Goal: Answer question/provide support: Share knowledge or assist other users

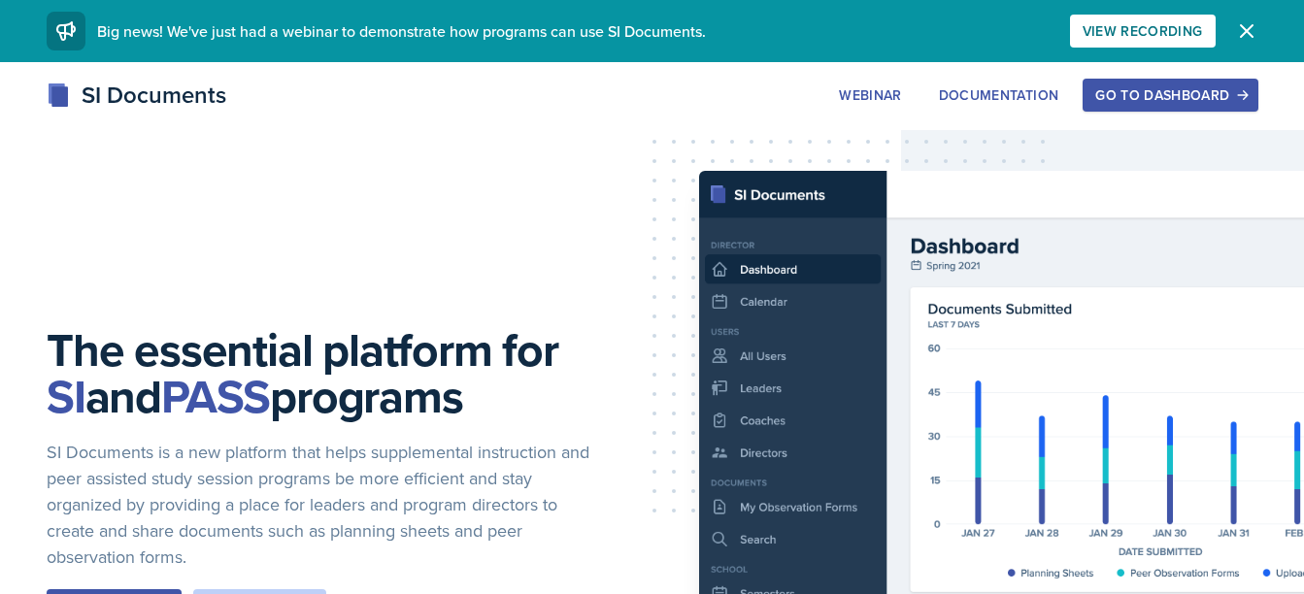
click at [1160, 88] on div "Go to Dashboard" at bounding box center [1169, 95] width 149 height 16
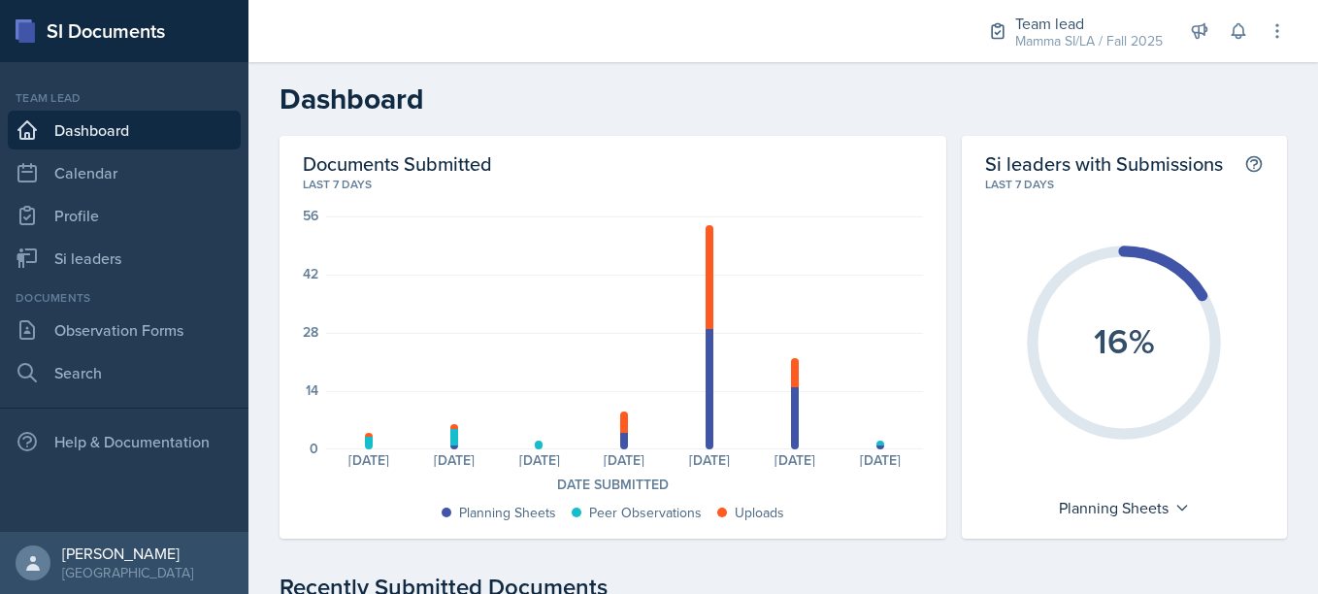
click at [116, 88] on nav "Team lead Dashboard Calendar Profile Si leaders Documents Observation Forms Sea…" at bounding box center [124, 297] width 248 height 470
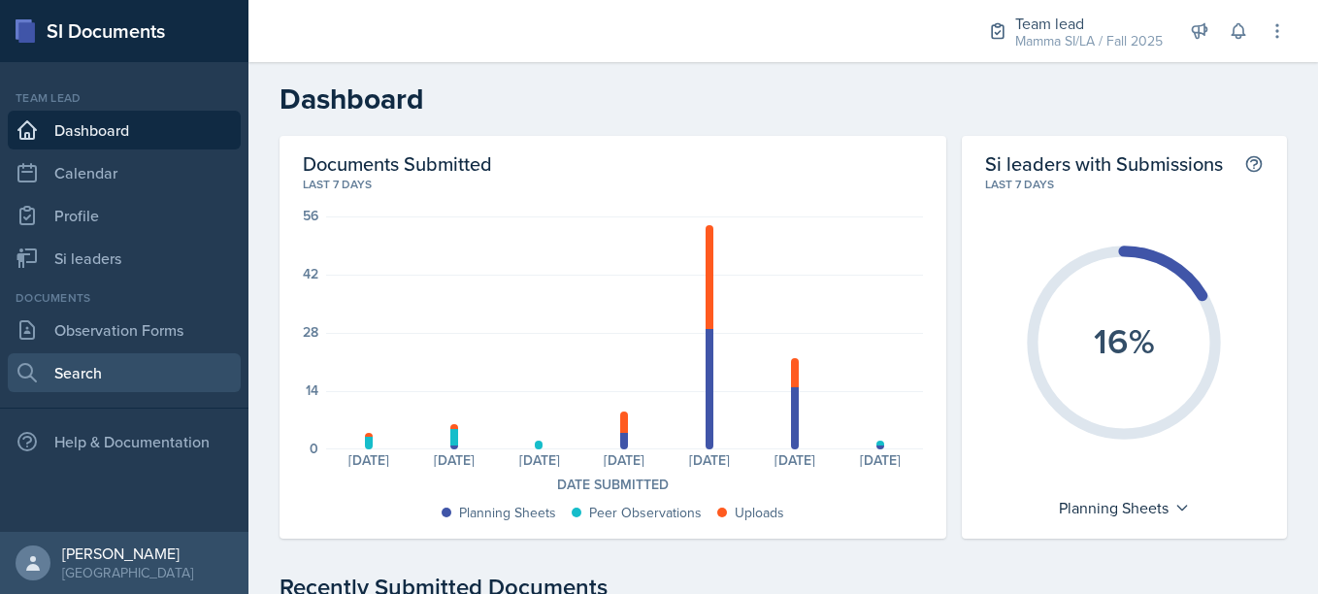
click at [158, 379] on link "Search" at bounding box center [124, 372] width 233 height 39
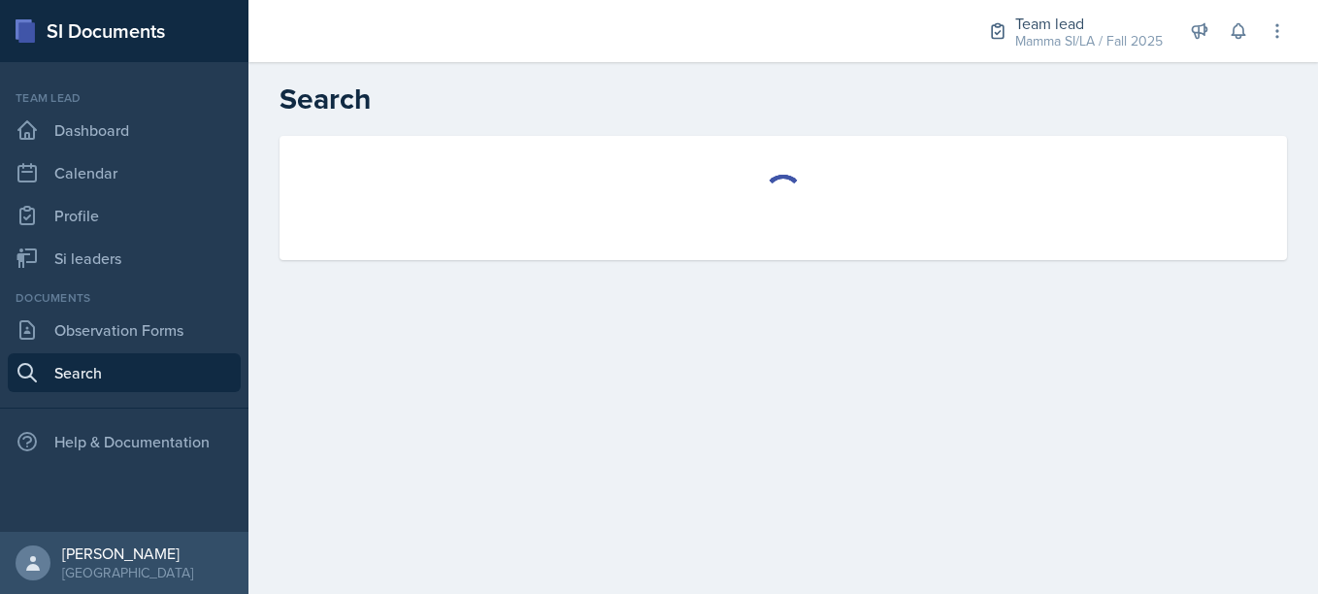
select select "all"
select select "1"
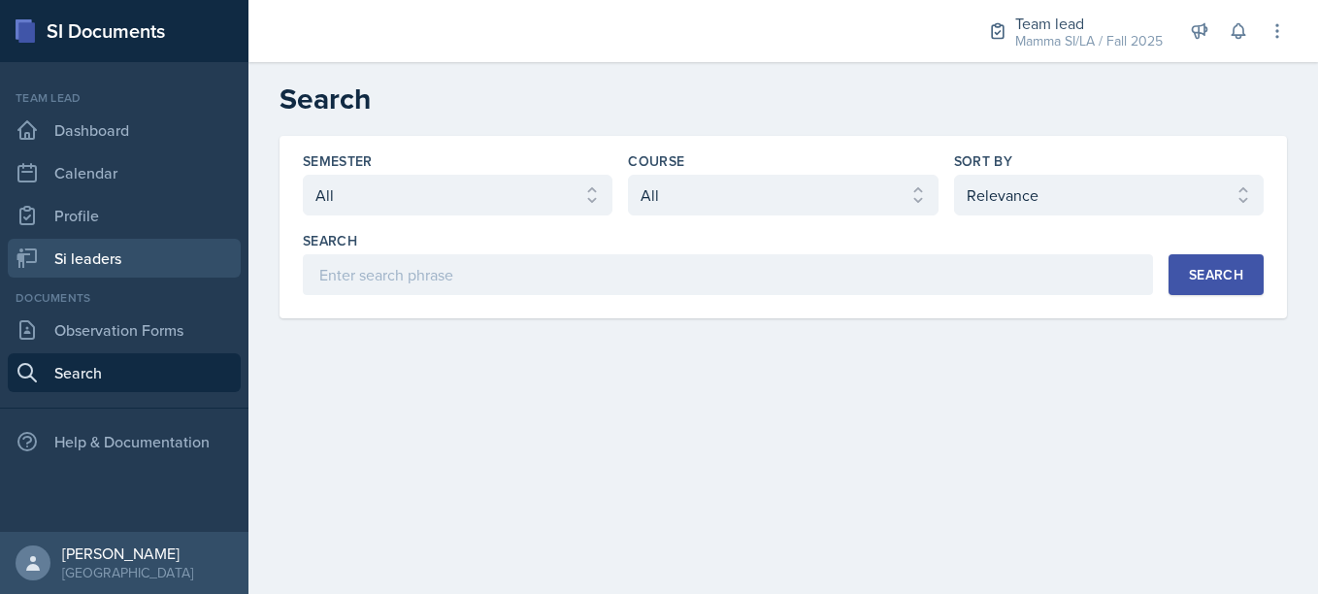
click at [72, 248] on link "Si leaders" at bounding box center [124, 258] width 233 height 39
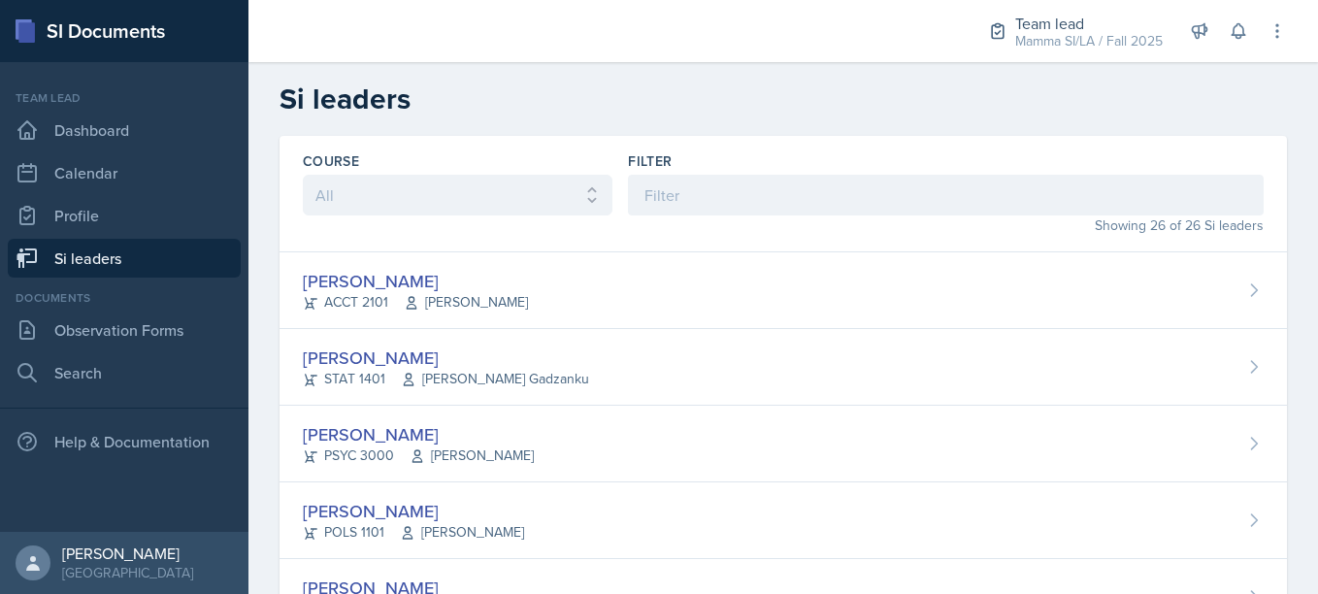
click at [677, 217] on div "Showing 26 of 26 Si leaders" at bounding box center [946, 225] width 636 height 20
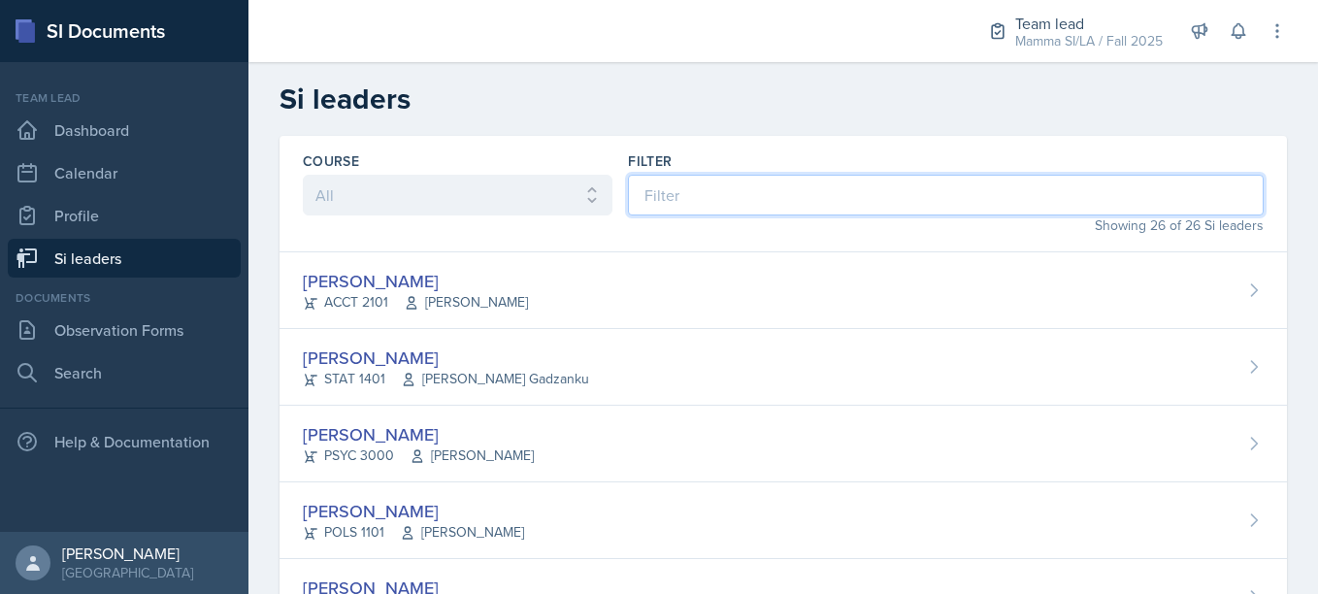
click at [666, 210] on input at bounding box center [946, 195] width 636 height 41
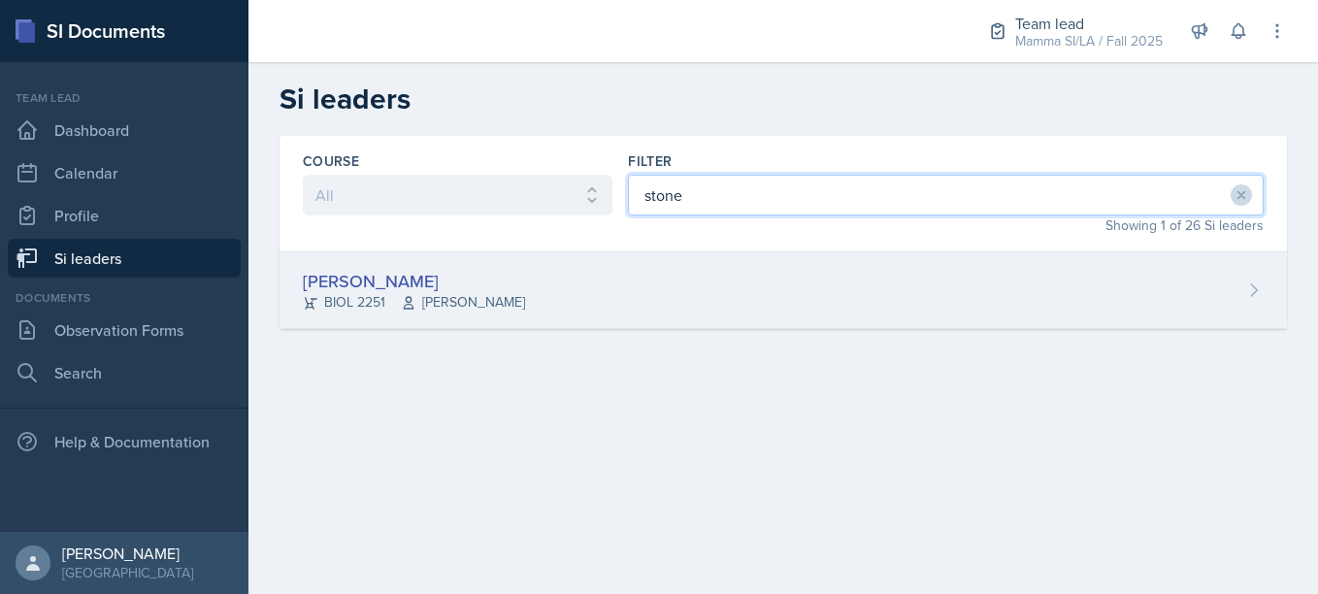
type input "stone"
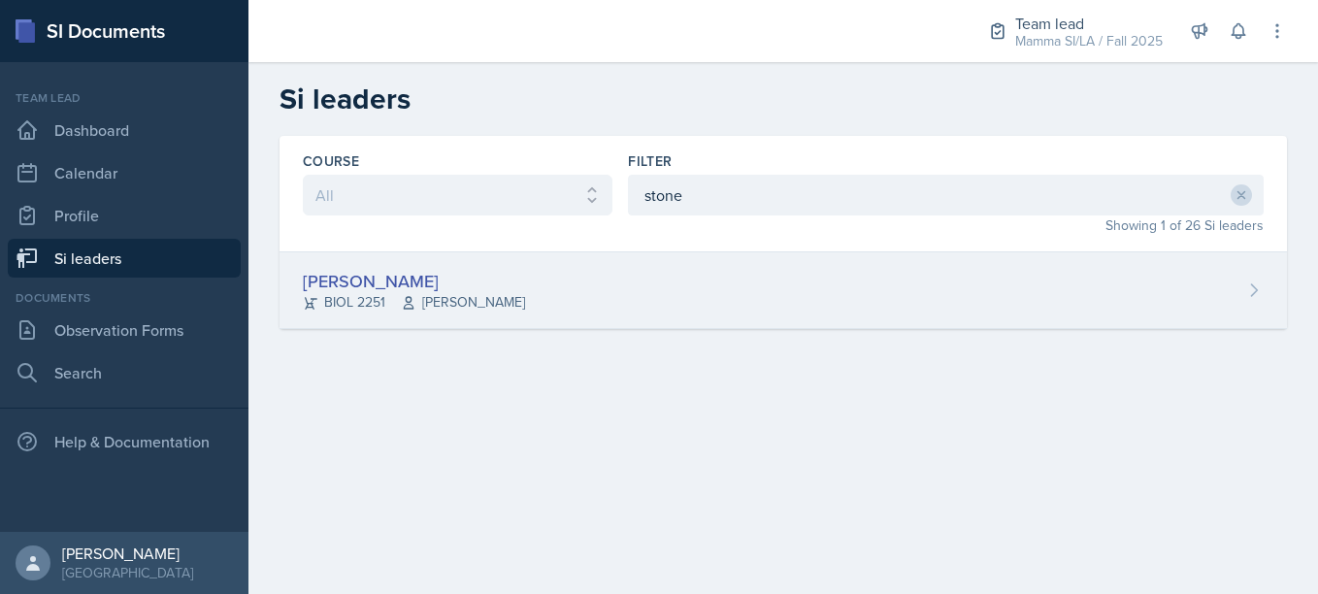
click at [502, 312] on div "[PERSON_NAME] BIOL 2251 [PERSON_NAME]" at bounding box center [784, 290] width 1008 height 77
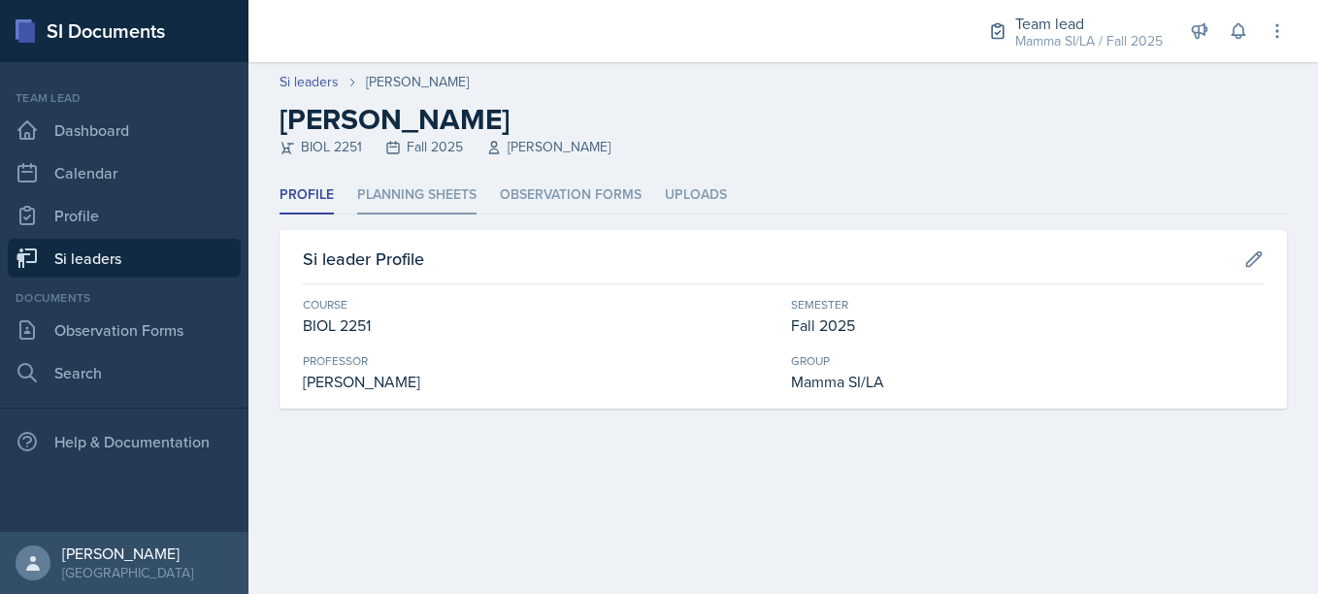
click at [414, 212] on li "Planning Sheets" at bounding box center [416, 196] width 119 height 38
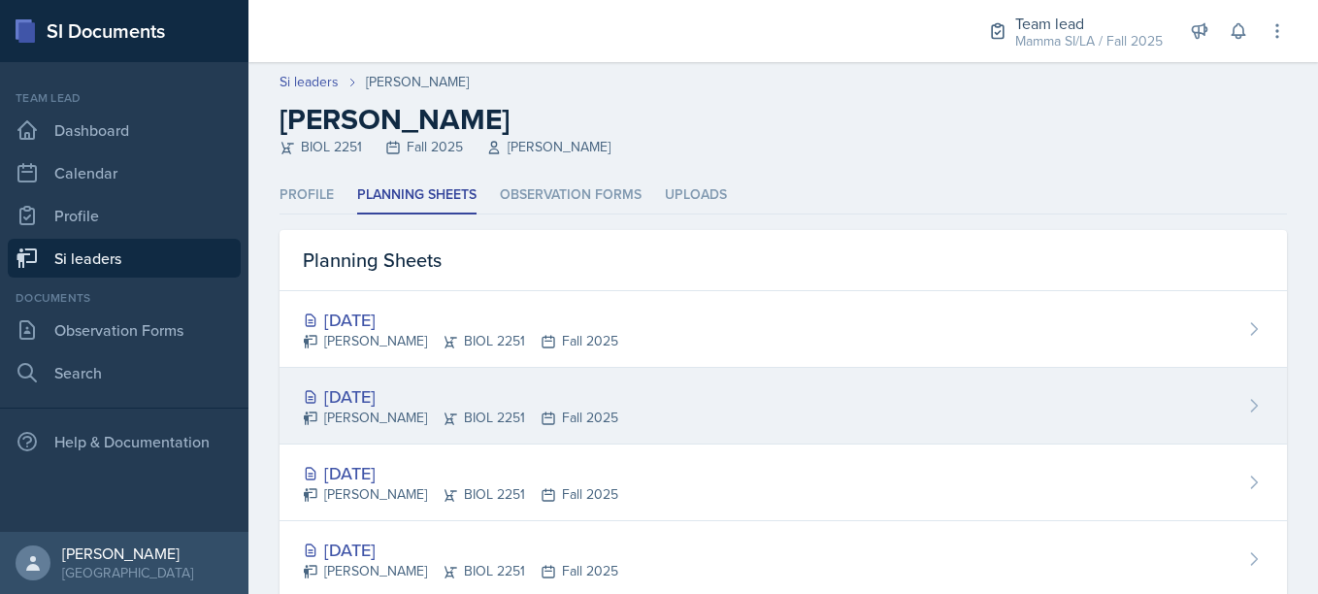
click at [474, 402] on div "[DATE]" at bounding box center [460, 396] width 315 height 26
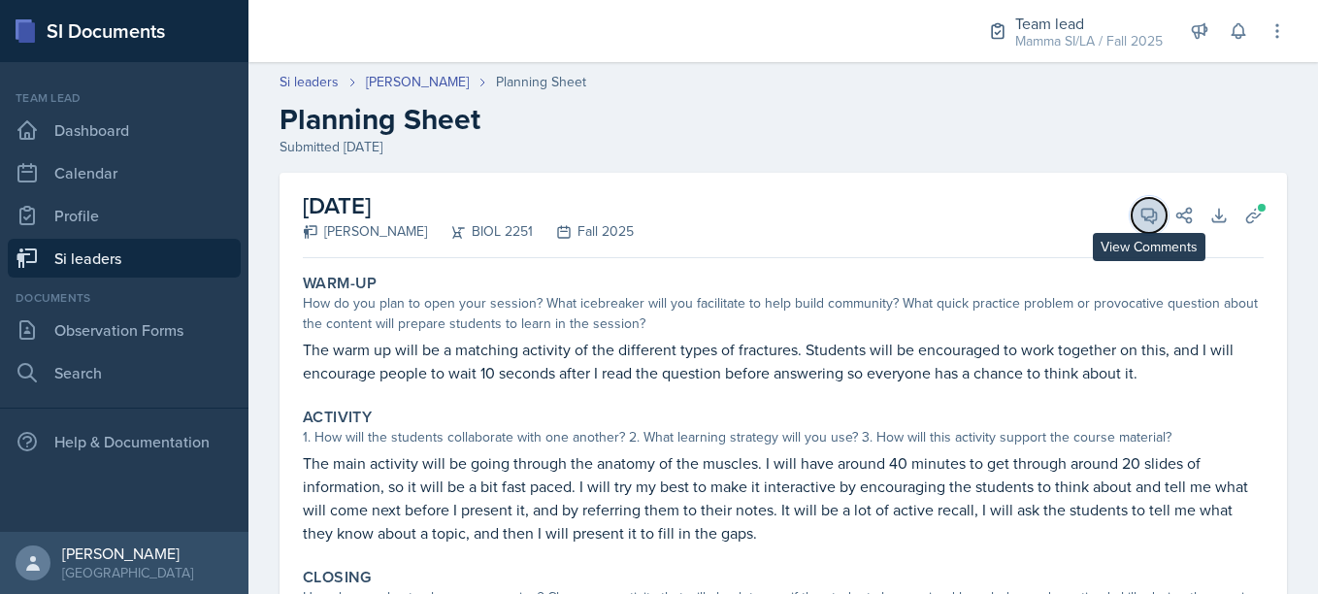
click at [1142, 220] on icon at bounding box center [1149, 215] width 19 height 19
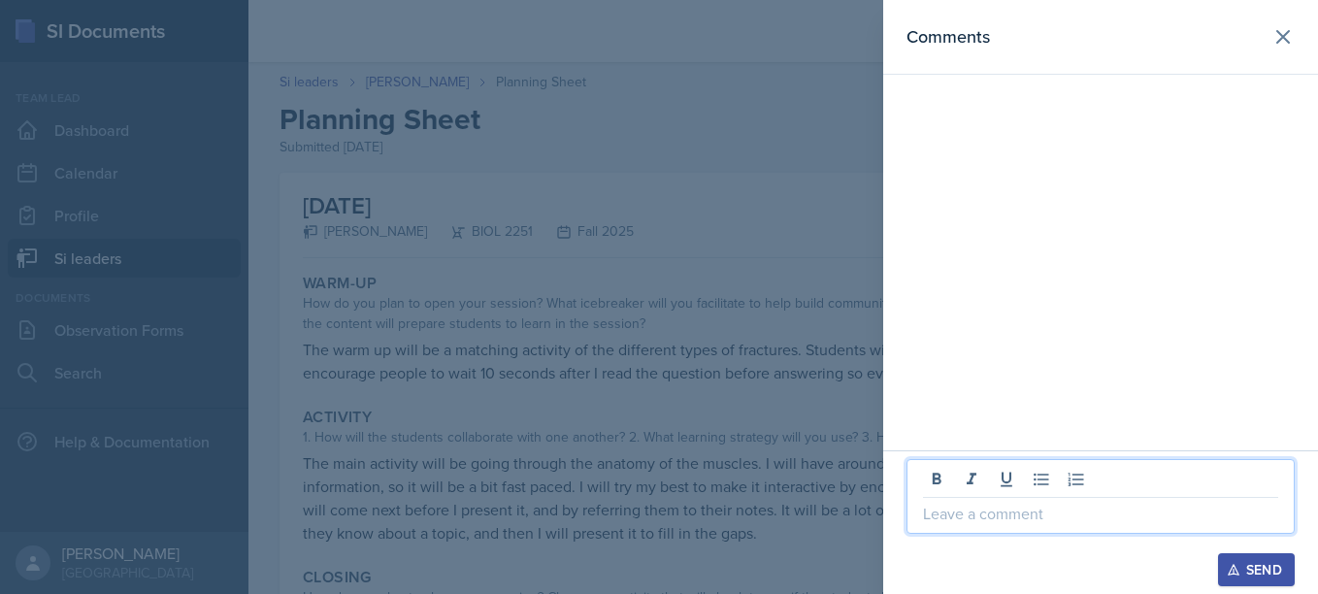
click at [993, 505] on p at bounding box center [1100, 513] width 355 height 23
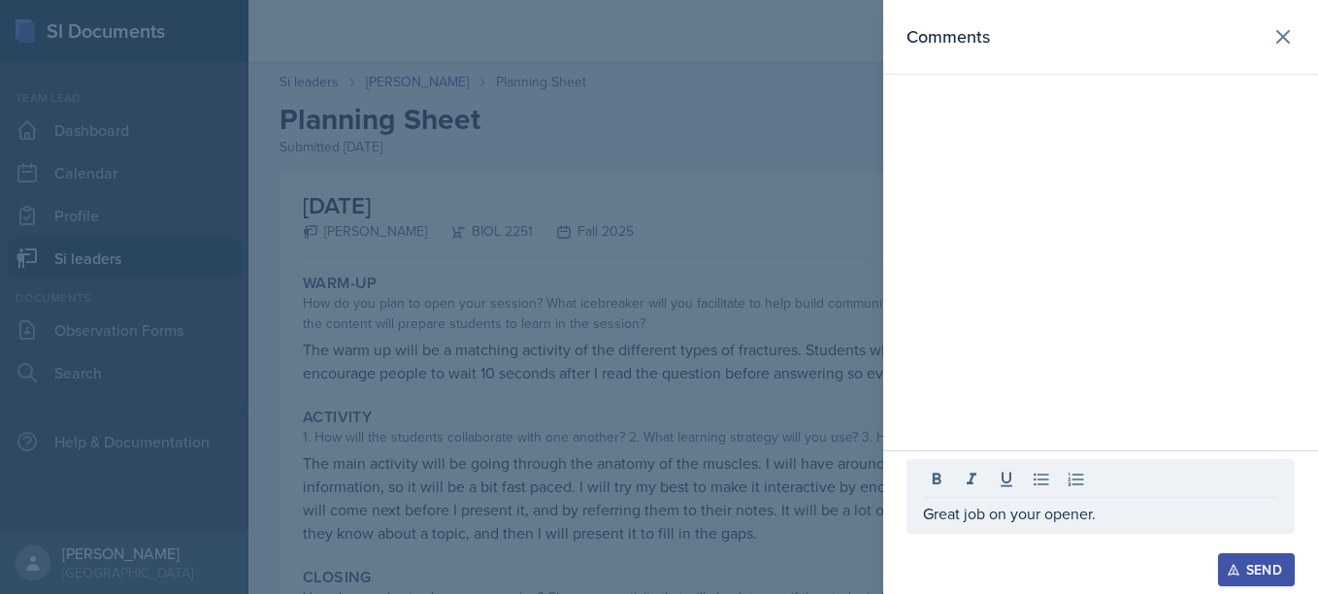
click at [734, 474] on div at bounding box center [659, 297] width 1318 height 594
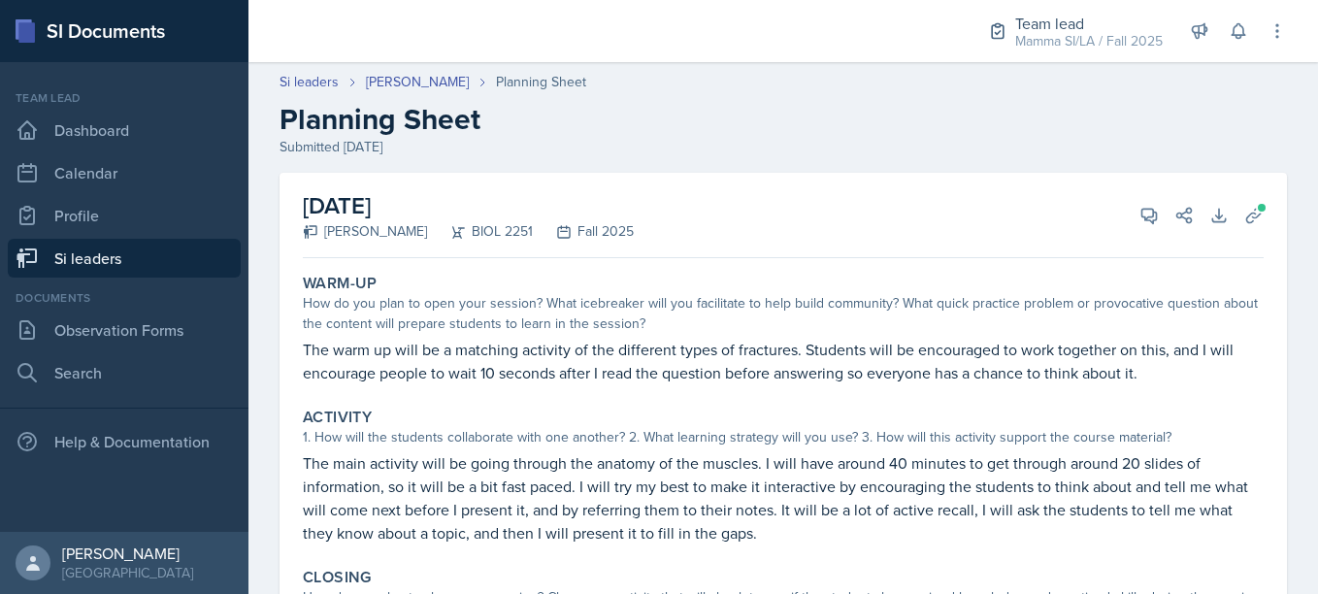
scroll to position [35, 0]
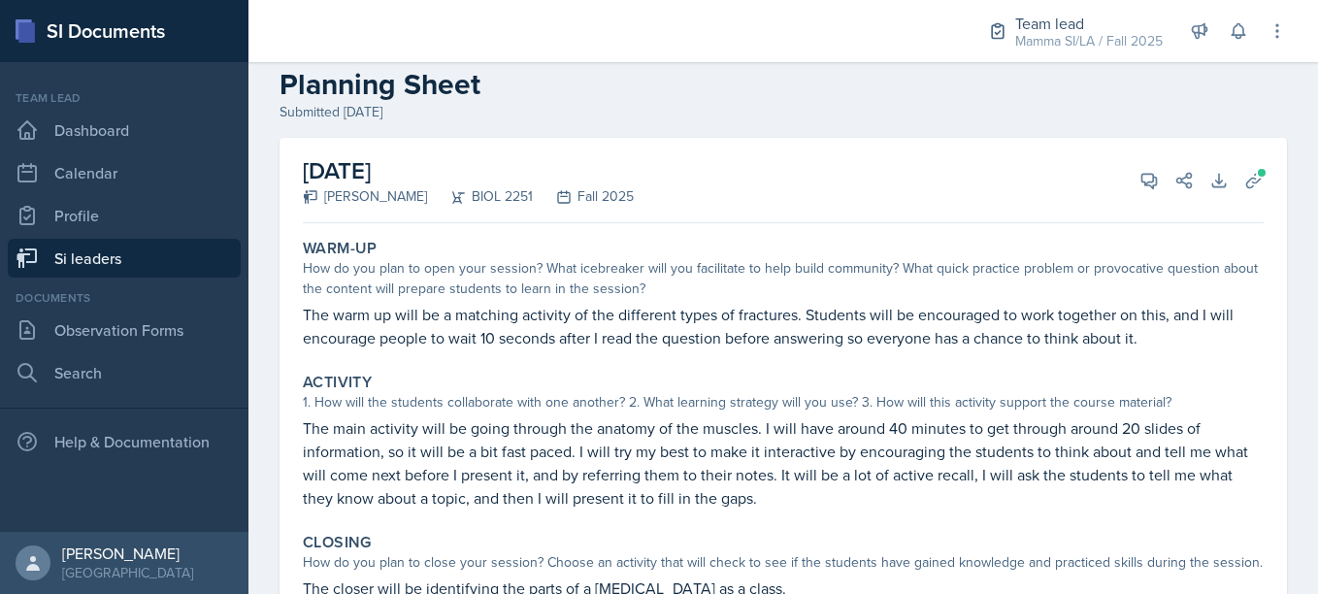
click at [734, 474] on p "The main activity will be going through the anatomy of the muscles. I will have…" at bounding box center [783, 462] width 961 height 93
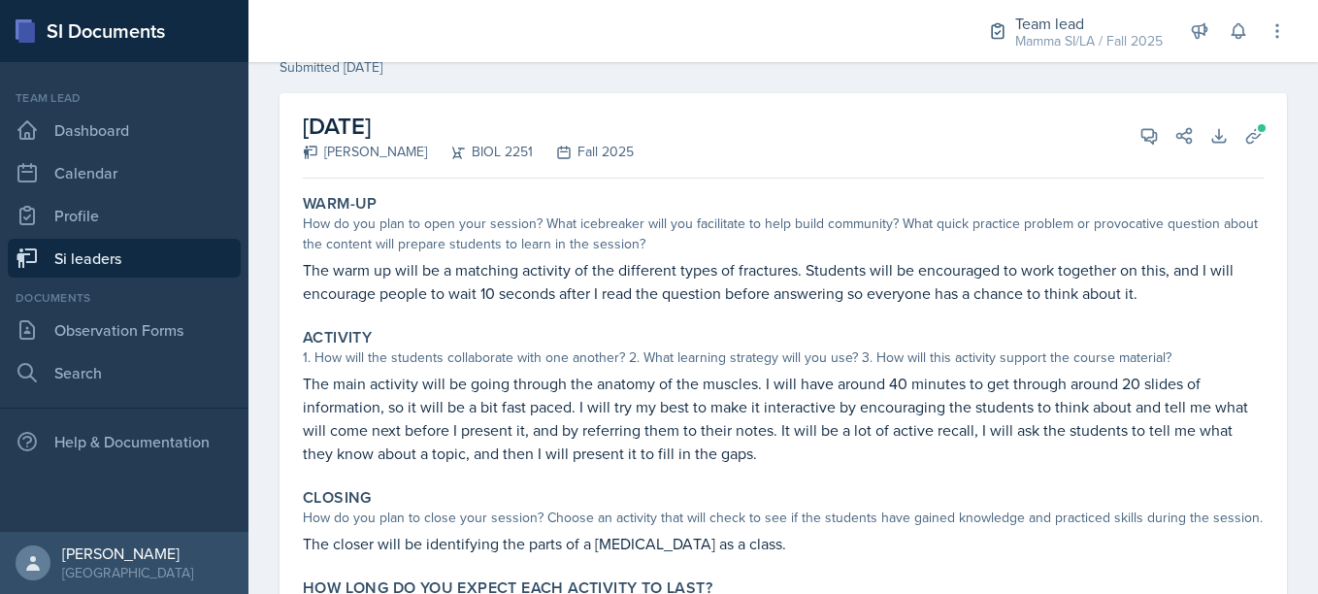
scroll to position [81, 0]
click at [1132, 133] on button "View Comments" at bounding box center [1149, 134] width 35 height 35
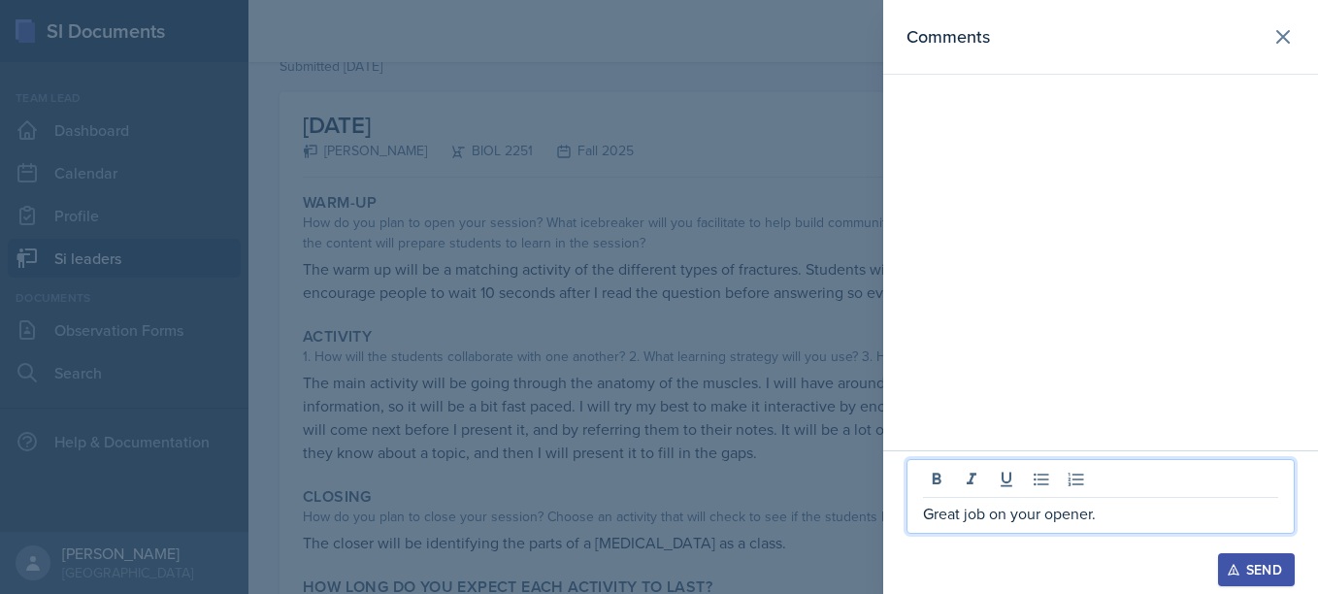
click at [1134, 522] on p "Great job on your opener." at bounding box center [1100, 513] width 355 height 23
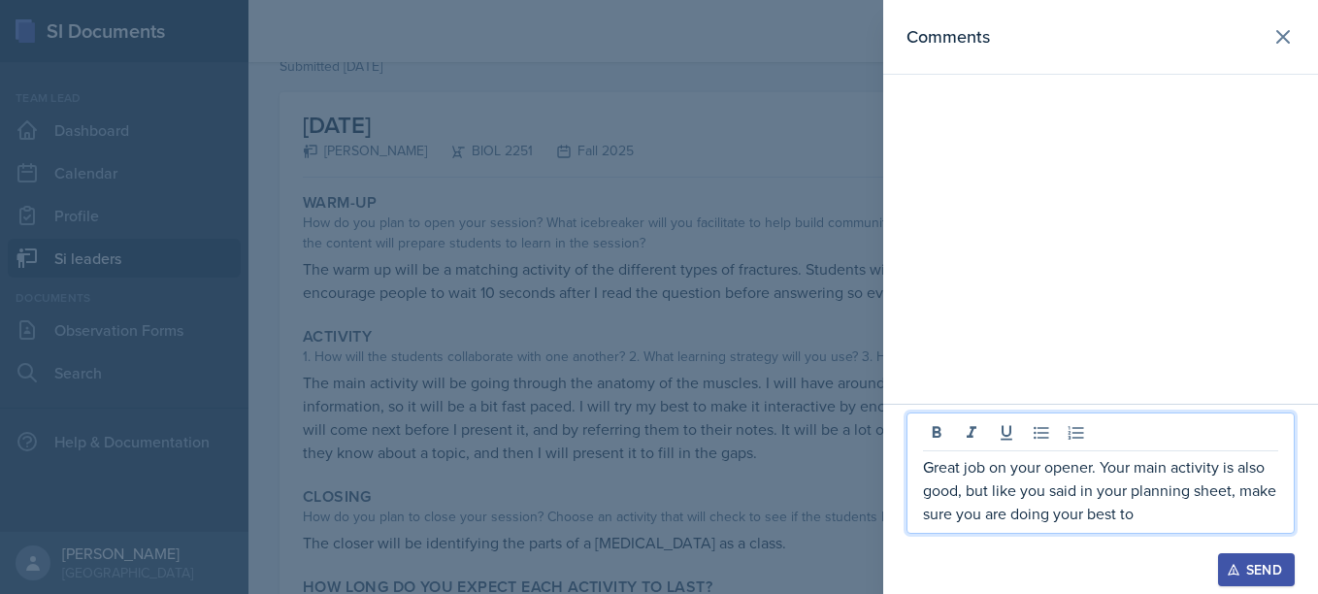
click at [0, 206] on html "SI Documents Team lead Dashboard Calendar Profile Si leaders Documents Observat…" at bounding box center [659, 297] width 1318 height 594
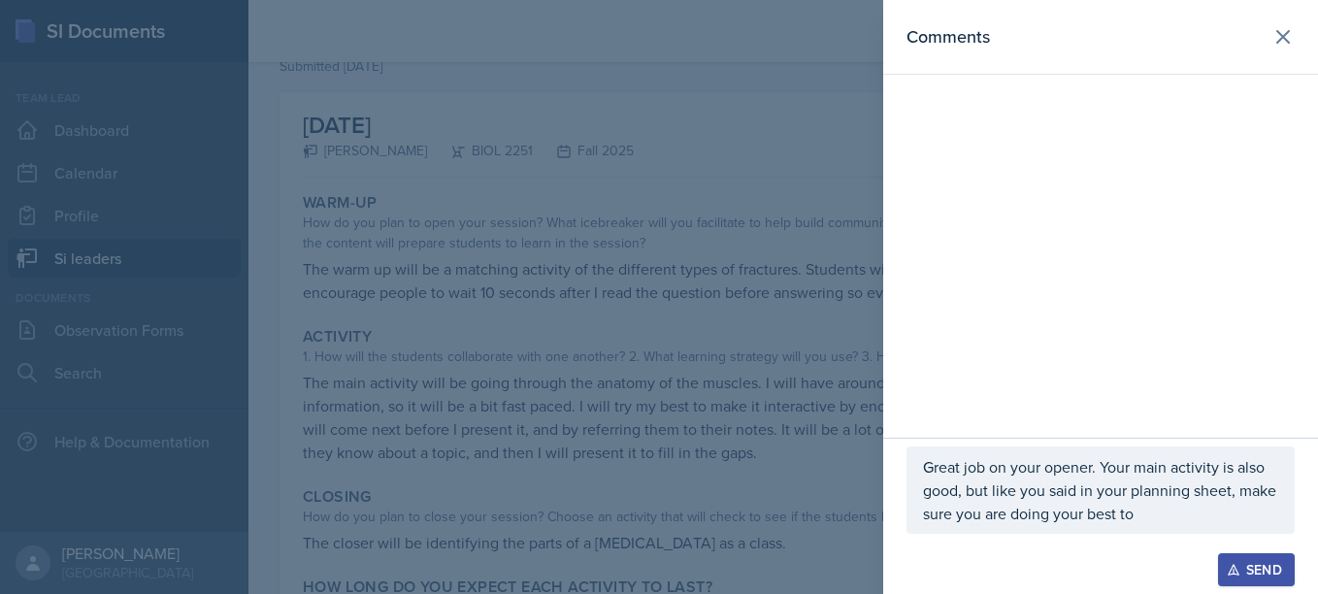
click at [0, 206] on html "SI Documents Team lead Dashboard Calendar Profile Si leaders Documents Observat…" at bounding box center [659, 297] width 1318 height 594
click at [7, 411] on div at bounding box center [659, 297] width 1318 height 594
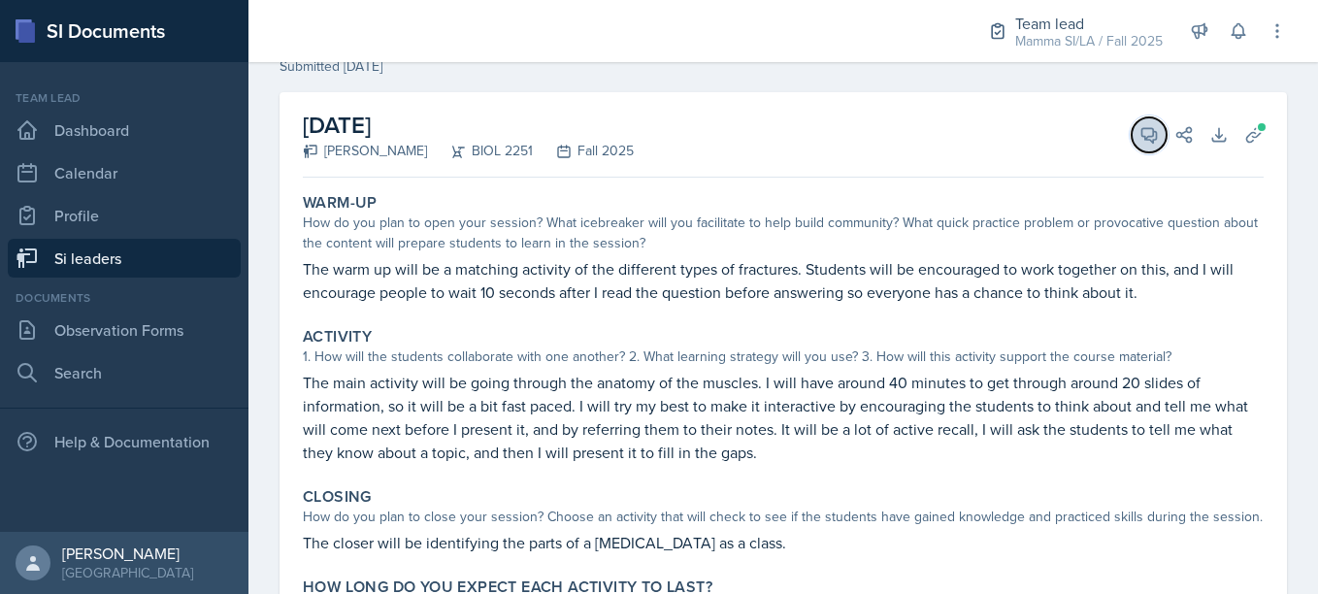
click at [1142, 135] on icon at bounding box center [1149, 135] width 15 height 15
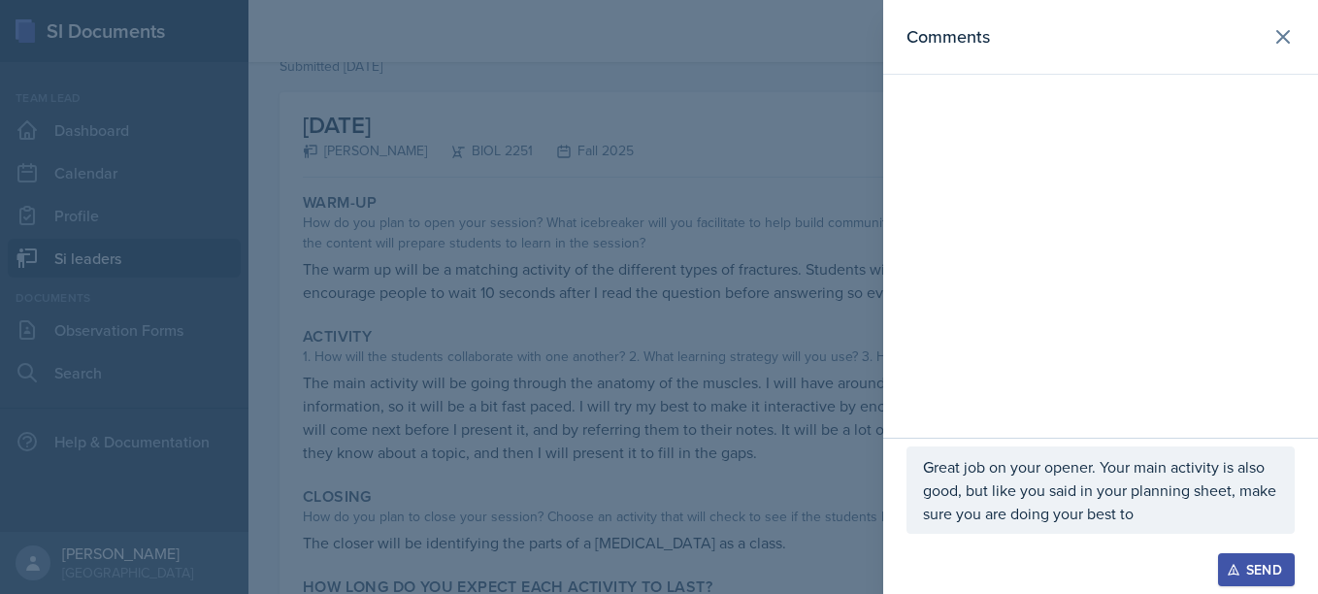
click at [1185, 521] on p "Great job on your opener. Your main activity is also good, but like you said in…" at bounding box center [1100, 490] width 355 height 70
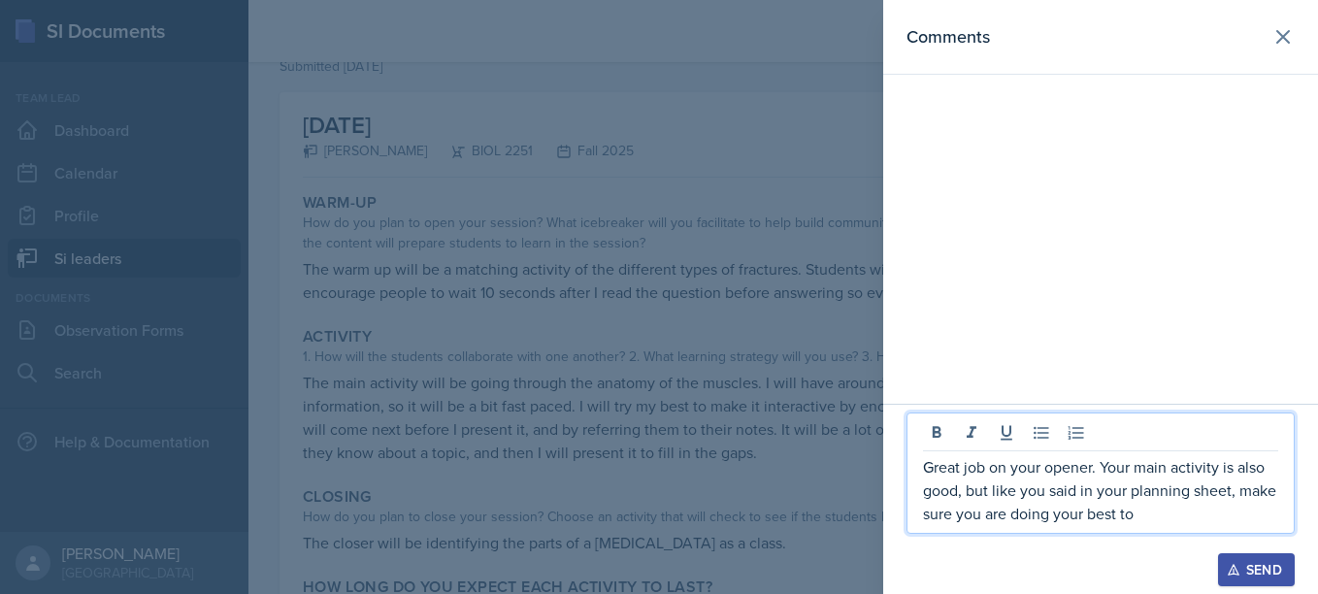
click at [1200, 515] on p "Great job on your opener. Your main activity is also good, but like you said in…" at bounding box center [1100, 490] width 355 height 70
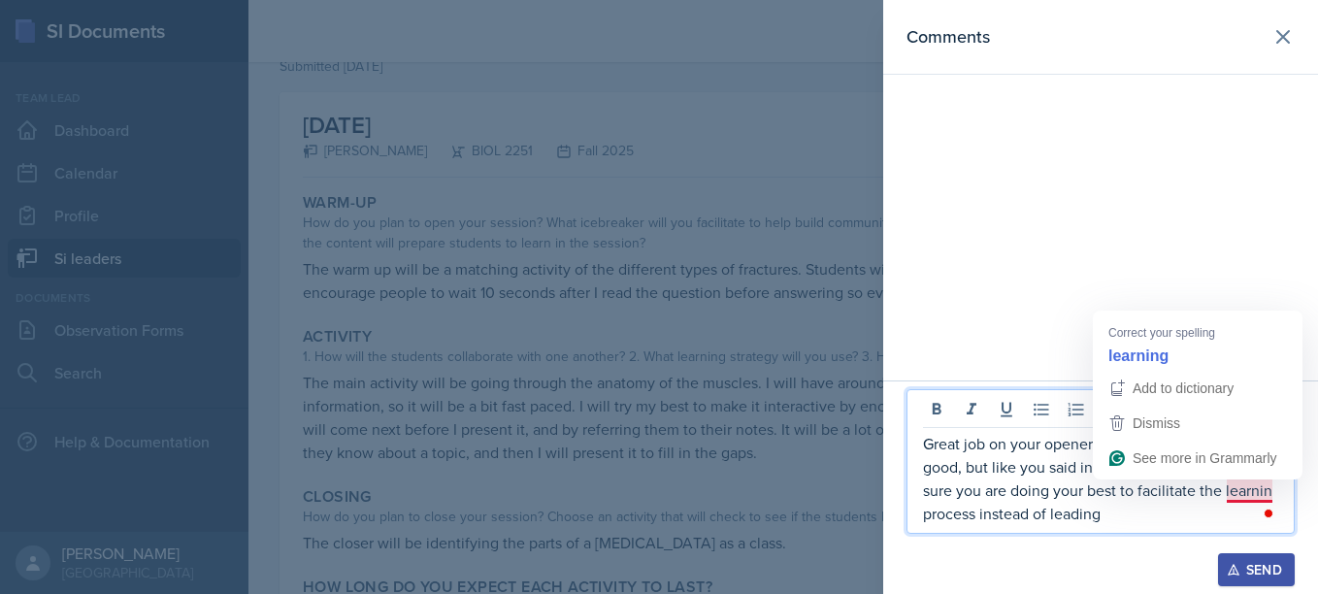
click at [1248, 492] on p "Great job on your opener. Your main activity is also good, but like you said in…" at bounding box center [1100, 478] width 355 height 93
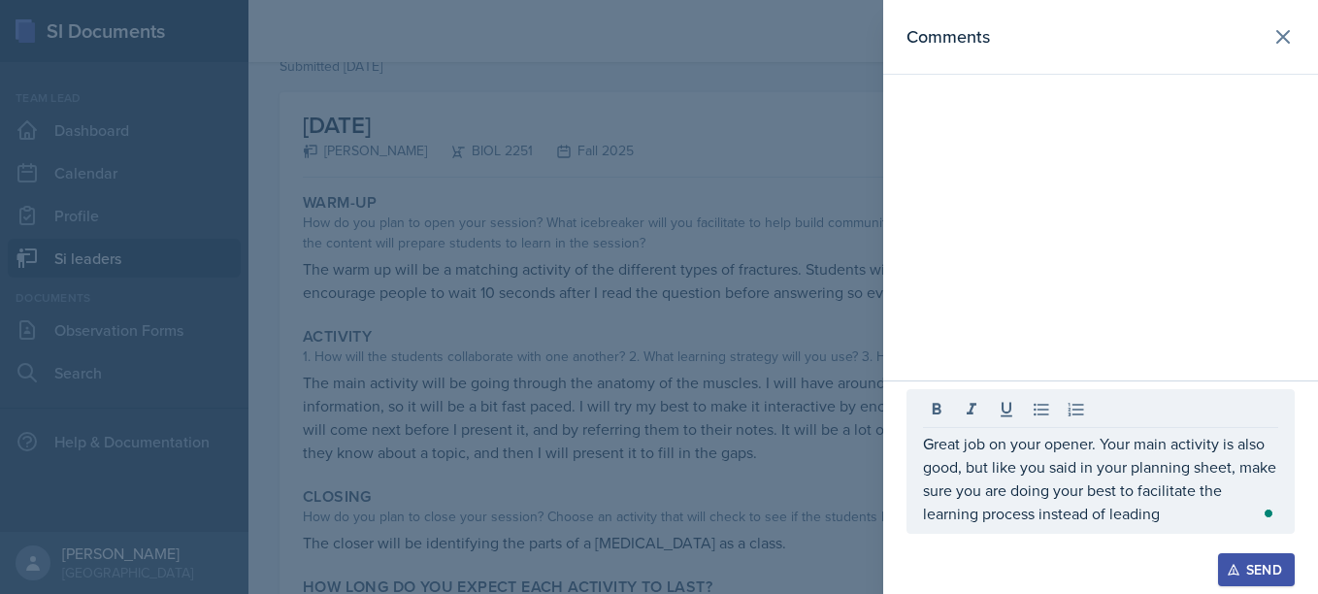
click at [781, 369] on div at bounding box center [659, 297] width 1318 height 594
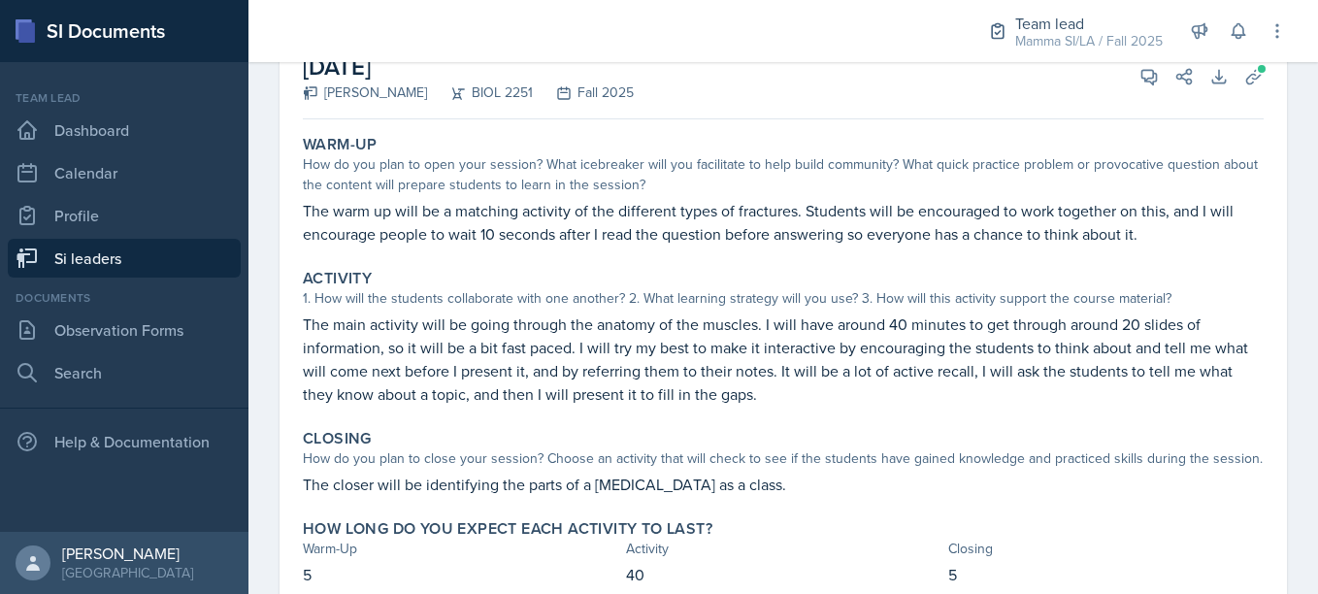
scroll to position [138, 0]
click at [1133, 93] on button "View Comments" at bounding box center [1149, 77] width 35 height 35
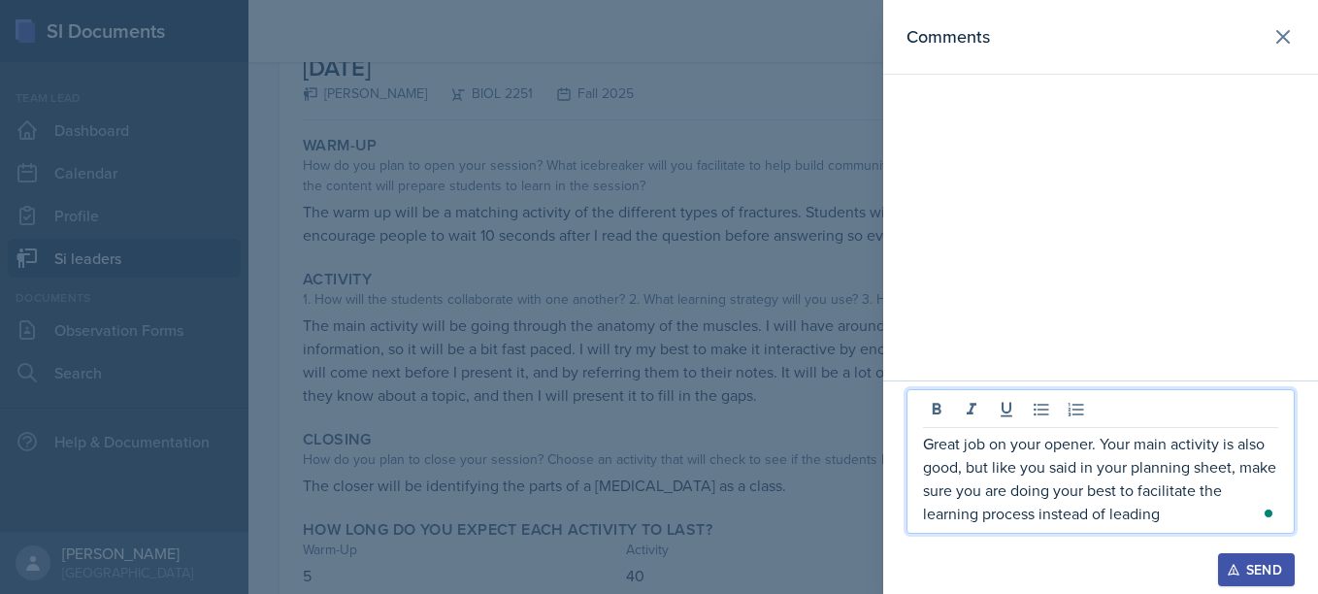
click at [1170, 520] on p "Great job on your opener. Your main activity is also good, but like you said in…" at bounding box center [1100, 478] width 355 height 93
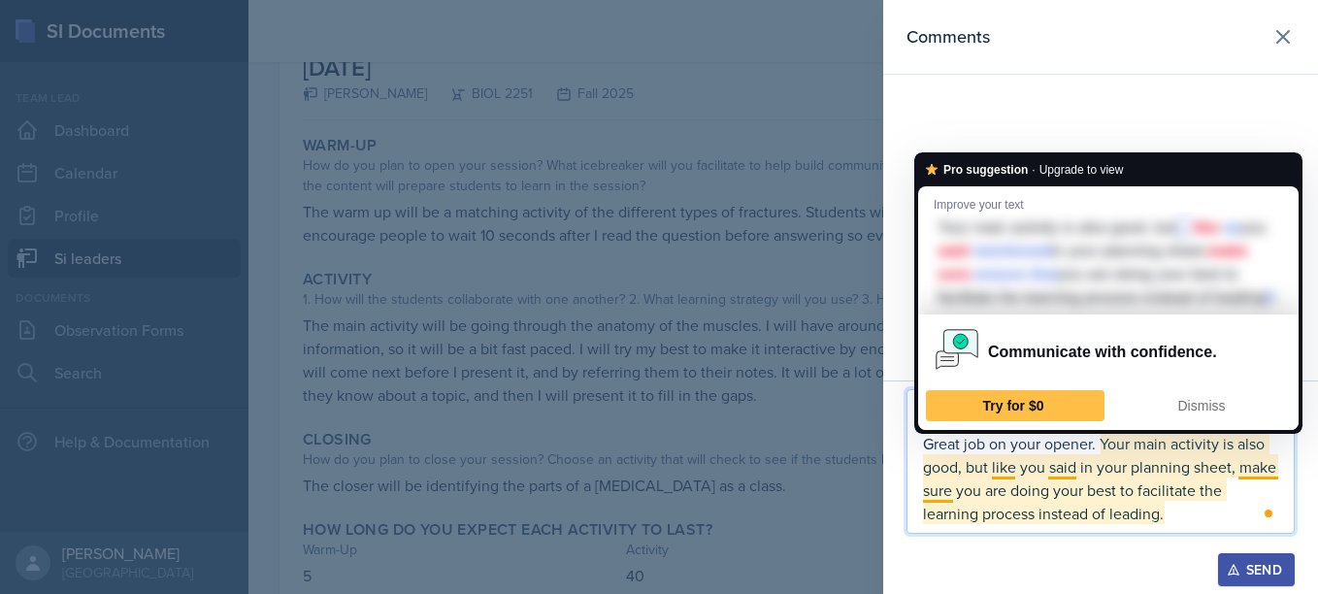
click at [1265, 466] on p "Great job on your opener. Your main activity is also good, but like you said in…" at bounding box center [1100, 478] width 355 height 93
click at [1189, 468] on p "Great job on your opener. Your main activity is also good, but like you said in…" at bounding box center [1100, 478] width 355 height 93
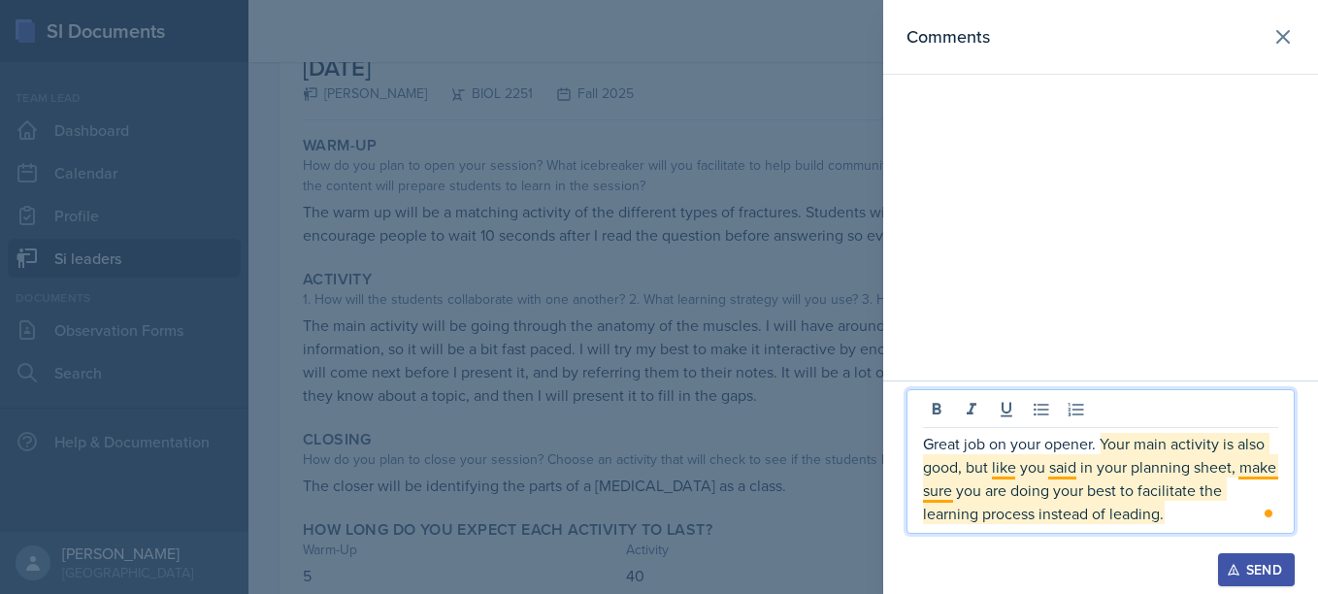
click at [1266, 466] on p "Great job on your opener. Your main activity is also good, but like you said in…" at bounding box center [1100, 478] width 355 height 93
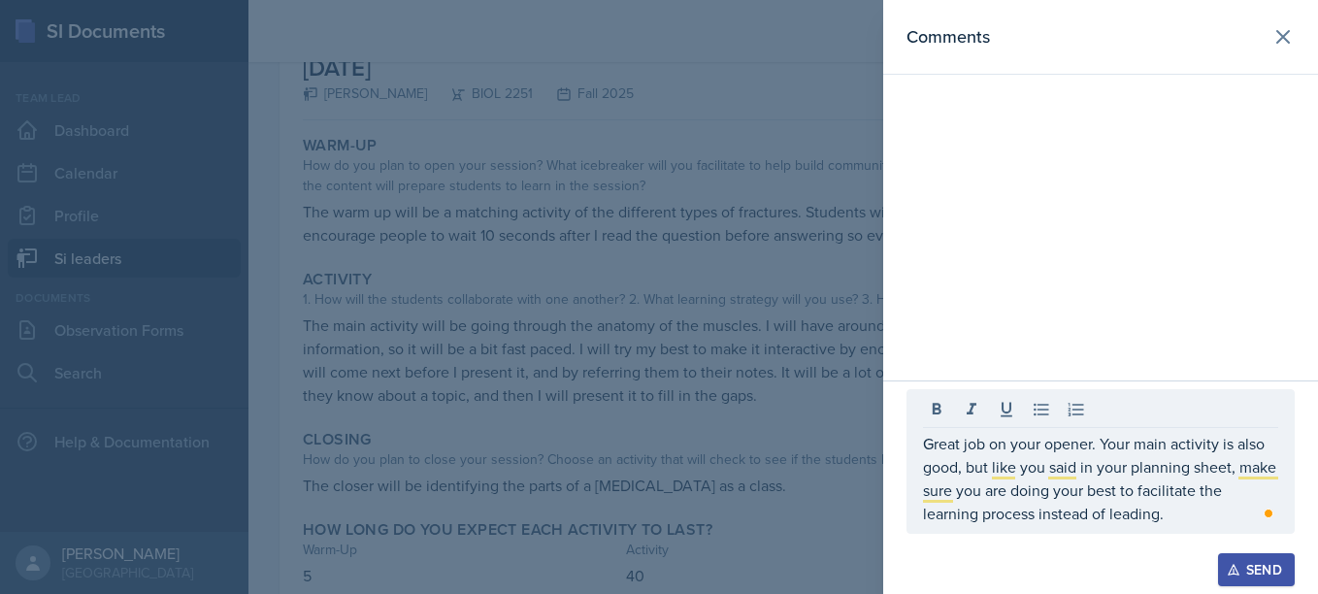
click at [1184, 528] on div "Great job on your opener. Your main activity is also good, but like you said in…" at bounding box center [1101, 461] width 388 height 145
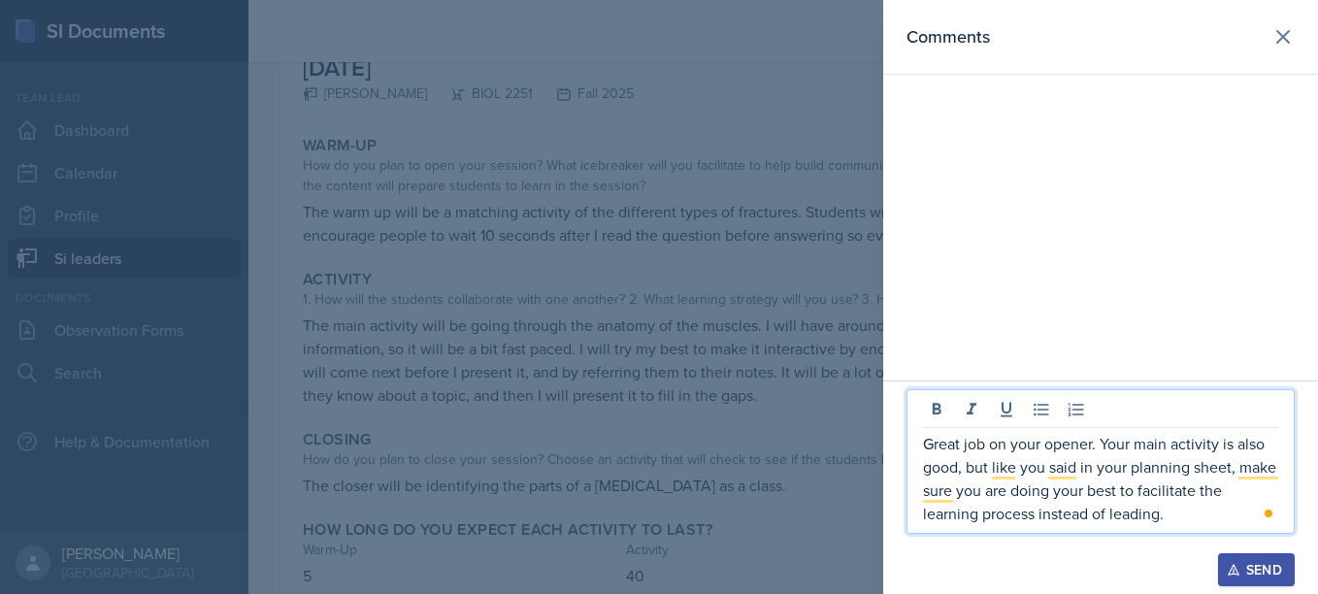
click at [1010, 483] on p "Great job on your opener. Your main activity is also good, but like you said in…" at bounding box center [1100, 478] width 355 height 93
click at [1173, 520] on p "Great job on your opener. Your main activity is also good, but like you said in…" at bounding box center [1100, 478] width 355 height 93
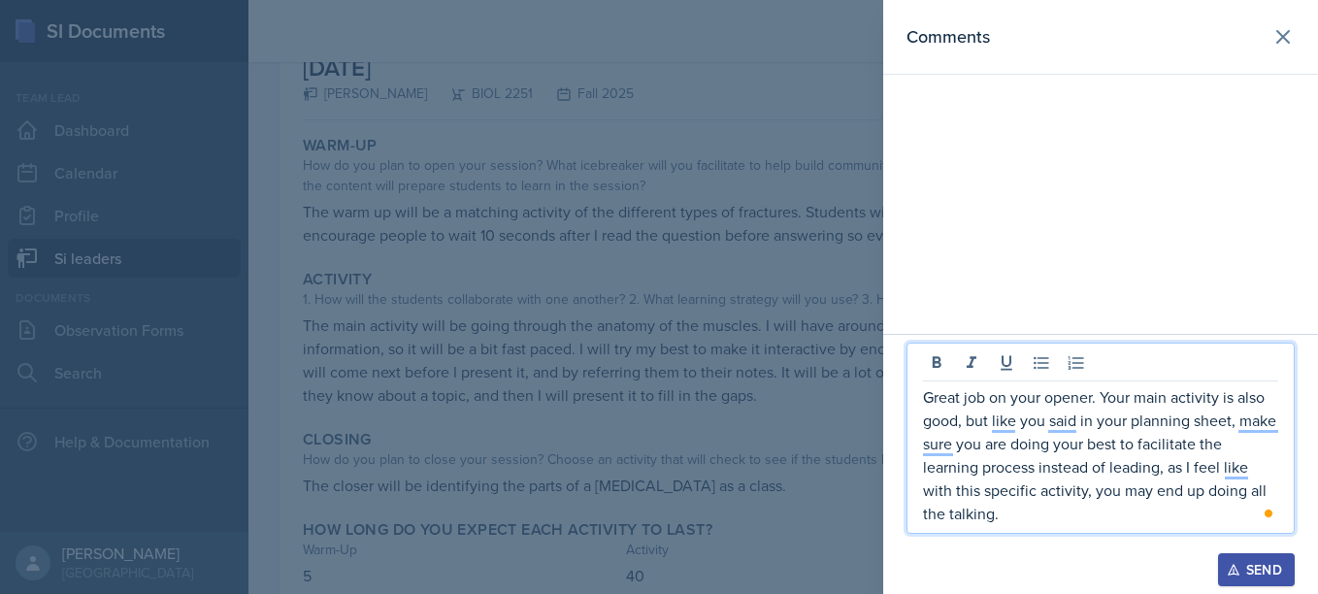
click at [1156, 454] on p "Great job on your opener. Your main activity is also good, but like you said in…" at bounding box center [1100, 455] width 355 height 140
click at [1193, 461] on p "Great job on your opener. Your main activity is also good, but like you said in…" at bounding box center [1100, 455] width 355 height 140
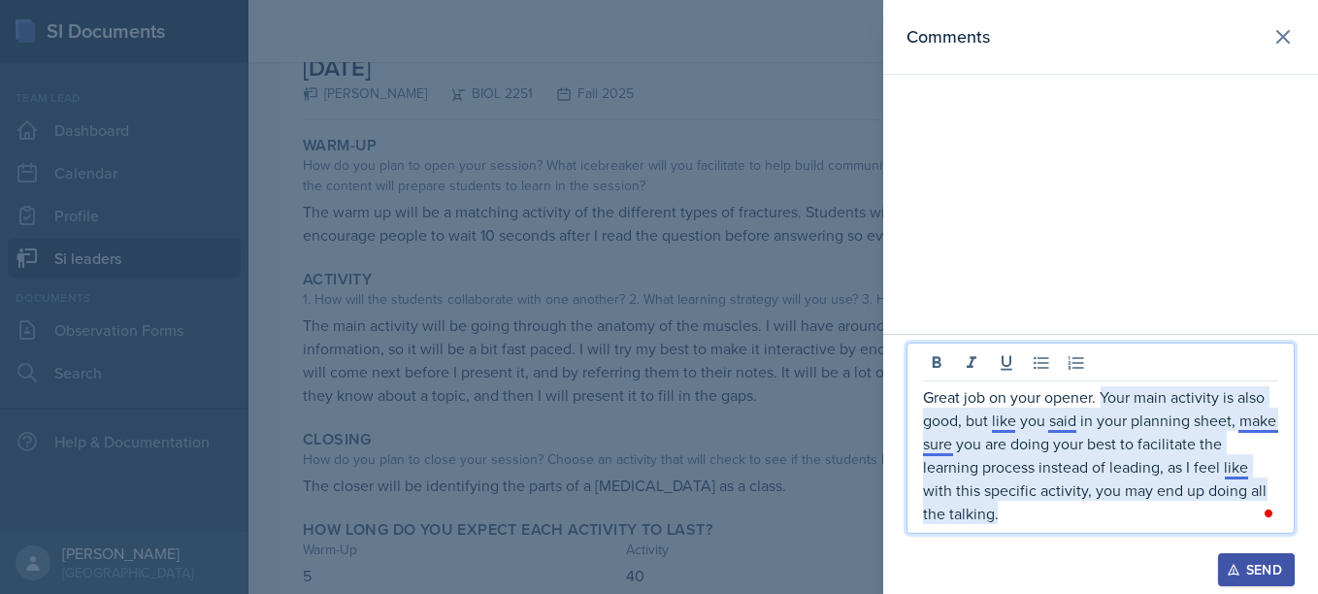
click at [1226, 467] on p "Great job on your opener. Your main activity is also good, but like you said in…" at bounding box center [1100, 455] width 355 height 140
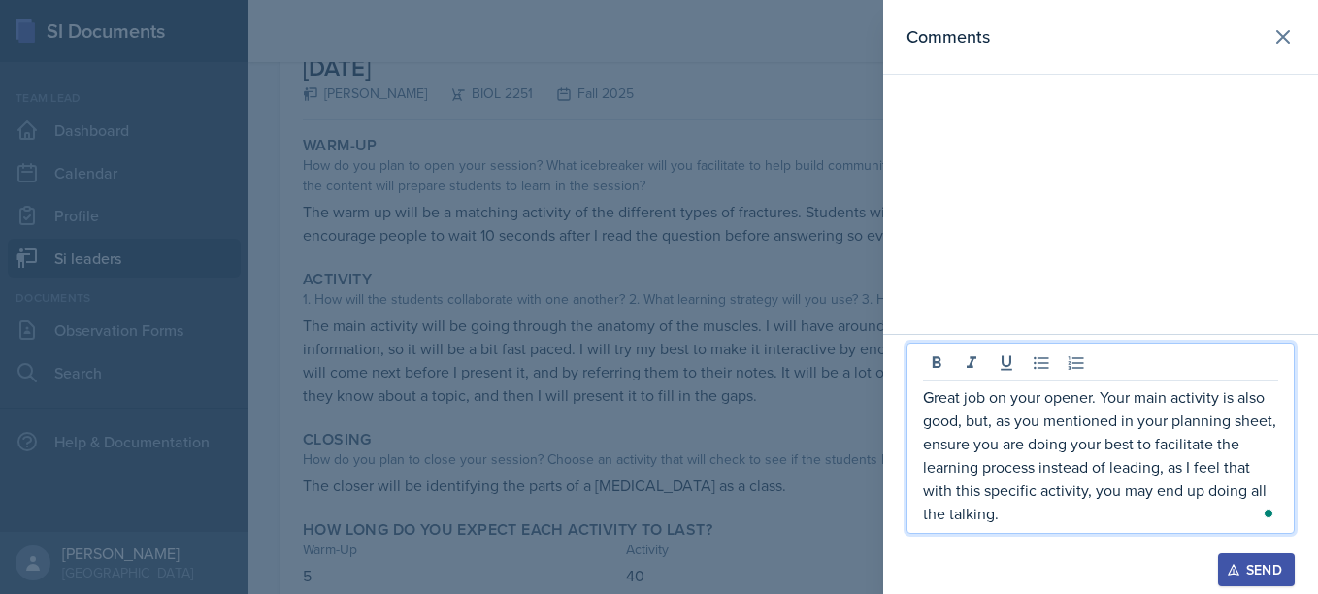
click at [1013, 510] on p "Great job on your opener. Your main activity is also good, but, as you mentione…" at bounding box center [1100, 455] width 355 height 140
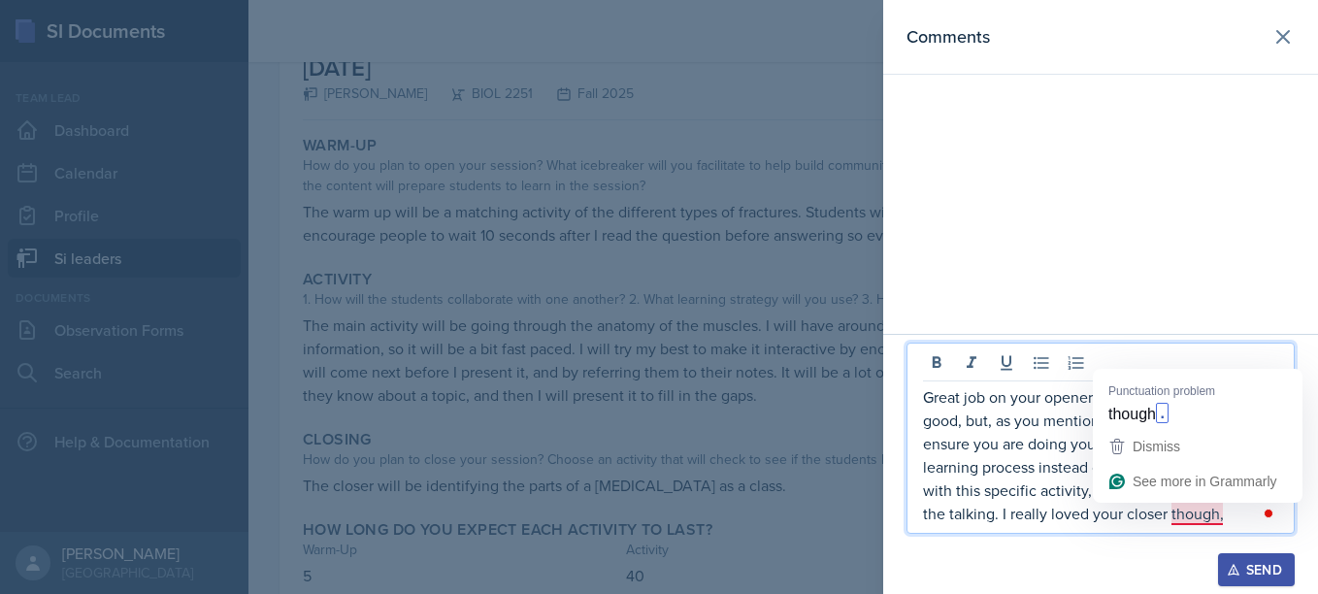
click at [1195, 513] on p "Great job on your opener. Your main activity is also good, but, as you mentione…" at bounding box center [1100, 455] width 355 height 140
click at [1176, 510] on p "Great job on your opener. Your main activity is also good, but, as you mentione…" at bounding box center [1100, 455] width 355 height 140
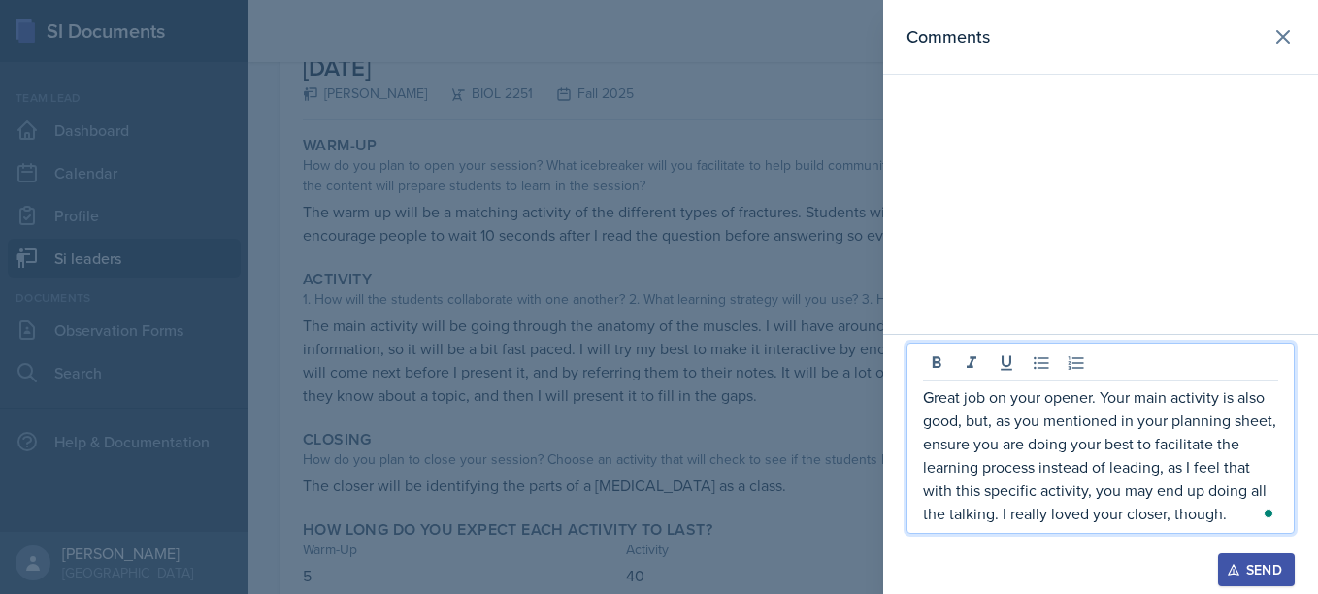
click at [1230, 509] on p "Great job on your opener. Your main activity is also good, but, as you mentione…" at bounding box center [1100, 455] width 355 height 140
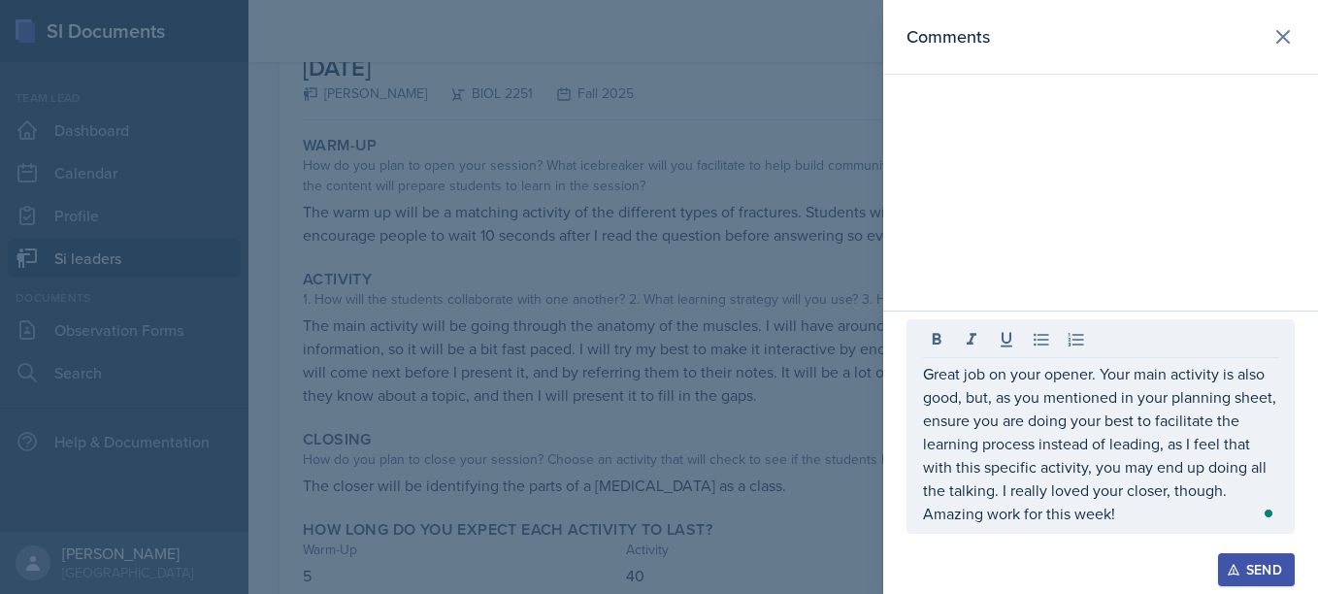
click at [1240, 568] on icon "button" at bounding box center [1234, 570] width 14 height 14
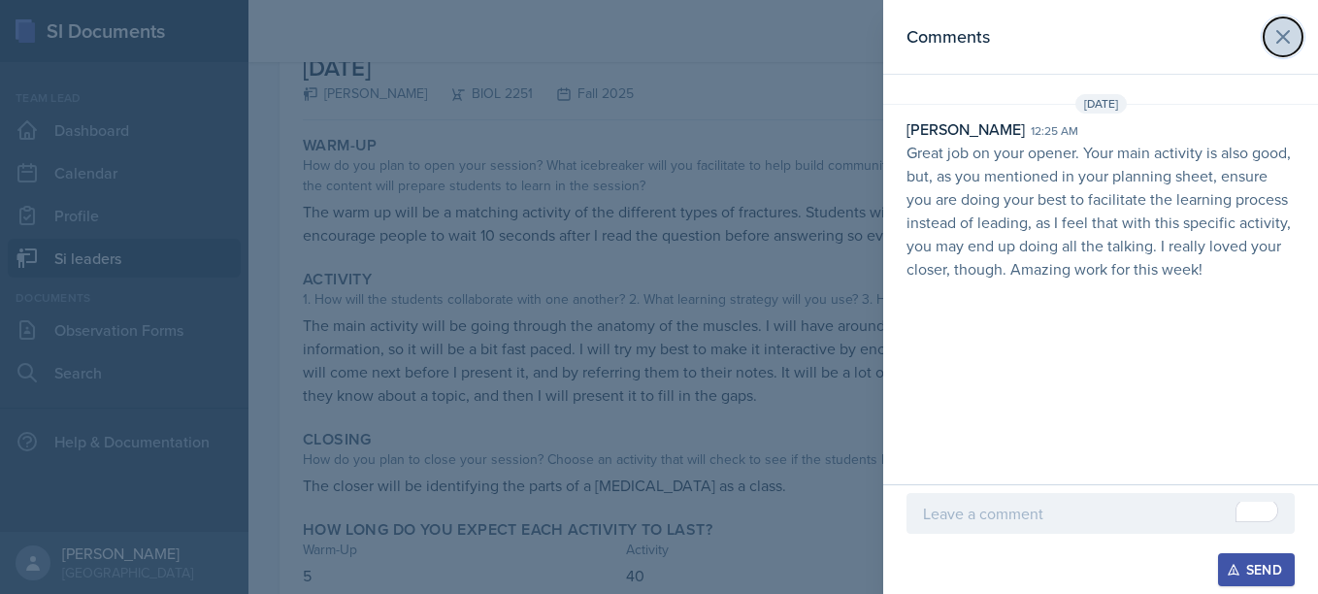
click at [1278, 50] on button at bounding box center [1283, 36] width 39 height 39
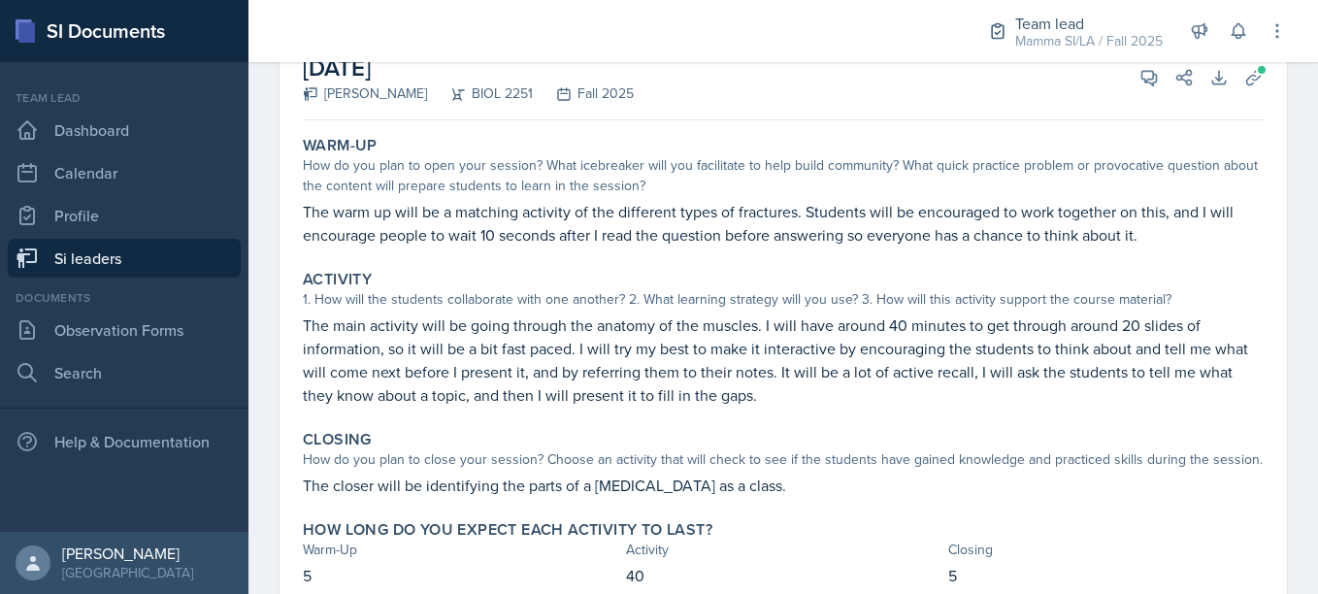
scroll to position [0, 0]
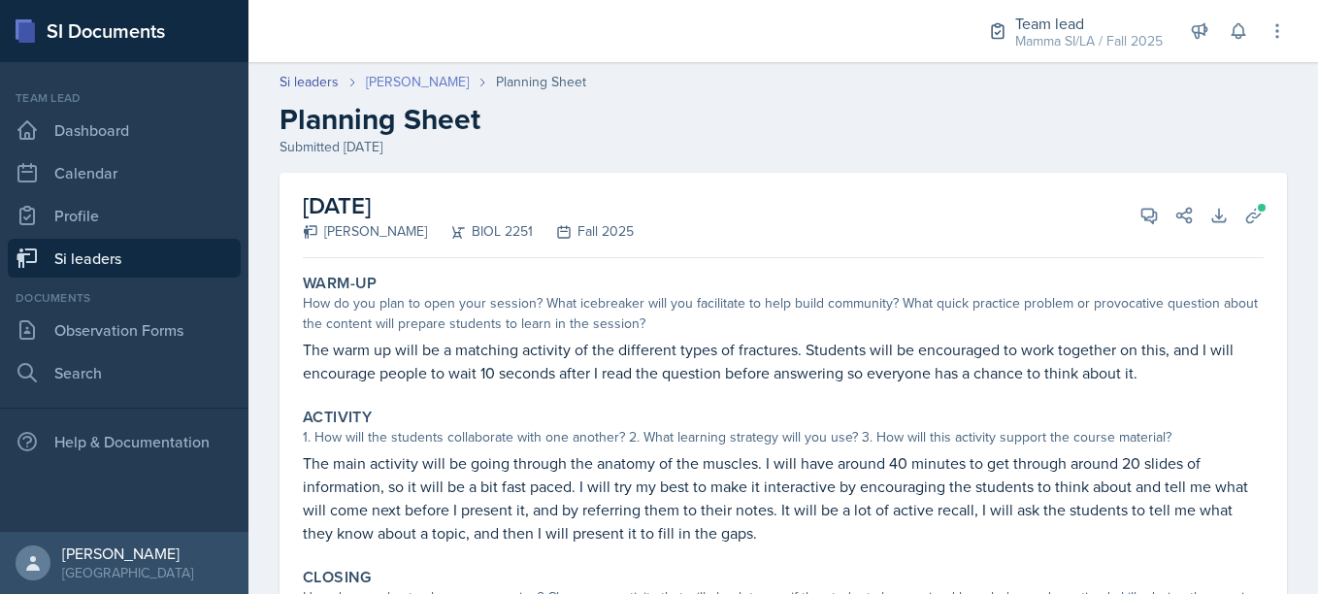
click at [427, 86] on link "[PERSON_NAME]" at bounding box center [417, 82] width 103 height 20
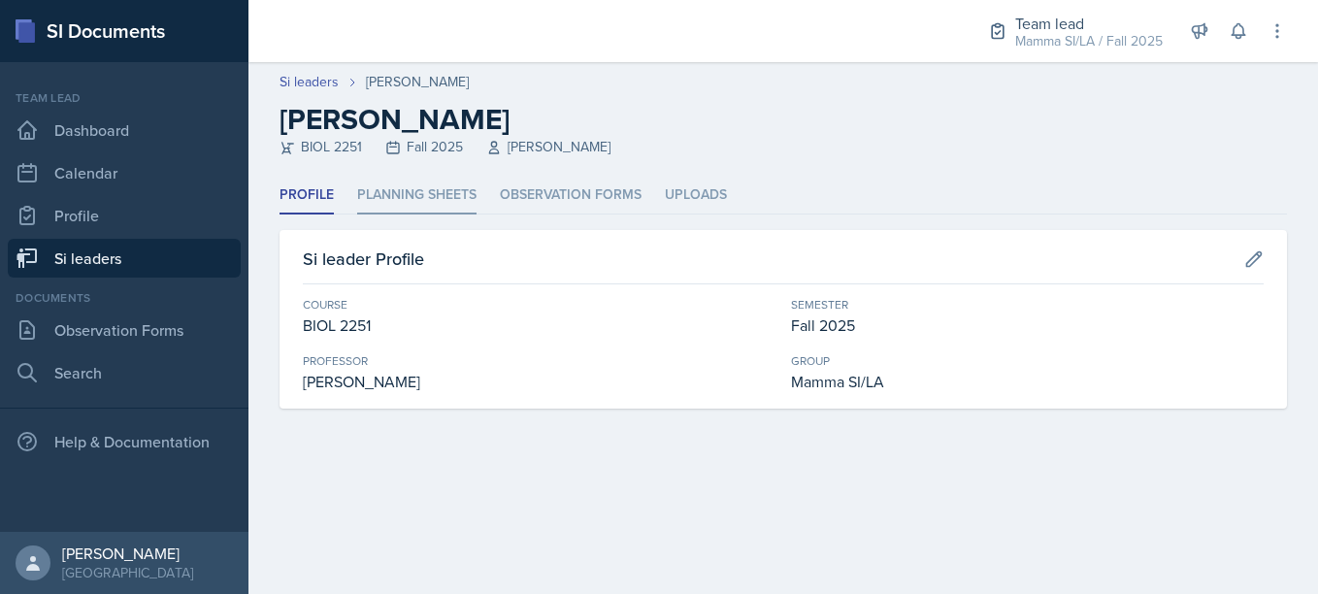
click at [442, 206] on li "Planning Sheets" at bounding box center [416, 196] width 119 height 38
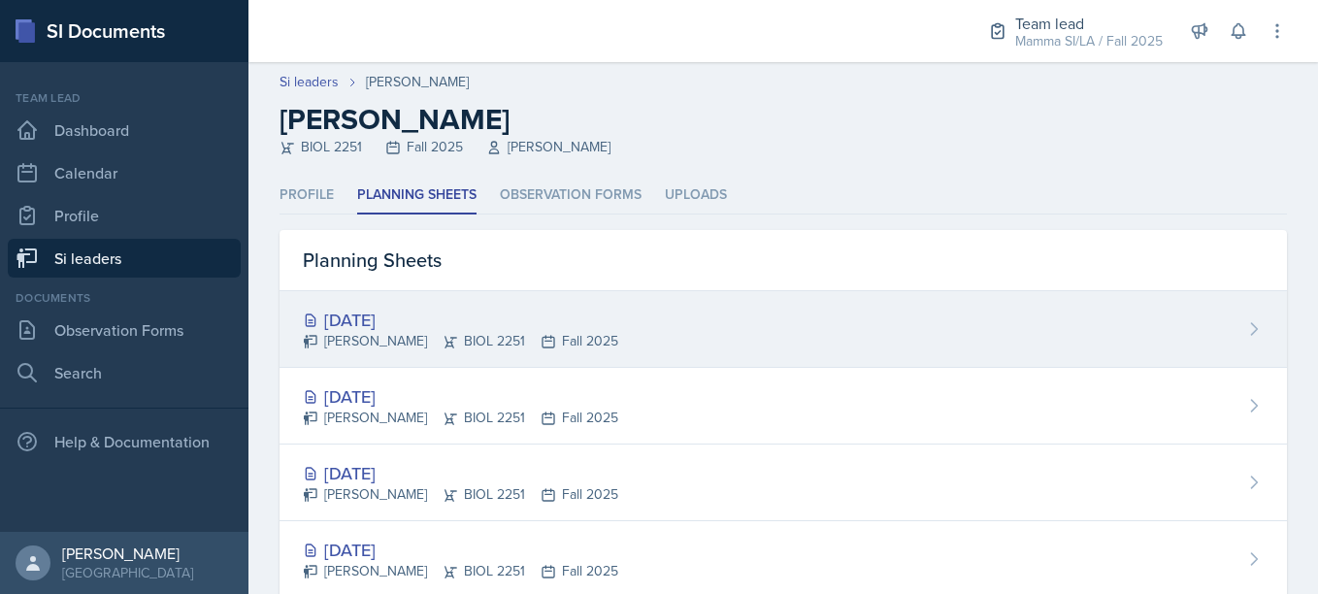
click at [513, 299] on div "[DATE] [PERSON_NAME] BIOL 2251 Fall 2025" at bounding box center [784, 329] width 1008 height 77
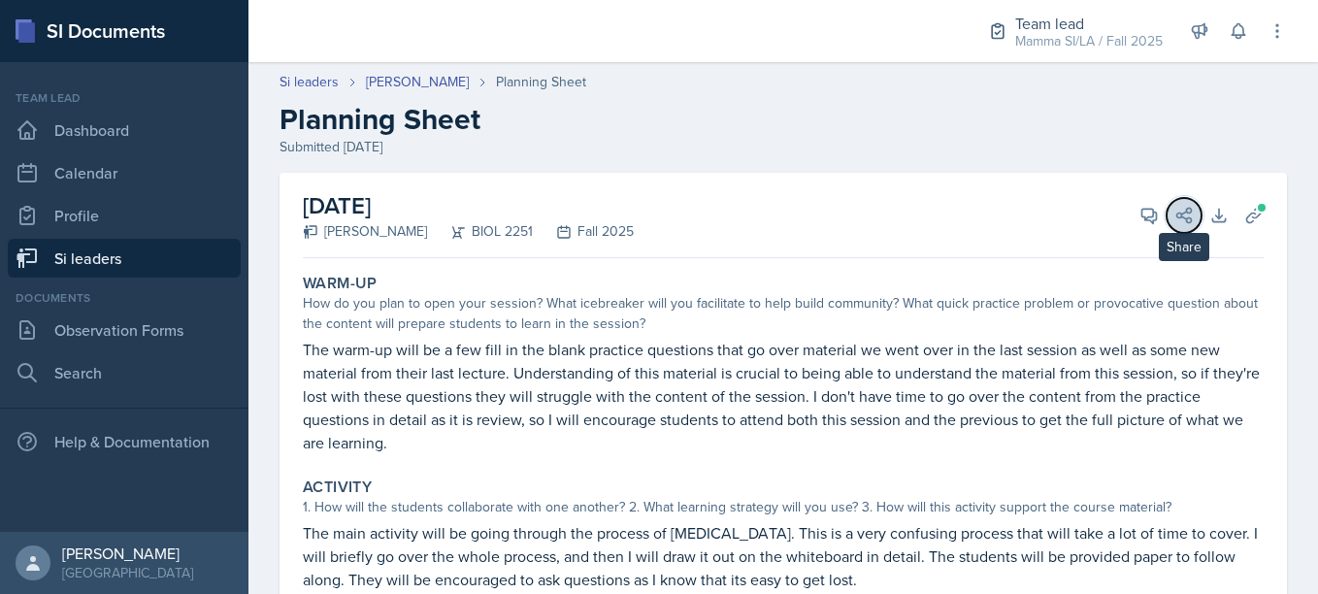
click at [1167, 220] on button "Share" at bounding box center [1184, 215] width 35 height 35
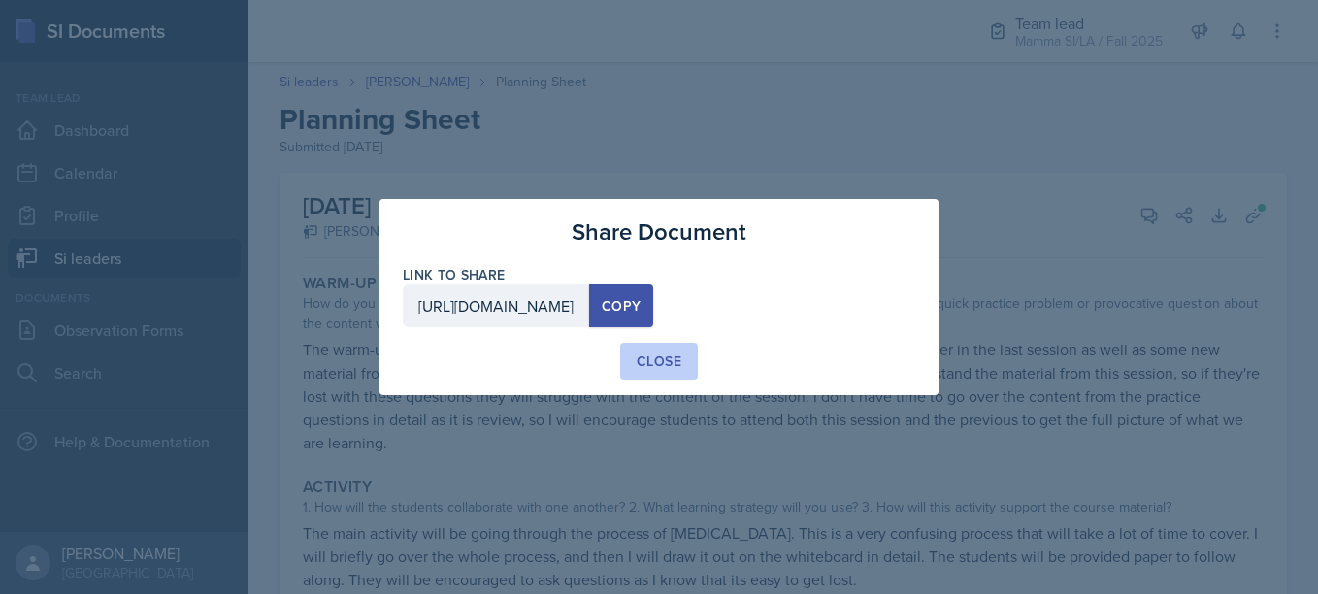
click at [656, 375] on button "Close" at bounding box center [659, 361] width 78 height 37
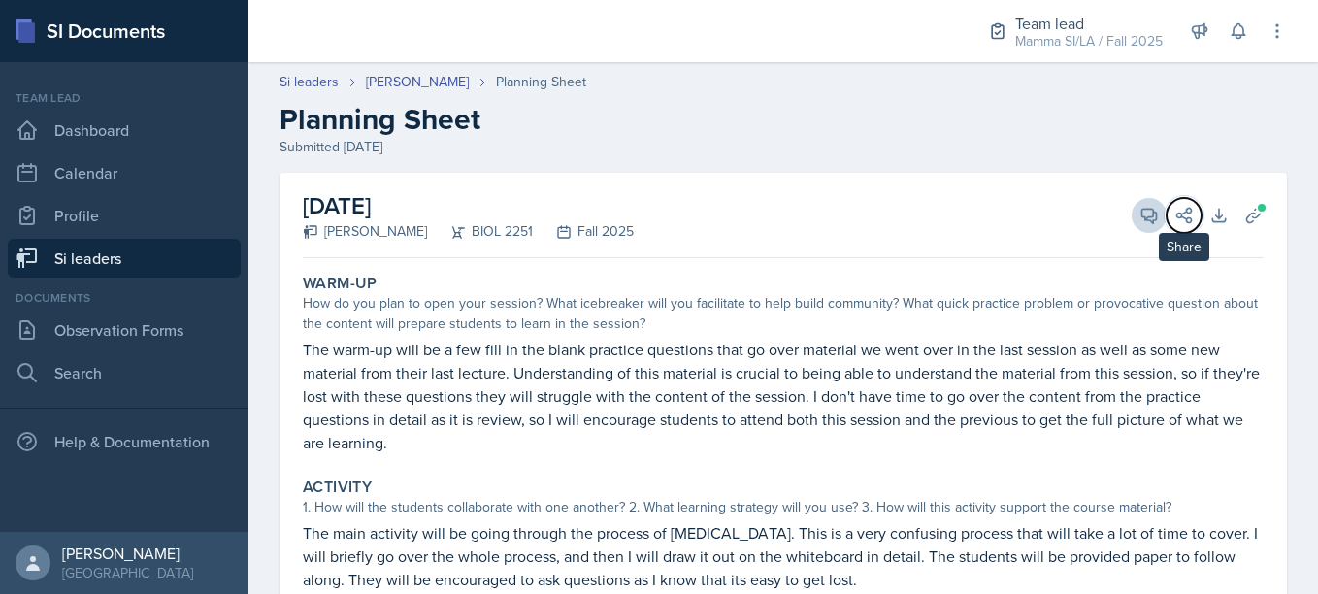
drag, startPoint x: 1157, startPoint y: 206, endPoint x: 1144, endPoint y: 206, distance: 12.6
click at [1144, 206] on div "View Comments Comments Send Share" at bounding box center [1159, 215] width 70 height 19
click at [1151, 206] on span at bounding box center [1156, 209] width 10 height 10
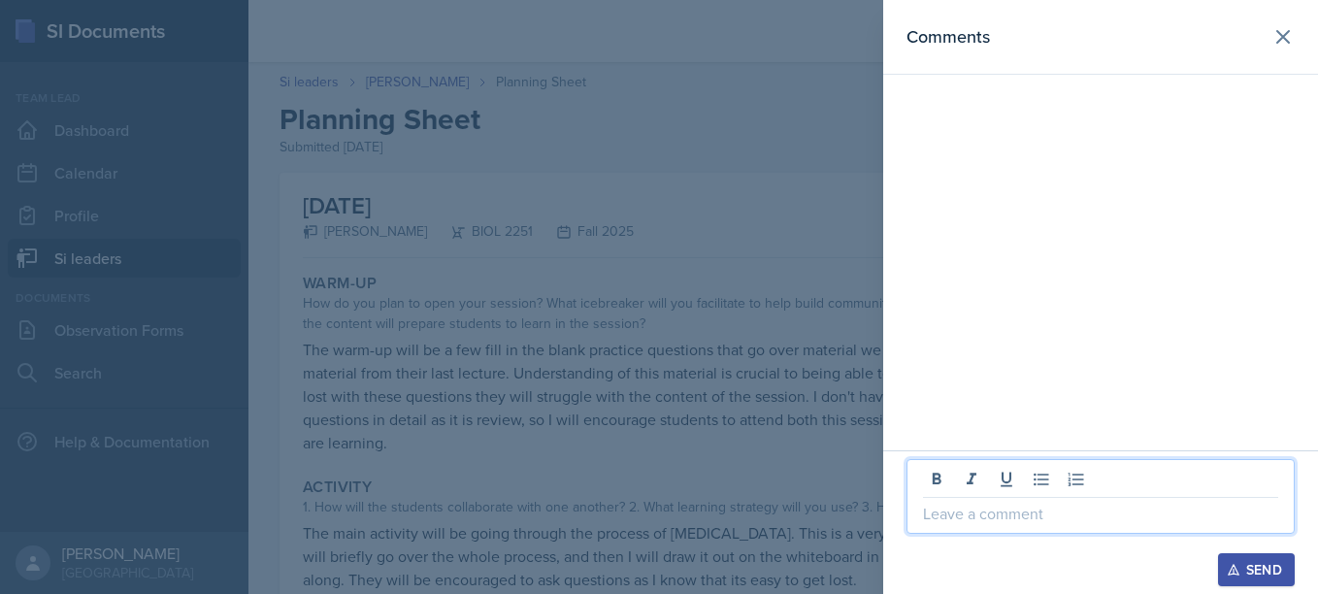
click at [929, 511] on p at bounding box center [1100, 513] width 355 height 23
click at [923, 541] on div at bounding box center [1101, 543] width 388 height 19
click at [1107, 519] on p "Hello, amazing work" at bounding box center [1100, 513] width 355 height 23
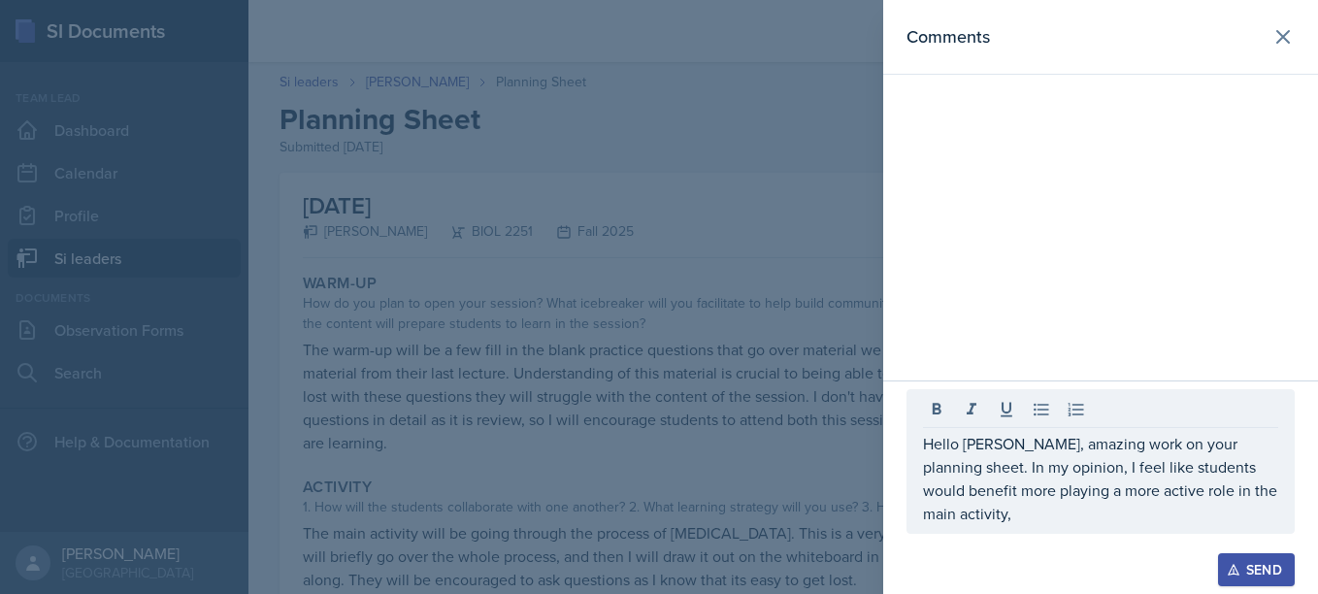
click at [718, 494] on div at bounding box center [659, 297] width 1318 height 594
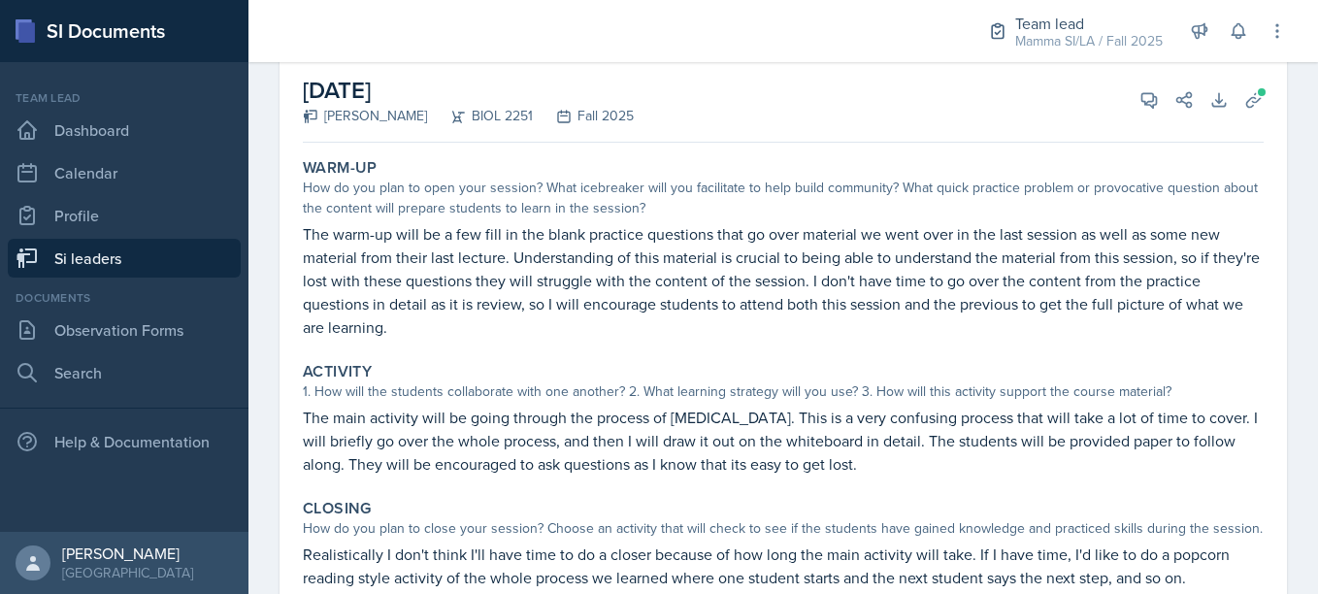
scroll to position [117, 0]
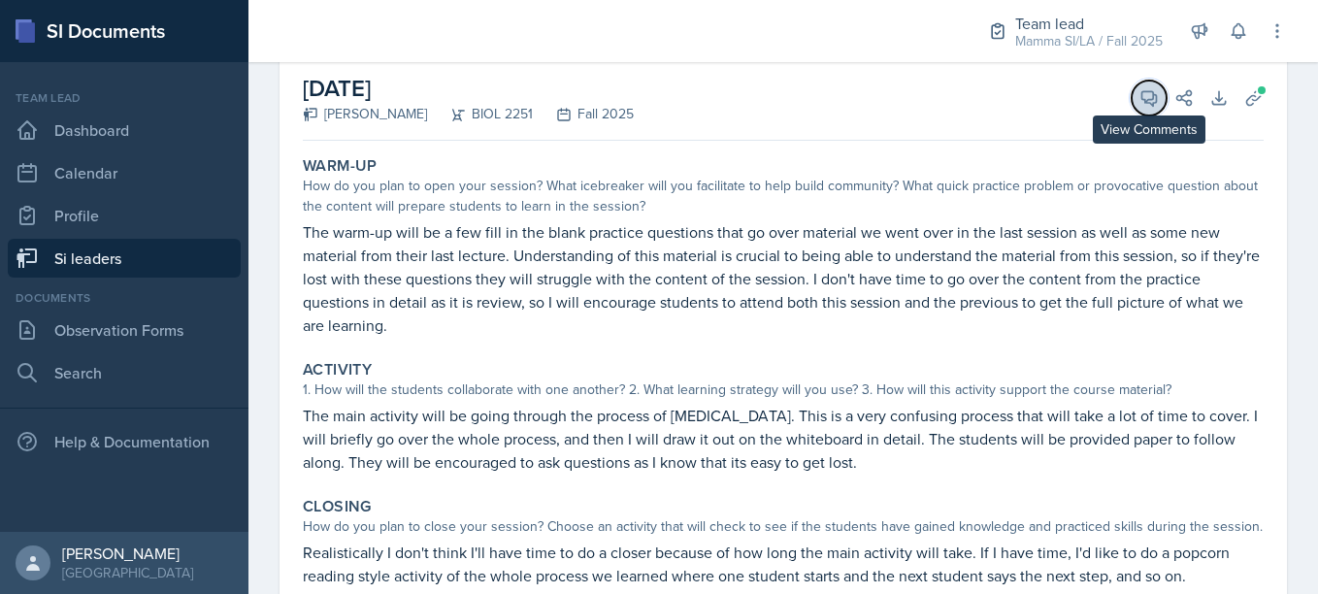
click at [1132, 114] on button "View Comments" at bounding box center [1149, 98] width 35 height 35
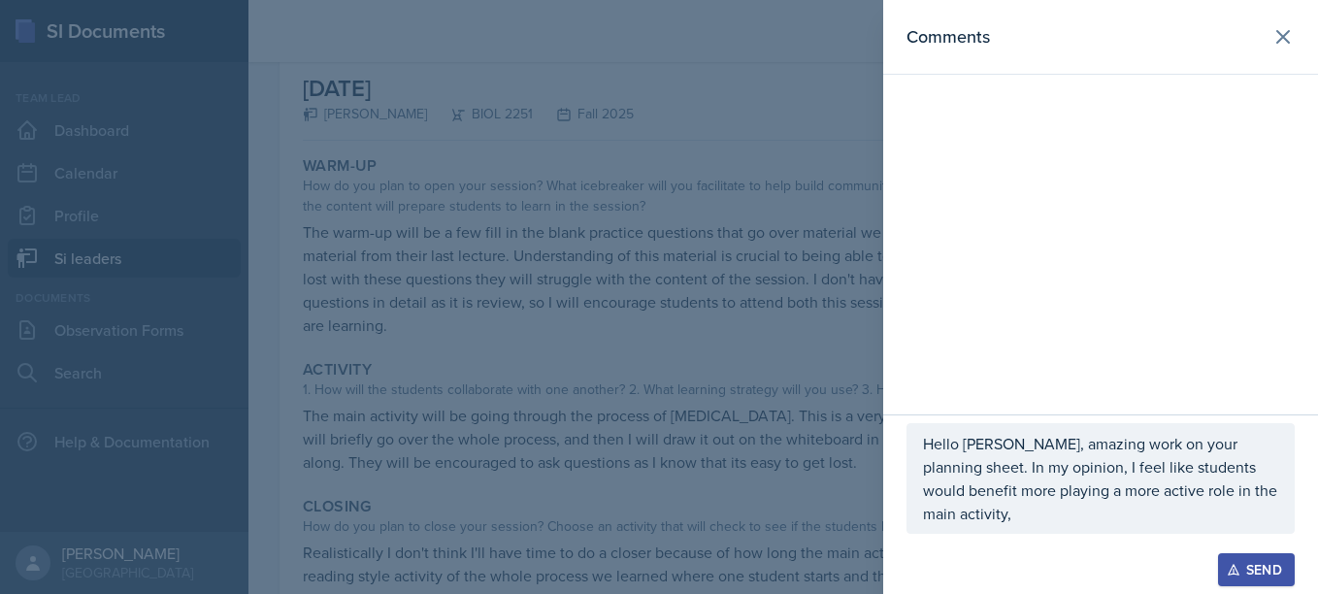
click at [1280, 507] on div "Hello [PERSON_NAME], amazing work on your planning sheet. In my opinion, I feel…" at bounding box center [1101, 478] width 388 height 111
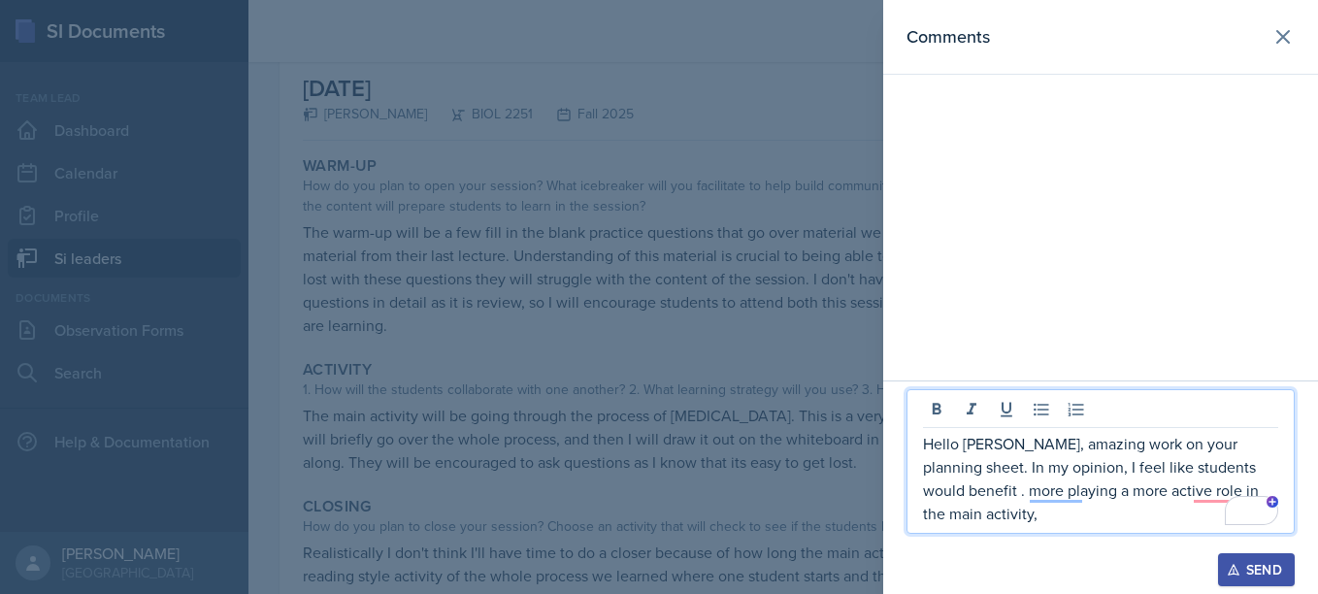
click at [1189, 510] on p "Hello [PERSON_NAME], amazing work on your planning sheet. In my opinion, I feel…" at bounding box center [1100, 478] width 355 height 93
click at [1193, 513] on p "Hello [PERSON_NAME], amazing work on your planning sheet. In my opinion, I feel…" at bounding box center [1100, 478] width 355 height 93
click at [1199, 515] on p "Hello [PERSON_NAME], amazing work on your planning sheet. In my opinion, I feel…" at bounding box center [1100, 478] width 355 height 93
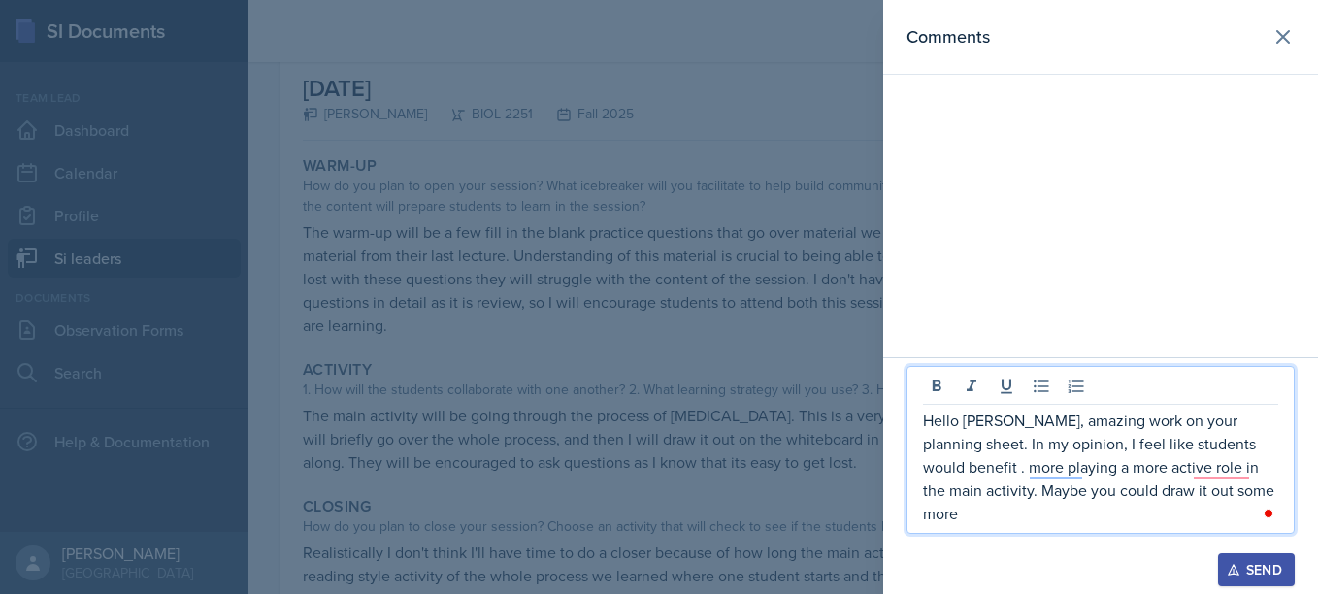
click at [1029, 459] on p "Hello [PERSON_NAME], amazing work on your planning sheet. In my opinion, I feel…" at bounding box center [1100, 467] width 355 height 116
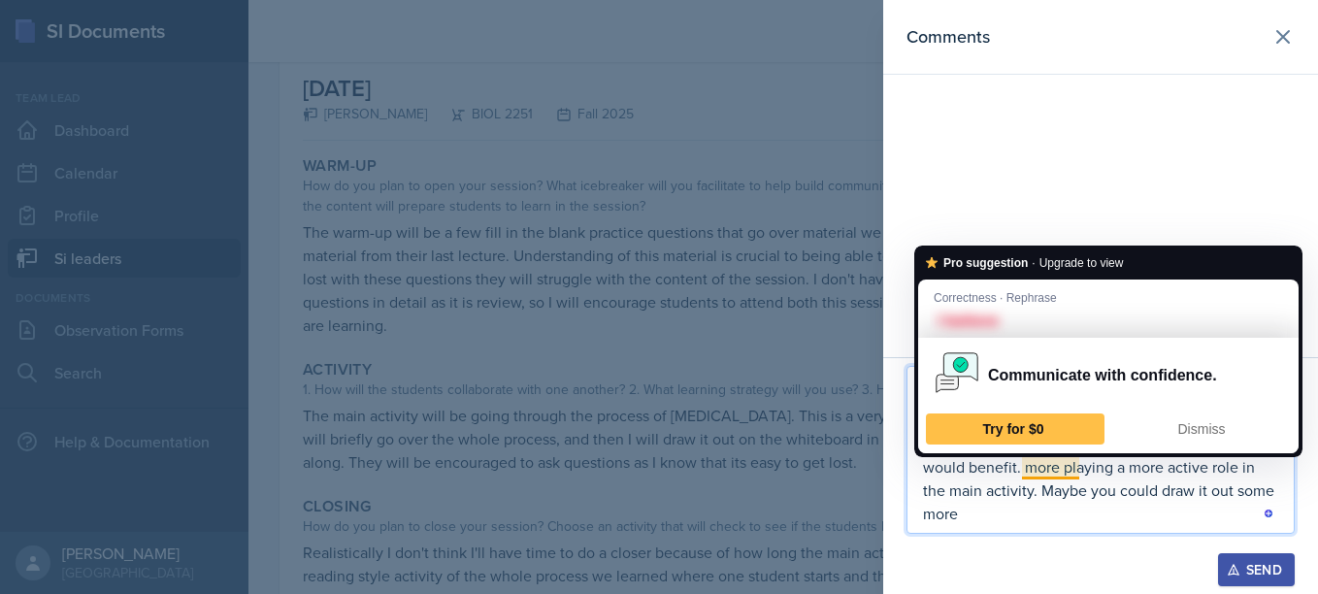
click at [1067, 466] on p "Hello [PERSON_NAME], amazing work on your planning sheet. In my opinion, I beli…" at bounding box center [1100, 467] width 355 height 116
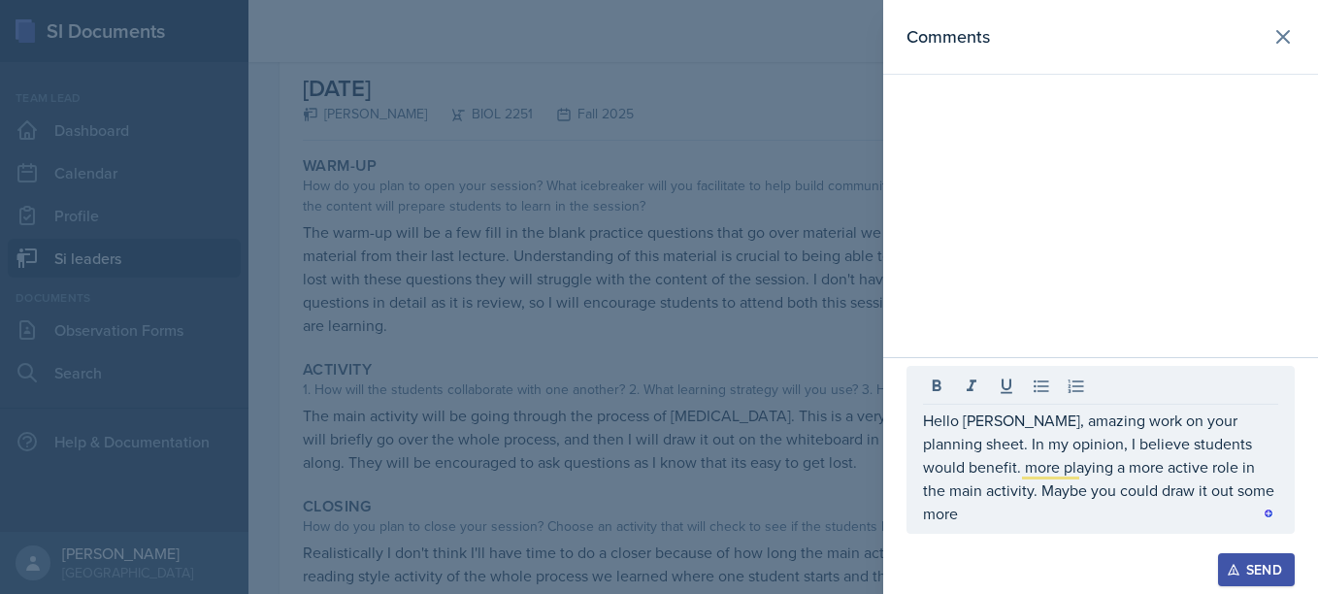
click at [1092, 541] on div at bounding box center [1101, 543] width 388 height 19
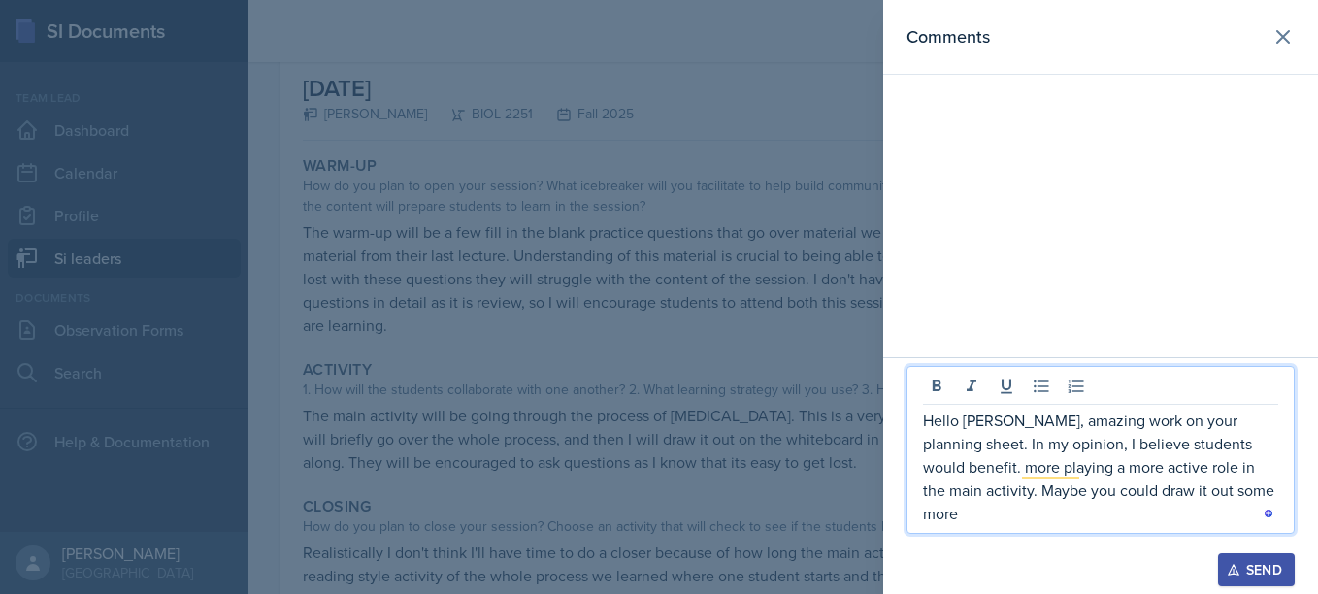
click at [1206, 519] on p "Hello [PERSON_NAME], amazing work on your planning sheet. In my opinion, I beli…" at bounding box center [1100, 467] width 355 height 116
click at [1048, 456] on p "Hello [PERSON_NAME], amazing work on your planning sheet. In my opinion, I beli…" at bounding box center [1100, 467] width 355 height 116
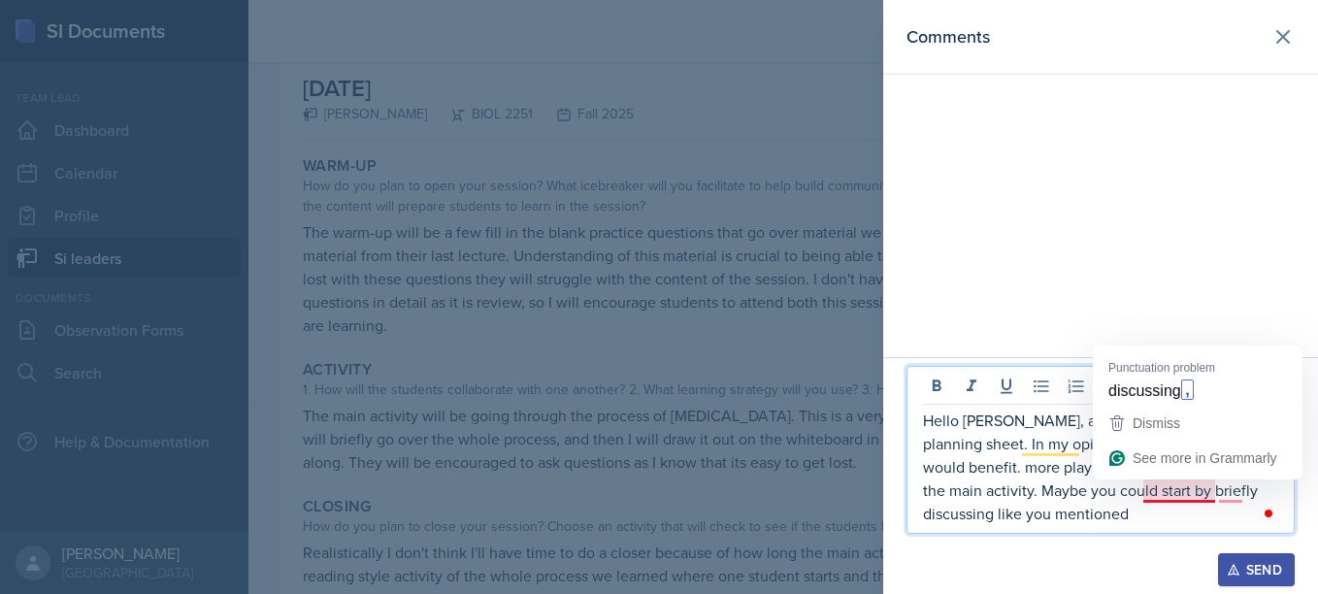
click at [1173, 482] on p "Hello [PERSON_NAME], amazing work on your planning sheet. In my opinion, I beli…" at bounding box center [1100, 467] width 355 height 116
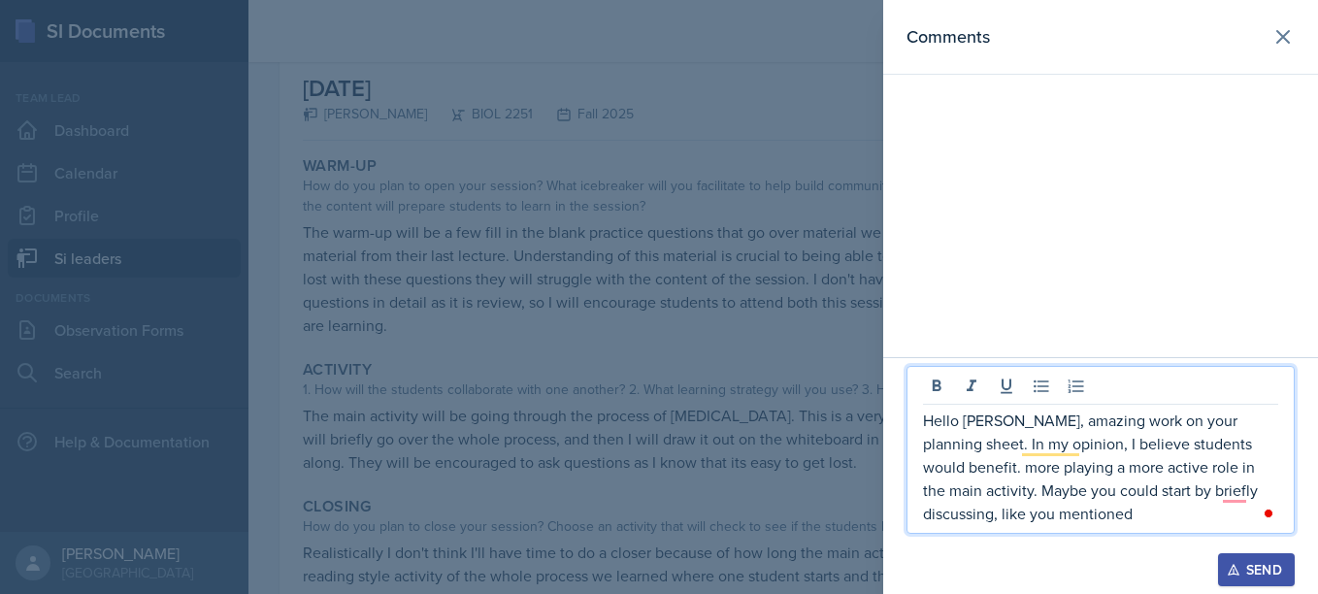
click at [1071, 501] on p "Hello [PERSON_NAME], amazing work on your planning sheet. In my opinion, I beli…" at bounding box center [1100, 467] width 355 height 116
click at [1019, 511] on p "Hello [PERSON_NAME], amazing work on your planning sheet. In my opinion, I beli…" at bounding box center [1100, 467] width 355 height 116
click at [1073, 456] on p "Hello [PERSON_NAME], amazing work on your planning sheet. In my opinion, I beli…" at bounding box center [1100, 467] width 355 height 116
click at [1054, 508] on p "Hello [PERSON_NAME], amazing work on your planning sheet. In my opinion, I beli…" at bounding box center [1100, 467] width 355 height 116
click at [1060, 457] on p "Hello [PERSON_NAME], amazing work on your planning sheet. In my opinion, I beli…" at bounding box center [1100, 467] width 355 height 116
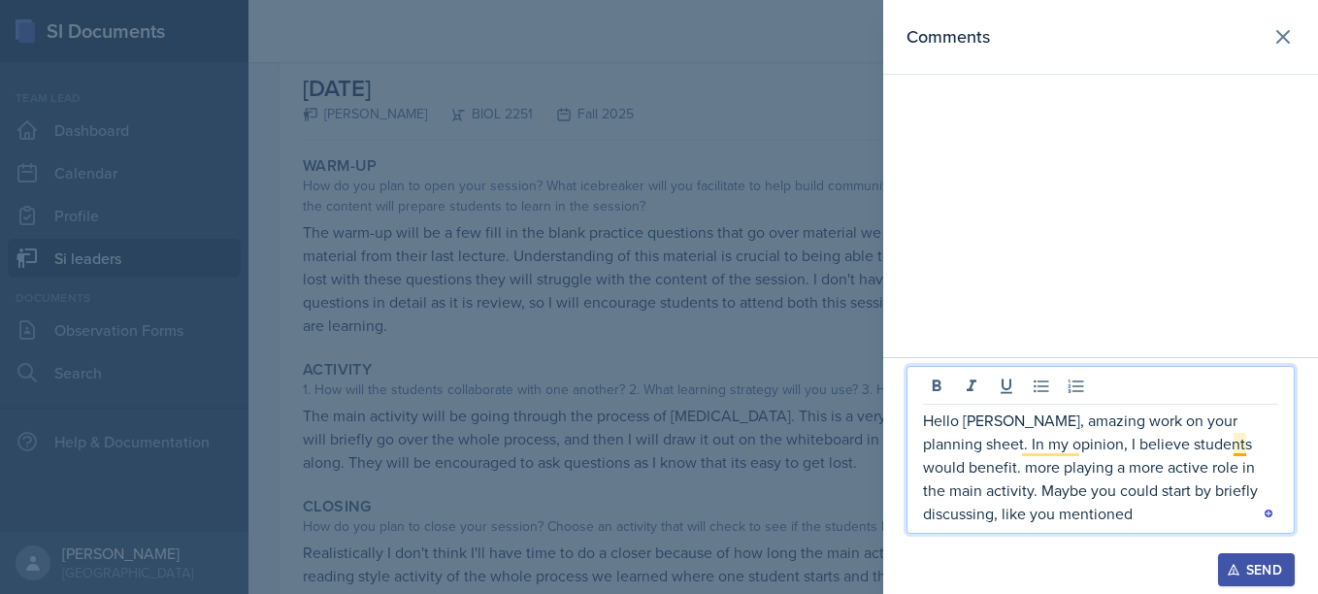
click at [1243, 448] on p "Hello [PERSON_NAME], amazing work on your planning sheet. In my opinion, I beli…" at bounding box center [1100, 467] width 355 height 116
click at [1117, 508] on p "Hello [PERSON_NAME], amazing work on your planning sheet. In my opinion, I beli…" at bounding box center [1100, 467] width 355 height 116
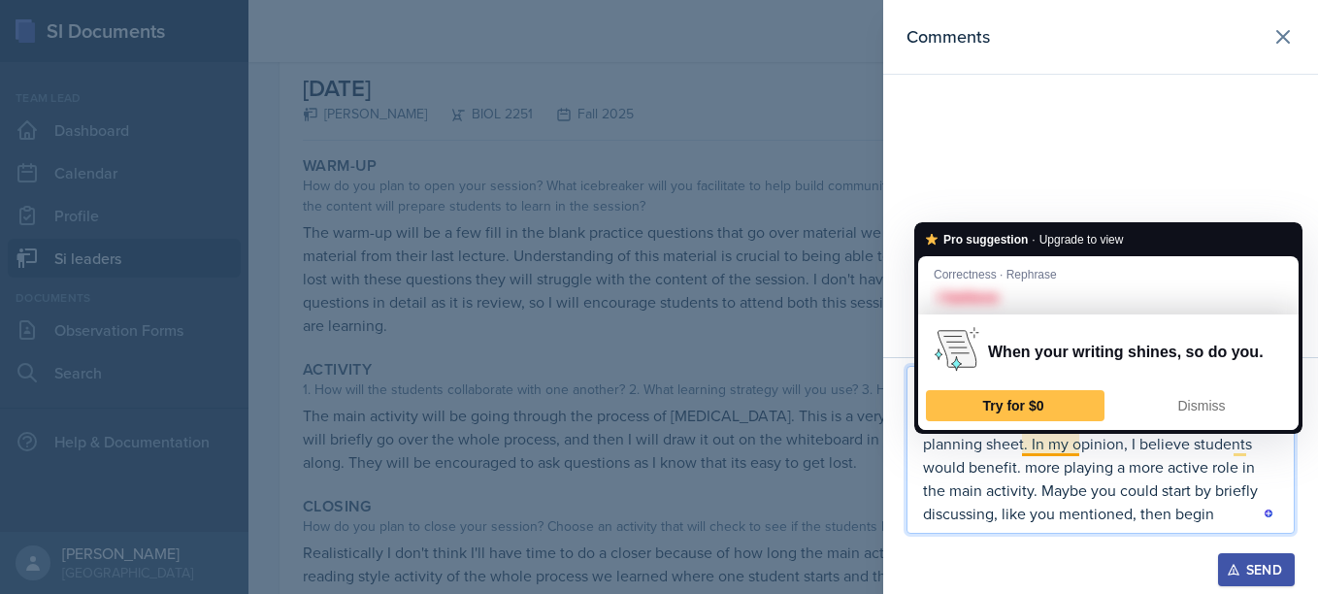
click at [1050, 447] on p "Hello [PERSON_NAME], amazing work on your planning sheet. In my opinion, I beli…" at bounding box center [1100, 467] width 355 height 116
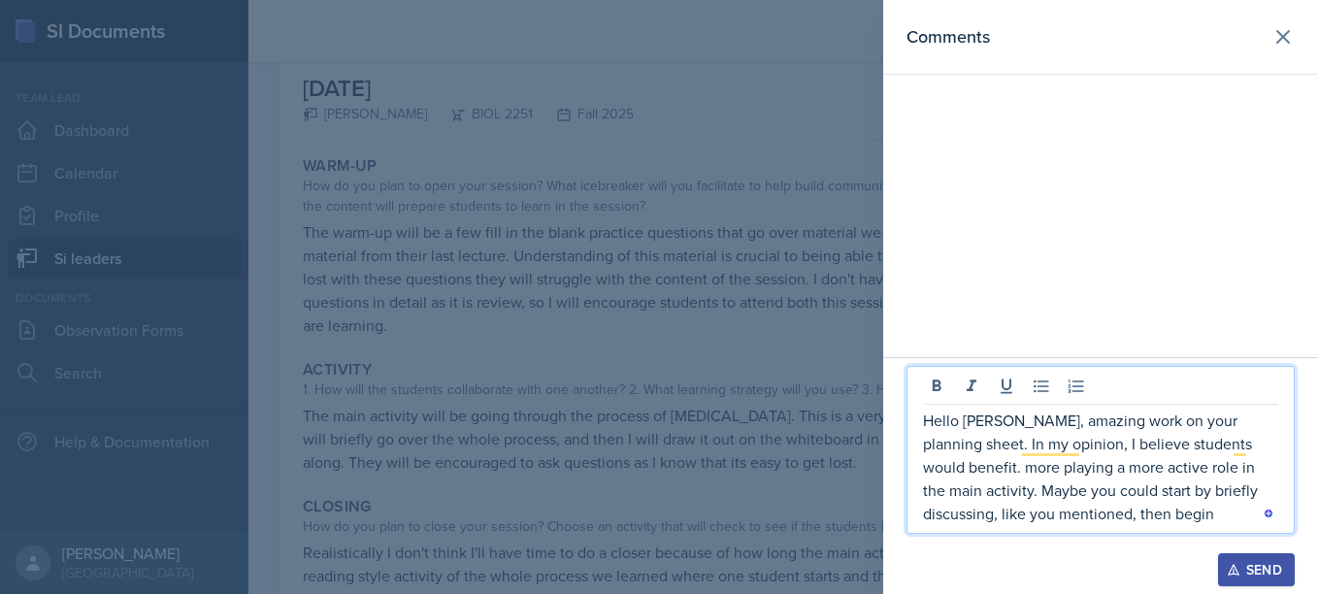
click at [1085, 512] on p "Hello [PERSON_NAME], amazing work on your planning sheet. In my opinion, I beli…" at bounding box center [1100, 467] width 355 height 116
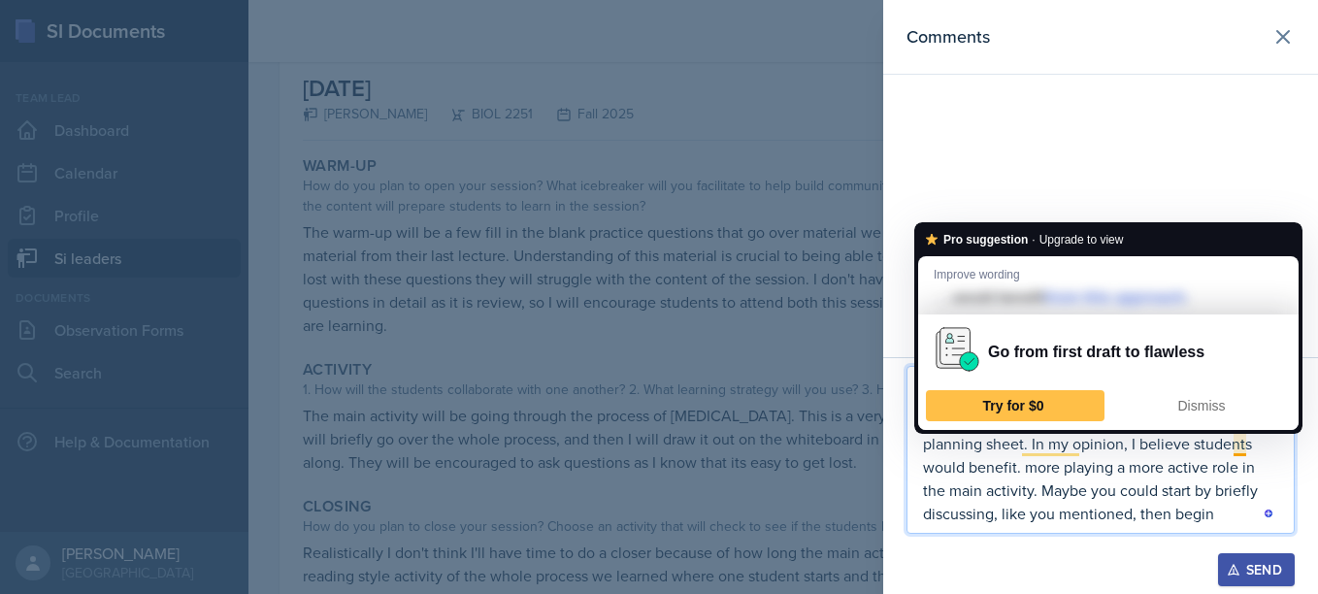
click at [1244, 447] on p "Hello [PERSON_NAME], amazing work on your planning sheet. In my opinion, I beli…" at bounding box center [1100, 467] width 355 height 116
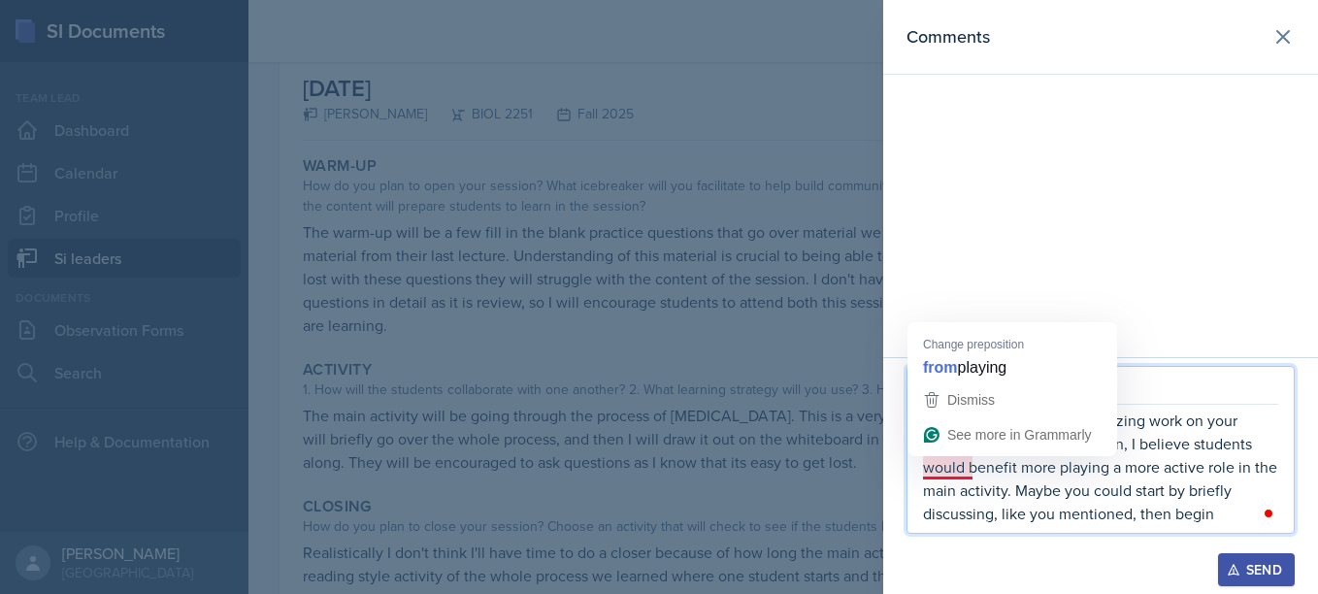
click at [944, 466] on p "Hello [PERSON_NAME], amazing work on your planning sheet. In my opinion, I beli…" at bounding box center [1100, 467] width 355 height 116
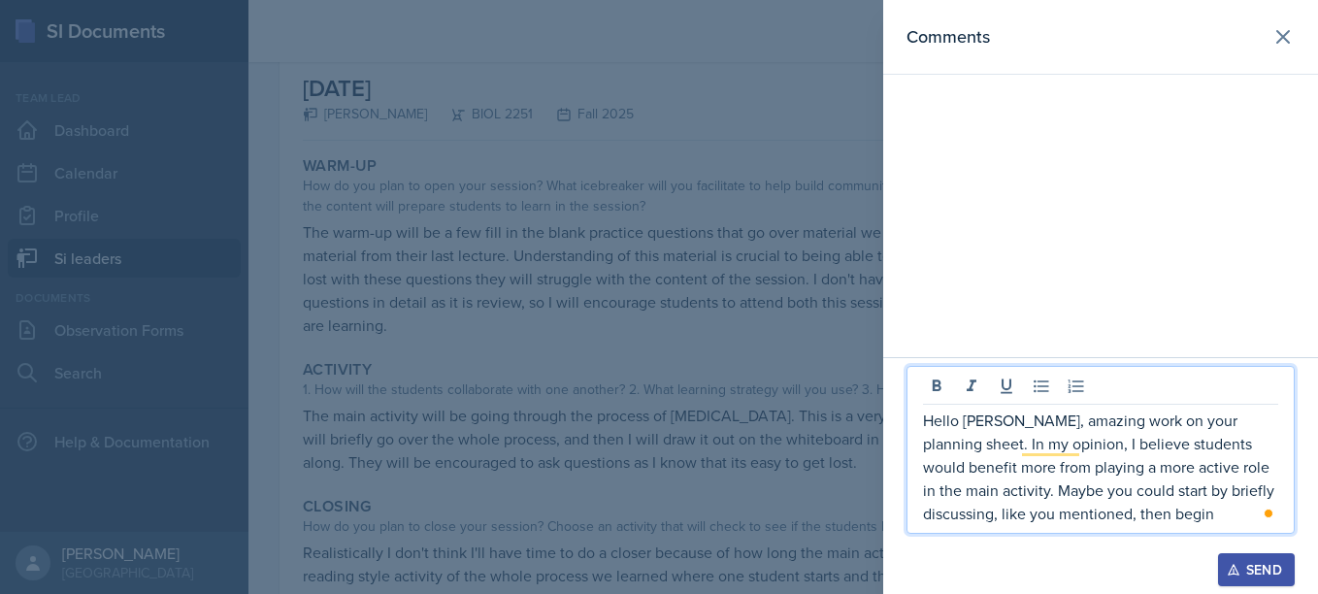
click at [1078, 522] on p "Hello [PERSON_NAME], amazing work on your planning sheet. In my opinion, I beli…" at bounding box center [1100, 467] width 355 height 116
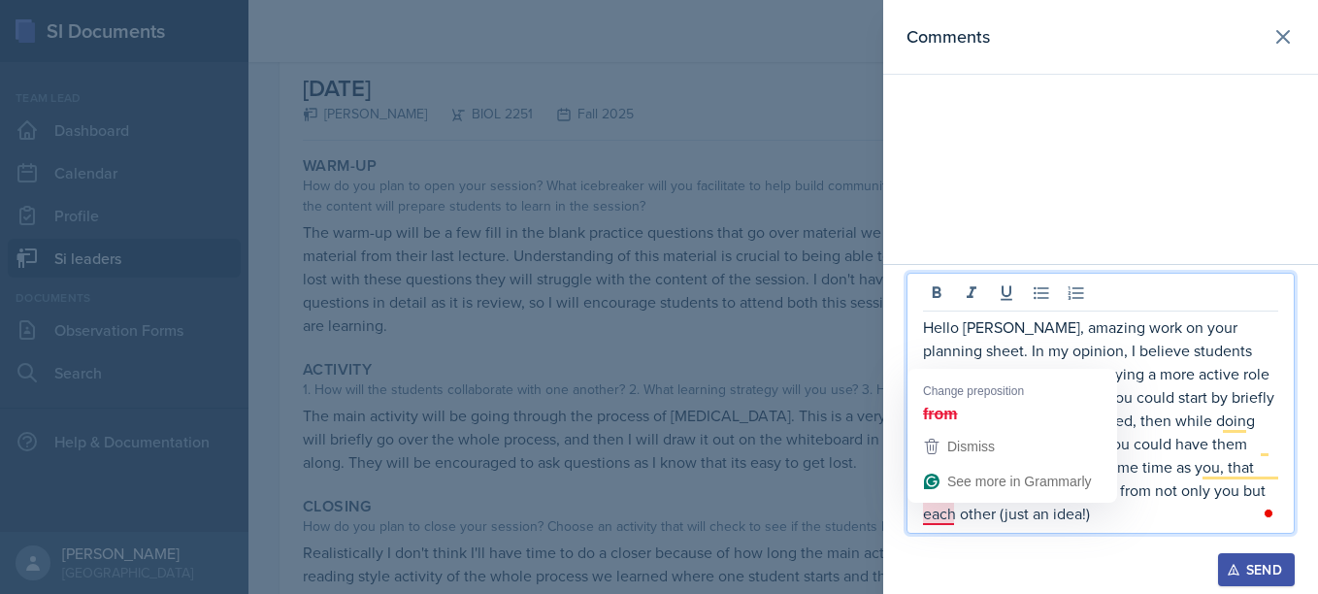
click at [949, 515] on p "Hello [PERSON_NAME], amazing work on your planning sheet. In my opinion, I beli…" at bounding box center [1100, 420] width 355 height 210
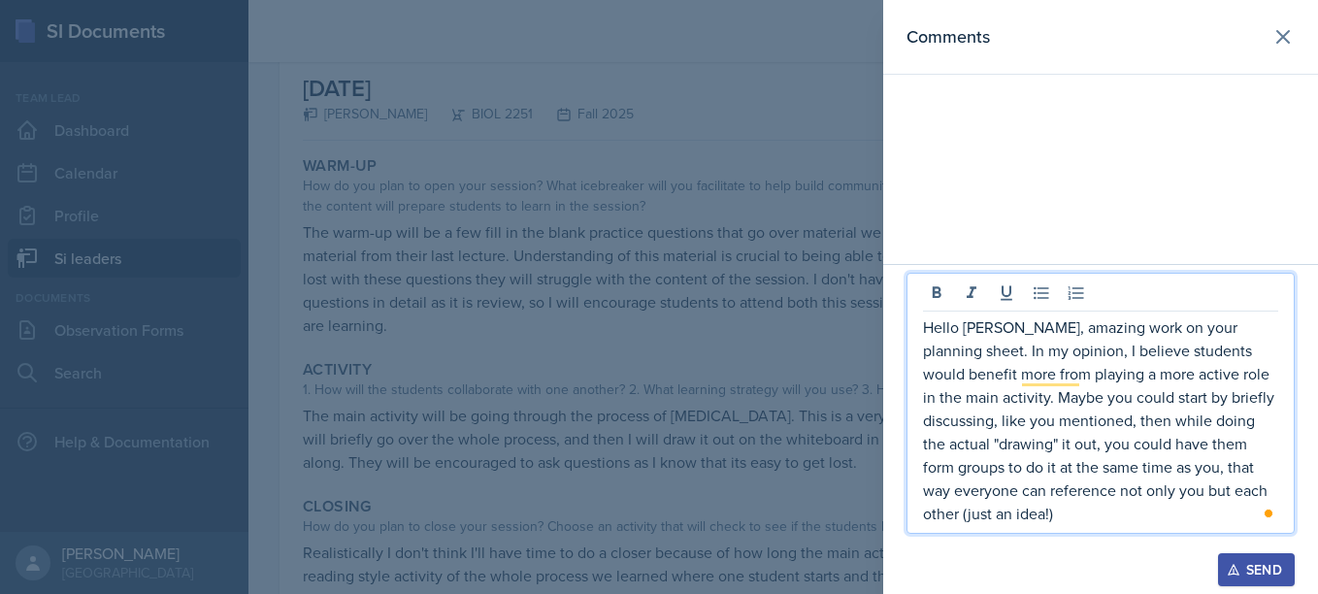
click at [1214, 519] on p "Hello [PERSON_NAME], amazing work on your planning sheet. In my opinion, I beli…" at bounding box center [1100, 420] width 355 height 210
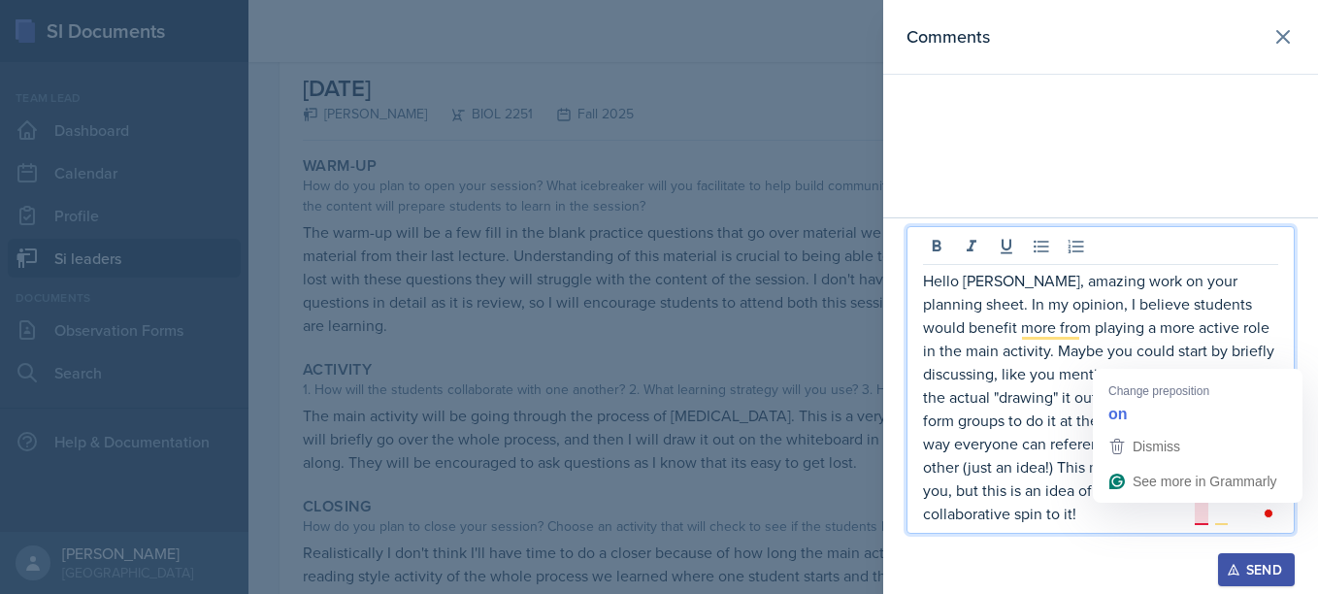
click at [1196, 516] on p "Hello [PERSON_NAME], amazing work on your planning sheet. In my opinion, I beli…" at bounding box center [1100, 397] width 355 height 256
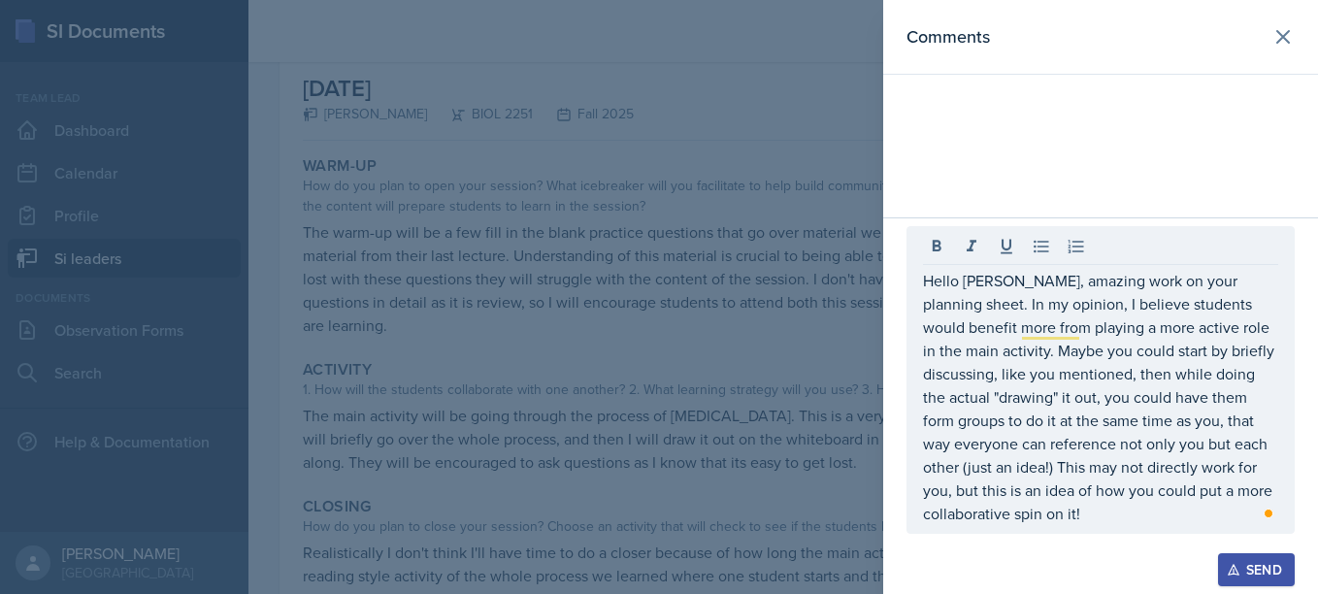
click at [1243, 525] on div "Hello [PERSON_NAME], amazing work on your planning sheet. In my opinion, I beli…" at bounding box center [1101, 380] width 388 height 308
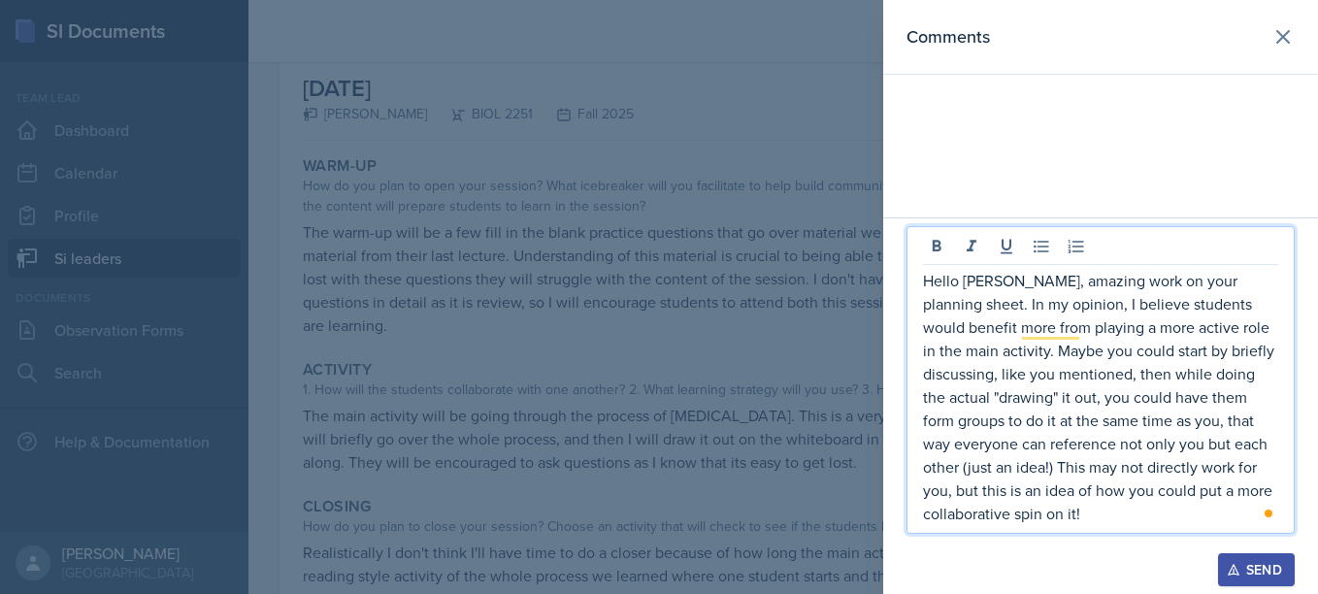
click at [1242, 522] on p "Hello [PERSON_NAME], amazing work on your planning sheet. In my opinion, I beli…" at bounding box center [1100, 397] width 355 height 256
click at [1056, 300] on p "Hello [PERSON_NAME], amazing work on your planning sheet. In my opinion, I beli…" at bounding box center [1100, 397] width 355 height 256
click at [1107, 299] on p "Hello [PERSON_NAME], amazing work on your planning sheet. In my opinion, I beli…" at bounding box center [1100, 397] width 355 height 256
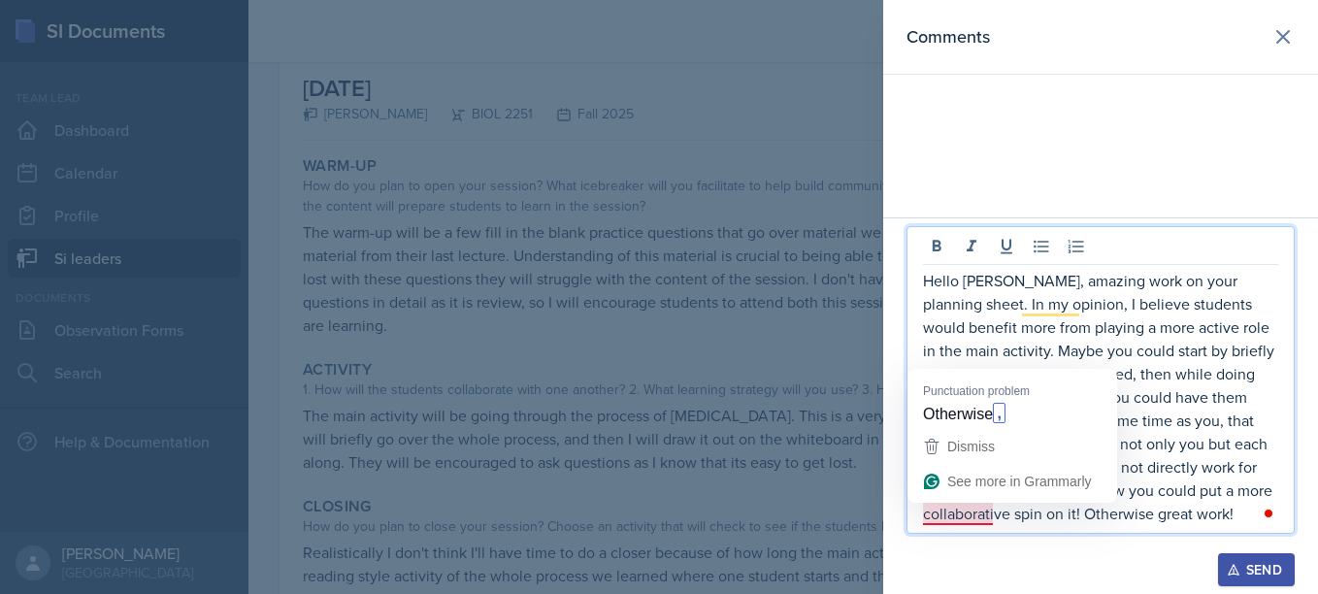
click at [970, 516] on p "Hello [PERSON_NAME], amazing work on your planning sheet. In my opinion, I beli…" at bounding box center [1100, 397] width 355 height 256
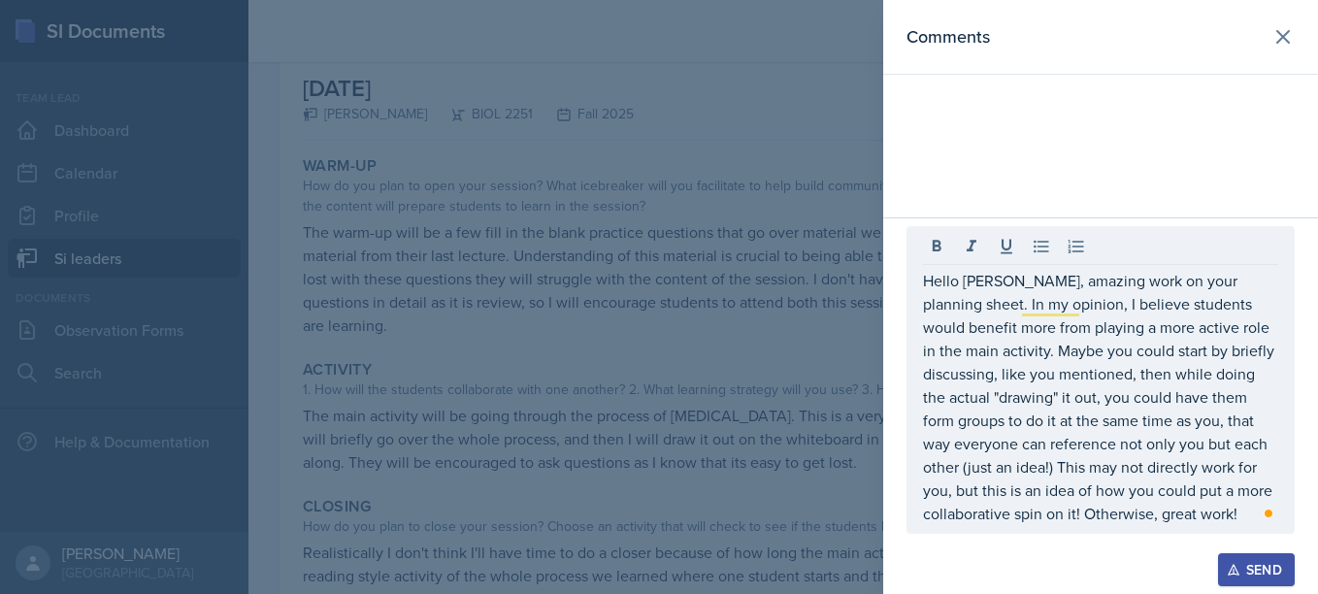
click at [1242, 557] on button "Send" at bounding box center [1256, 569] width 77 height 33
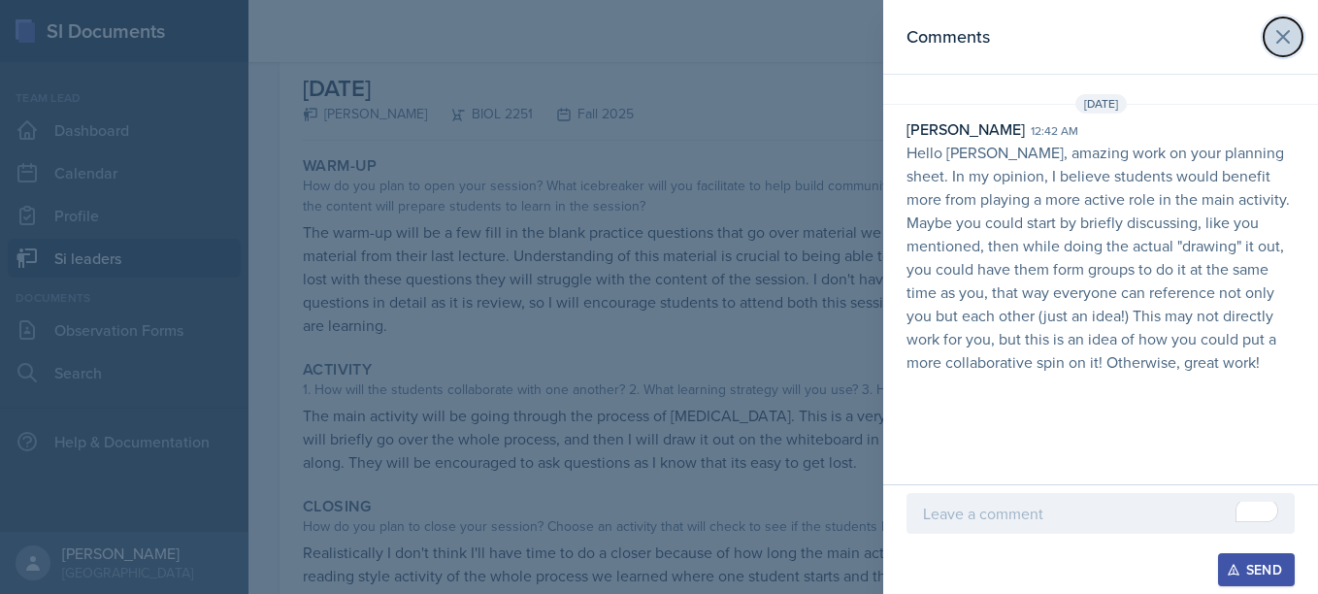
click at [1288, 37] on icon at bounding box center [1283, 36] width 23 height 23
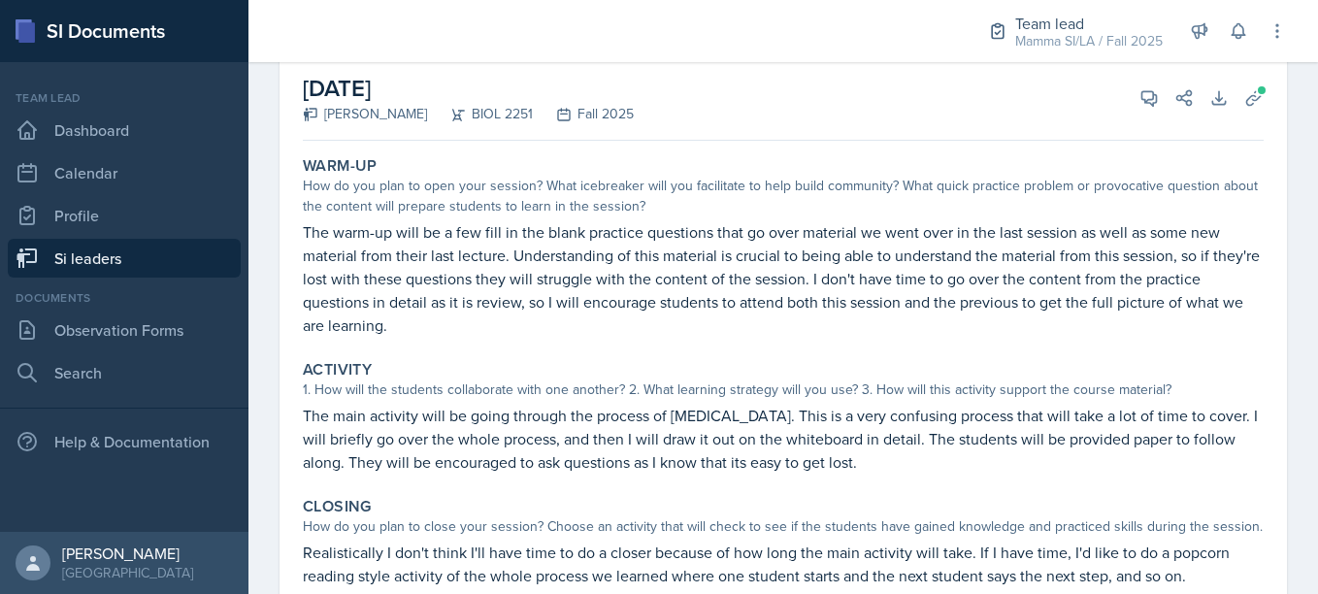
click at [135, 259] on link "Si leaders" at bounding box center [124, 258] width 233 height 39
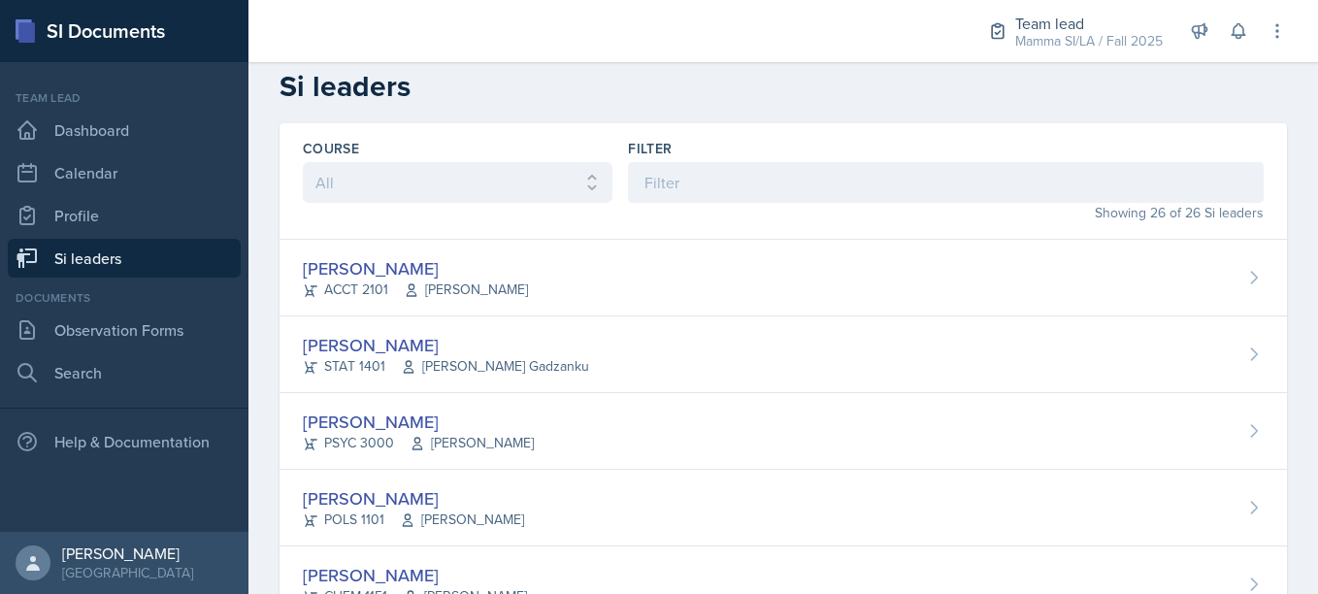
scroll to position [11, 0]
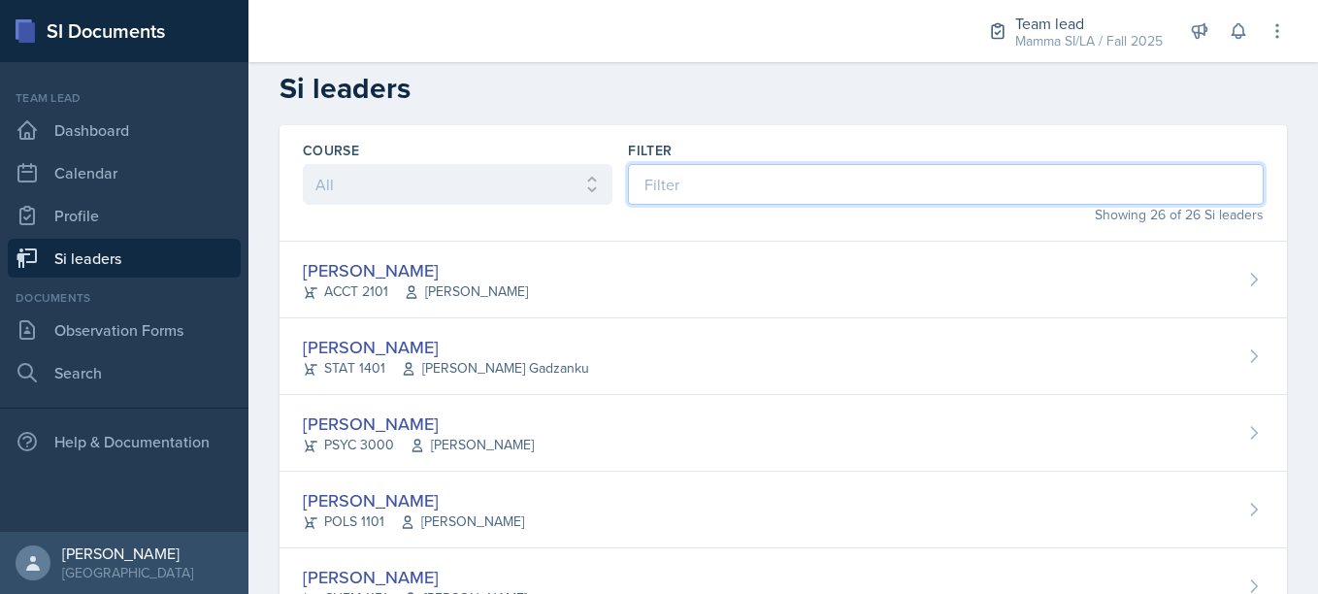
click at [725, 171] on input at bounding box center [946, 184] width 636 height 41
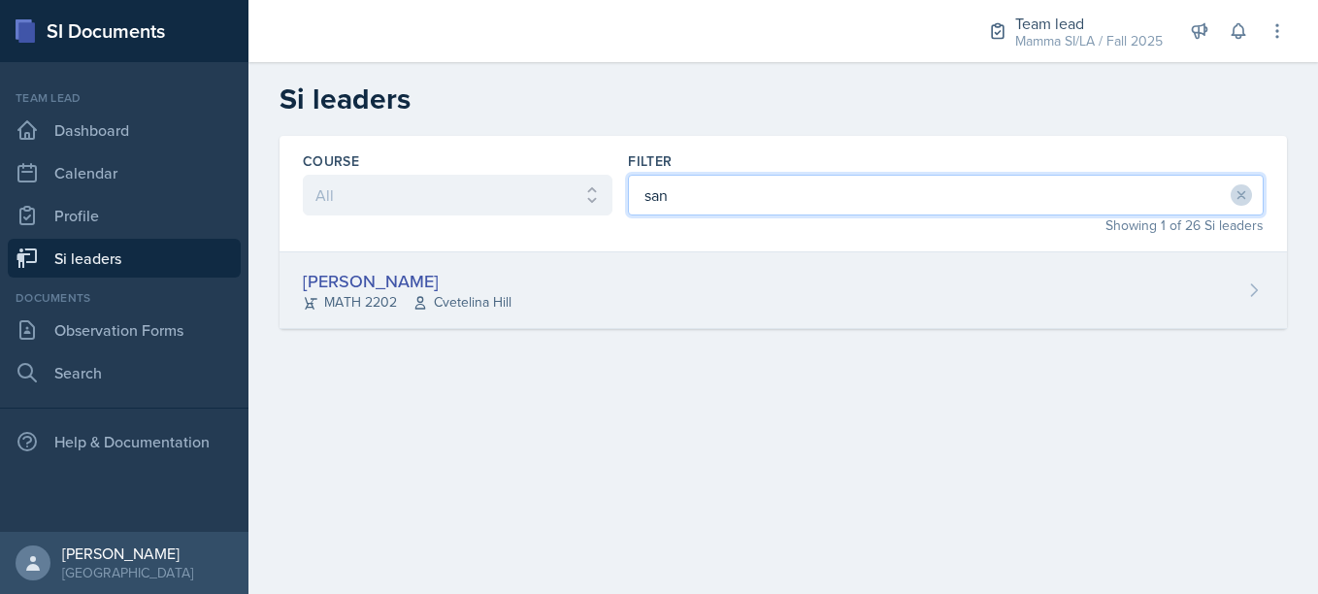
type input "san"
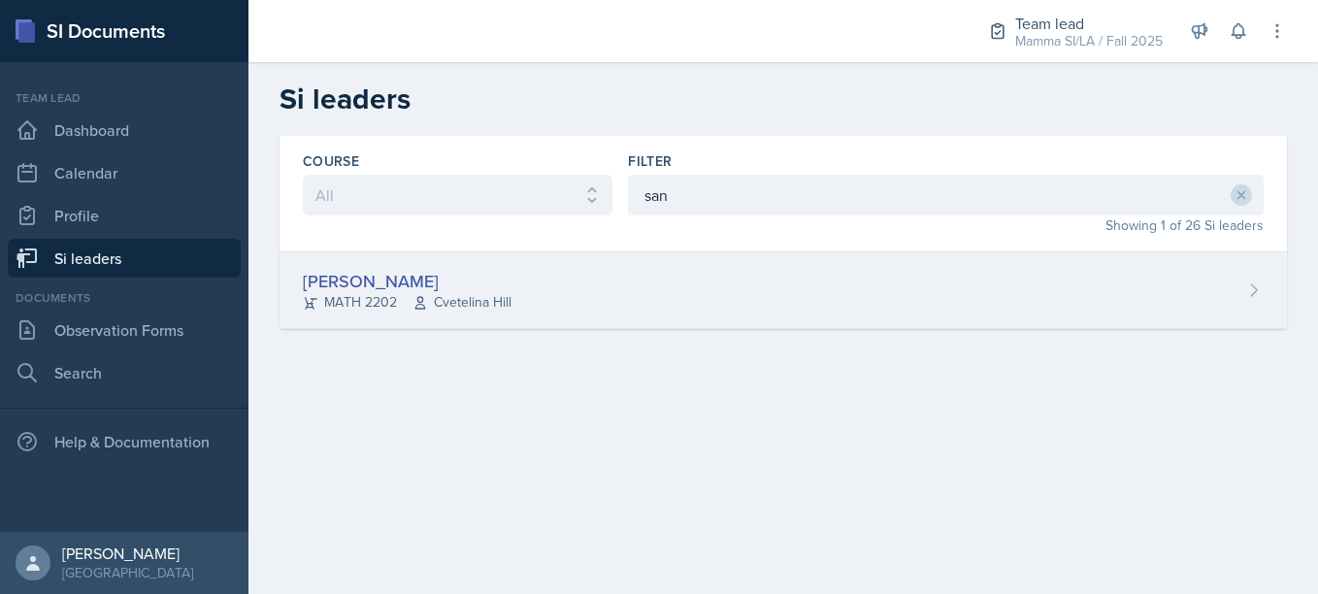
click at [674, 271] on div "[PERSON_NAME] MATH 2202 [GEOGRAPHIC_DATA]" at bounding box center [784, 290] width 1008 height 77
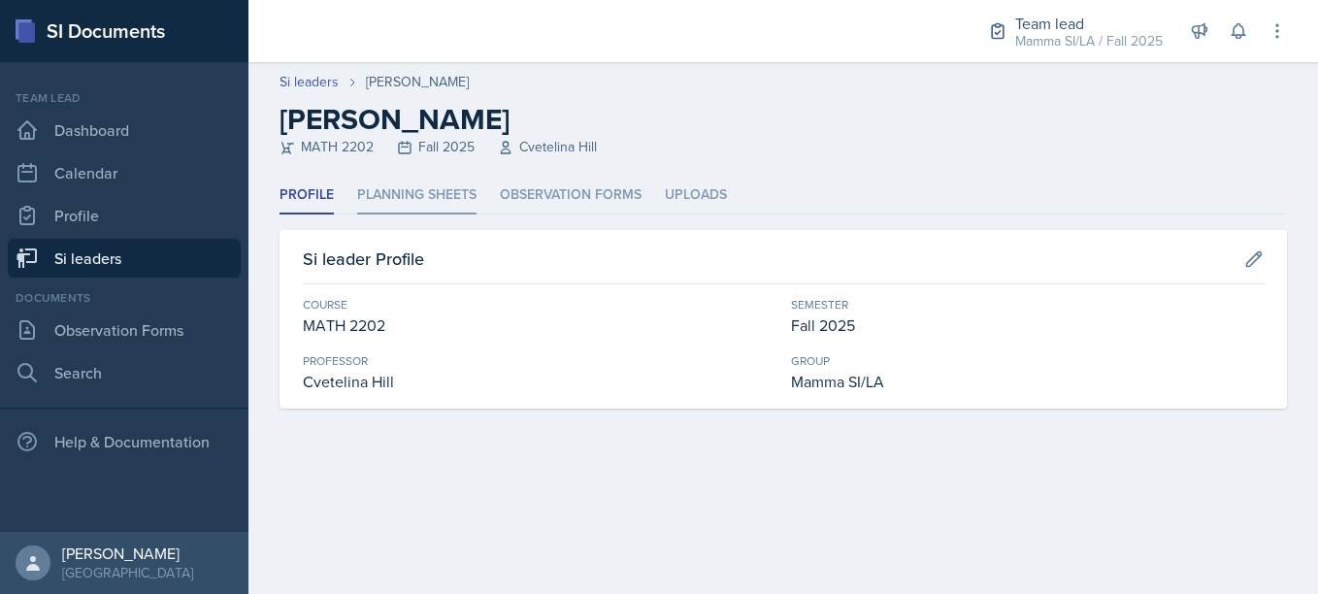
click at [464, 182] on li "Planning Sheets" at bounding box center [416, 196] width 119 height 38
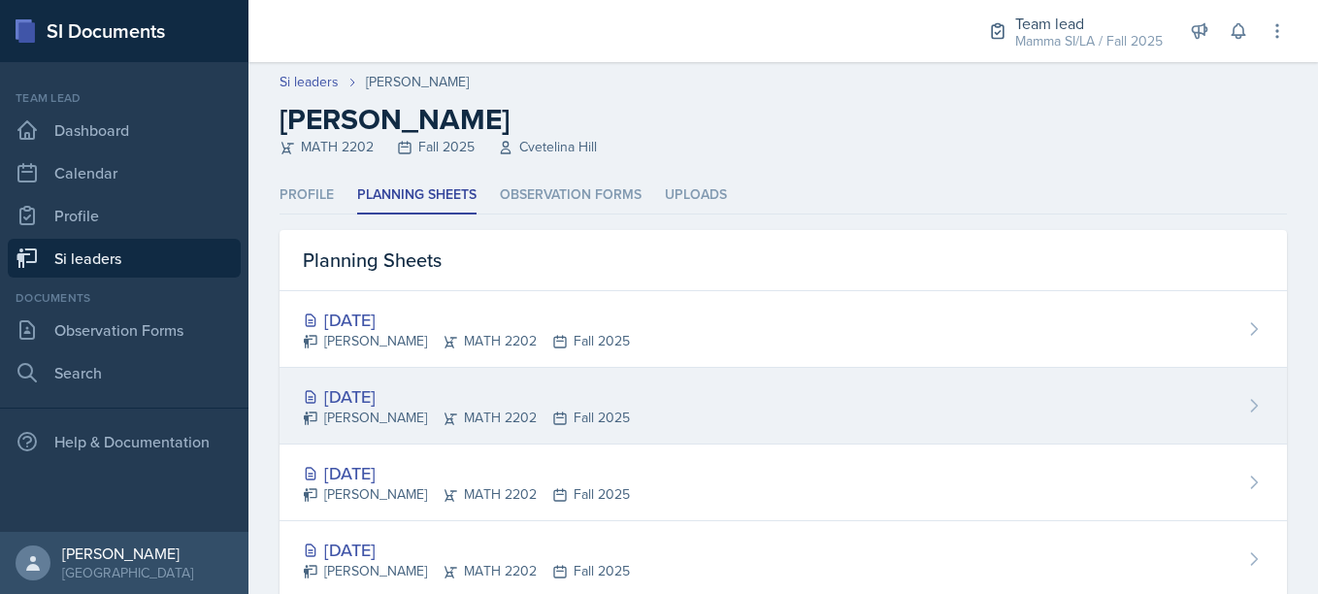
click at [443, 424] on icon at bounding box center [451, 419] width 16 height 16
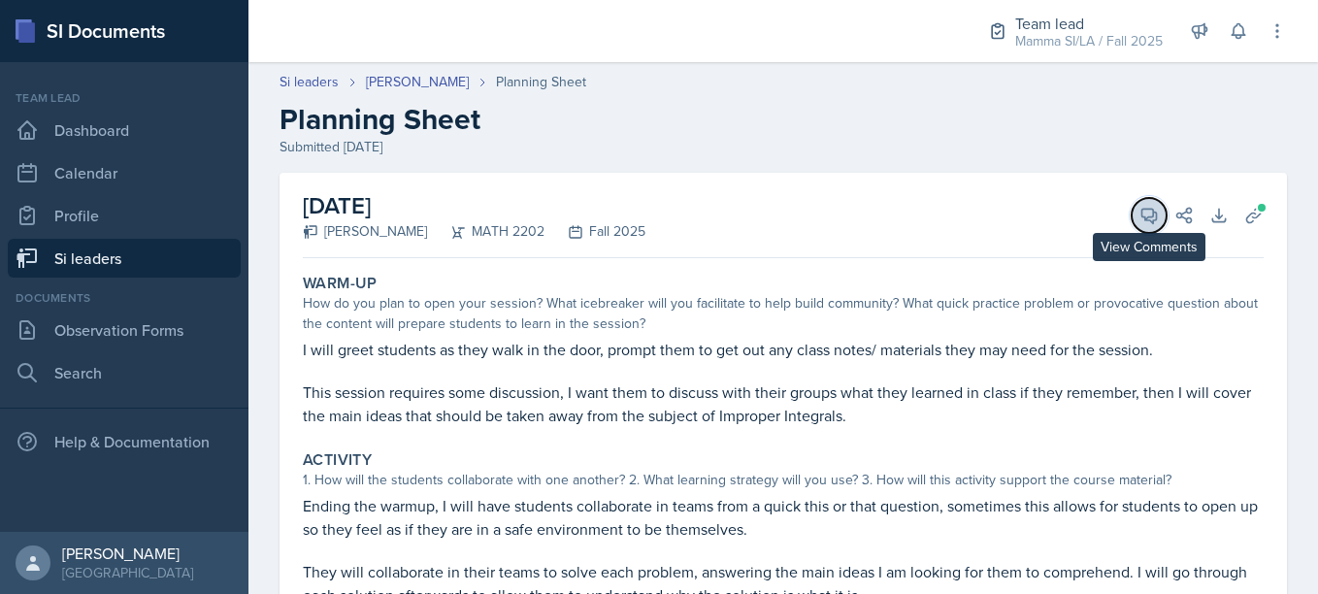
click at [1142, 214] on icon at bounding box center [1149, 216] width 15 height 15
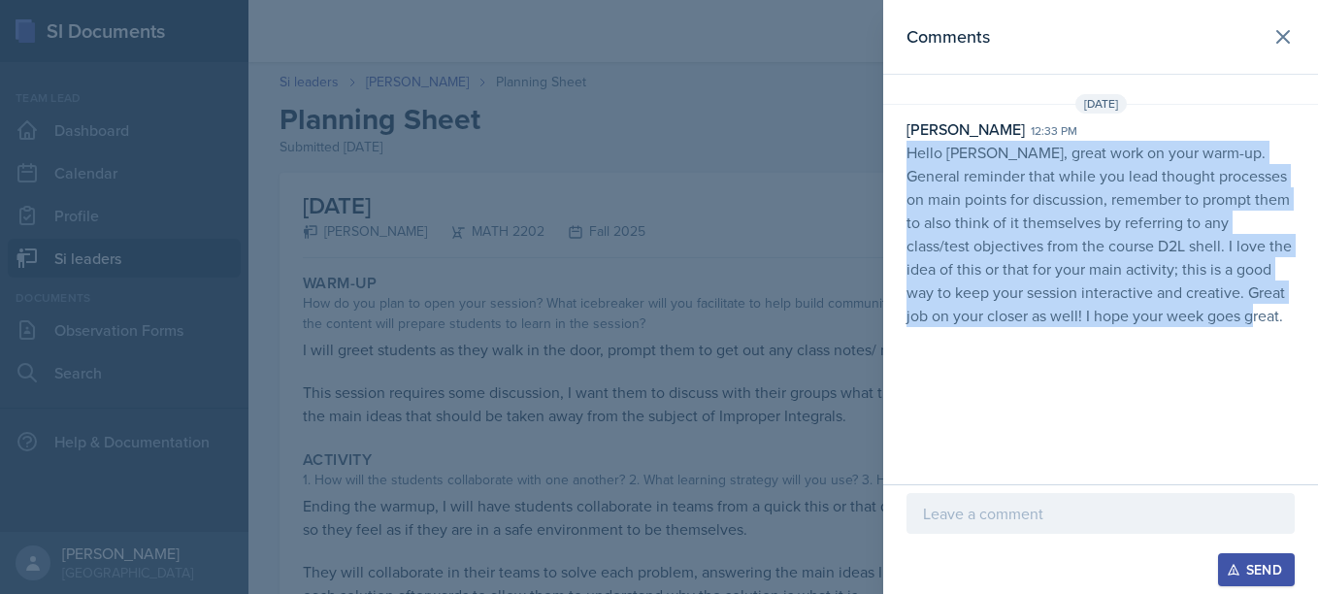
drag, startPoint x: 908, startPoint y: 151, endPoint x: 1268, endPoint y: 306, distance: 391.8
click at [1268, 306] on p "Hello [PERSON_NAME], great work on your warm-up. General reminder that while yo…" at bounding box center [1101, 234] width 388 height 186
copy p "Hello [PERSON_NAME], great work on your warm-up. General reminder that while yo…"
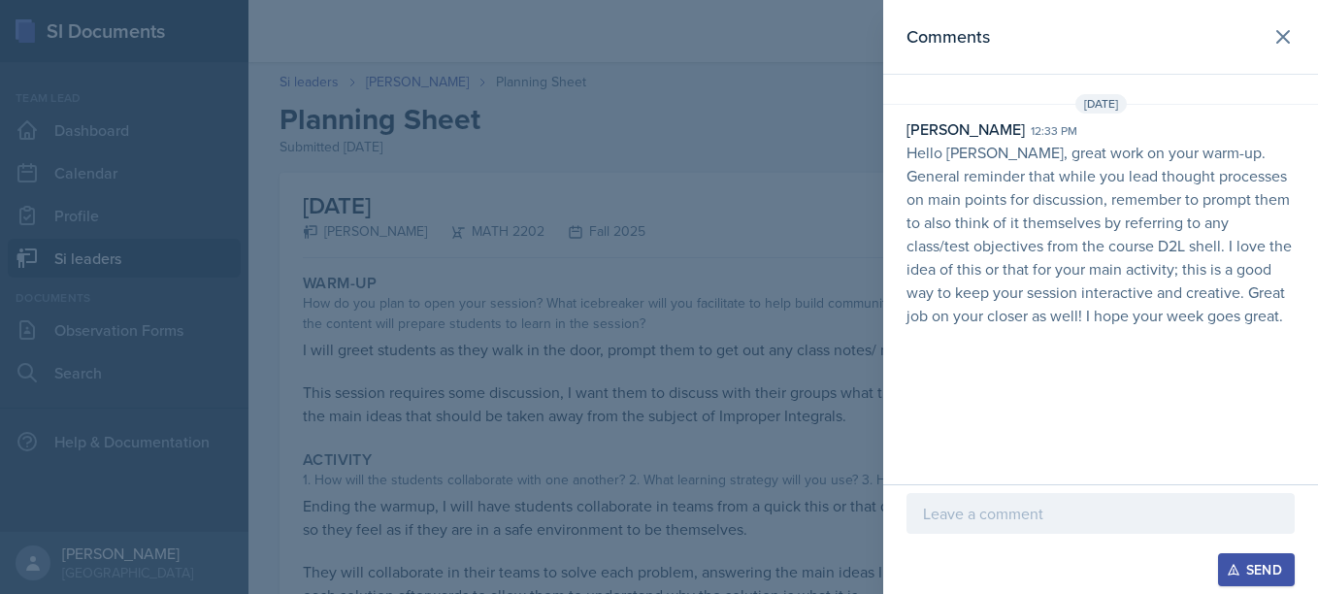
click at [498, 341] on div at bounding box center [659, 297] width 1318 height 594
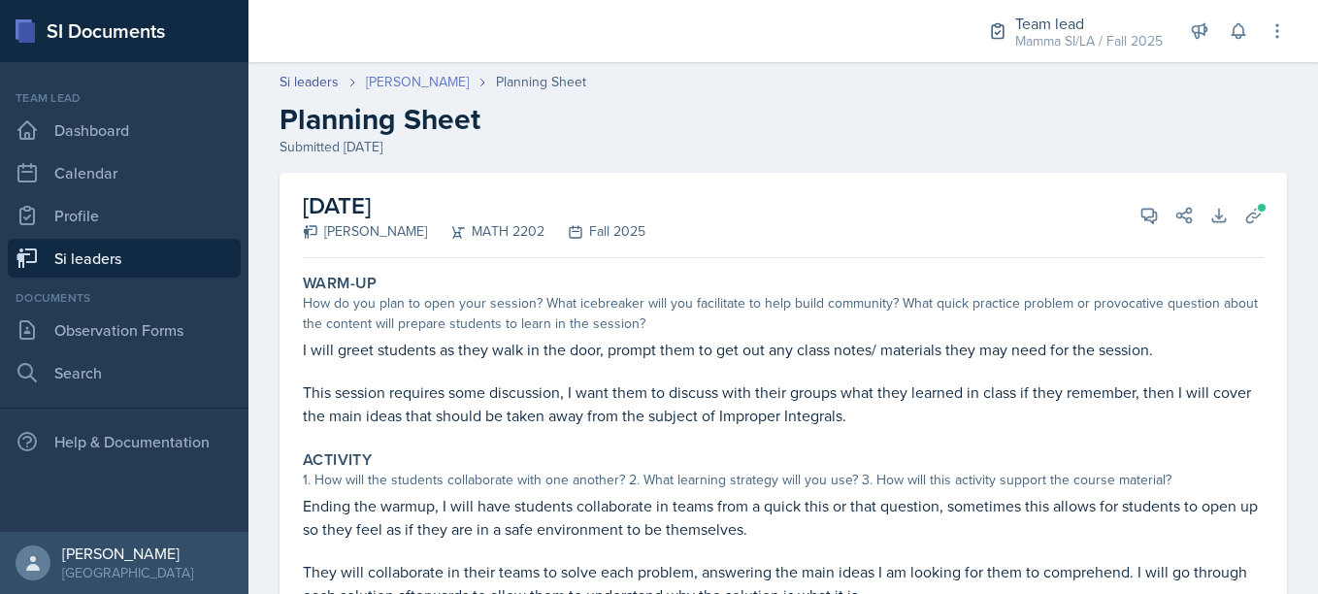
click at [449, 83] on link "[PERSON_NAME]" at bounding box center [417, 82] width 103 height 20
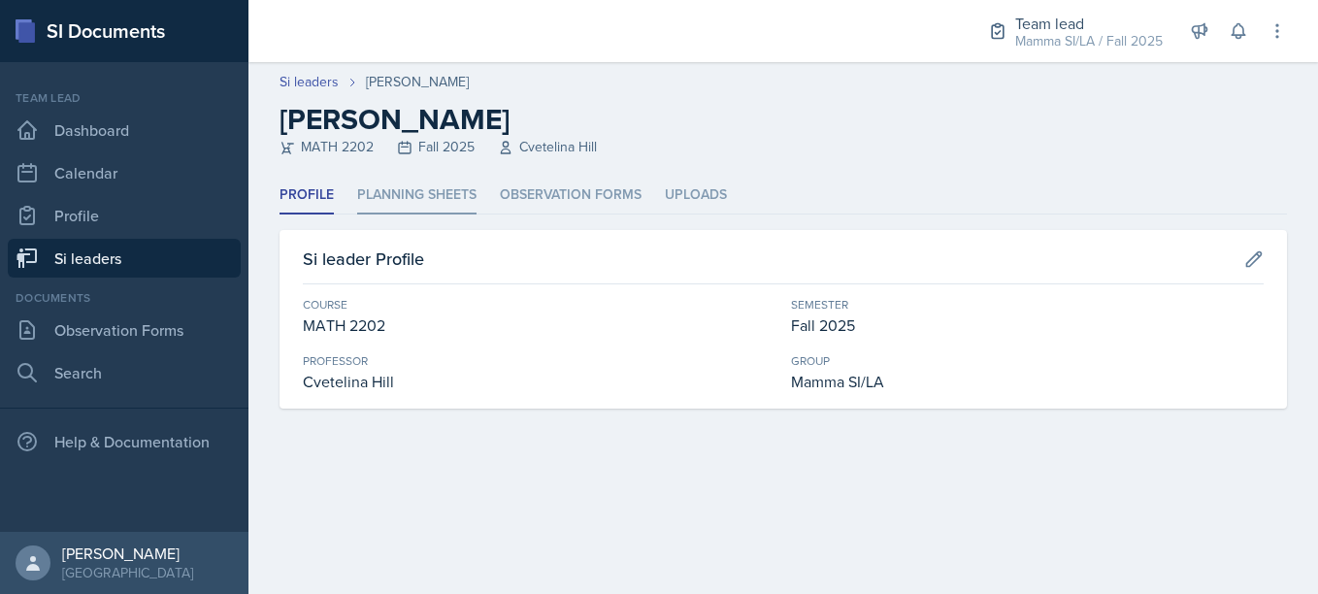
click at [431, 202] on li "Planning Sheets" at bounding box center [416, 196] width 119 height 38
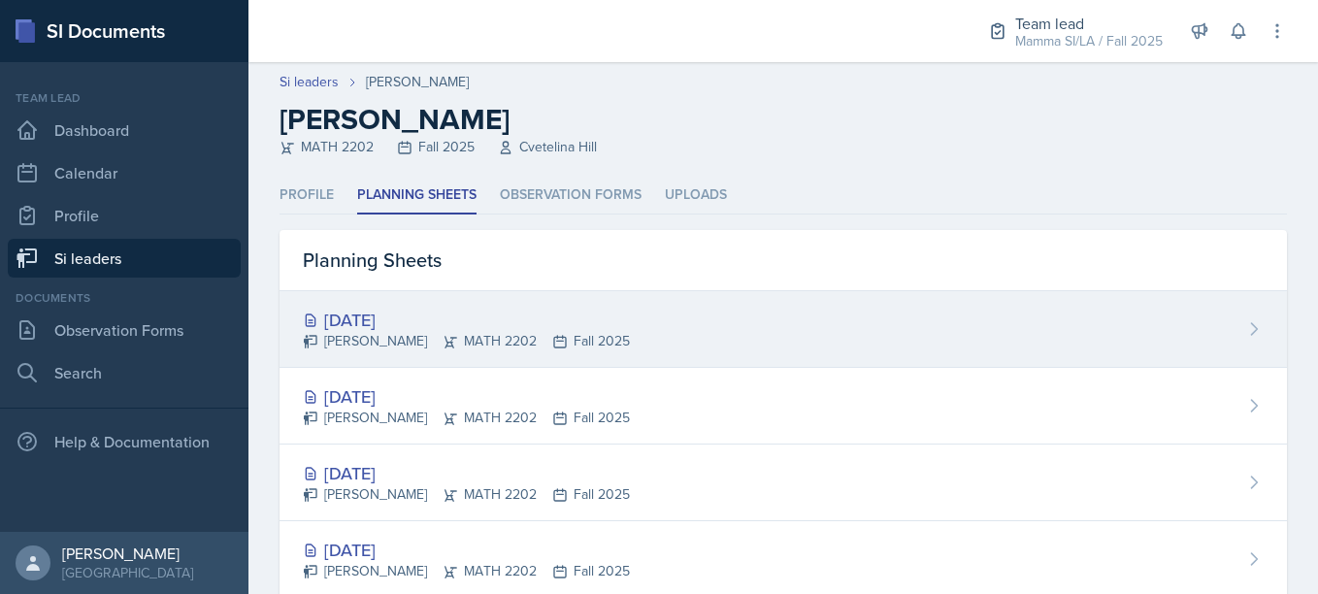
click at [464, 309] on div "[DATE]" at bounding box center [466, 320] width 327 height 26
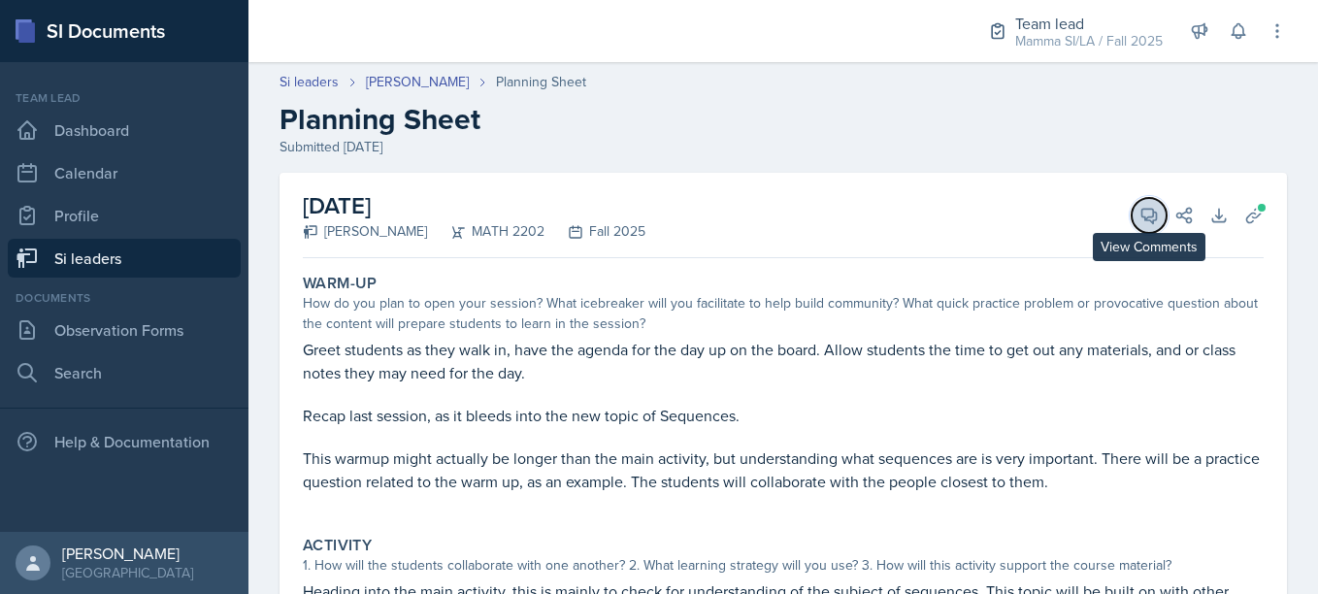
click at [1142, 218] on icon at bounding box center [1149, 216] width 15 height 15
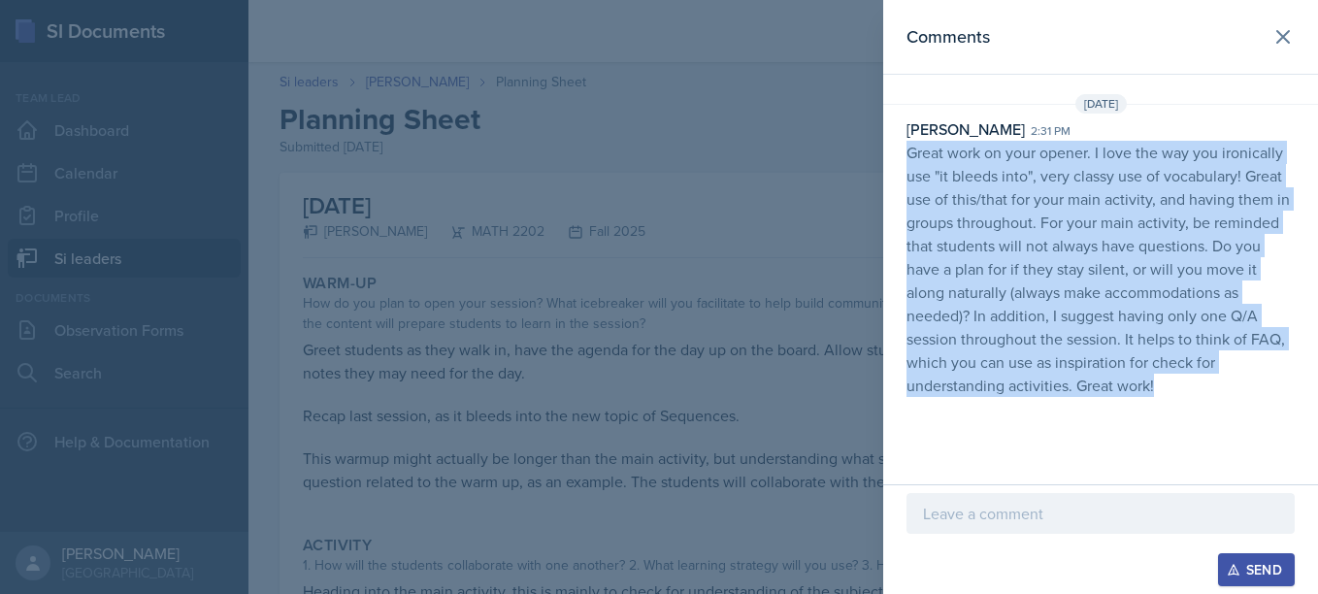
drag, startPoint x: 907, startPoint y: 148, endPoint x: 1231, endPoint y: 383, distance: 400.9
click at [1231, 383] on p "Great work on your opener. I love the way you ironically use "it bleeds into", …" at bounding box center [1101, 269] width 388 height 256
copy p "Great work on your opener. I love the way you ironically use "it bleeds into", …"
click at [1073, 196] on p "Great work on your opener. I love the way you ironically use "it bleeds into", …" at bounding box center [1101, 269] width 388 height 256
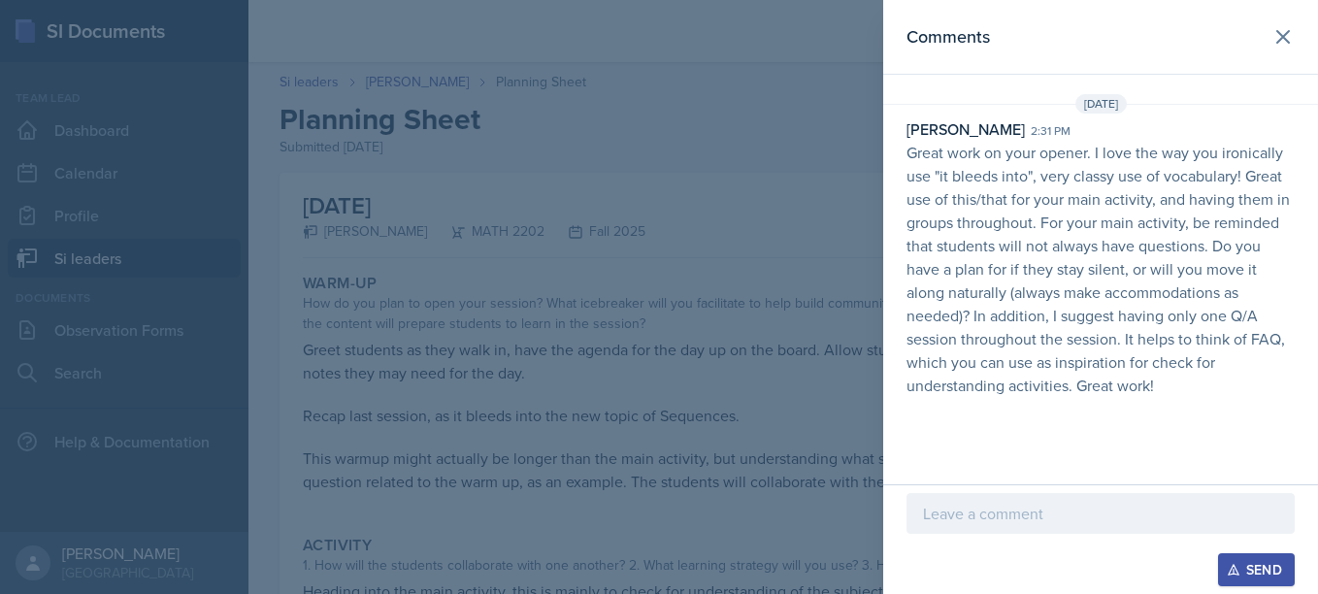
click at [694, 229] on div at bounding box center [659, 297] width 1318 height 594
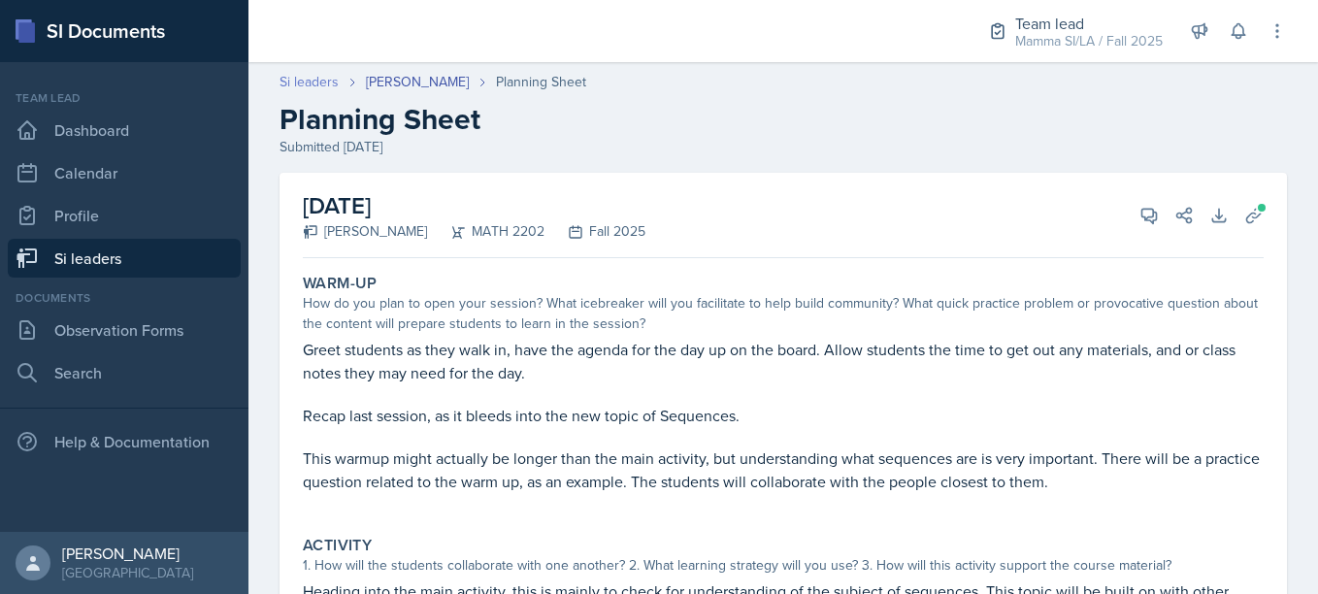
click at [334, 74] on link "Si leaders" at bounding box center [309, 82] width 59 height 20
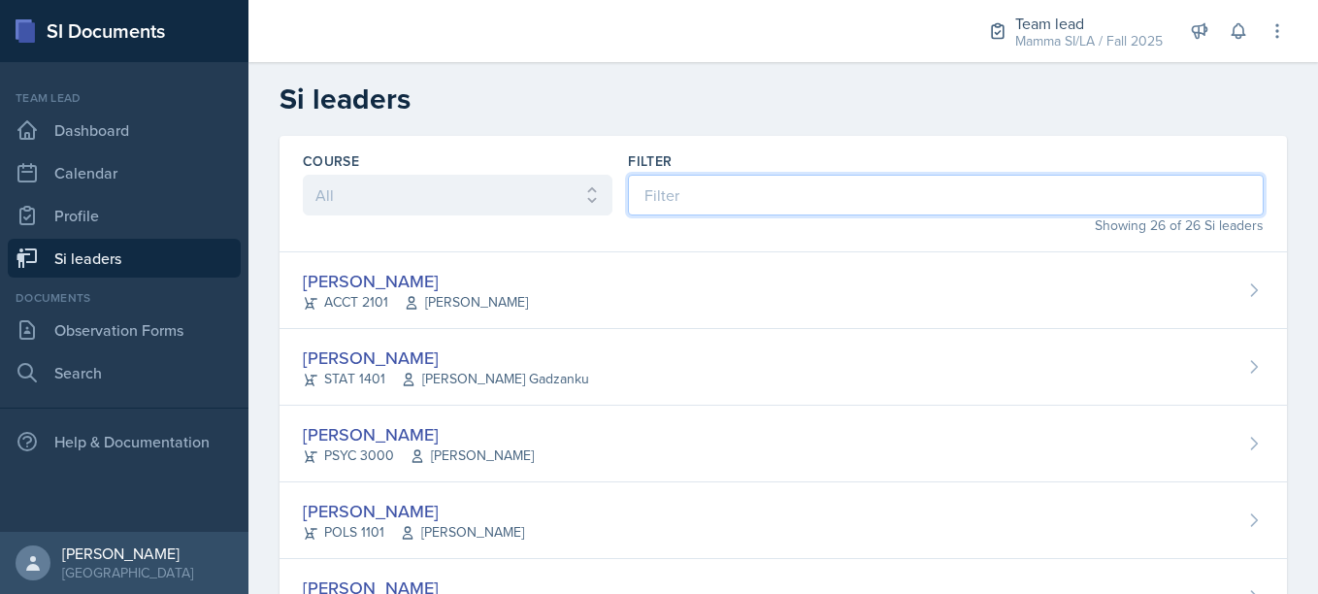
click at [679, 184] on input at bounding box center [946, 195] width 636 height 41
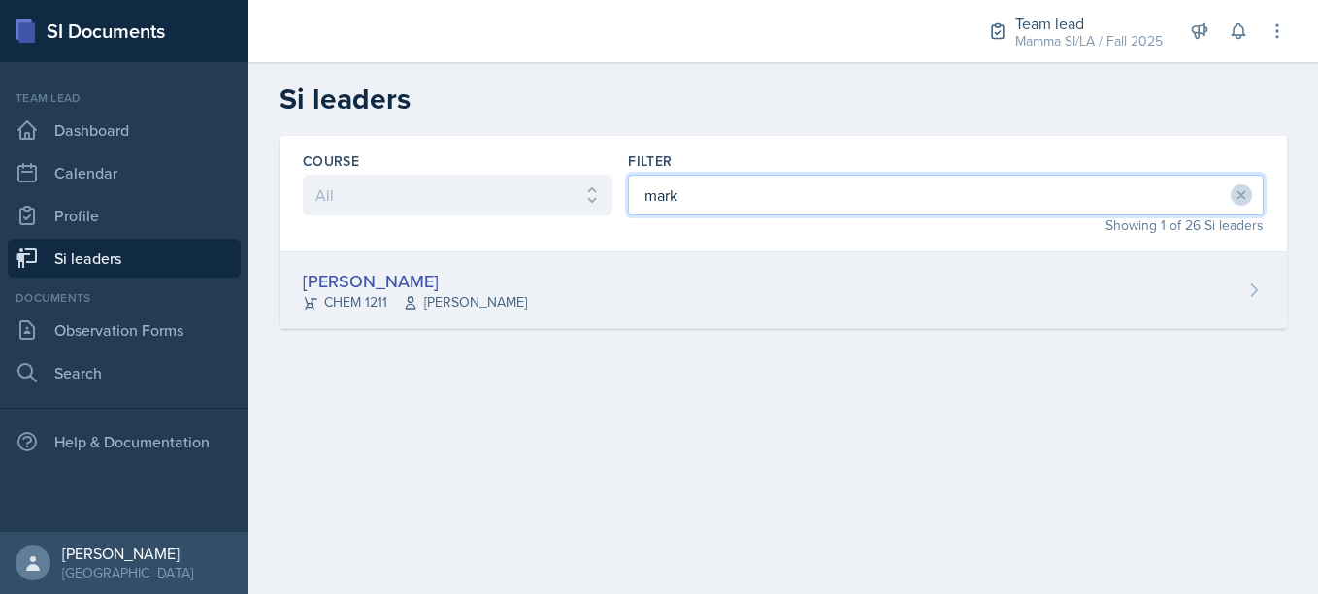
type input "mark"
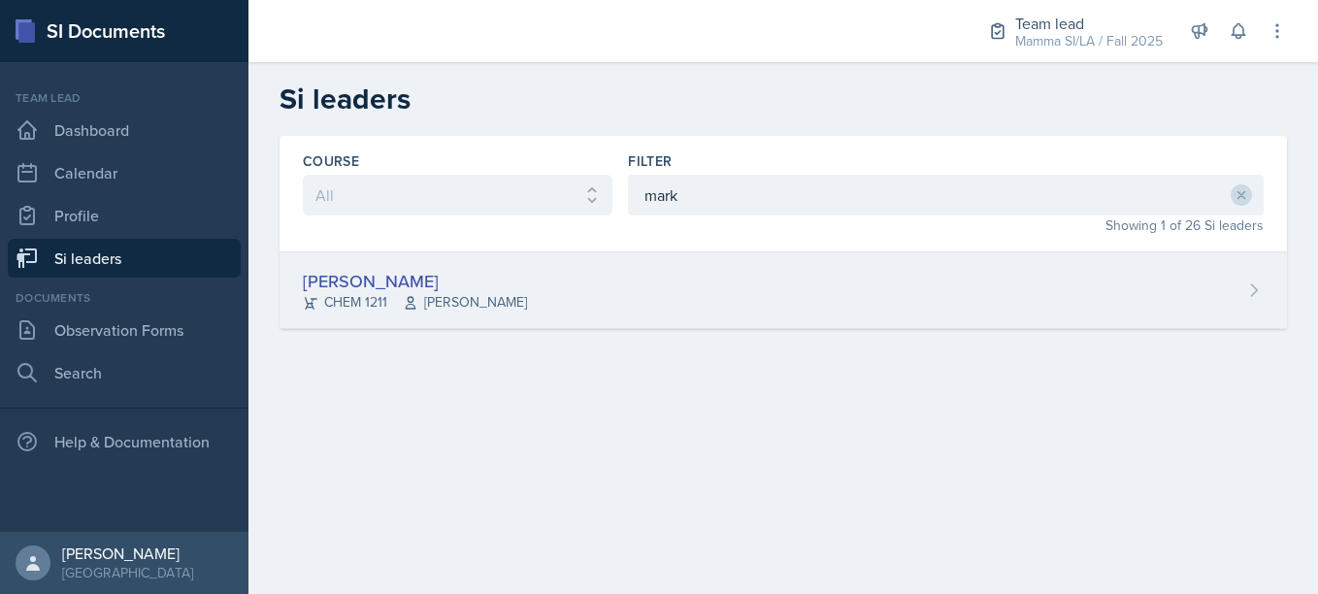
click at [569, 273] on div "[PERSON_NAME] CHEM 1211 [PERSON_NAME]" at bounding box center [784, 290] width 1008 height 77
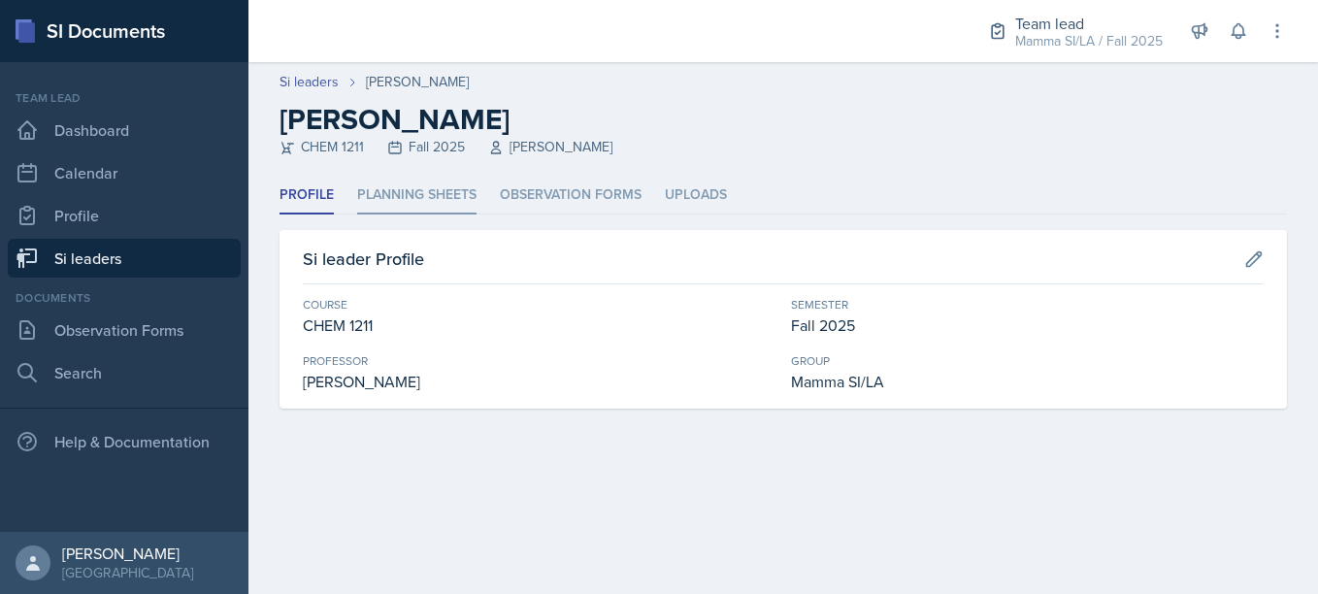
click at [450, 199] on li "Planning Sheets" at bounding box center [416, 196] width 119 height 38
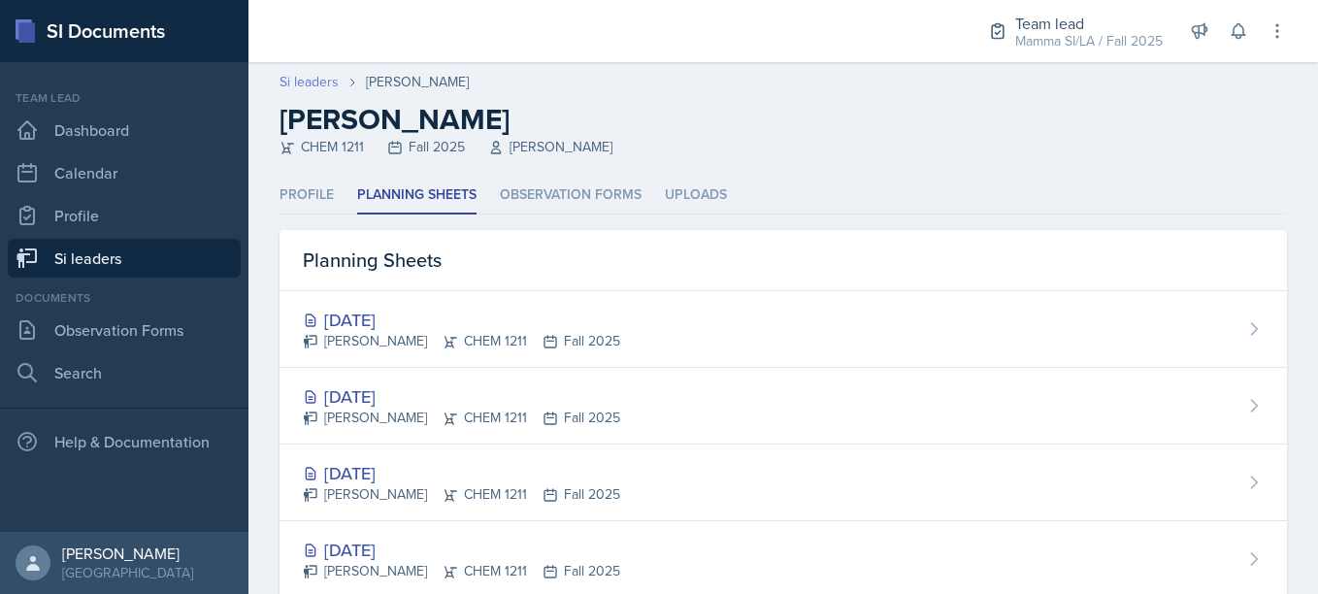
click at [333, 90] on link "Si leaders" at bounding box center [309, 82] width 59 height 20
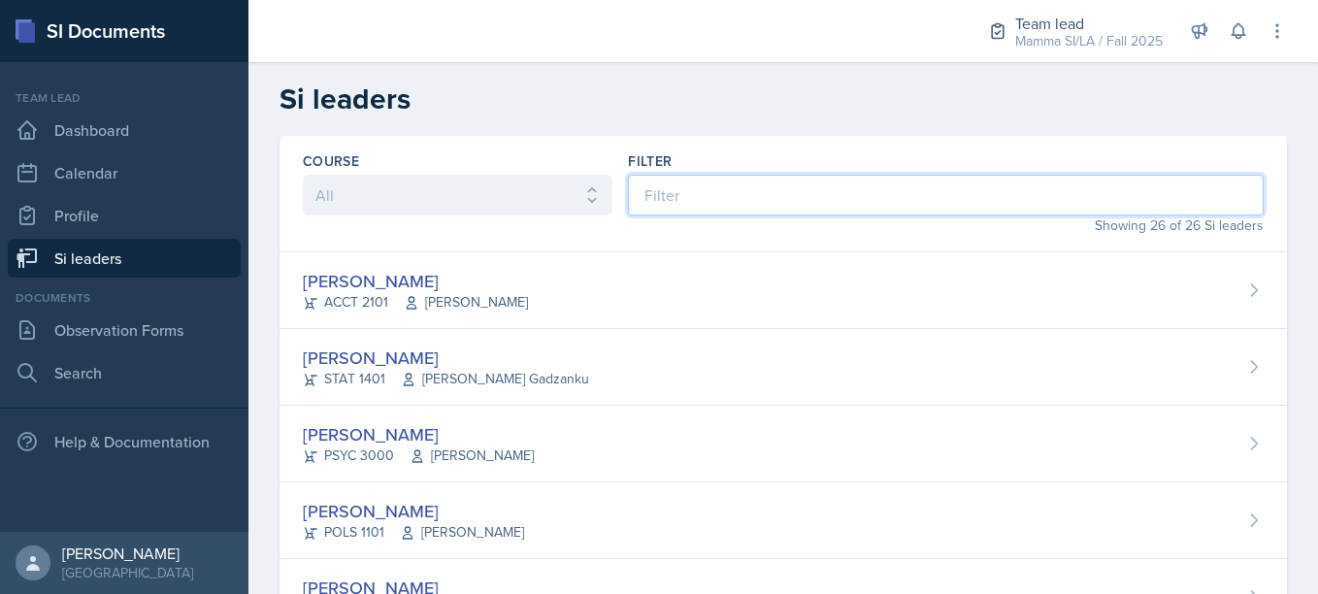
click at [691, 192] on input at bounding box center [946, 195] width 636 height 41
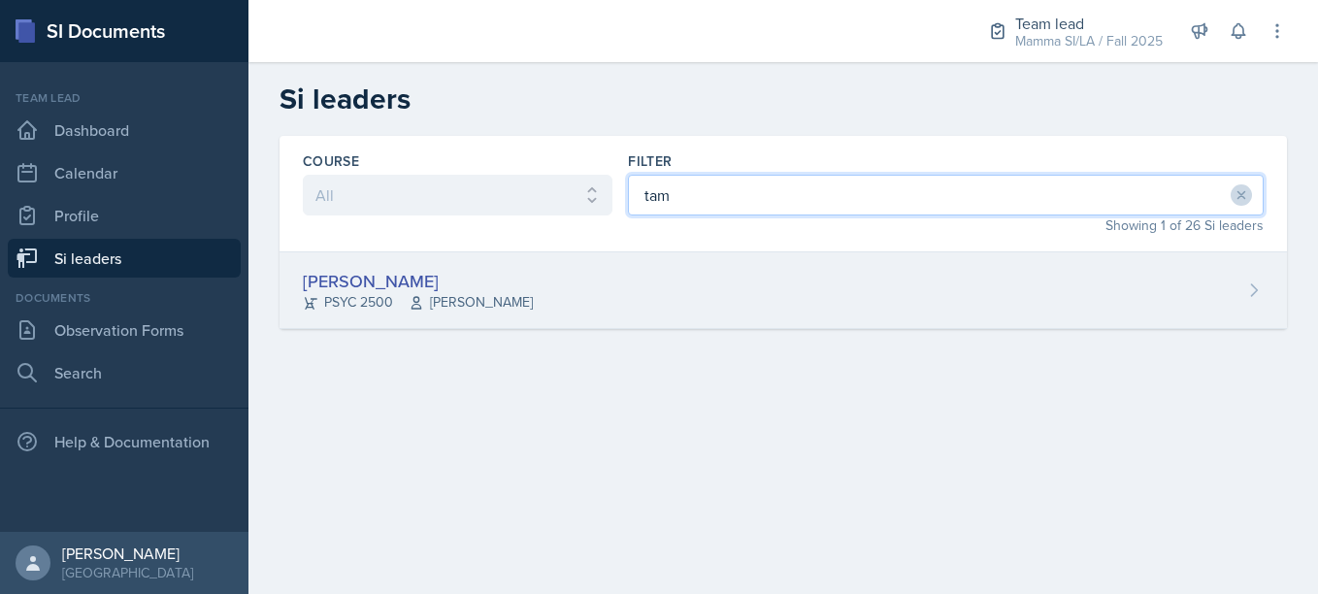
type input "tam"
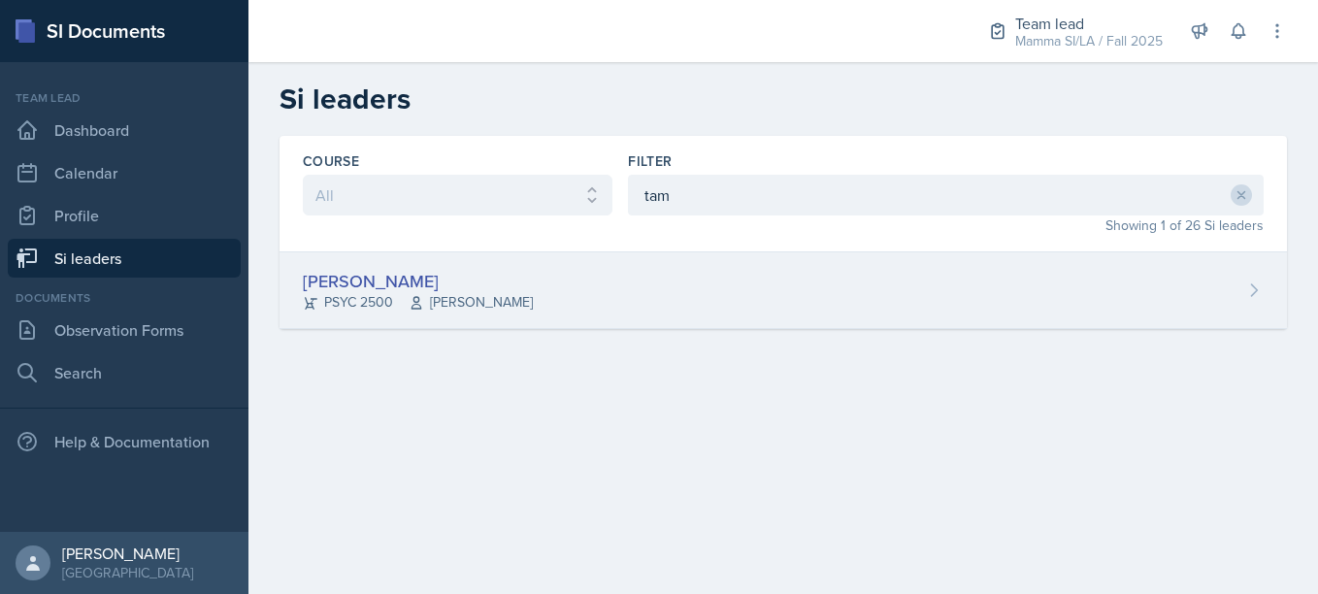
click at [583, 281] on div "Tamiya Pilgrim PSYC 2500 [PERSON_NAME]" at bounding box center [784, 290] width 1008 height 77
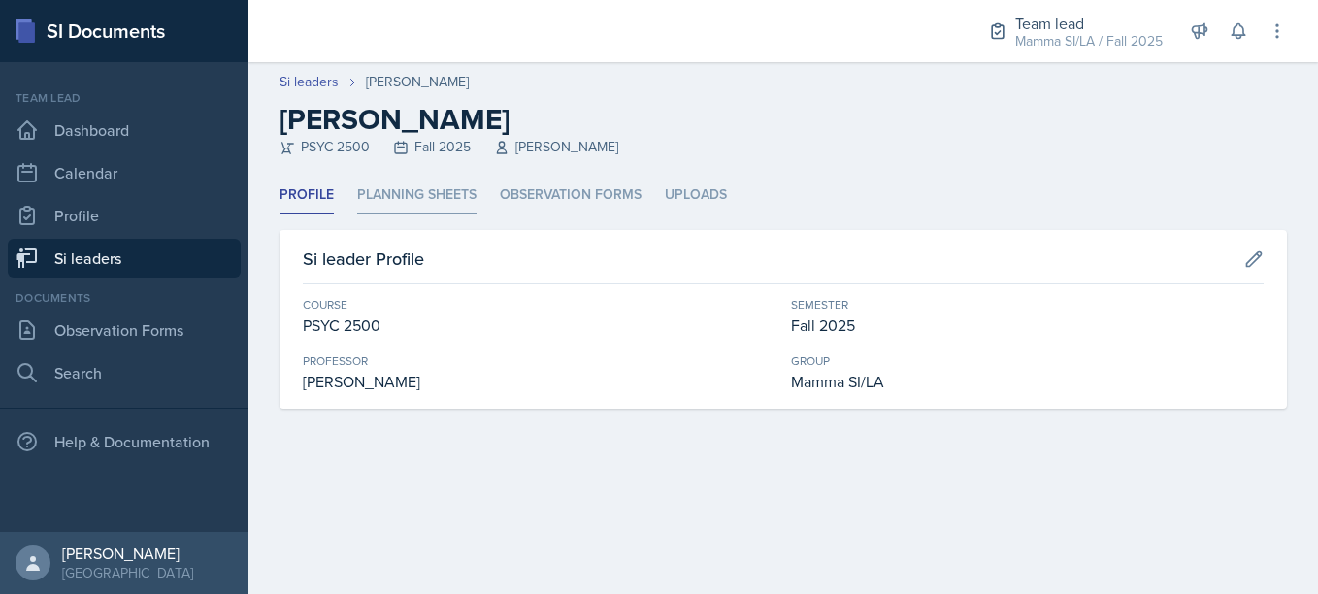
click at [467, 186] on li "Planning Sheets" at bounding box center [416, 196] width 119 height 38
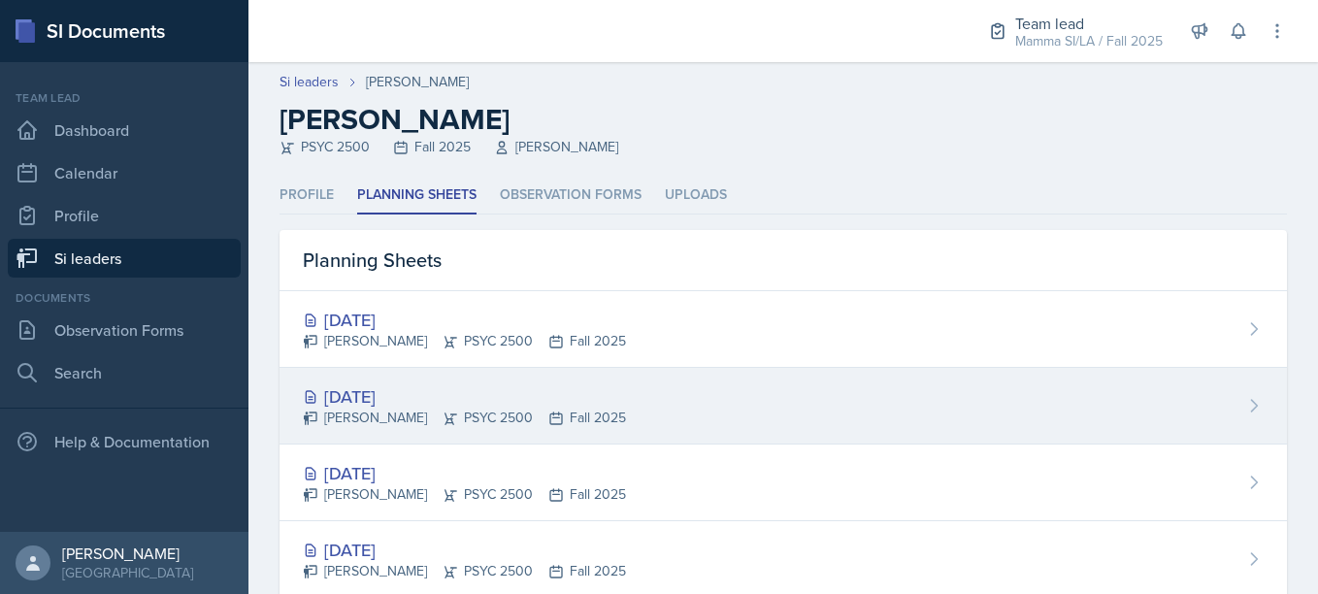
click at [535, 376] on div "[DATE] Tamiya Pilgrim PSYC 2500 Fall 2025" at bounding box center [784, 406] width 1008 height 77
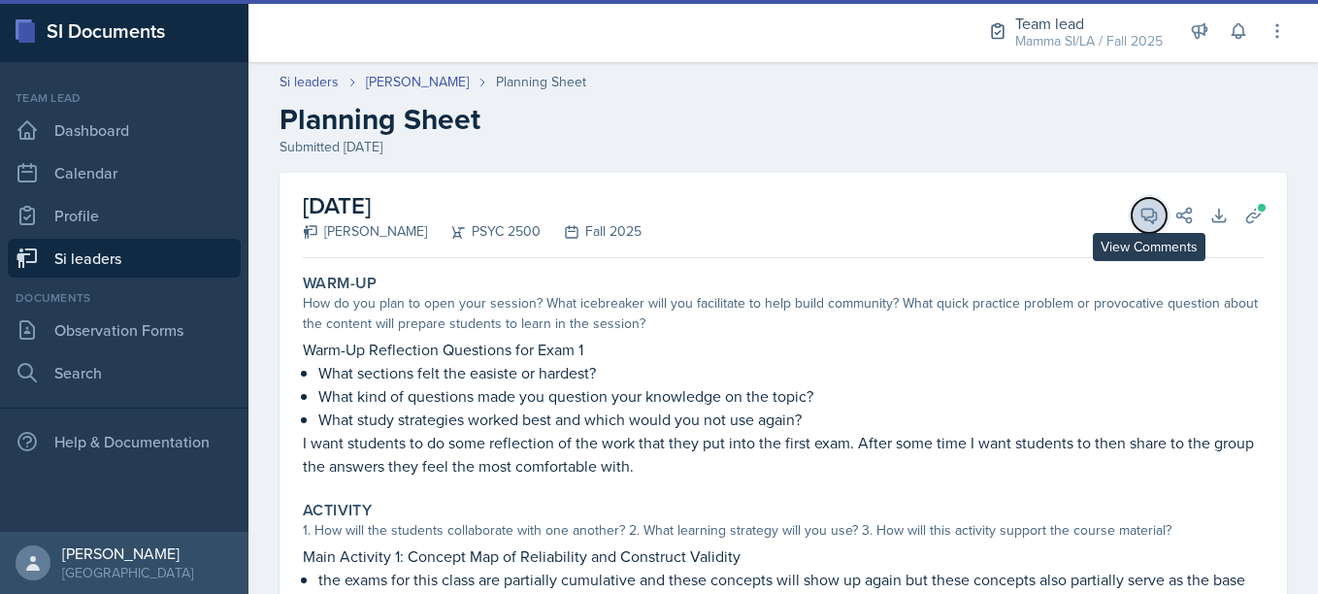
click at [1142, 219] on icon at bounding box center [1149, 216] width 15 height 15
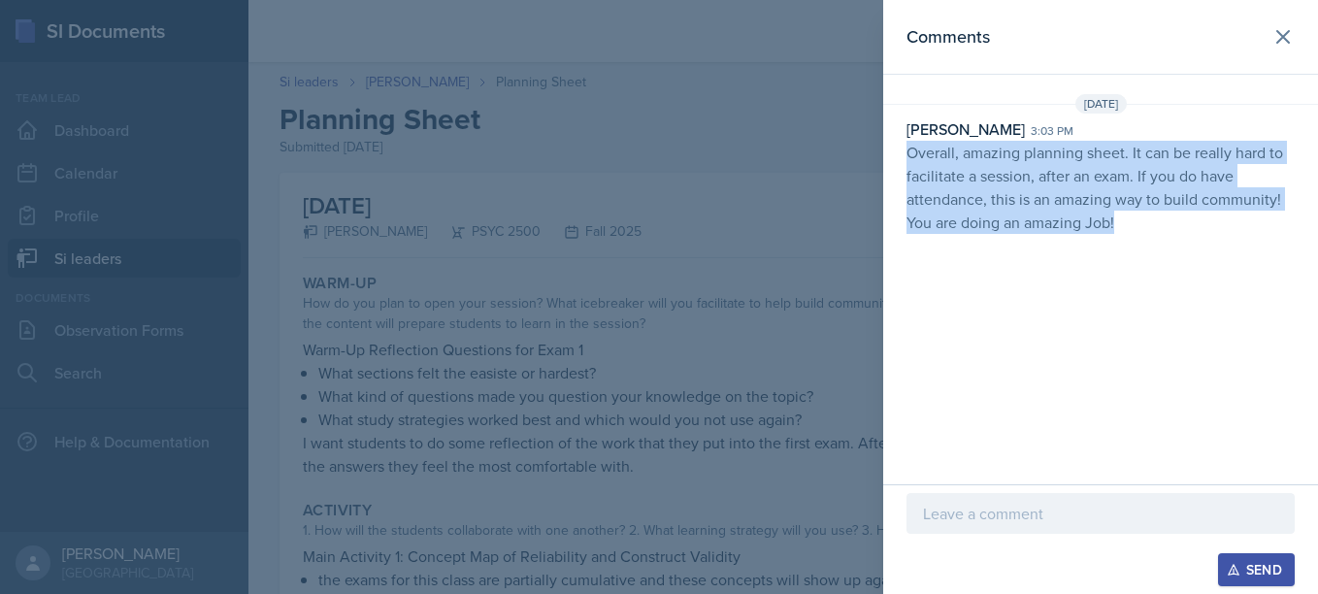
drag, startPoint x: 909, startPoint y: 154, endPoint x: 1175, endPoint y: 295, distance: 300.9
click at [1175, 295] on div "Comments [DATE] [PERSON_NAME] 3:03 pm Overall, amazing planning sheet. It can b…" at bounding box center [1100, 242] width 435 height 484
copy p "Overall, amazing planning sheet. It can be really hard to facilitate a session,…"
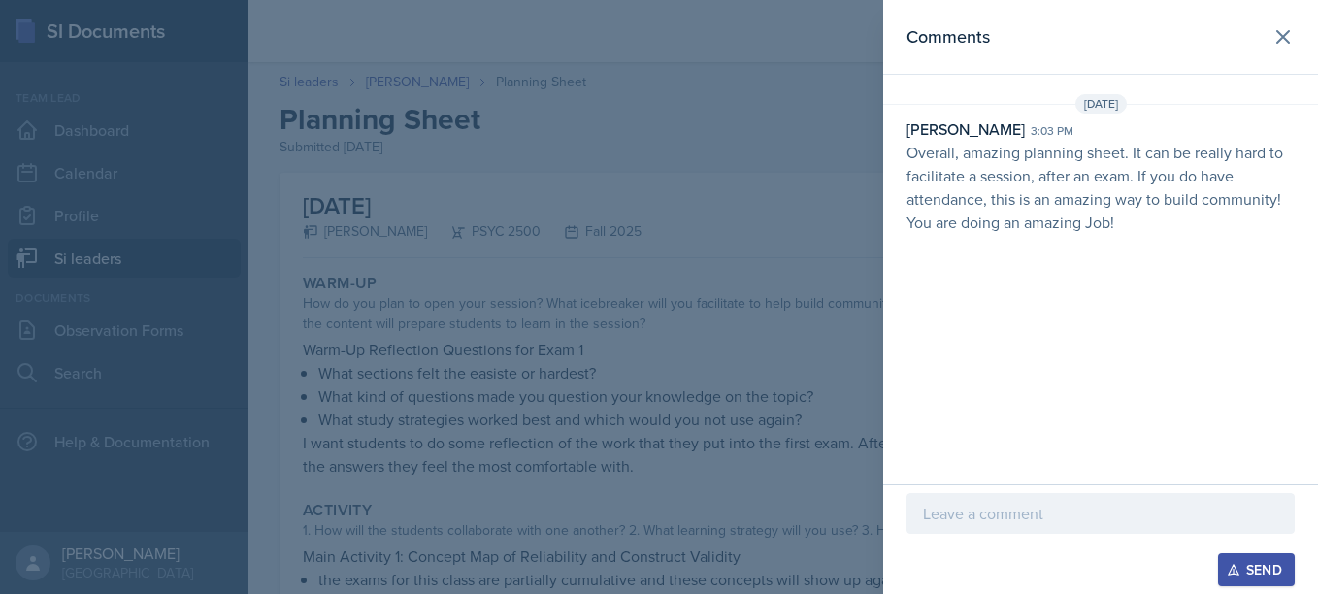
click at [833, 196] on div at bounding box center [659, 297] width 1318 height 594
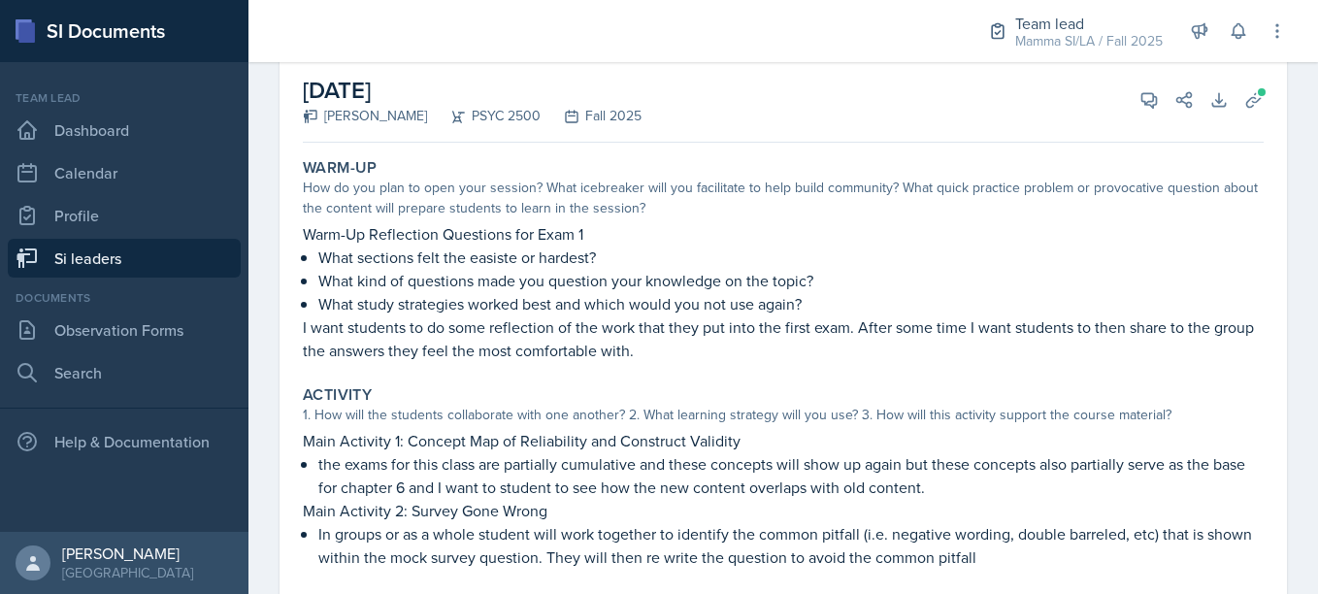
scroll to position [117, 0]
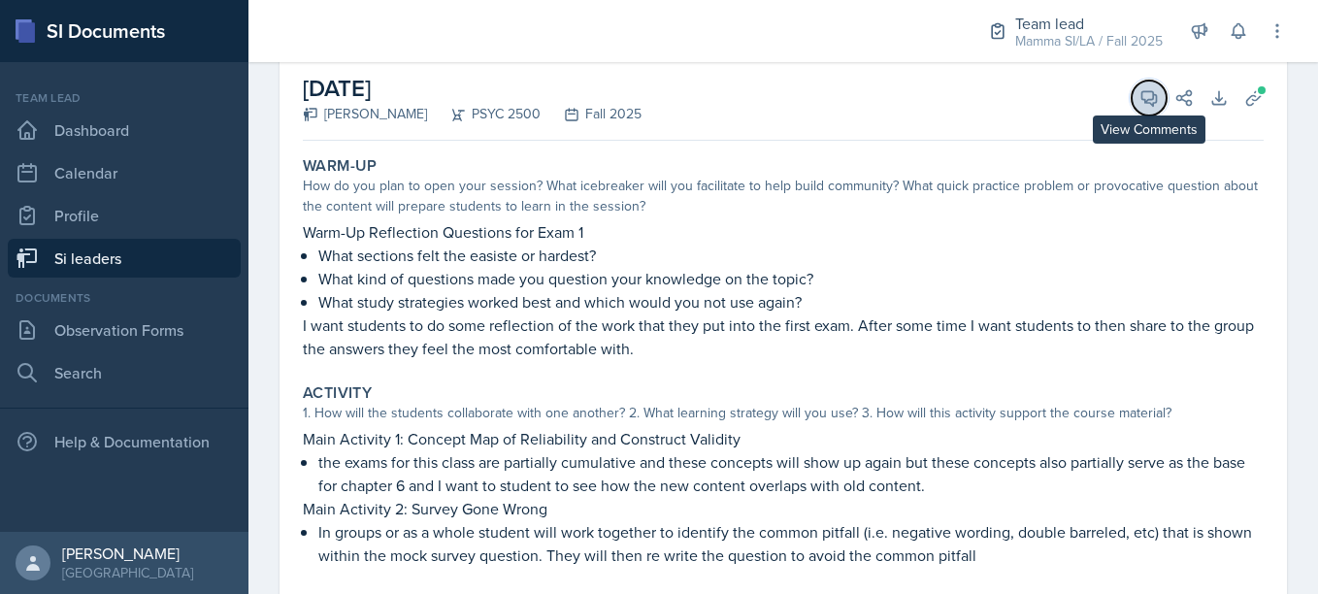
click at [1142, 101] on icon at bounding box center [1149, 98] width 15 height 15
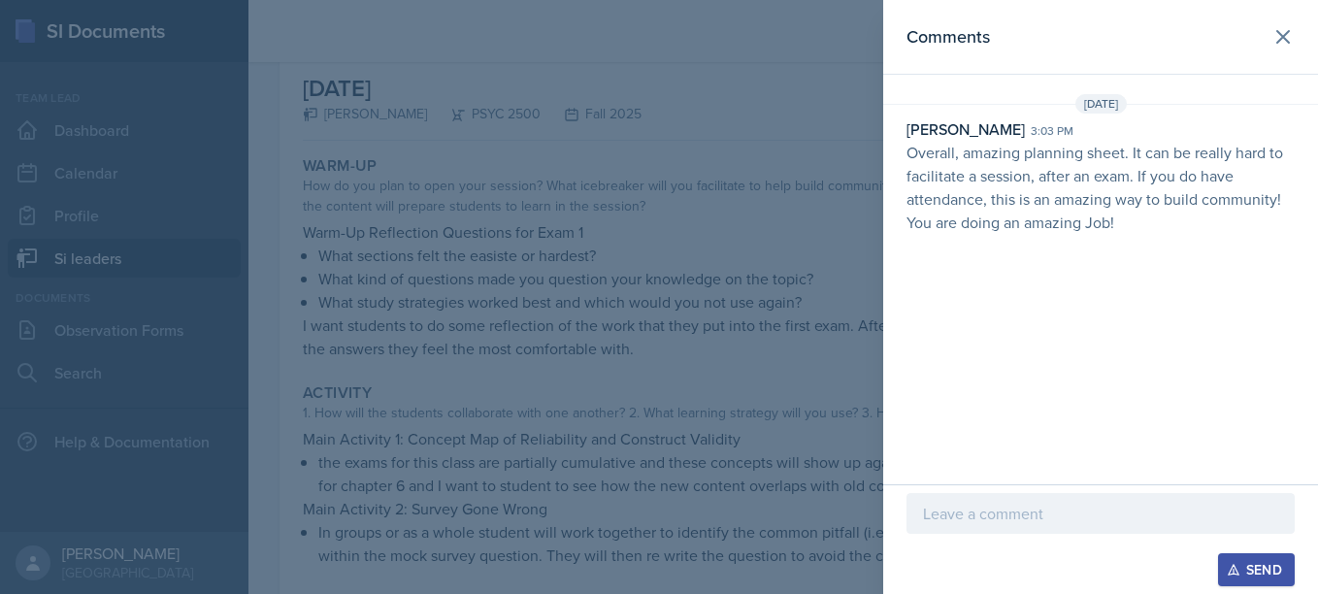
click at [681, 323] on div at bounding box center [659, 297] width 1318 height 594
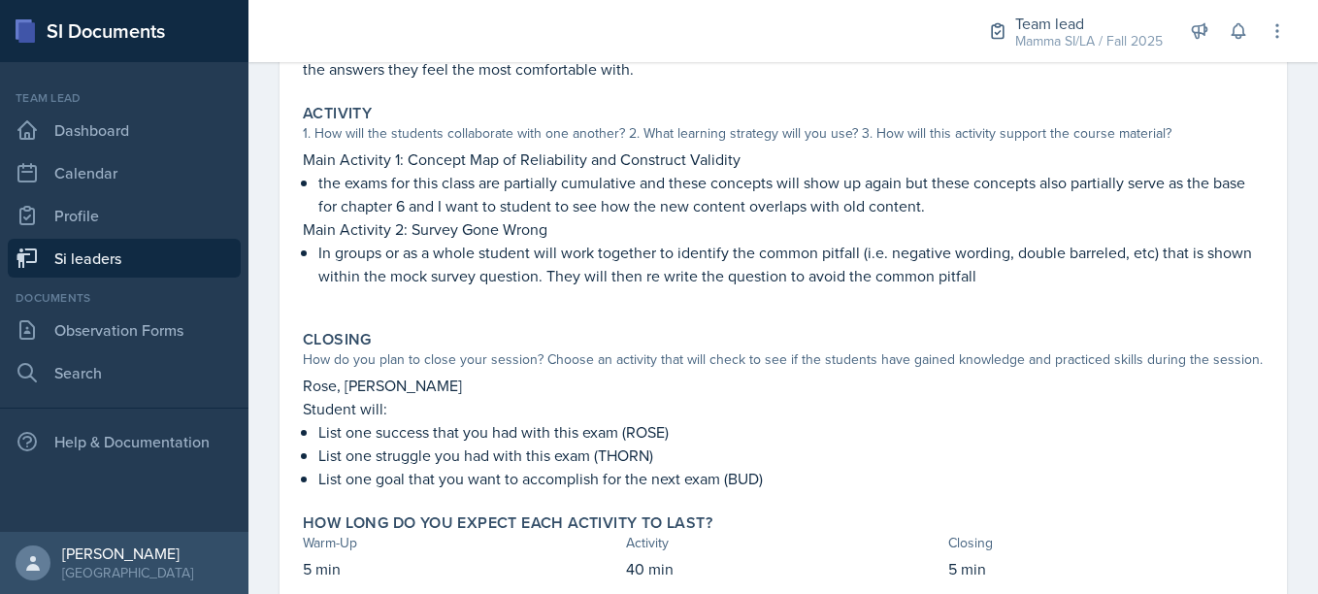
scroll to position [0, 0]
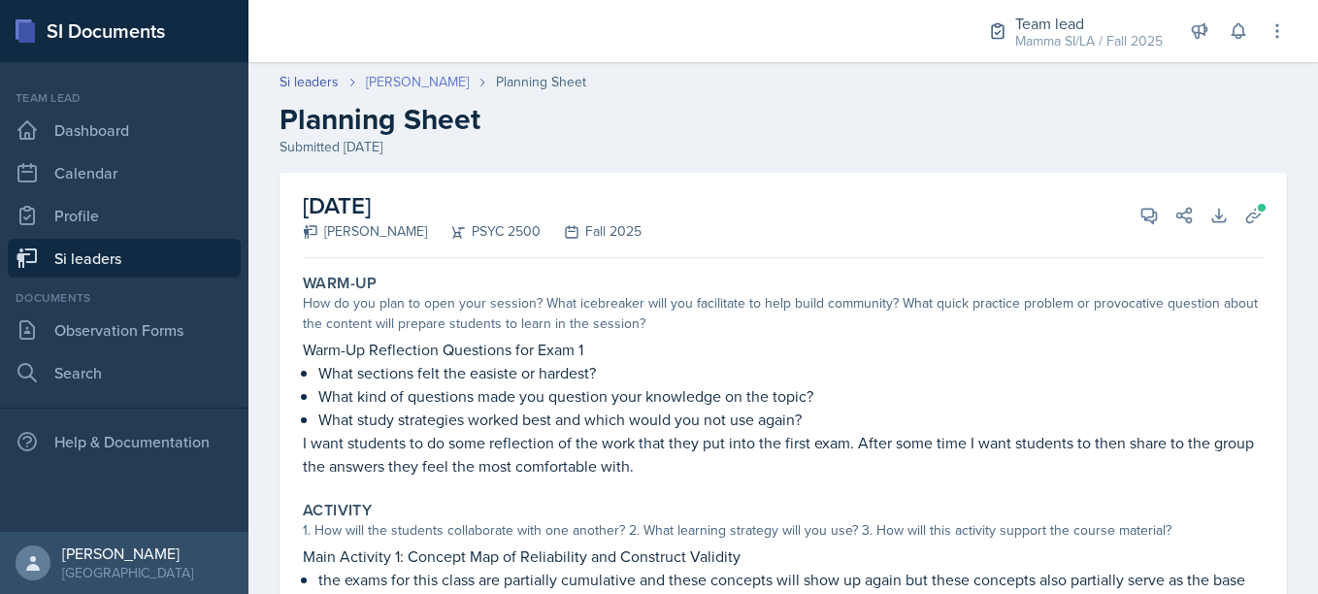
click at [420, 86] on link "[PERSON_NAME]" at bounding box center [417, 82] width 103 height 20
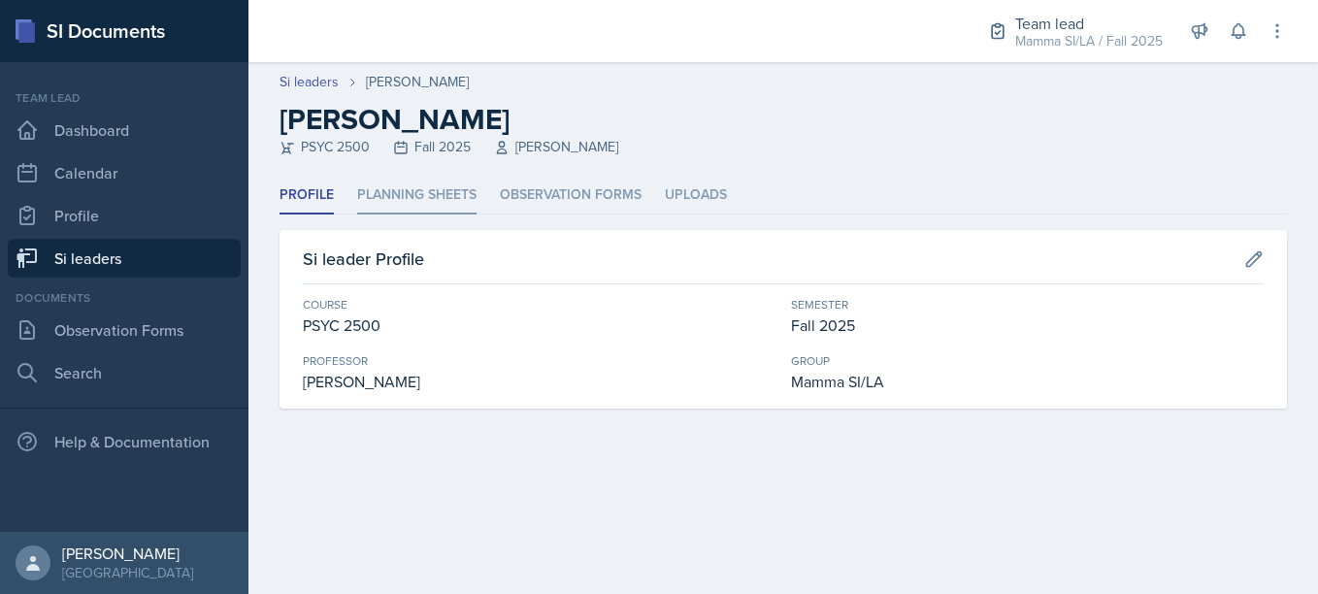
click at [413, 202] on li "Planning Sheets" at bounding box center [416, 196] width 119 height 38
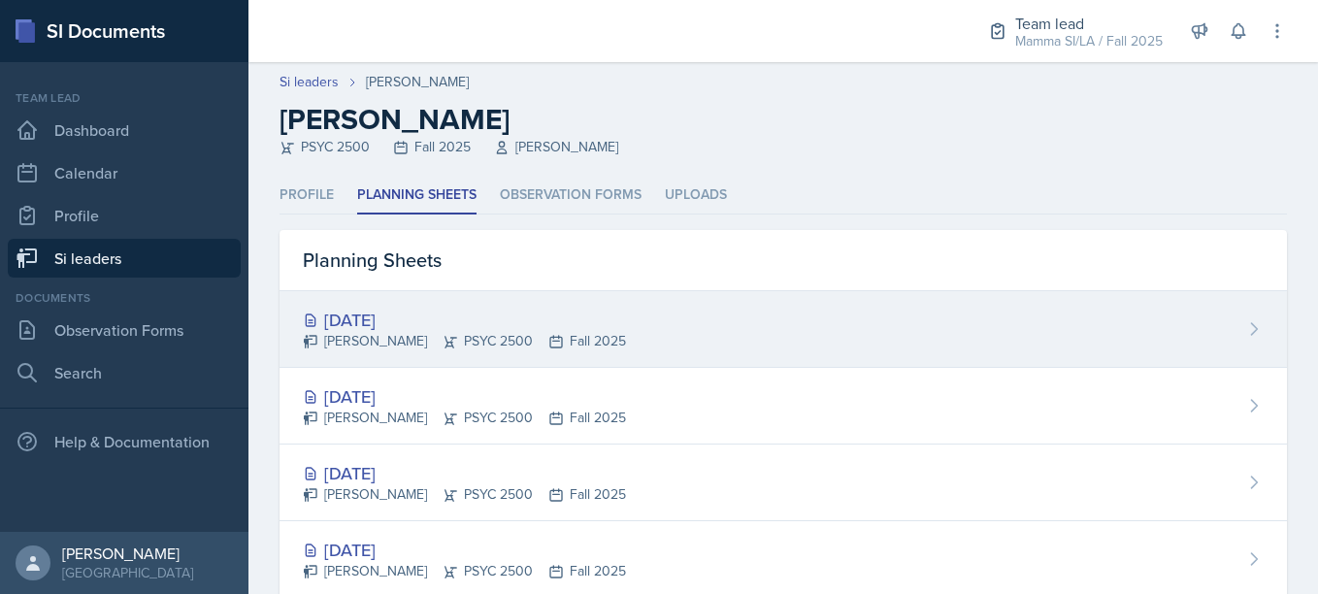
click at [460, 303] on div "[DATE] Tamiya Pilgrim PSYC 2500 Fall 2025" at bounding box center [784, 329] width 1008 height 77
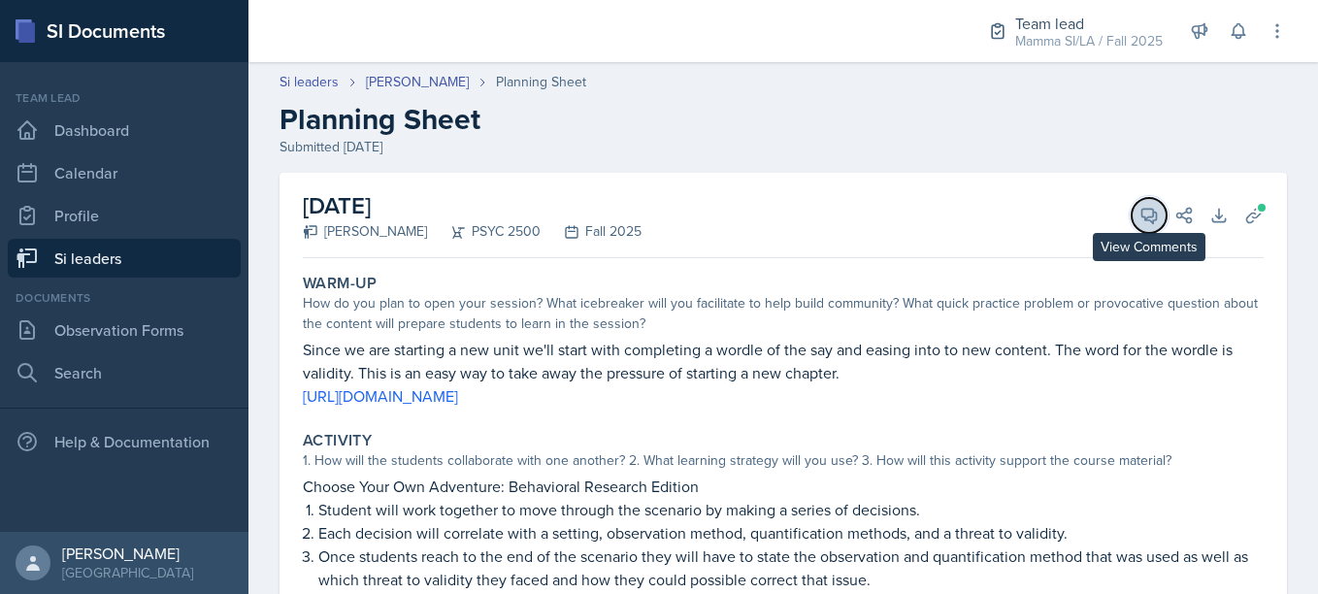
click at [1142, 218] on icon at bounding box center [1149, 216] width 15 height 15
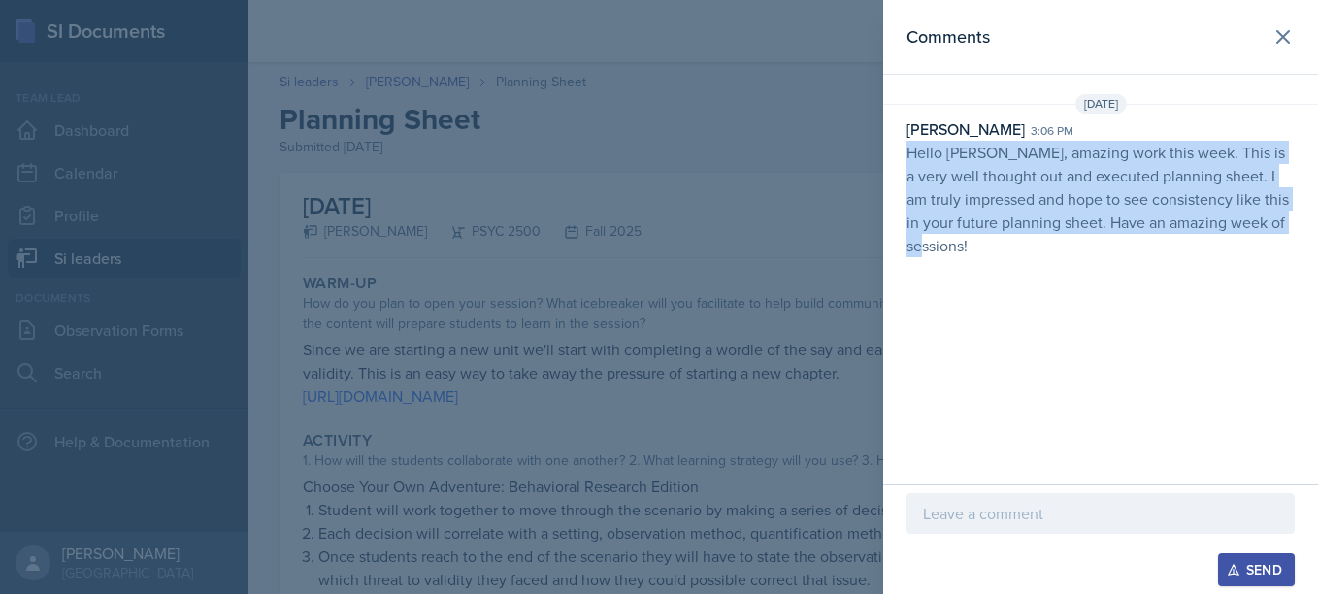
drag, startPoint x: 910, startPoint y: 155, endPoint x: 1048, endPoint y: 247, distance: 166.1
click at [1048, 247] on p "Hello [PERSON_NAME], amazing work this week. This is a very well thought out an…" at bounding box center [1101, 199] width 388 height 116
copy p "Hello [PERSON_NAME], amazing work this week. This is a very well thought out an…"
click at [1043, 257] on div "[DATE] [PERSON_NAME] 3:06 pm Hello [PERSON_NAME], amazing work this week. This …" at bounding box center [1100, 179] width 435 height 171
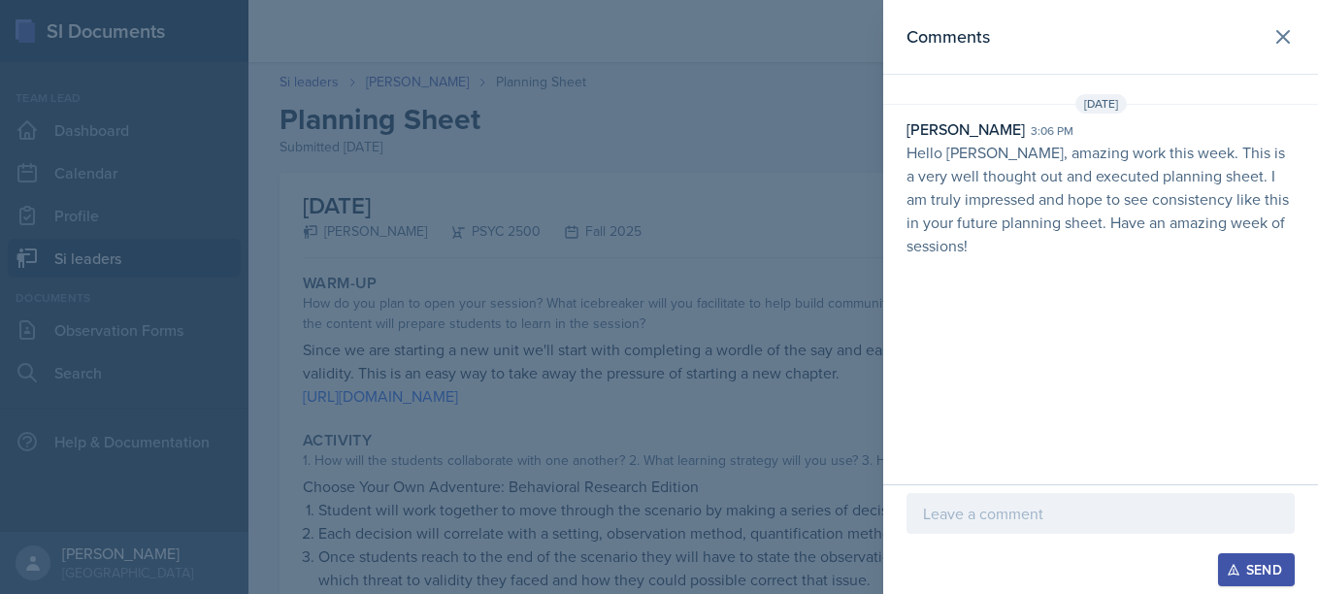
click at [444, 267] on div at bounding box center [659, 297] width 1318 height 594
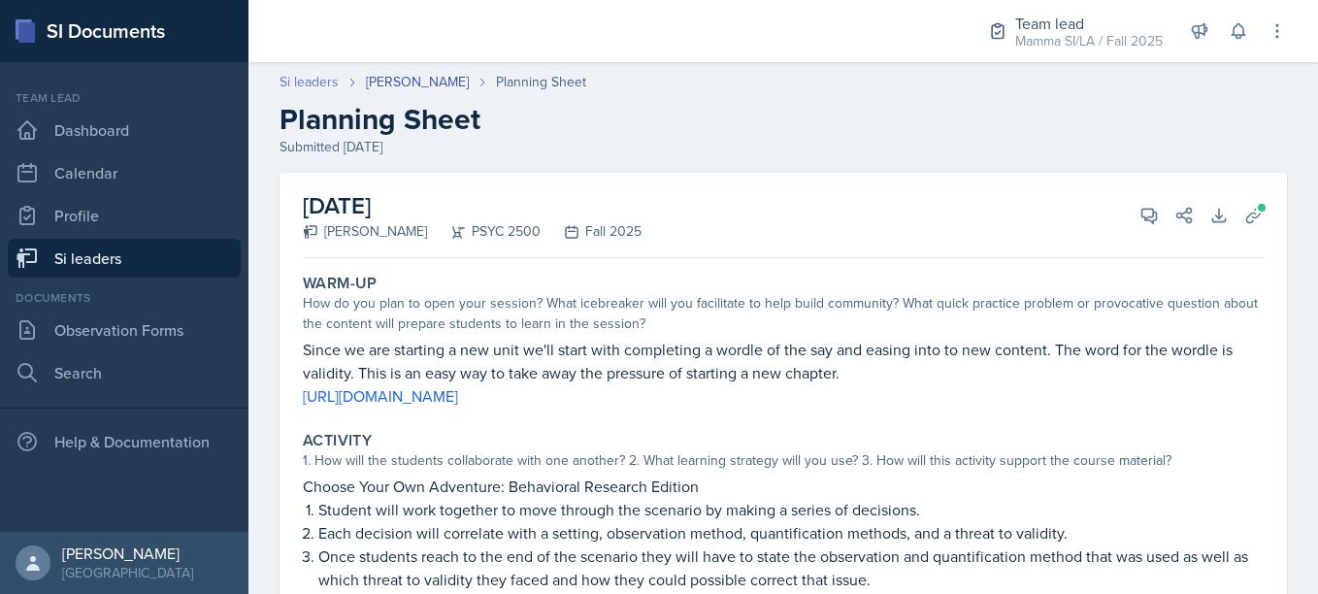
click at [317, 87] on link "Si leaders" at bounding box center [309, 82] width 59 height 20
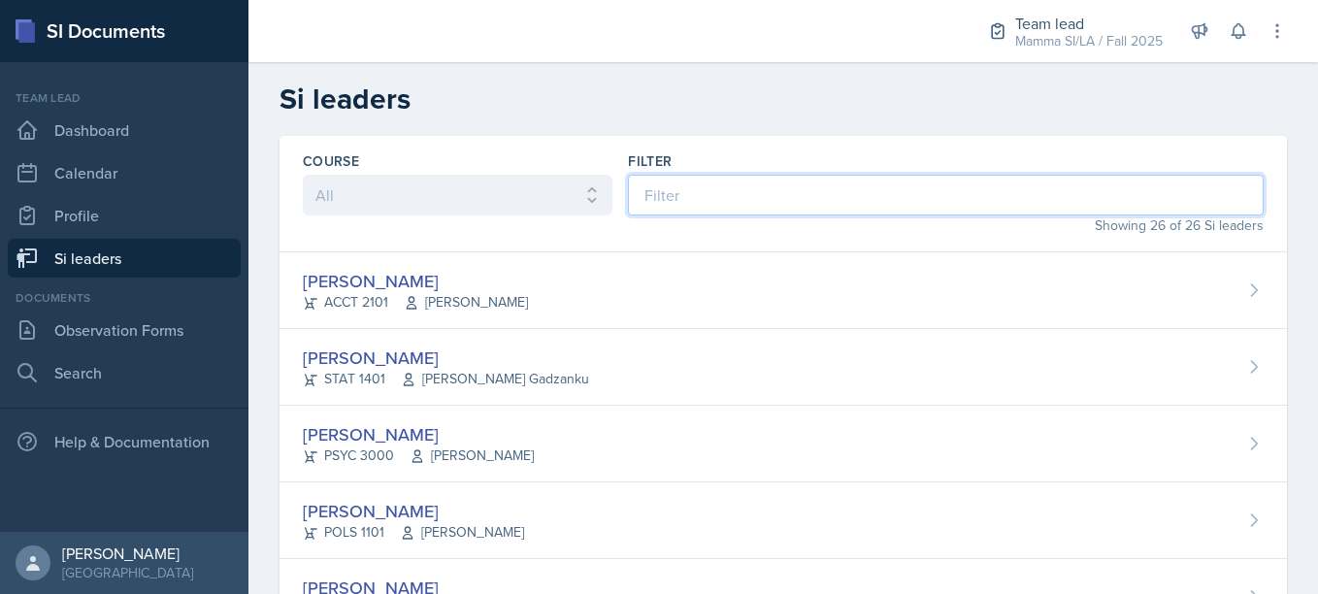
click at [694, 195] on input at bounding box center [946, 195] width 636 height 41
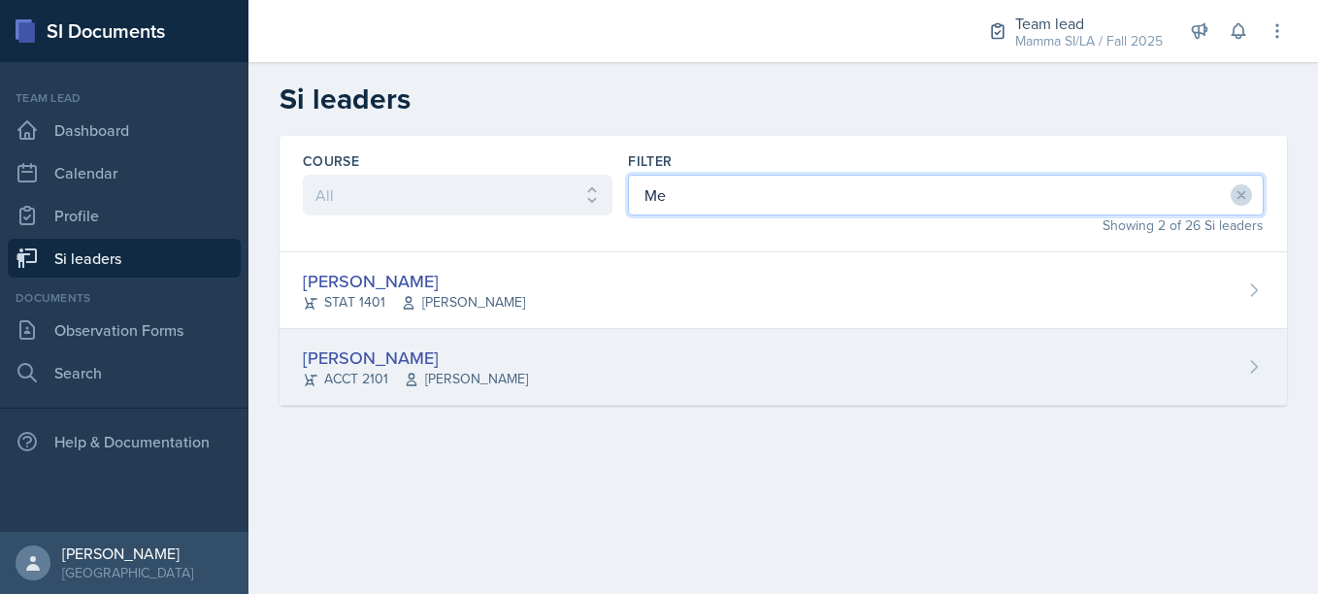
type input "Me"
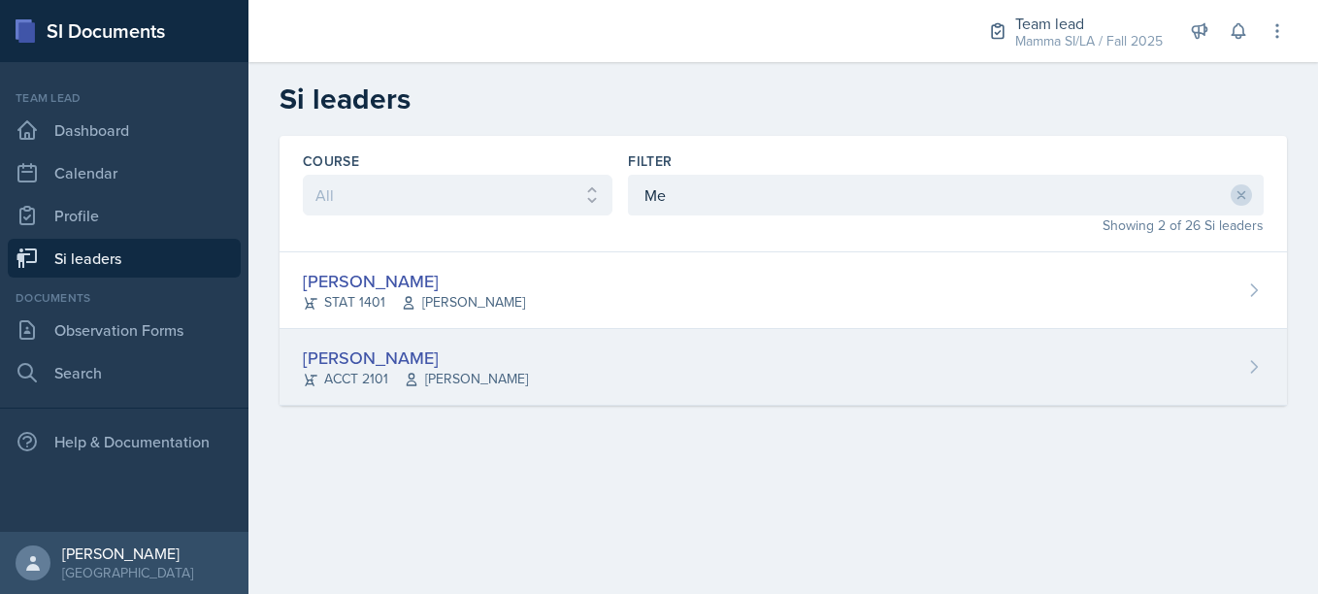
click at [514, 371] on div "[PERSON_NAME] ACCT 2101 [PERSON_NAME]" at bounding box center [784, 367] width 1008 height 77
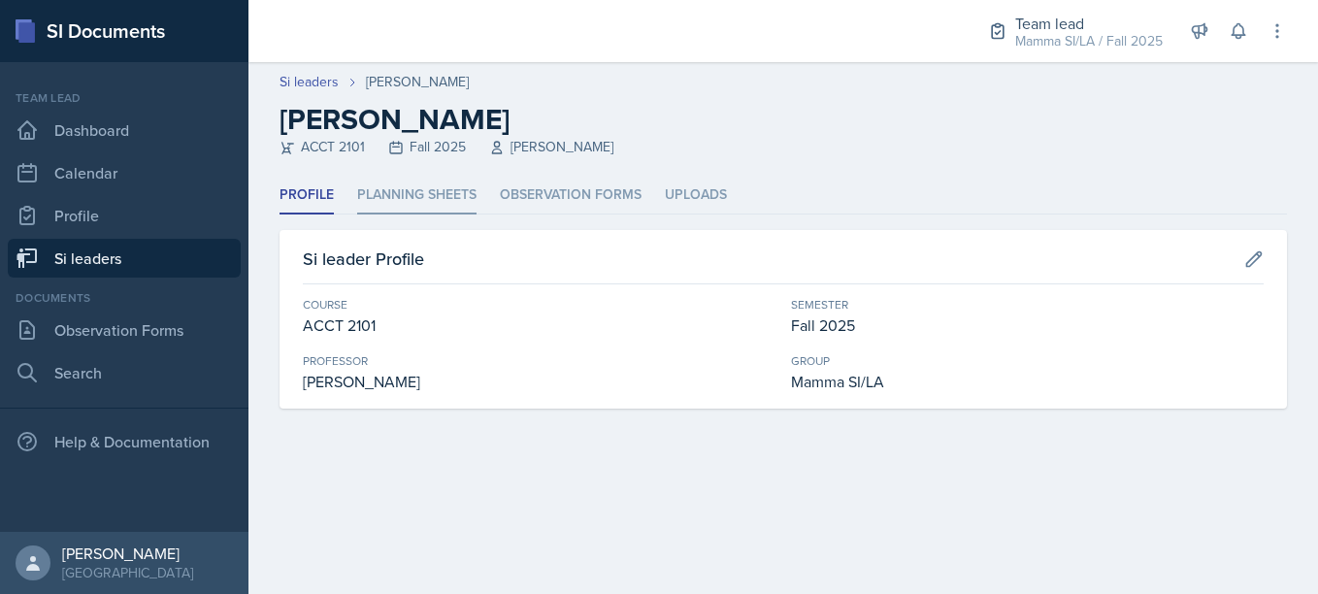
click at [414, 190] on li "Planning Sheets" at bounding box center [416, 196] width 119 height 38
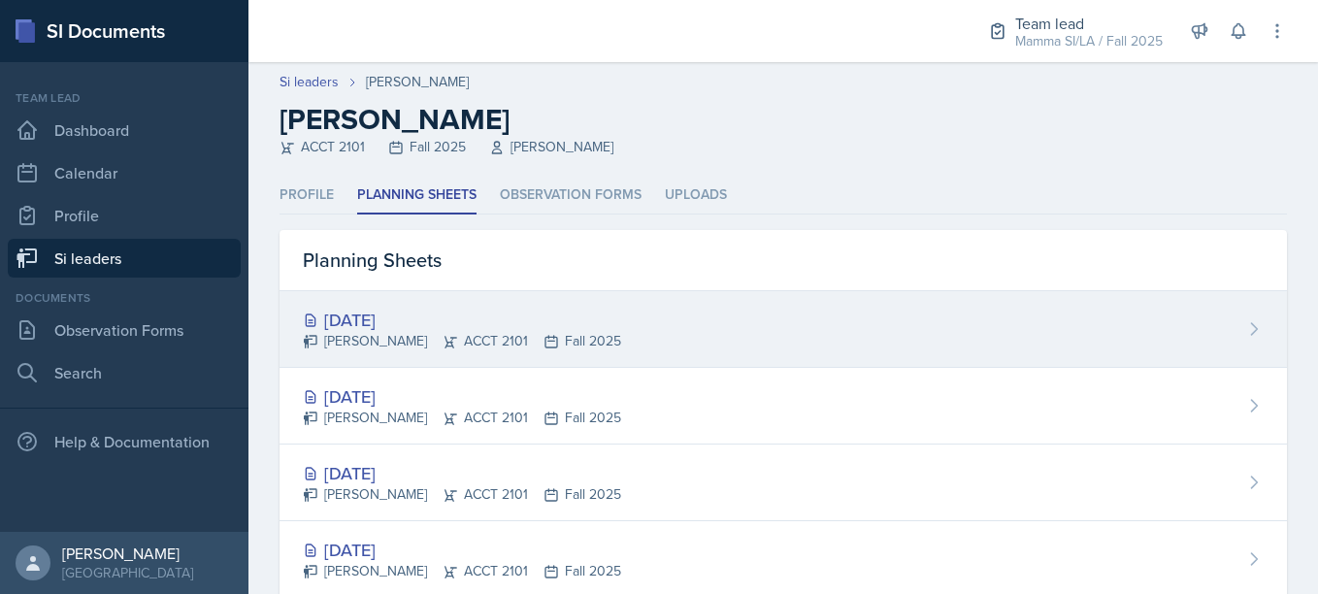
click at [546, 318] on div "[DATE]" at bounding box center [462, 320] width 318 height 26
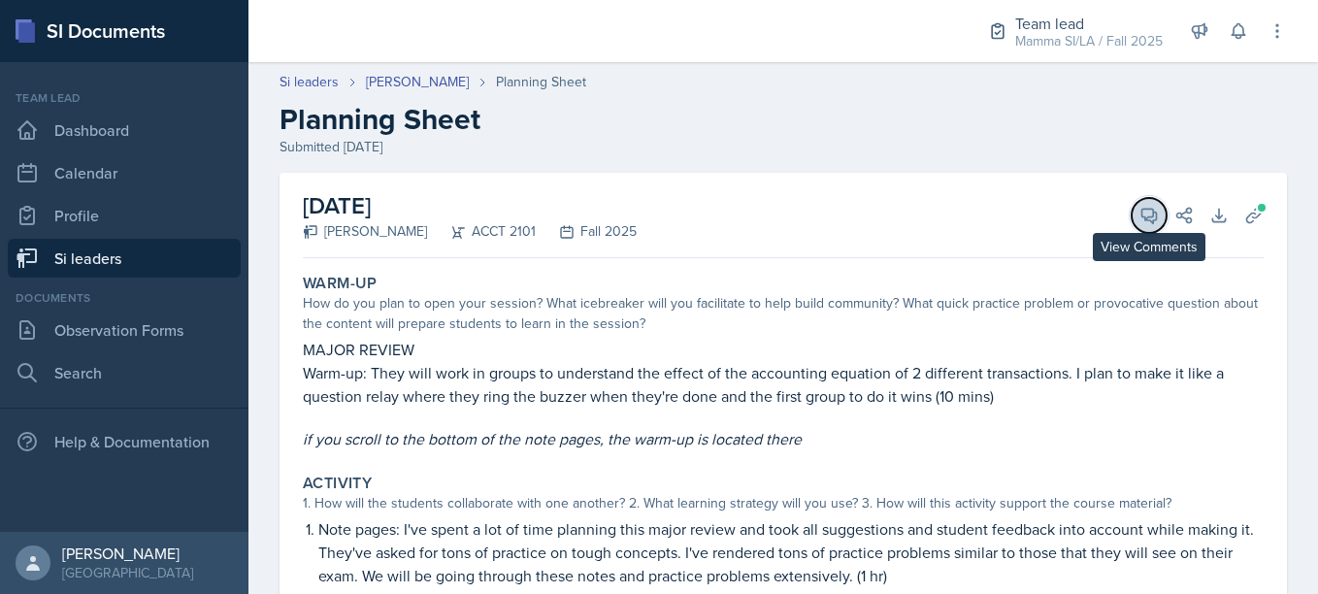
click at [1132, 203] on button "View Comments" at bounding box center [1149, 215] width 35 height 35
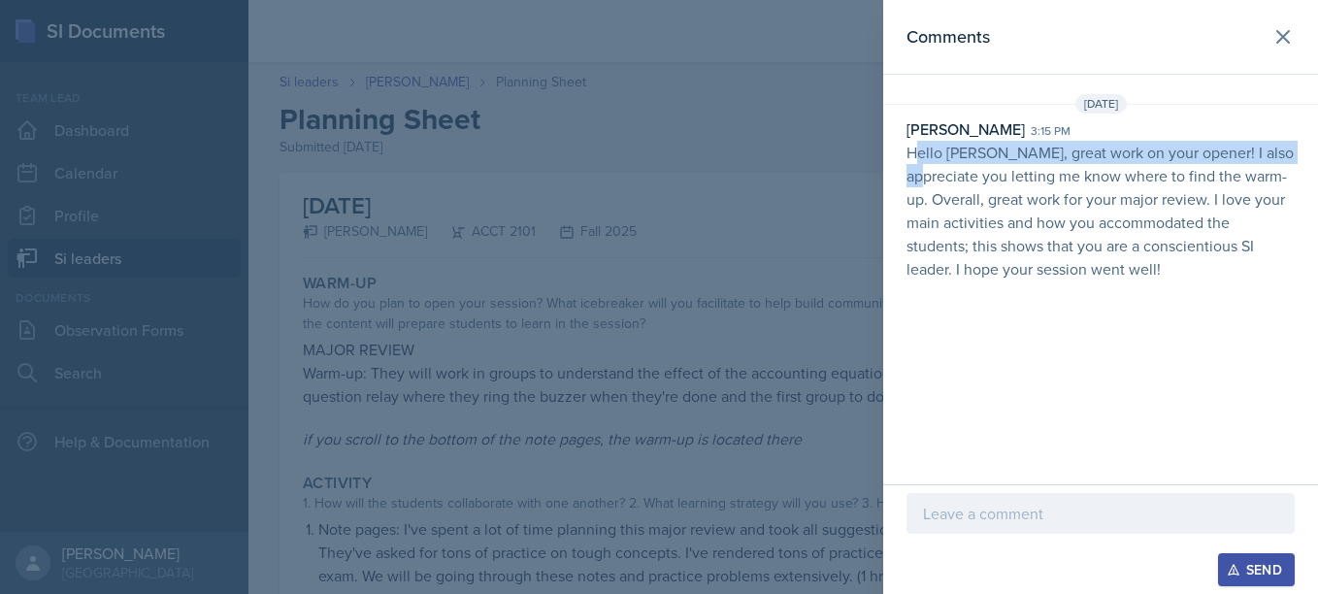
drag, startPoint x: 915, startPoint y: 156, endPoint x: 966, endPoint y: 176, distance: 54.1
click at [966, 176] on p "Hello [PERSON_NAME], great work on your opener! I also appreciate you letting m…" at bounding box center [1101, 211] width 388 height 140
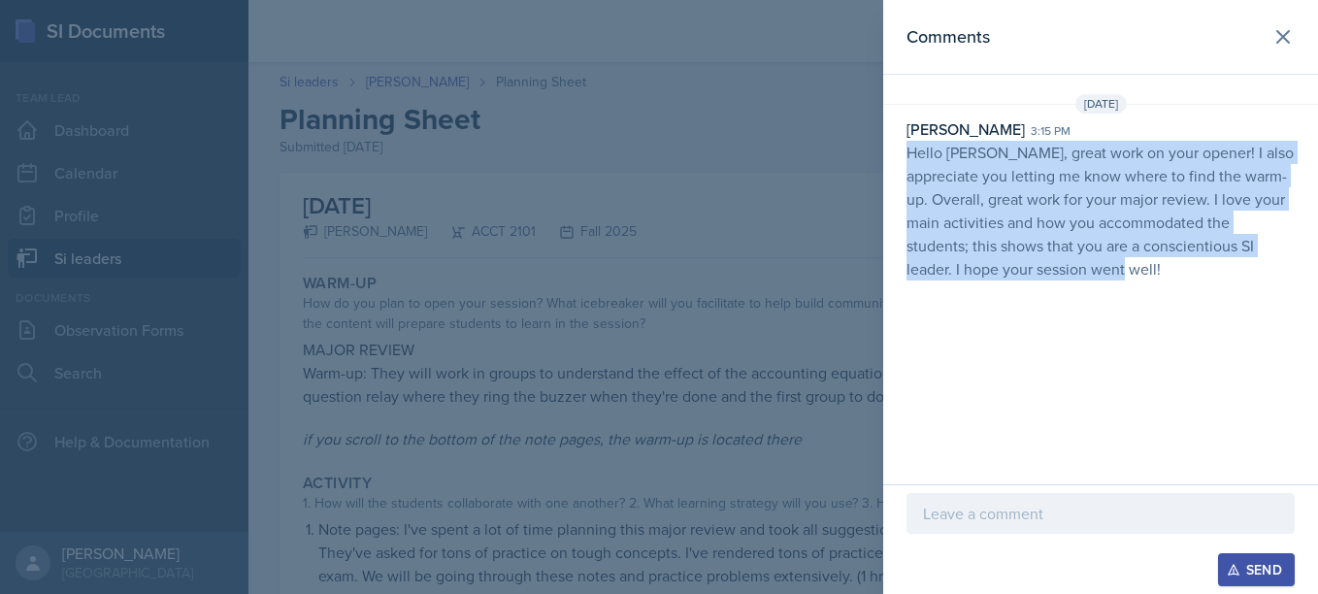
drag, startPoint x: 911, startPoint y: 151, endPoint x: 1173, endPoint y: 279, distance: 291.3
click at [1173, 279] on p "Hello [PERSON_NAME], great work on your opener! I also appreciate you letting m…" at bounding box center [1101, 211] width 388 height 140
copy p "Hello [PERSON_NAME], great work on your opener! I also appreciate you letting m…"
click at [1029, 309] on div "Comments [DATE] [PERSON_NAME] 3:15 pm Hello [PERSON_NAME], great work on your o…" at bounding box center [1100, 242] width 435 height 484
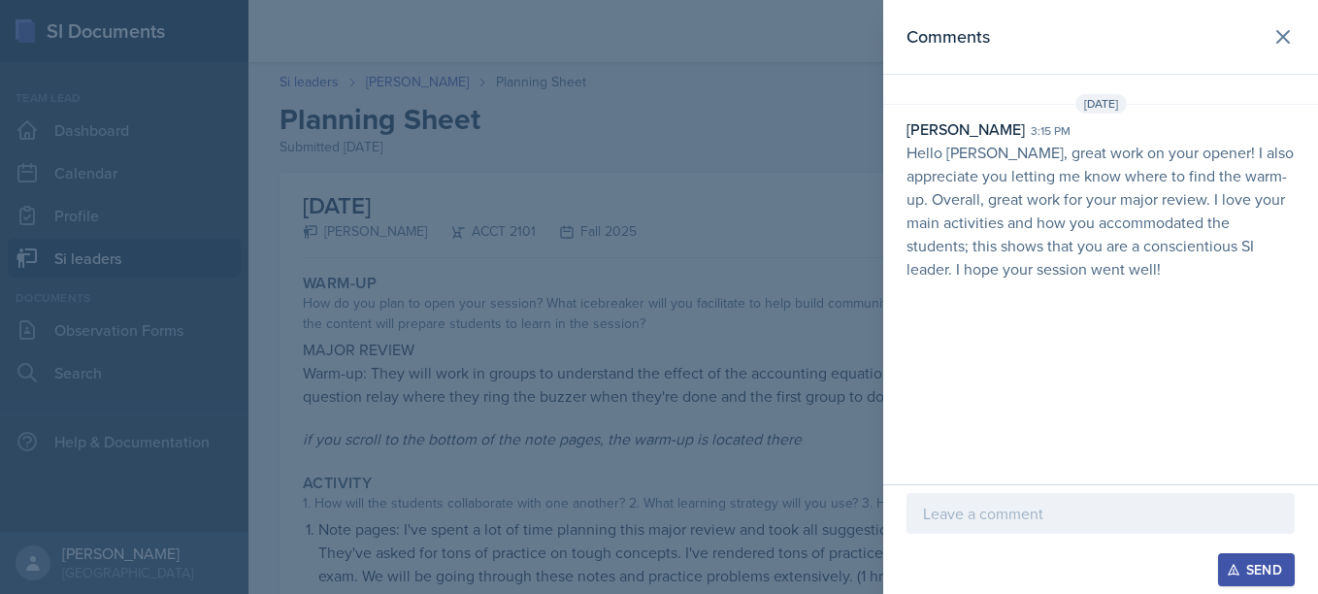
click at [506, 278] on div at bounding box center [659, 297] width 1318 height 594
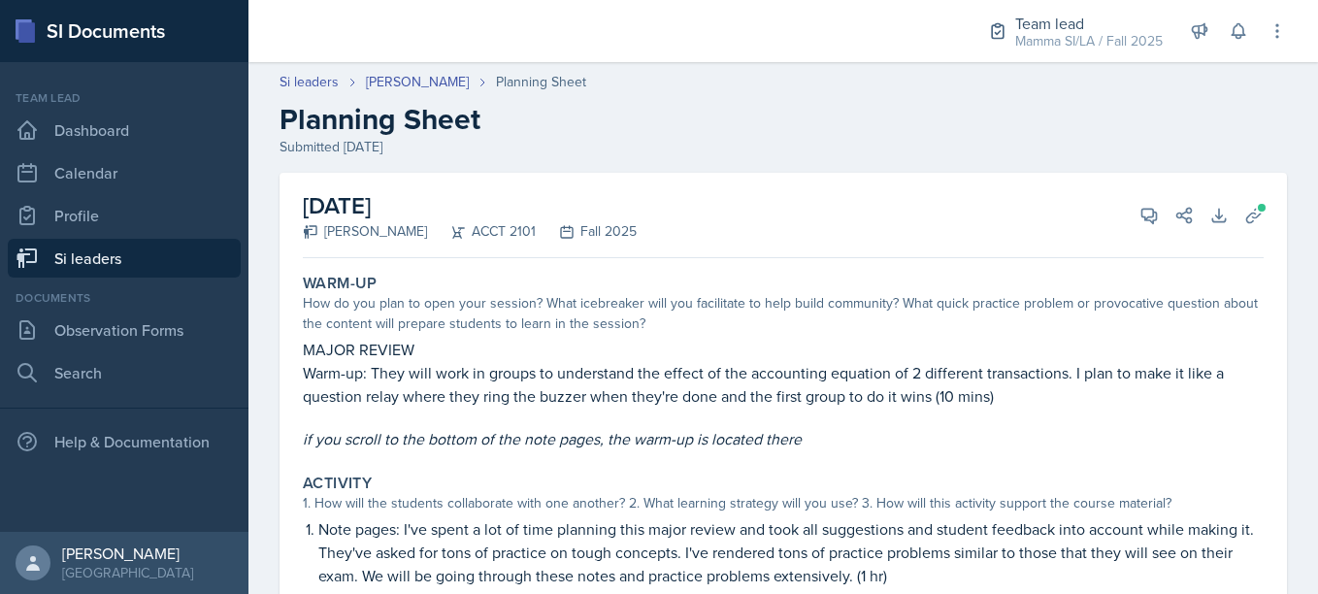
click at [347, 84] on icon at bounding box center [353, 83] width 12 height 12
click at [334, 84] on link "Si leaders" at bounding box center [309, 82] width 59 height 20
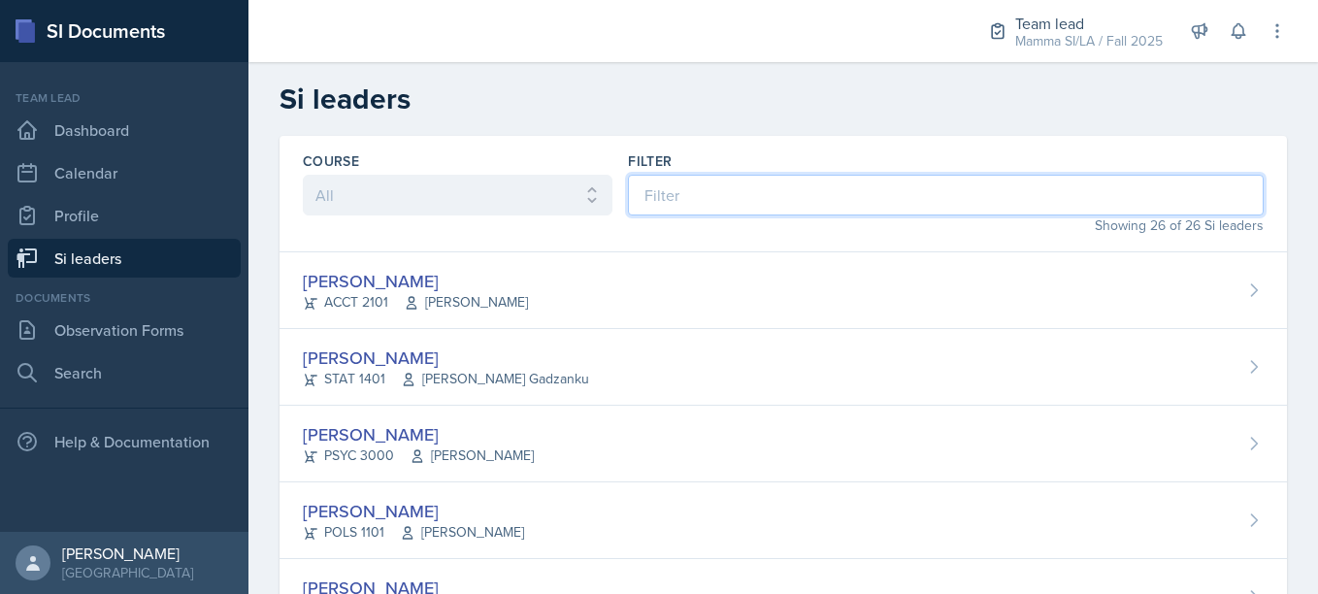
click at [670, 184] on input at bounding box center [946, 195] width 636 height 41
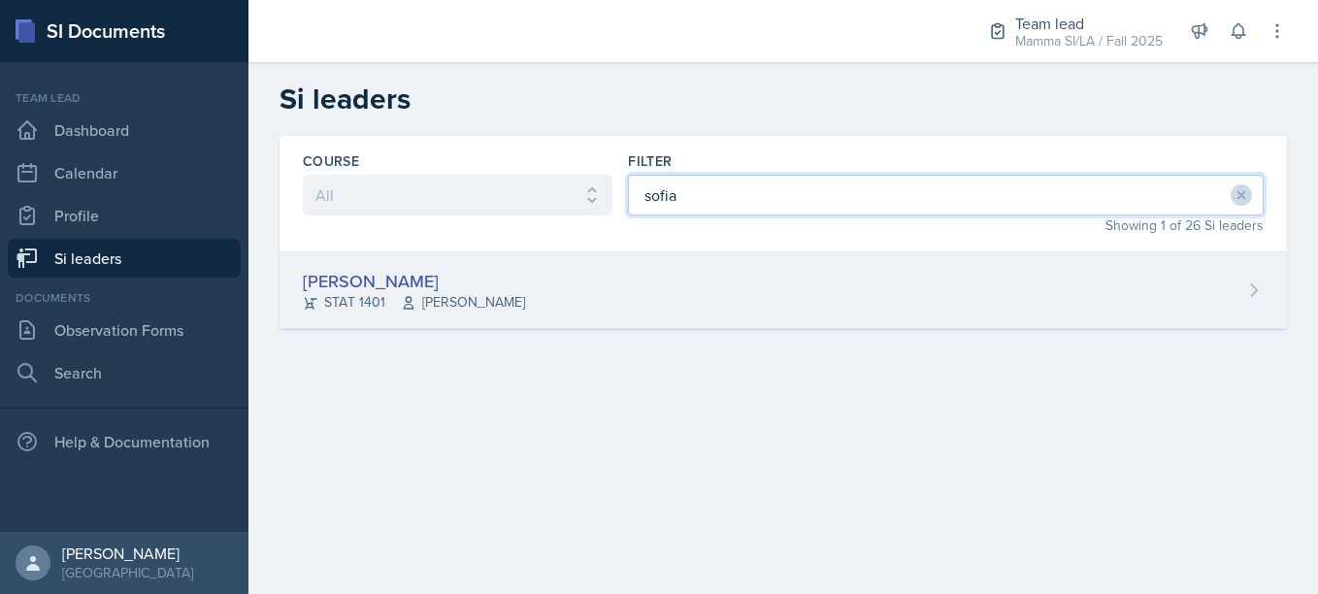
type input "sofia"
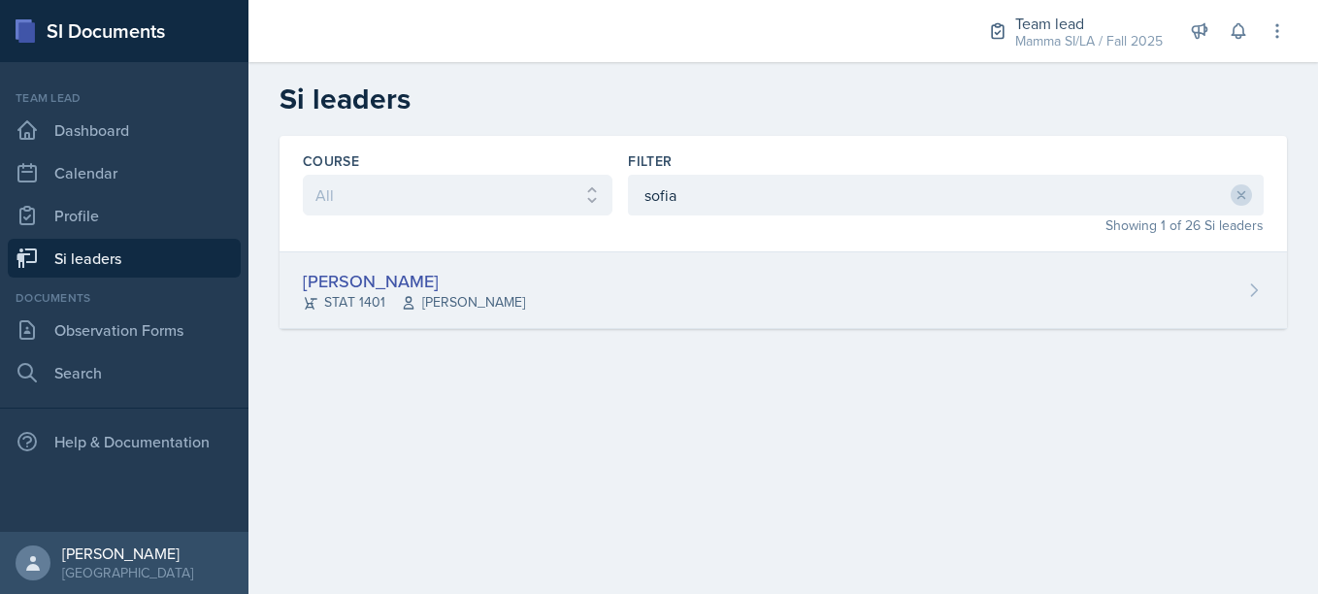
click at [478, 311] on span "[PERSON_NAME]" at bounding box center [463, 302] width 124 height 20
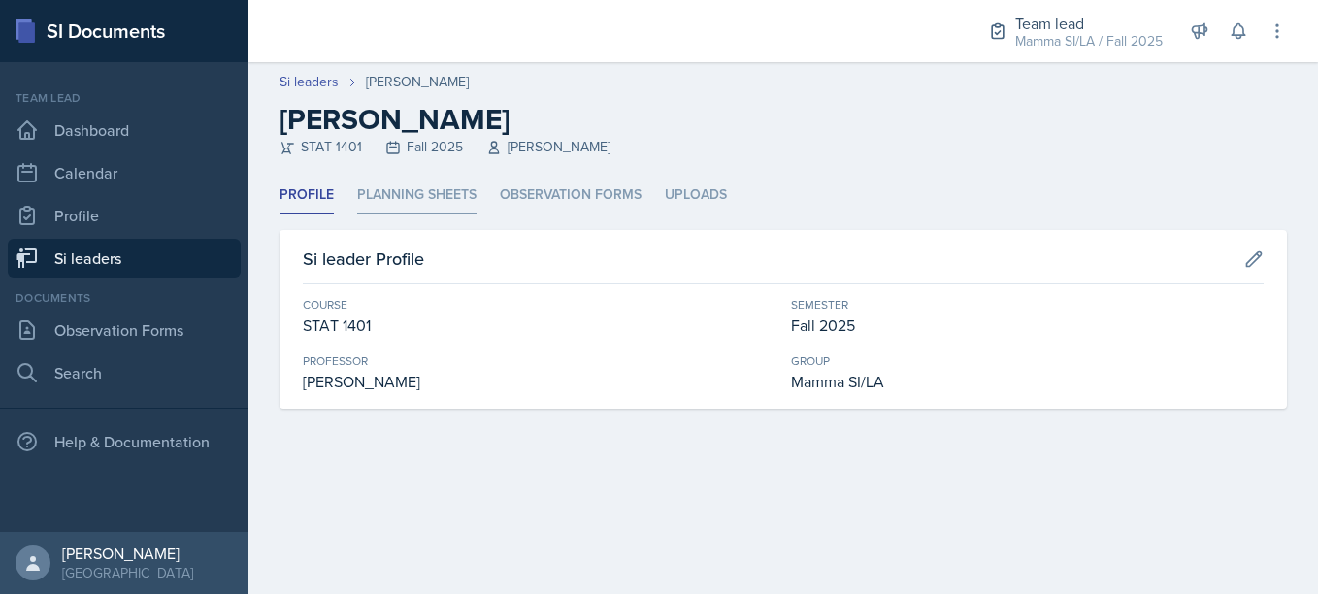
click at [422, 196] on li "Planning Sheets" at bounding box center [416, 196] width 119 height 38
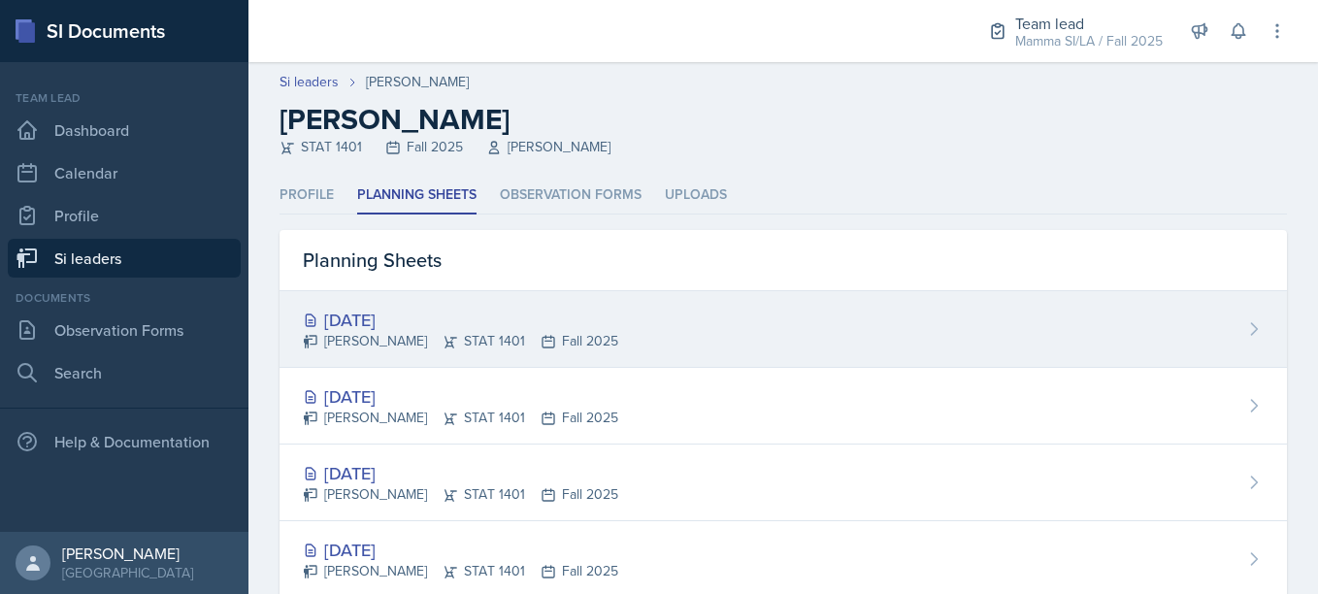
click at [447, 366] on div "[DATE] [PERSON_NAME] STAT 1401 Fall 2025" at bounding box center [784, 329] width 1008 height 77
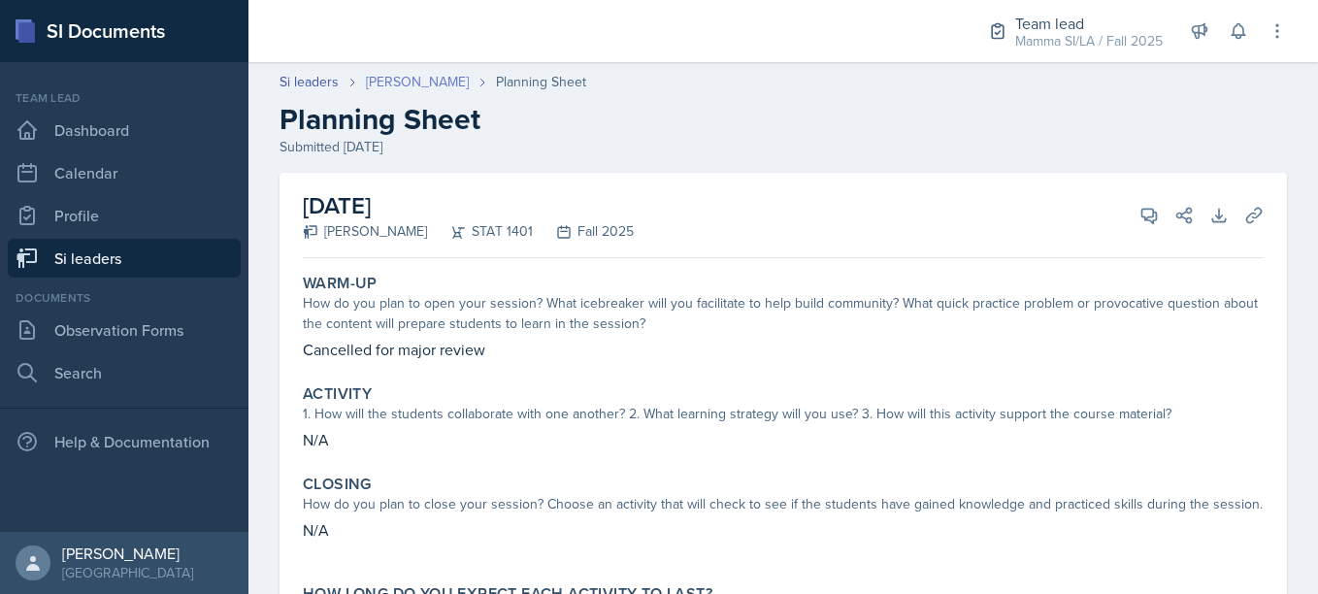
click at [411, 85] on link "[PERSON_NAME]" at bounding box center [417, 82] width 103 height 20
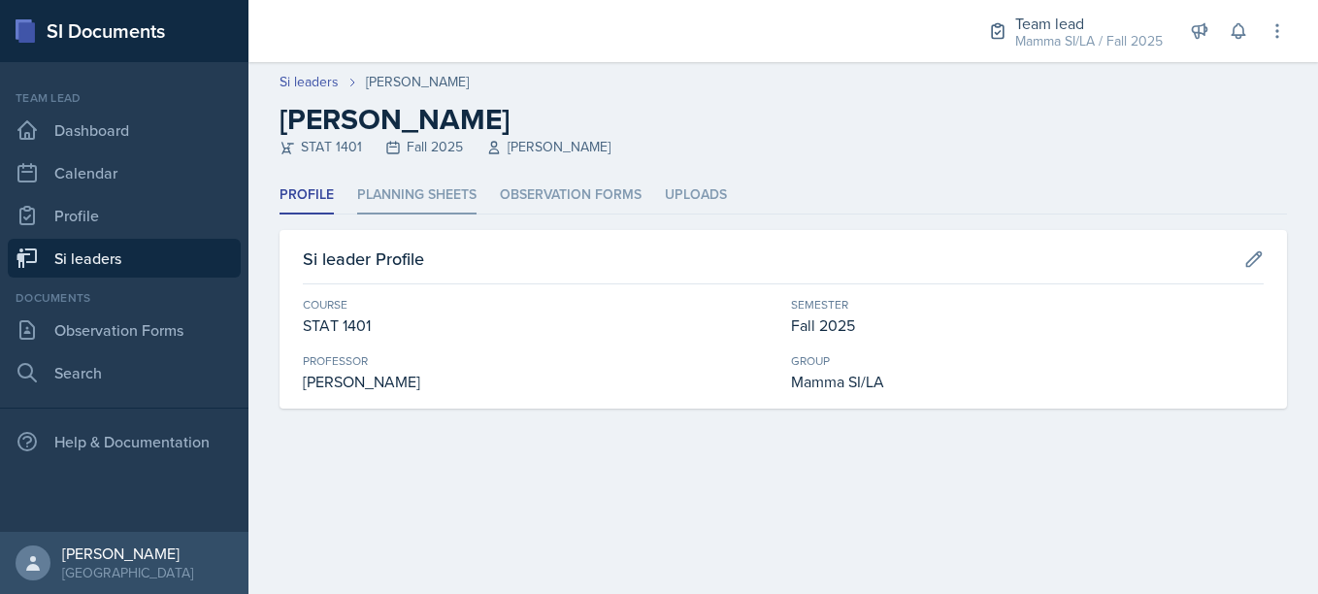
click at [425, 177] on li "Planning Sheets" at bounding box center [416, 196] width 119 height 38
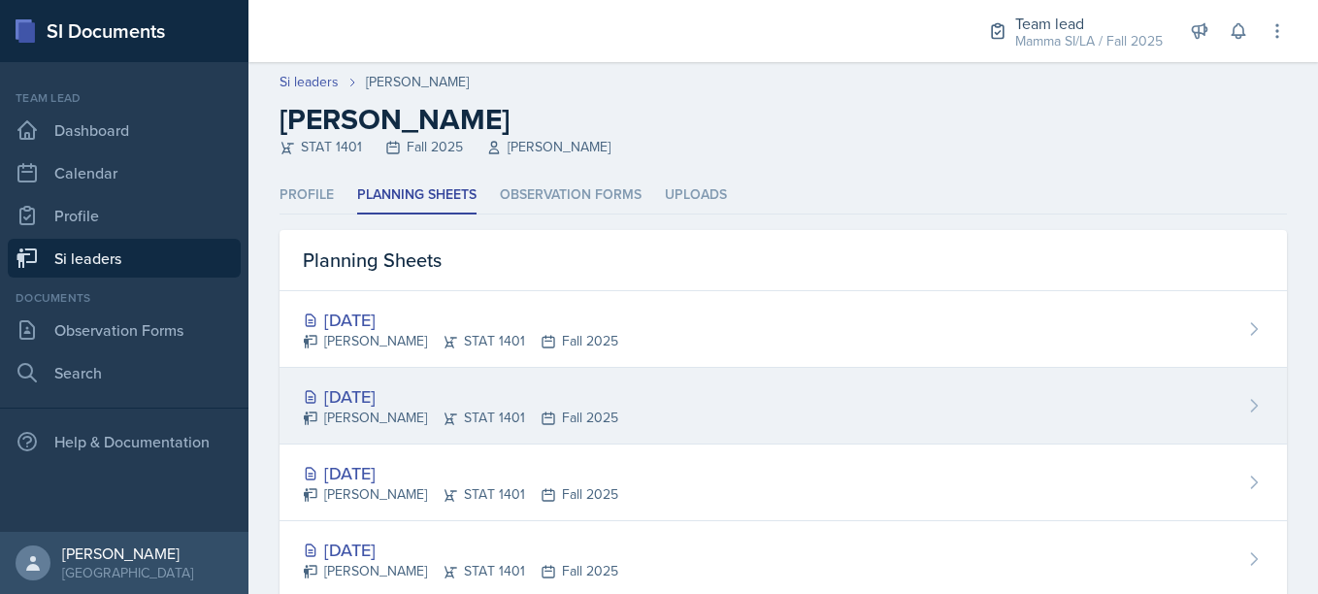
click at [479, 399] on div "[DATE]" at bounding box center [460, 396] width 315 height 26
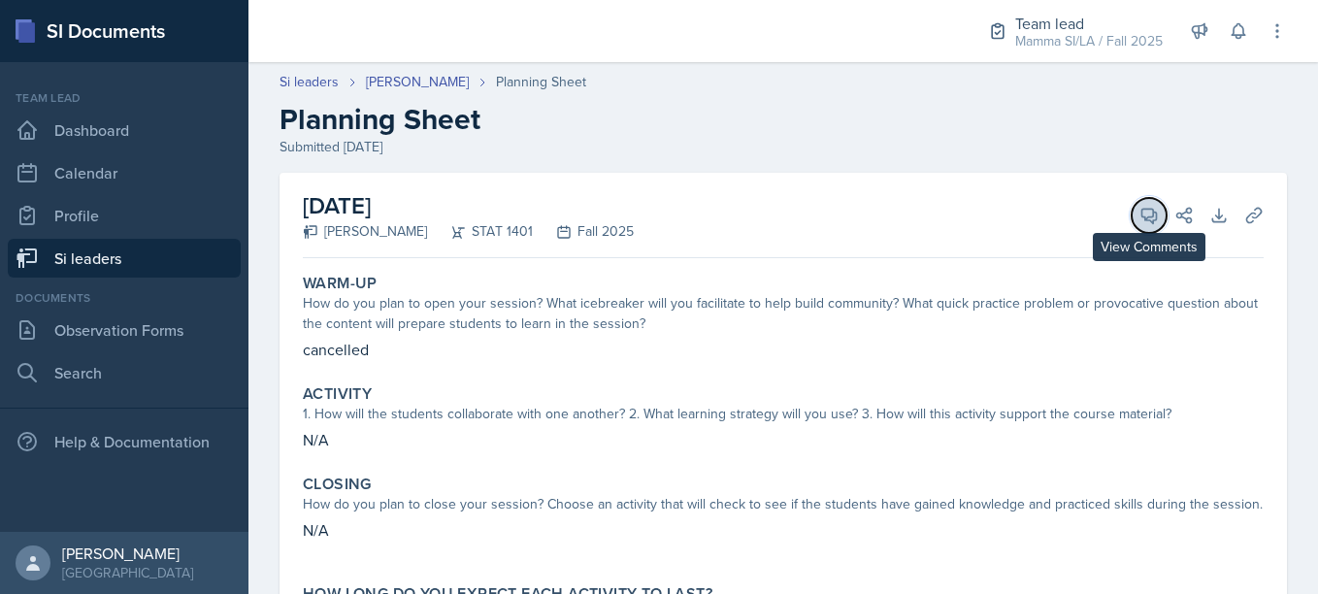
click at [1151, 213] on span at bounding box center [1156, 209] width 10 height 10
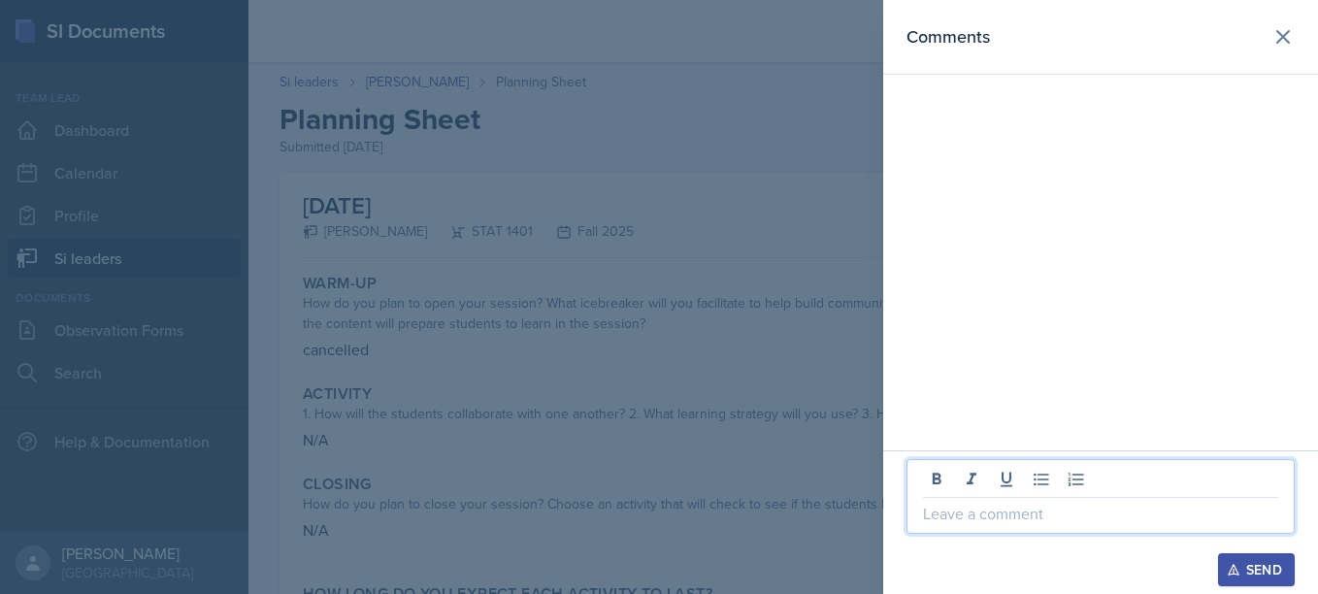
click at [1063, 511] on p at bounding box center [1100, 513] width 355 height 23
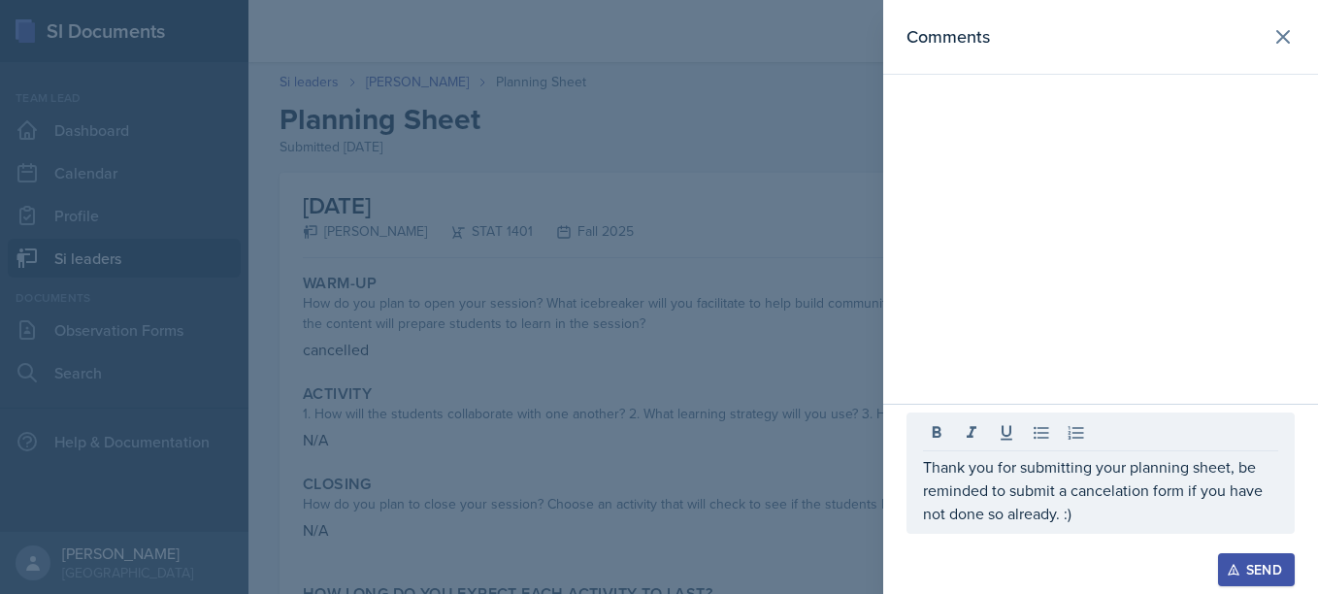
click at [1260, 562] on div "Send" at bounding box center [1256, 570] width 51 height 16
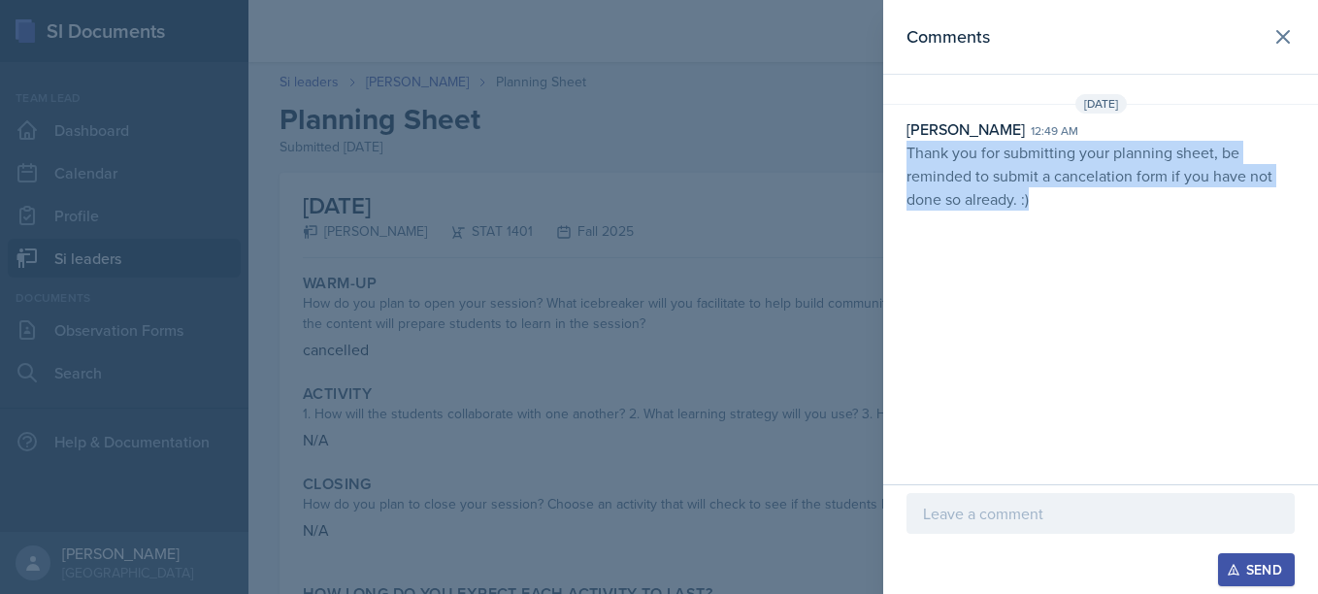
drag, startPoint x: 899, startPoint y: 154, endPoint x: 1050, endPoint y: 223, distance: 166.4
click at [1050, 223] on div "Comments [DATE] [PERSON_NAME] 12:49 am Thank you for submitting your planning s…" at bounding box center [1100, 242] width 435 height 484
copy p "Thank you for submitting your planning sheet, be reminded to submit a cancelati…"
click at [1050, 223] on div "Comments [DATE] [PERSON_NAME] 12:49 am Thank you for submitting your planning s…" at bounding box center [1100, 242] width 435 height 484
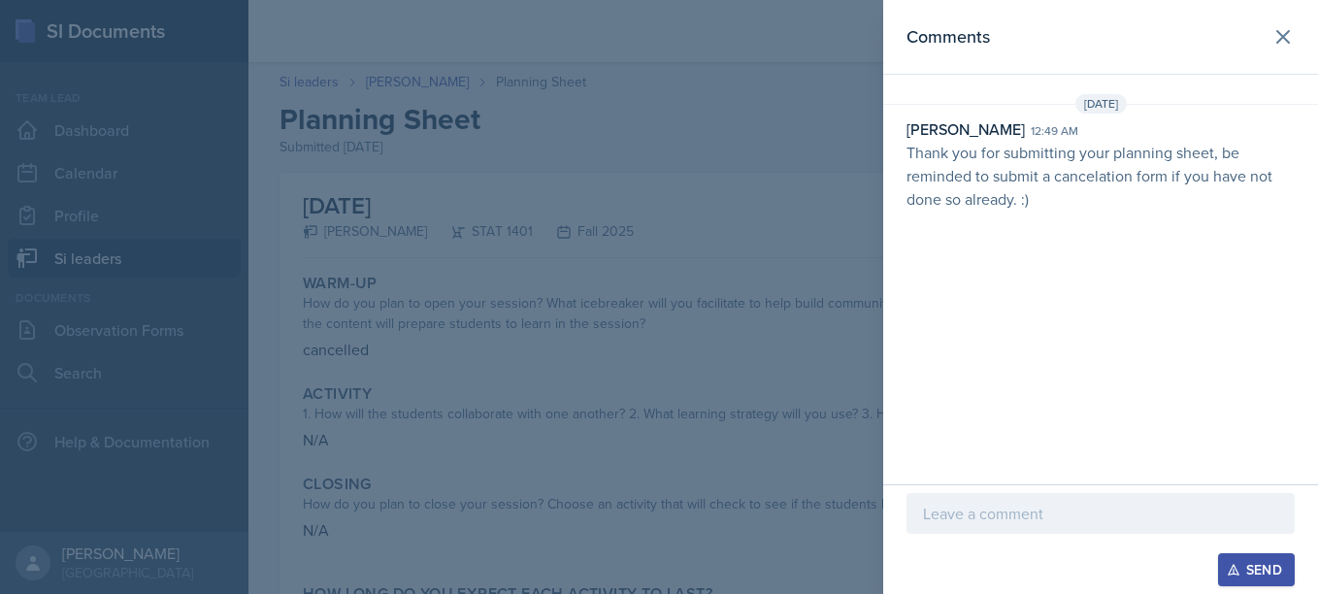
click at [459, 167] on div at bounding box center [659, 297] width 1318 height 594
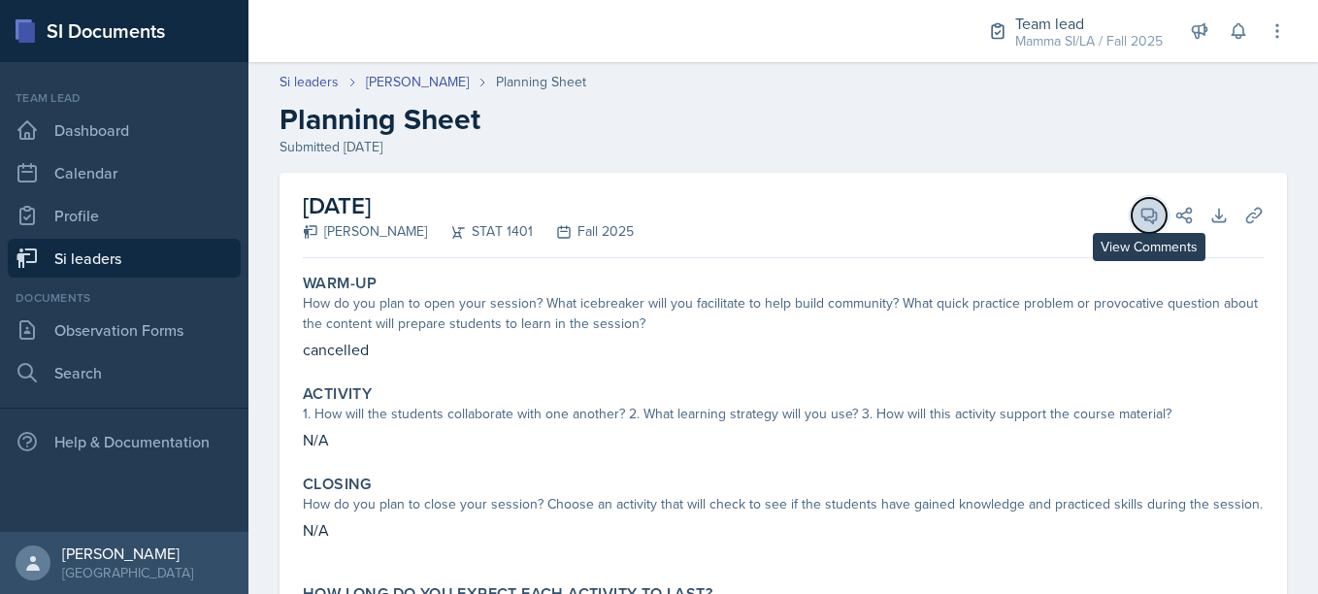
click at [1151, 210] on span at bounding box center [1156, 209] width 10 height 10
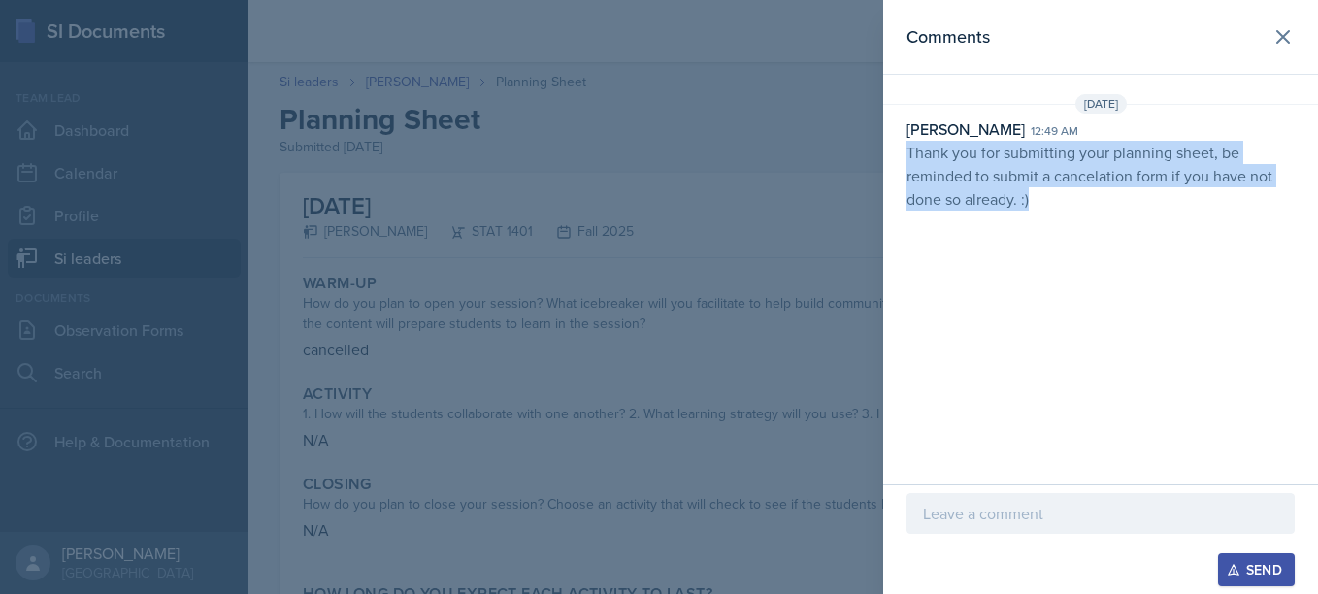
drag, startPoint x: 908, startPoint y: 144, endPoint x: 1051, endPoint y: 213, distance: 159.3
click at [1051, 213] on div "[DATE] [PERSON_NAME] 12:49 am Thank you for submitting your planning sheet, be …" at bounding box center [1100, 156] width 435 height 124
copy p "Thank you for submitting your planning sheet, be reminded to submit a cancelati…"
click at [1277, 36] on icon at bounding box center [1283, 36] width 23 height 23
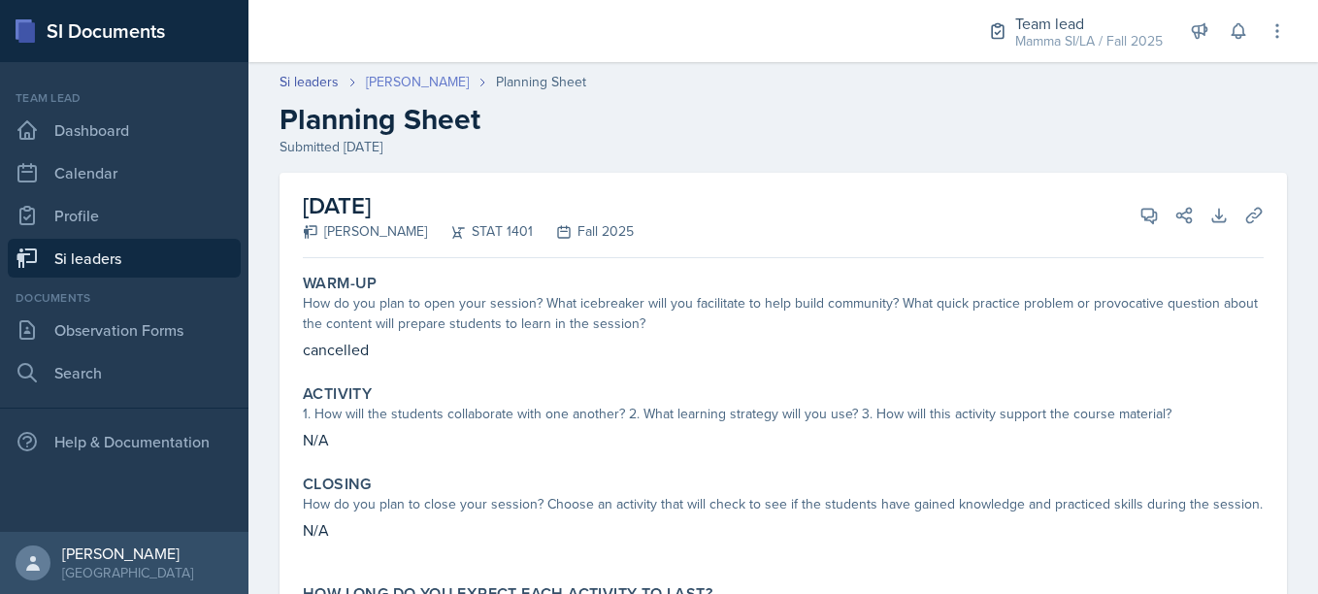
click at [423, 76] on link "[PERSON_NAME]" at bounding box center [417, 82] width 103 height 20
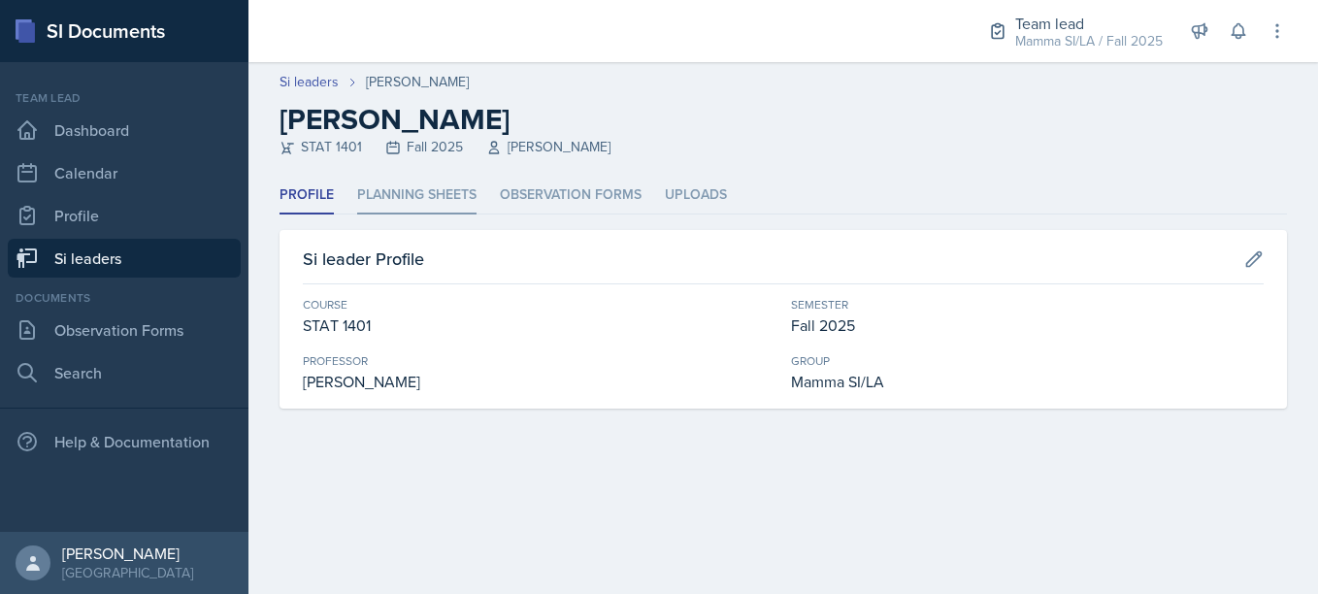
click at [435, 197] on li "Planning Sheets" at bounding box center [416, 196] width 119 height 38
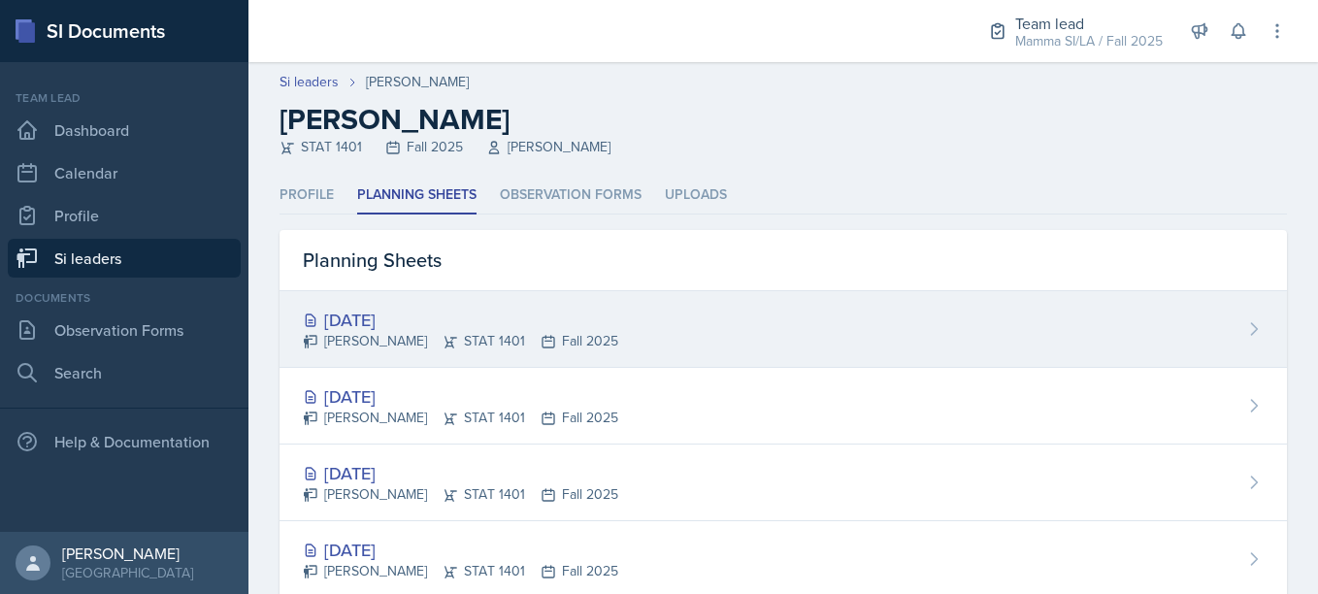
click at [472, 308] on div "[DATE]" at bounding box center [460, 320] width 315 height 26
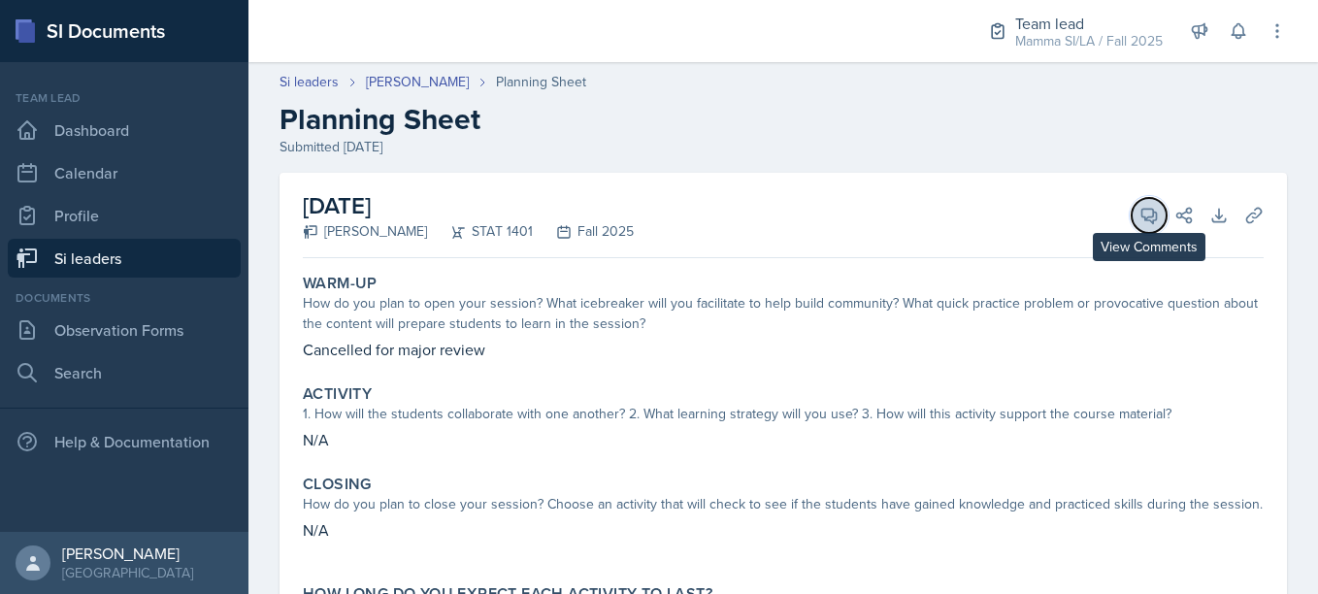
click at [1142, 221] on icon at bounding box center [1149, 215] width 19 height 19
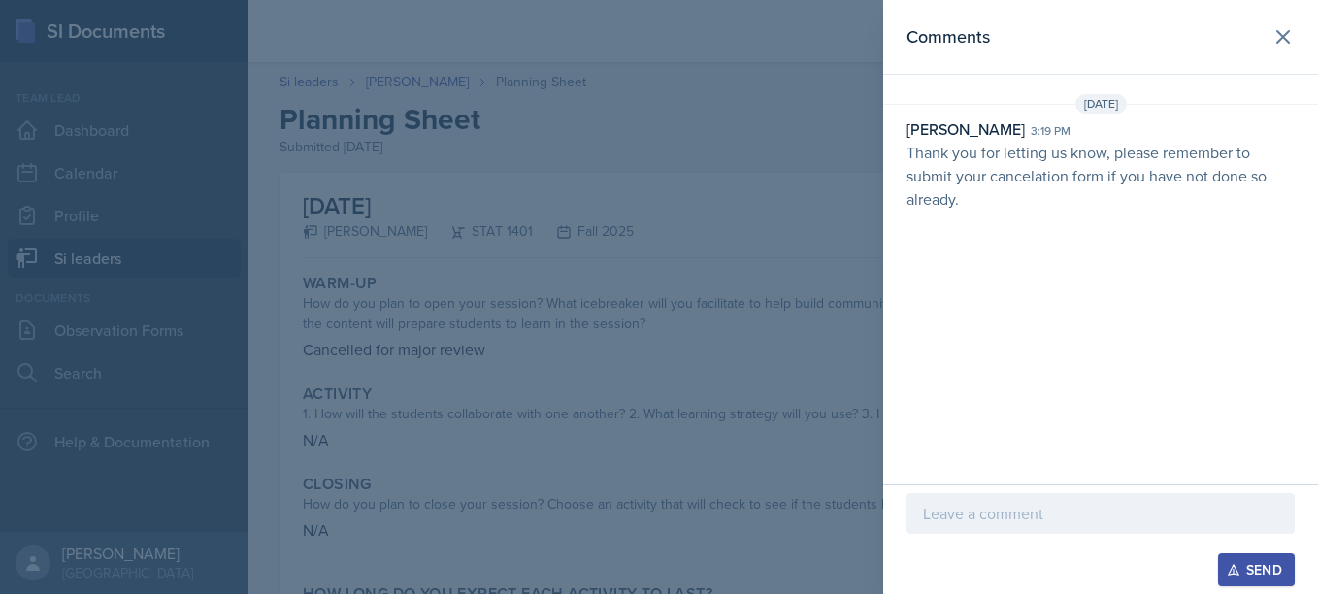
click at [803, 232] on div at bounding box center [659, 297] width 1318 height 594
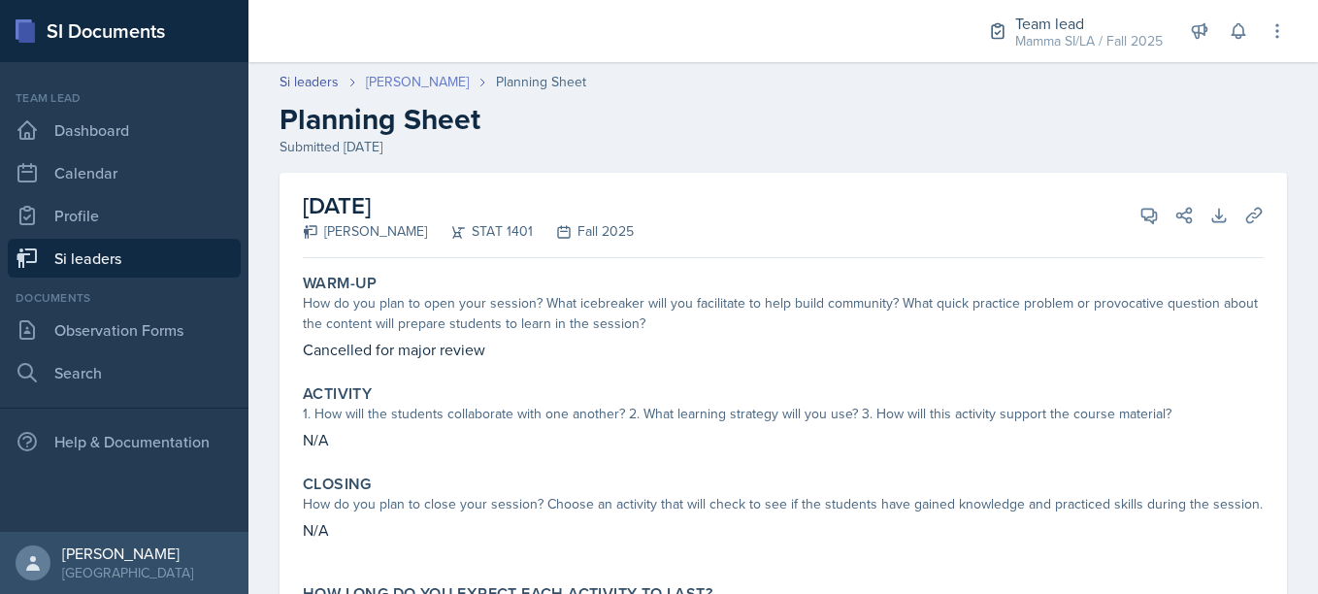
click at [417, 84] on link "[PERSON_NAME]" at bounding box center [417, 82] width 103 height 20
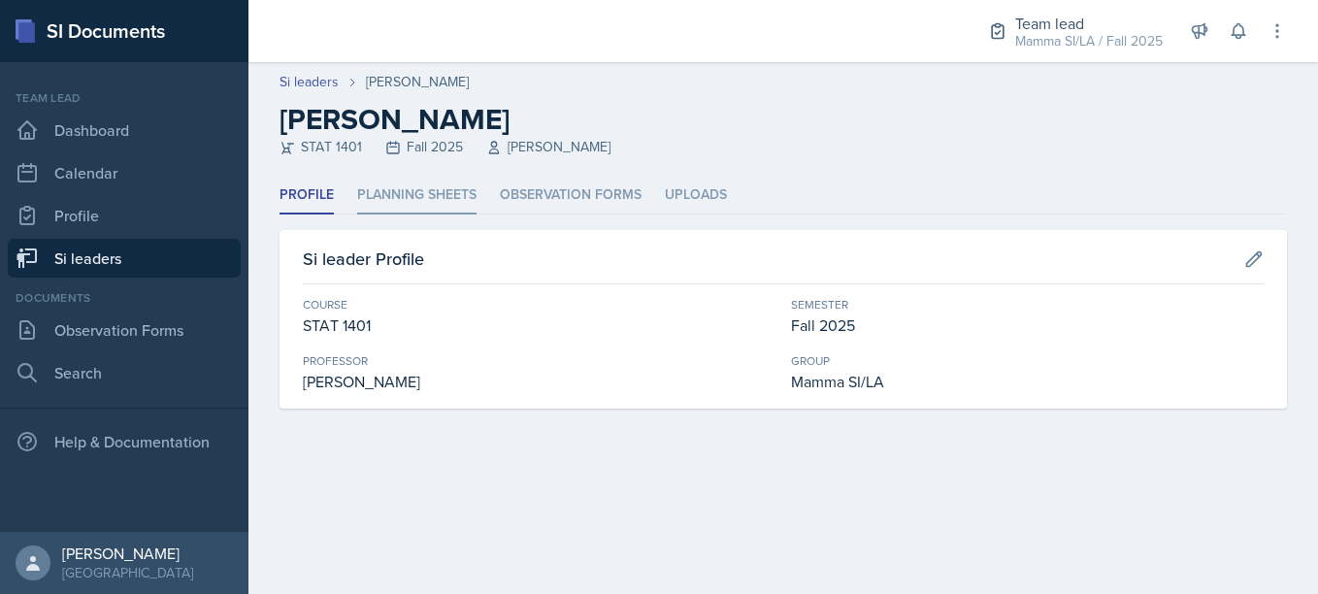
click at [415, 211] on li "Planning Sheets" at bounding box center [416, 196] width 119 height 38
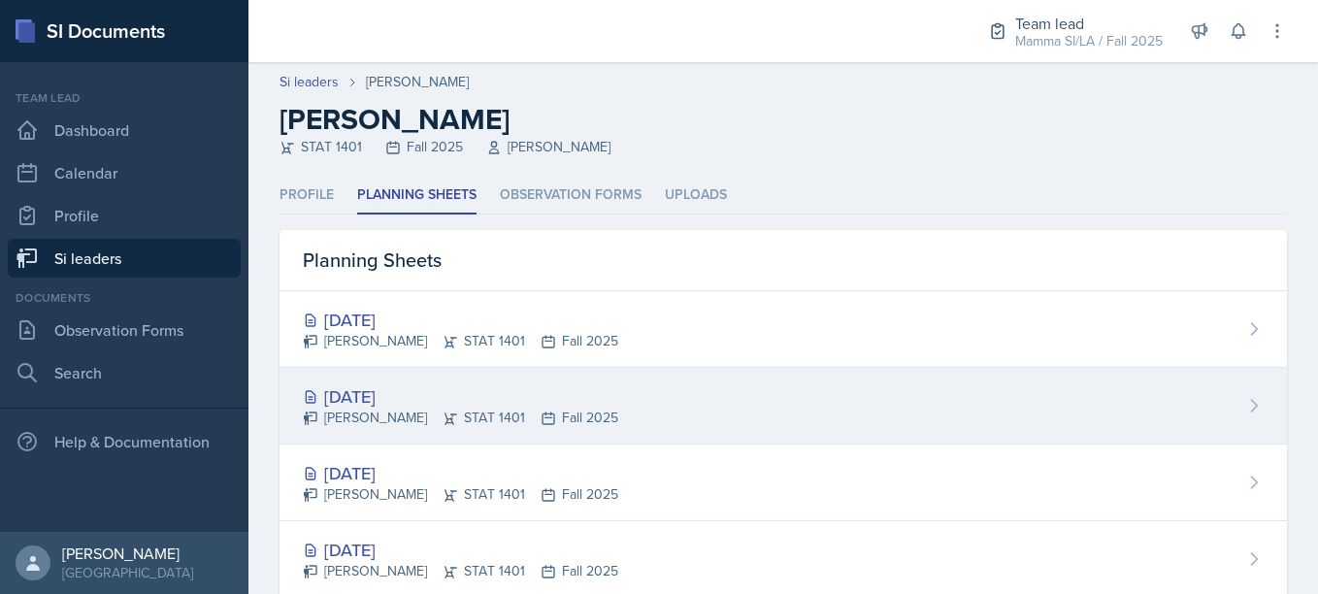
click at [437, 373] on div "[DATE] [PERSON_NAME] STAT 1401 Fall 2025" at bounding box center [784, 406] width 1008 height 77
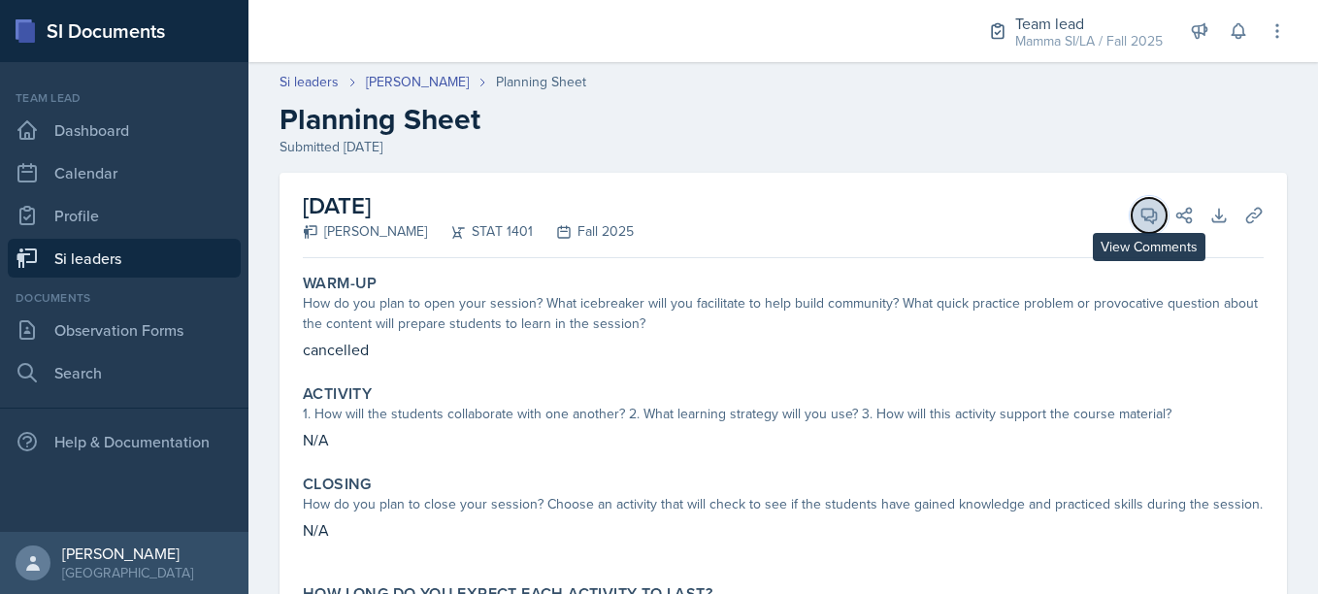
click at [1147, 225] on button "View Comments" at bounding box center [1149, 215] width 35 height 35
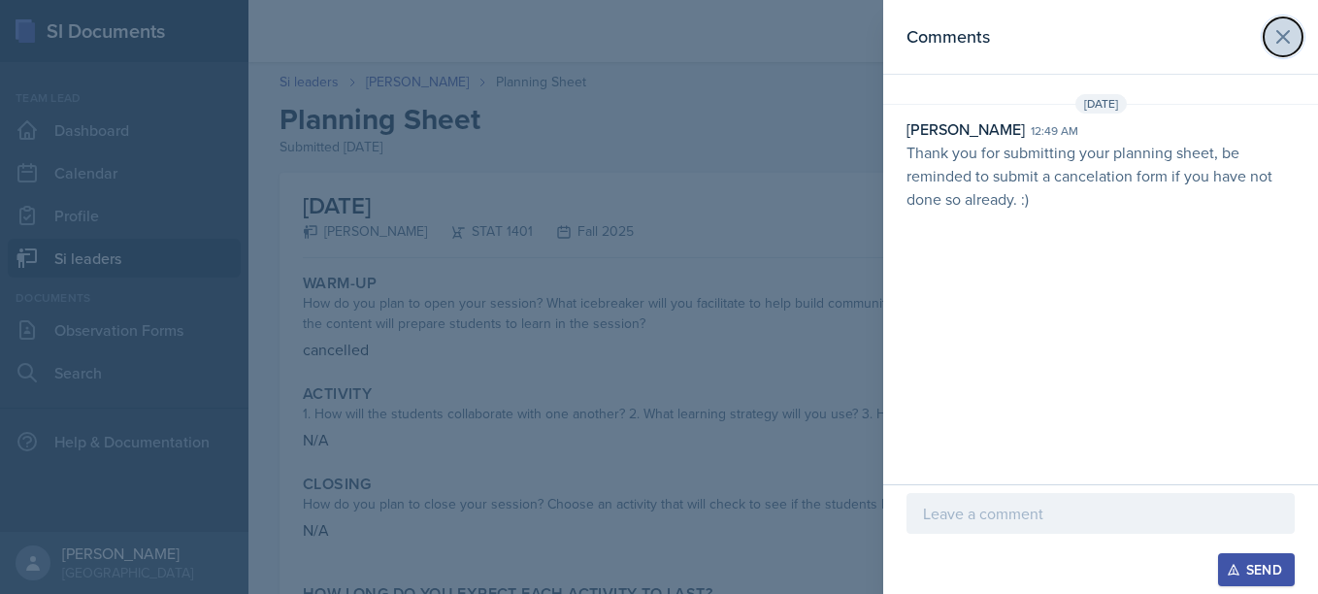
click at [1276, 52] on button at bounding box center [1283, 36] width 39 height 39
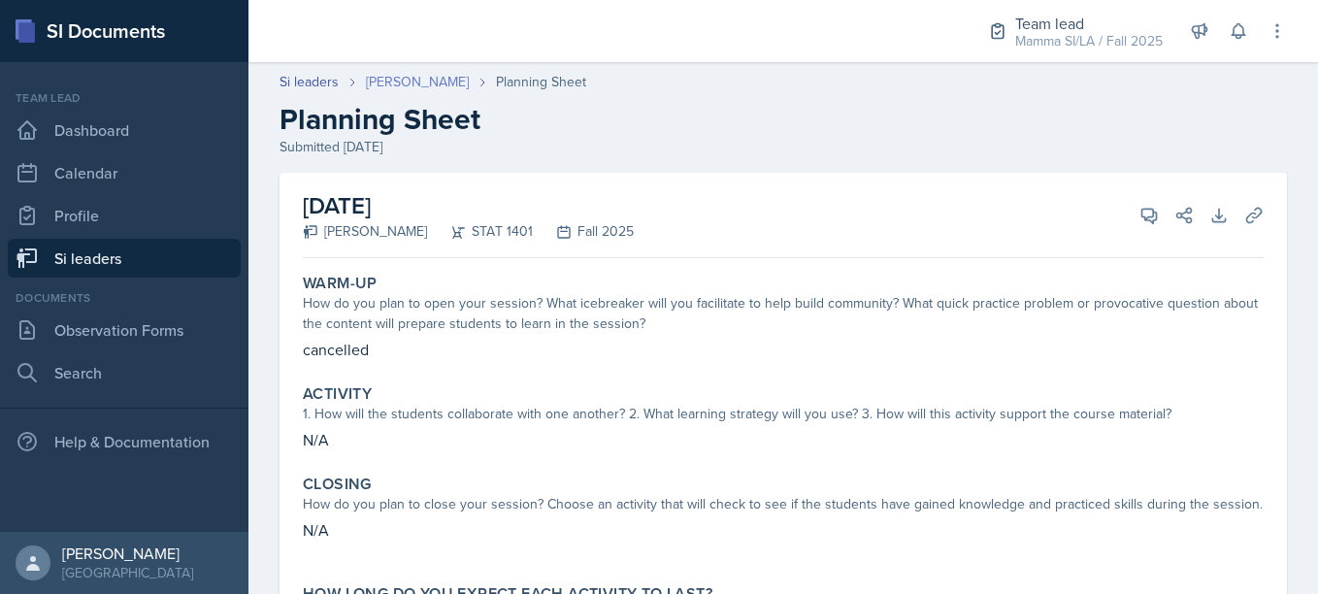
click at [452, 83] on link "[PERSON_NAME]" at bounding box center [417, 82] width 103 height 20
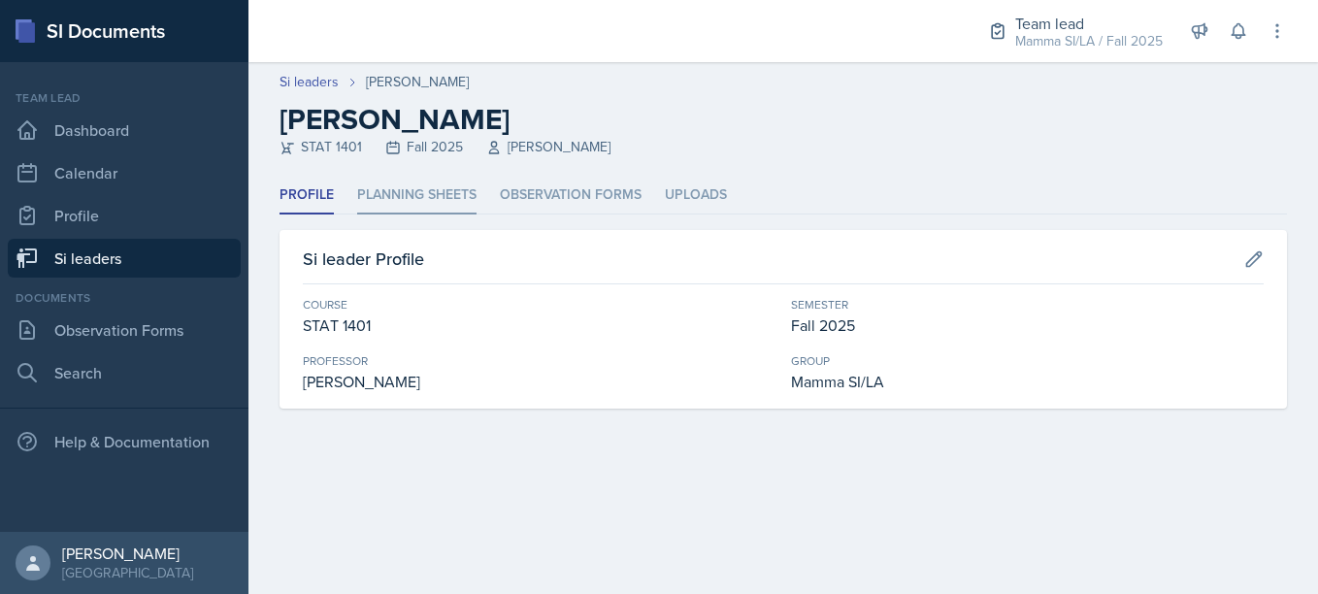
click at [438, 198] on li "Planning Sheets" at bounding box center [416, 196] width 119 height 38
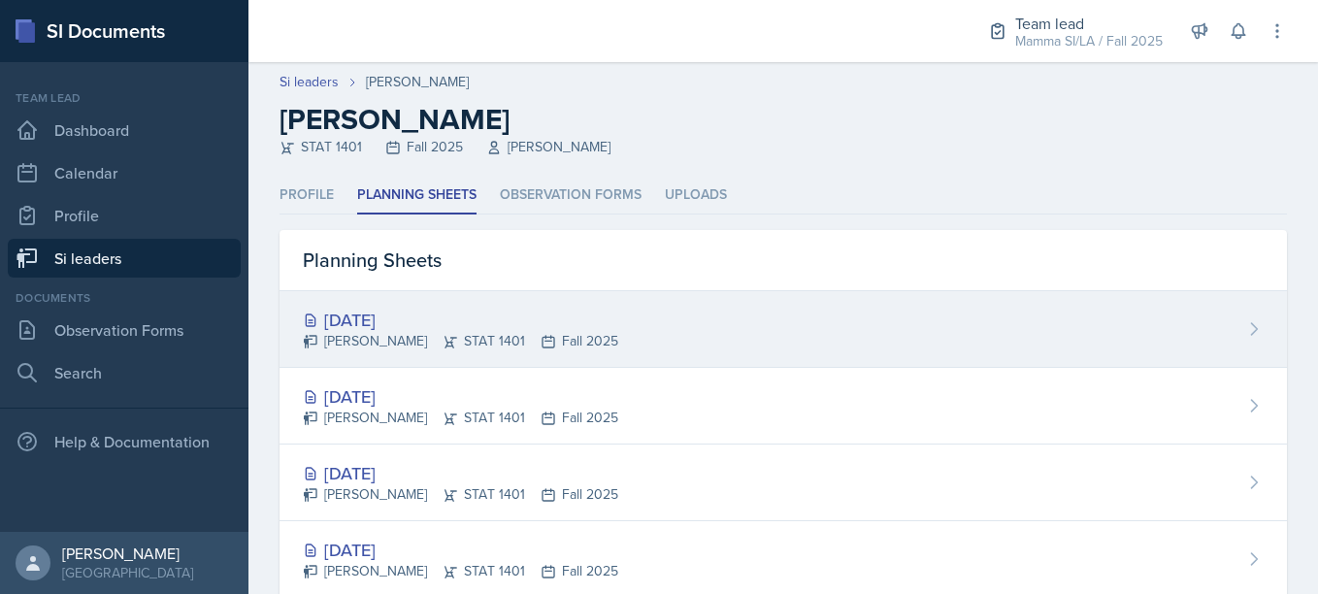
click at [439, 308] on div "[DATE]" at bounding box center [460, 320] width 315 height 26
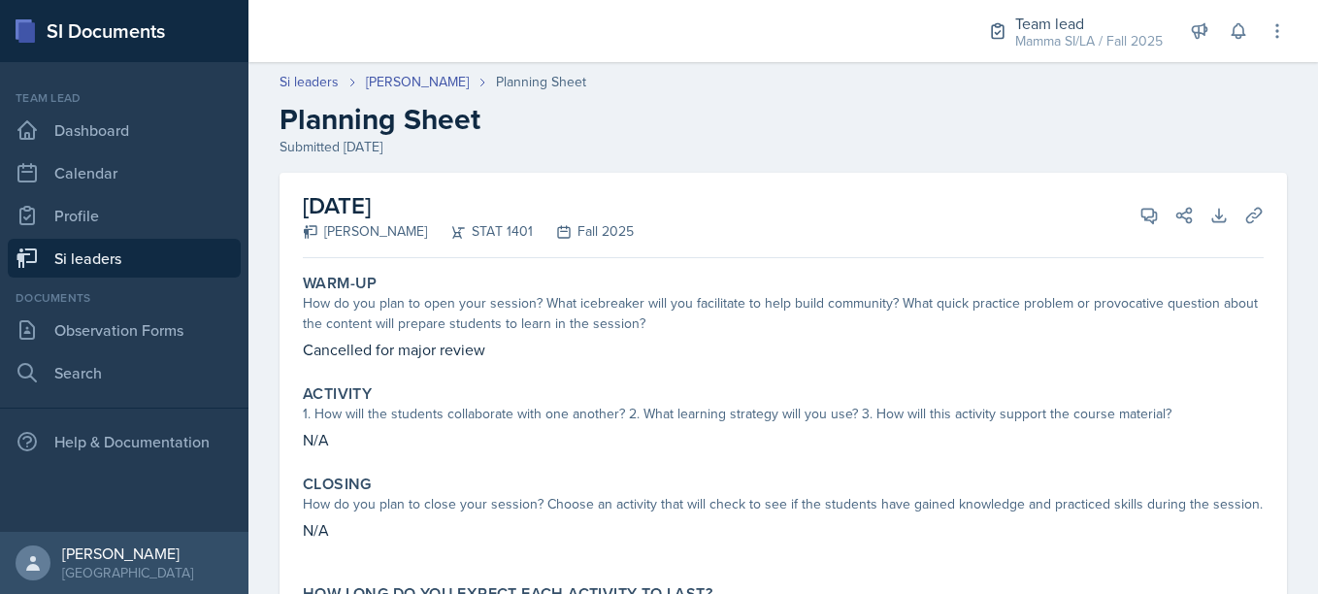
scroll to position [88, 0]
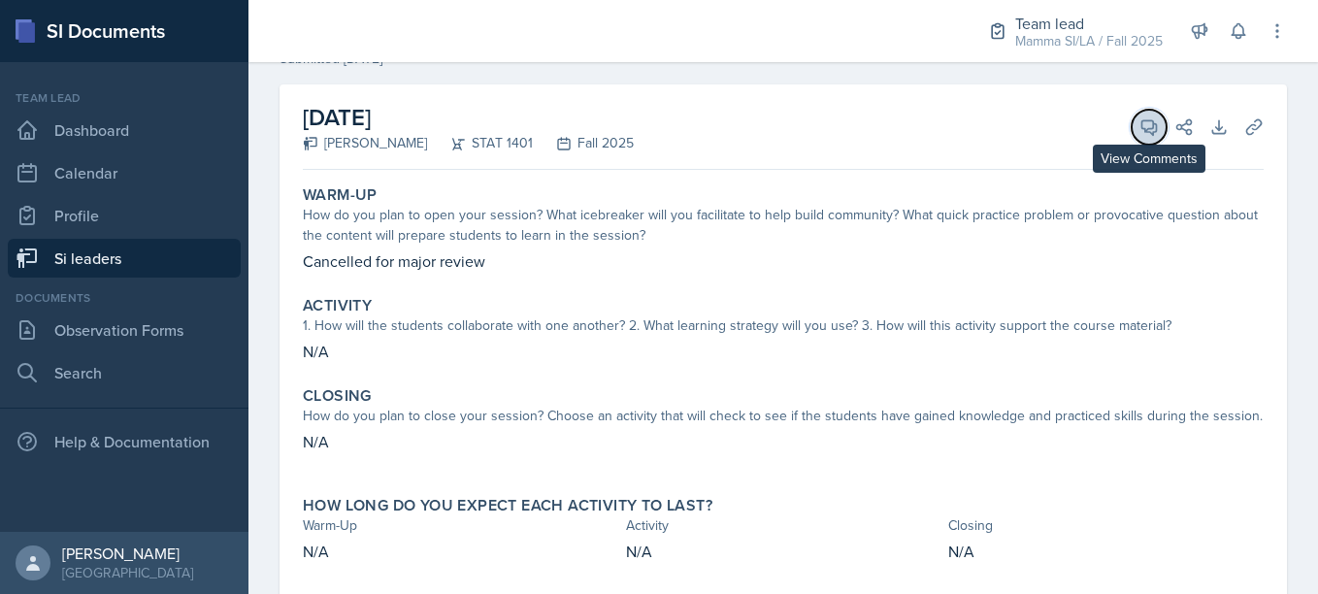
click at [1135, 140] on button "View Comments" at bounding box center [1149, 127] width 35 height 35
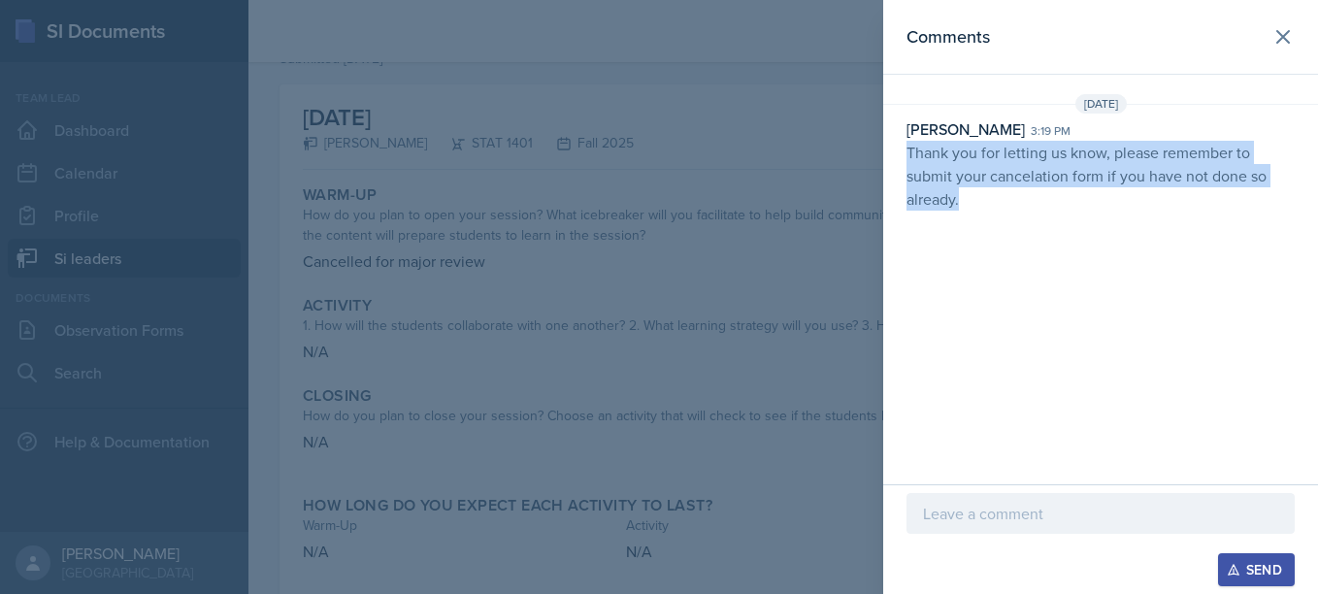
drag, startPoint x: 905, startPoint y: 159, endPoint x: 987, endPoint y: 233, distance: 110.7
click at [987, 233] on div "Comments [DATE] [PERSON_NAME] 3:19 pm Thank you for letting us know, please rem…" at bounding box center [1100, 242] width 435 height 484
copy p "Thank you for letting us know, please remember to submit your cancelation form …"
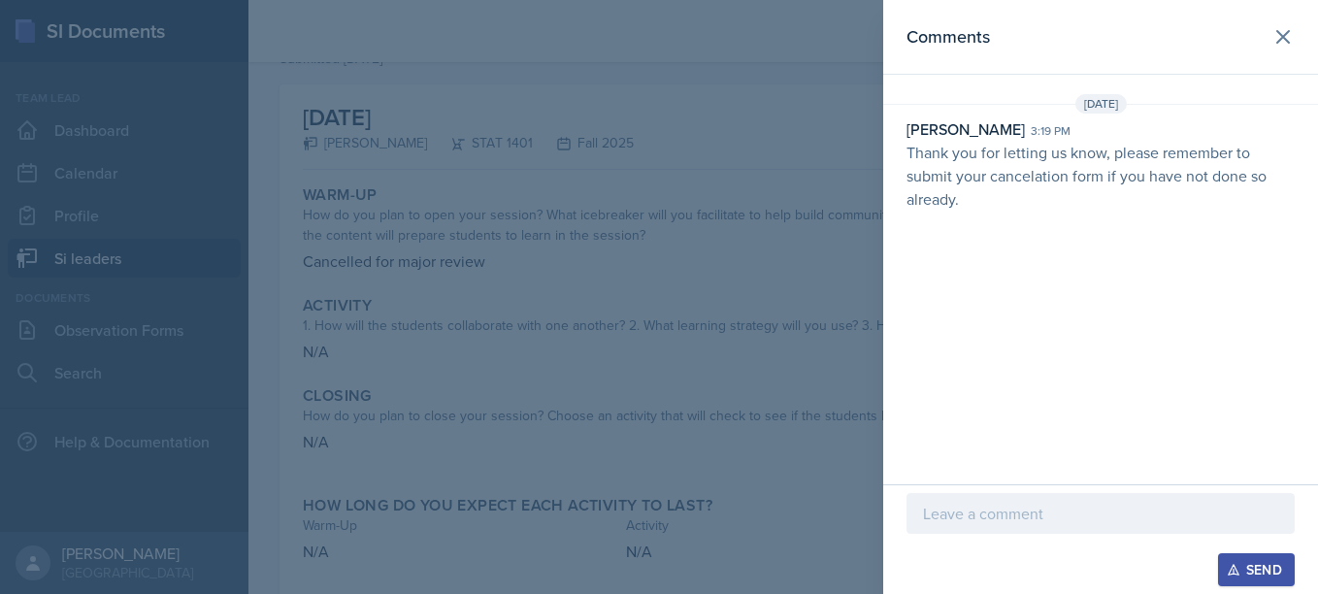
click at [433, 265] on div at bounding box center [659, 297] width 1318 height 594
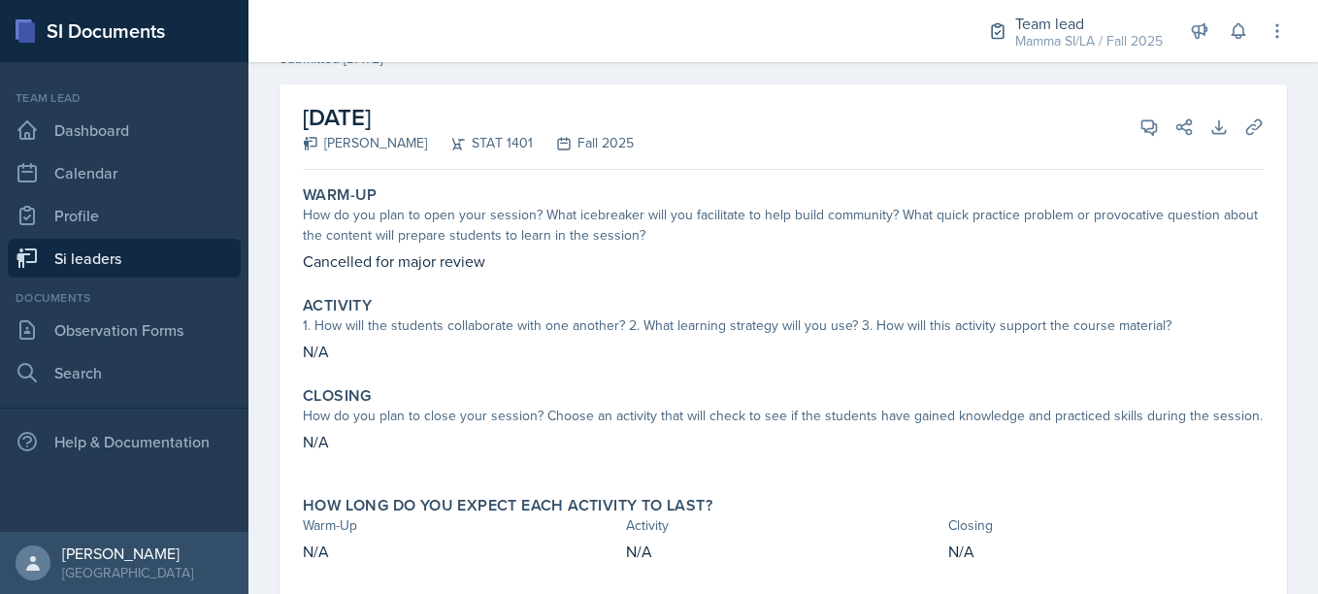
scroll to position [0, 0]
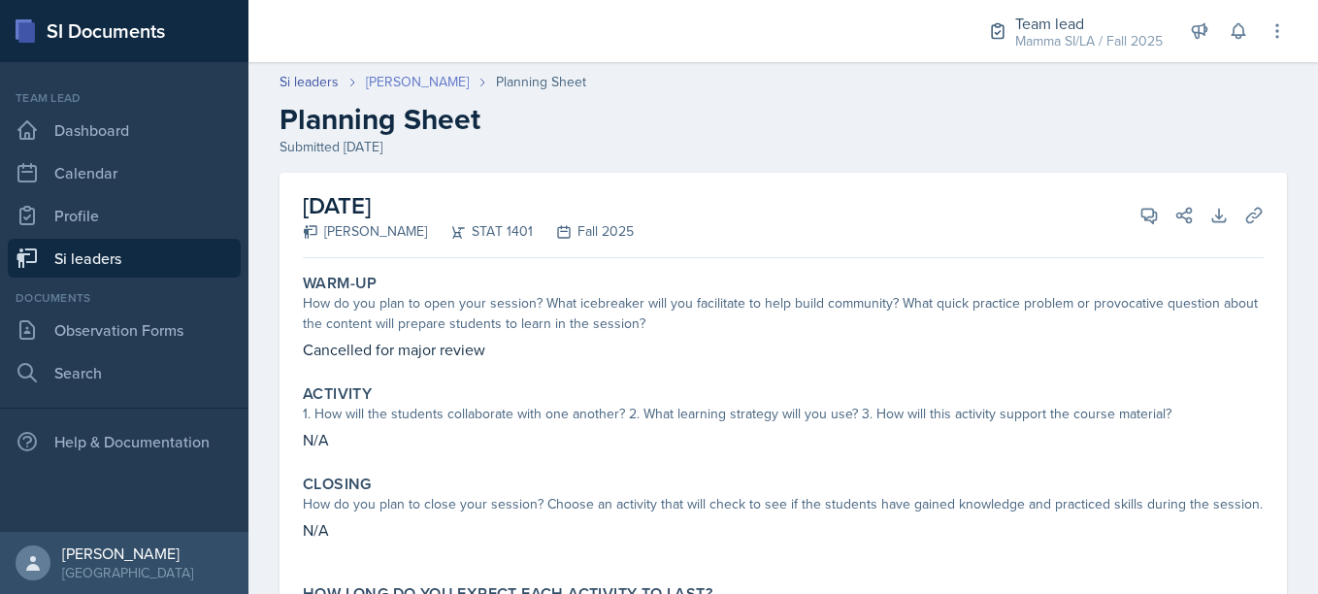
click at [447, 86] on link "[PERSON_NAME]" at bounding box center [417, 82] width 103 height 20
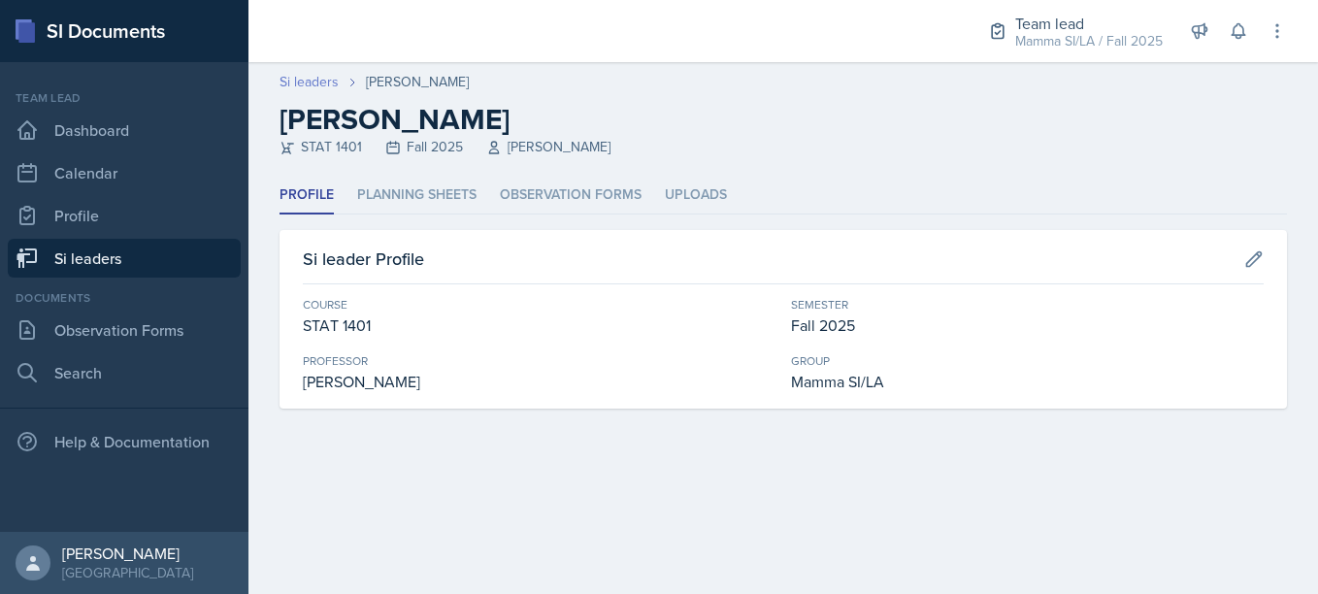
click at [322, 76] on link "Si leaders" at bounding box center [309, 82] width 59 height 20
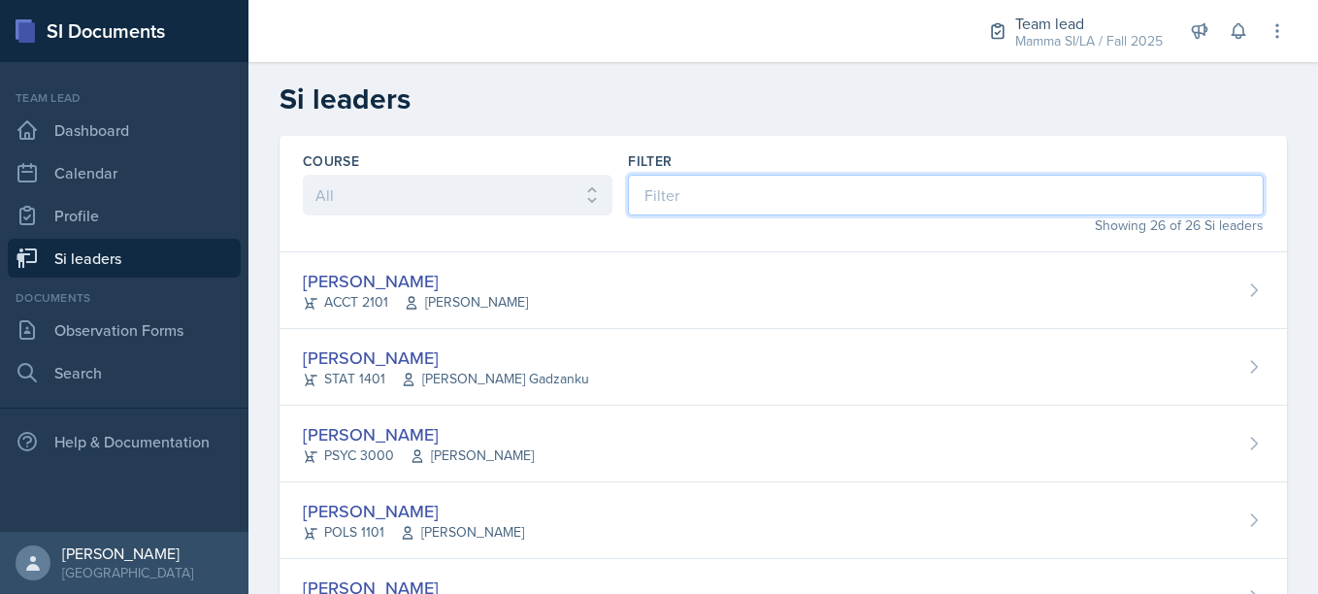
click at [650, 183] on input at bounding box center [946, 195] width 636 height 41
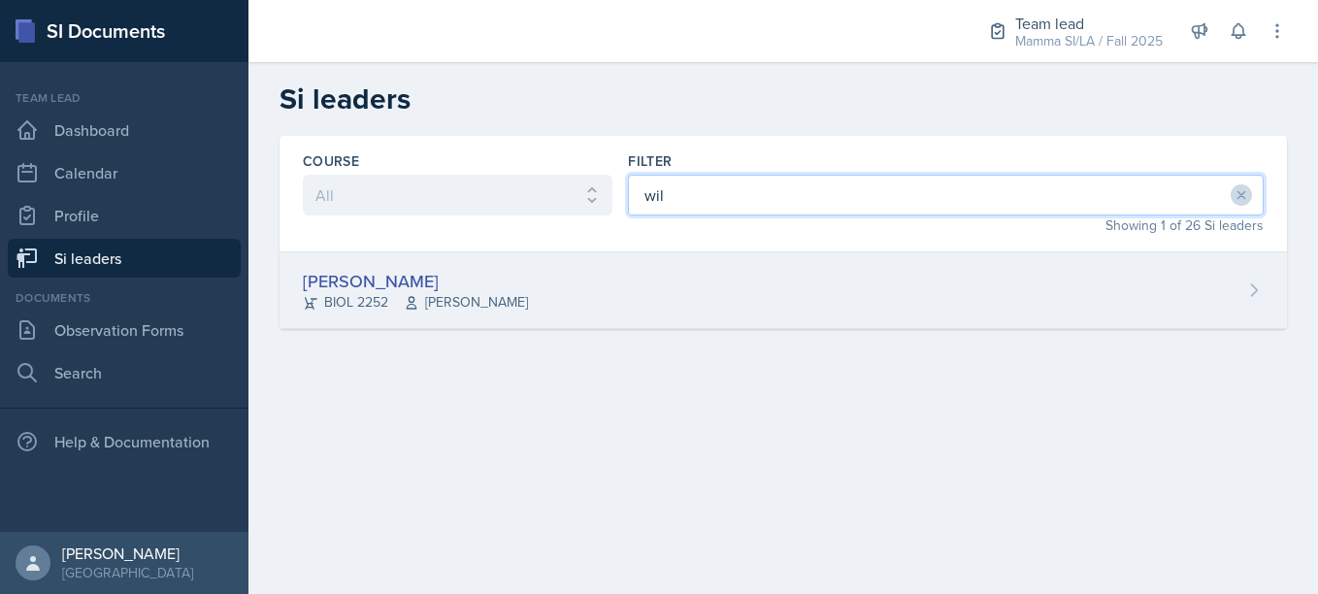
type input "wil"
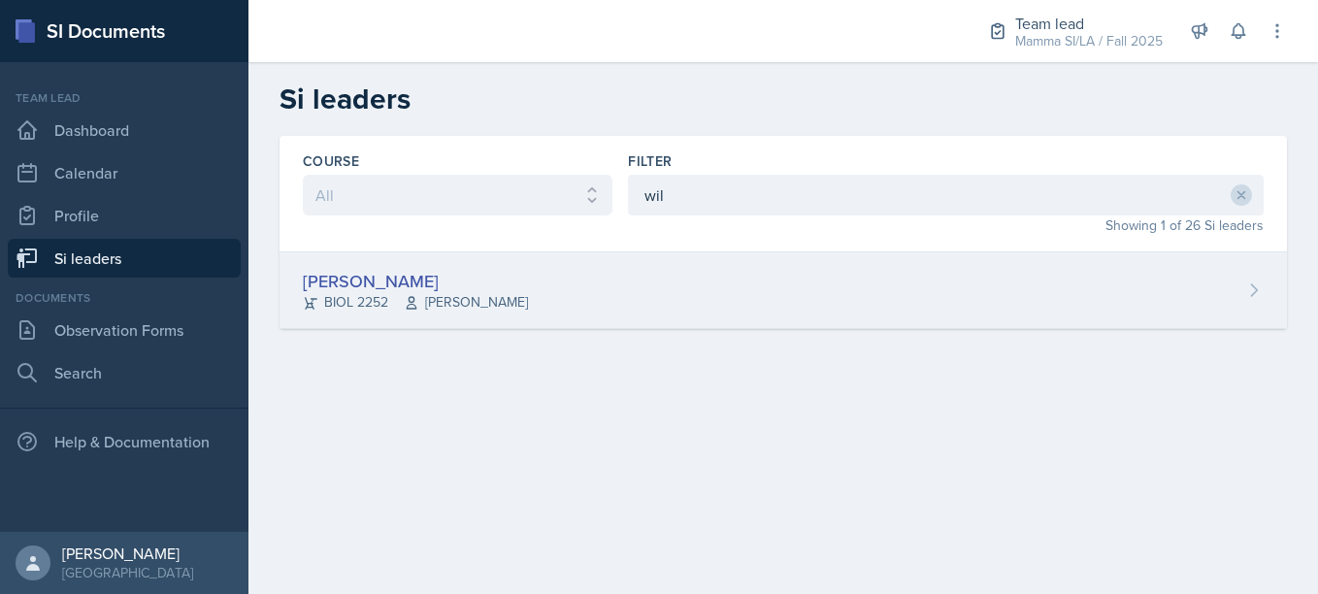
click at [547, 279] on div "[PERSON_NAME] BIOL 2252 [PERSON_NAME]" at bounding box center [784, 290] width 1008 height 77
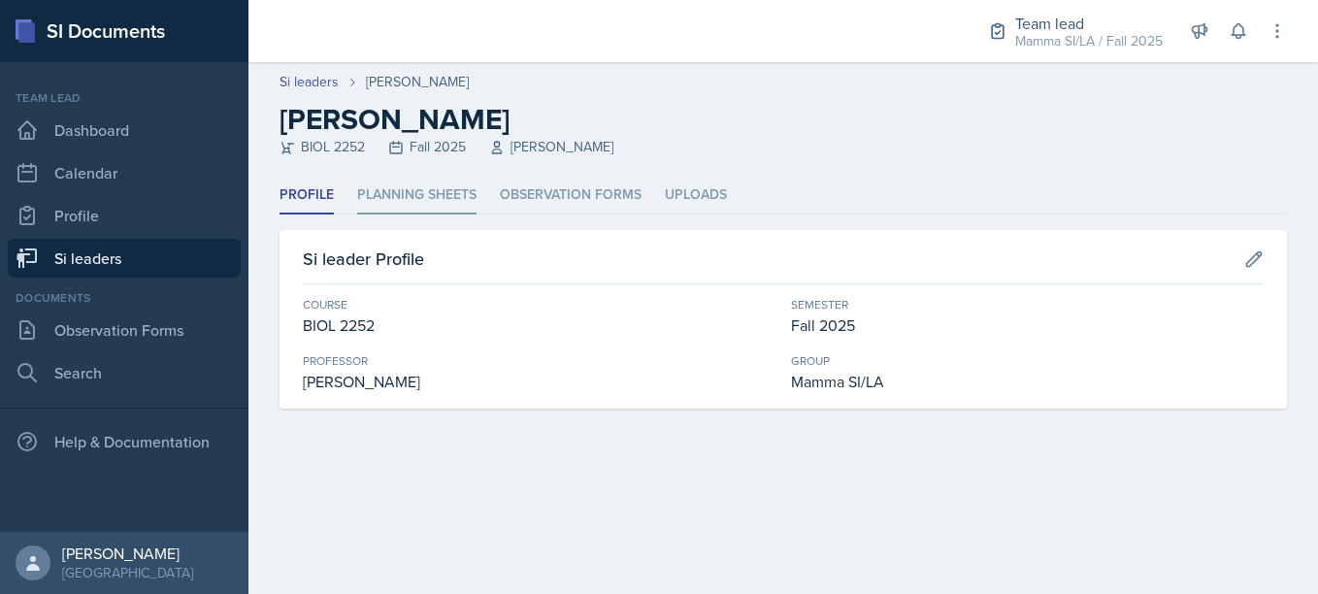
click at [427, 199] on li "Planning Sheets" at bounding box center [416, 196] width 119 height 38
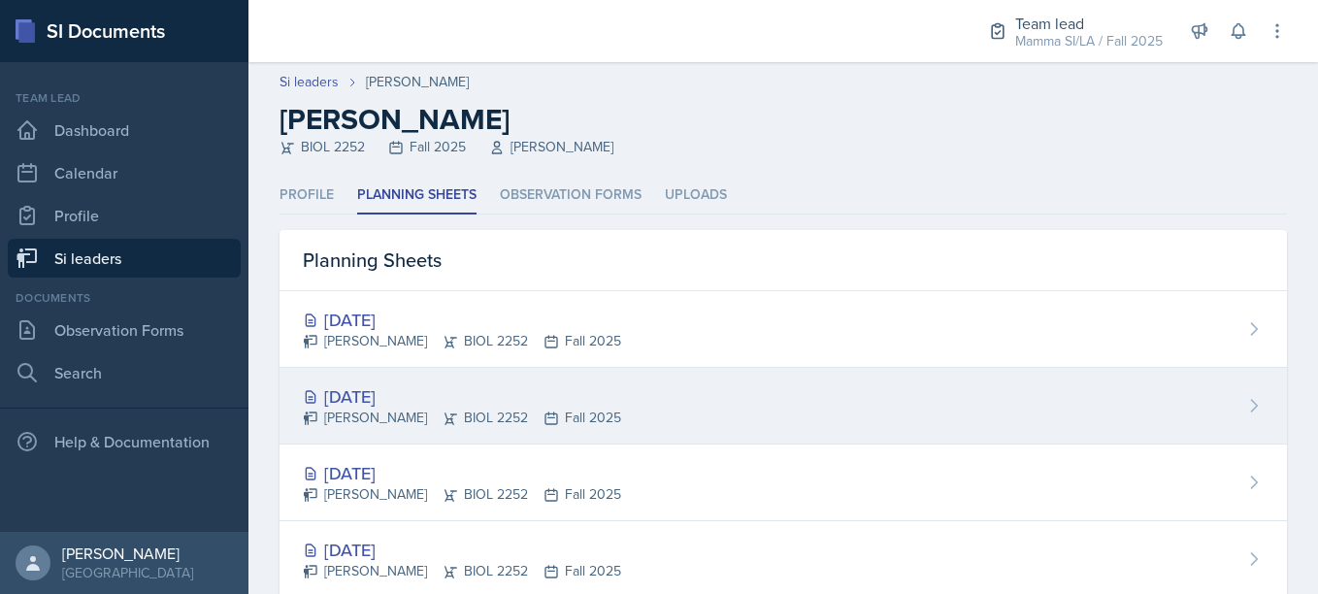
click at [439, 412] on div "[PERSON_NAME] BIOL 2252 Fall 2025" at bounding box center [462, 418] width 318 height 20
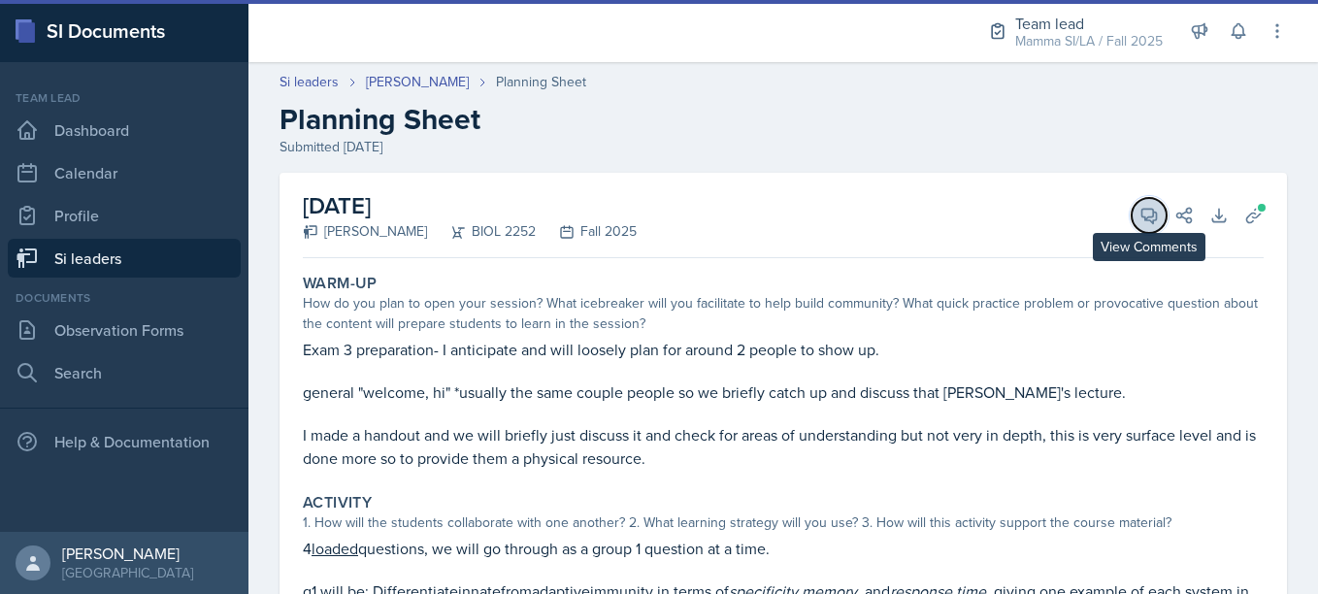
click at [1149, 214] on button "View Comments" at bounding box center [1149, 215] width 35 height 35
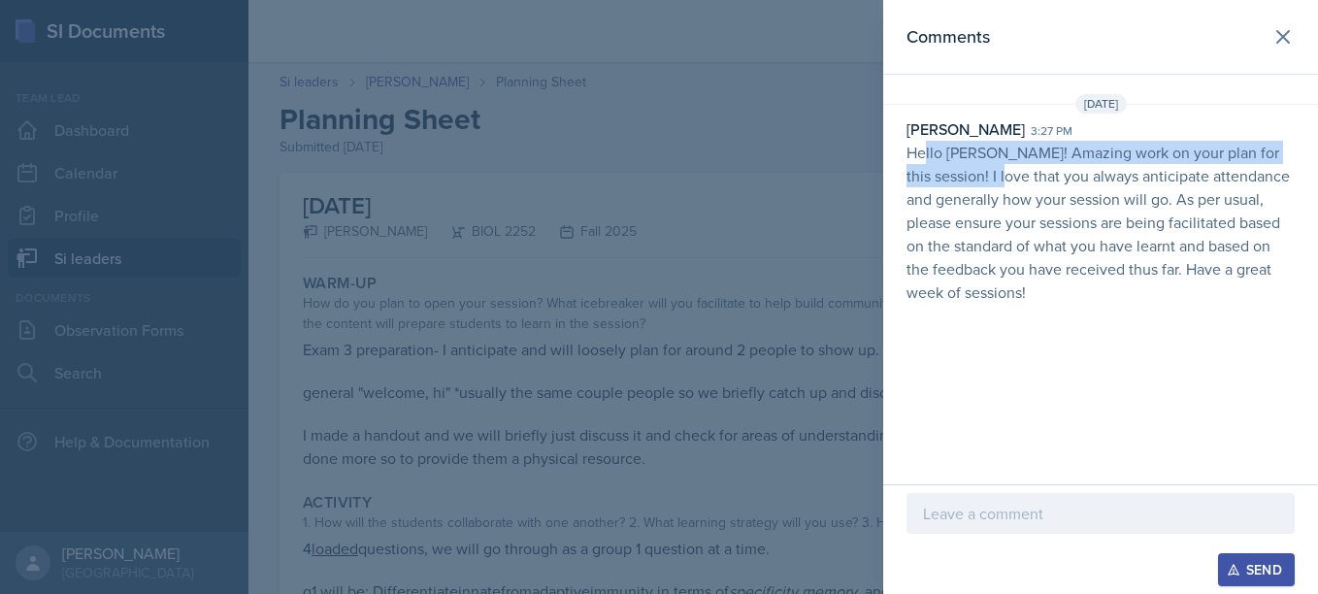
drag, startPoint x: 925, startPoint y: 154, endPoint x: 1016, endPoint y: 165, distance: 91.9
click at [1016, 165] on p "Hello [PERSON_NAME]! Amazing work on your plan for this session! I love that yo…" at bounding box center [1101, 222] width 388 height 163
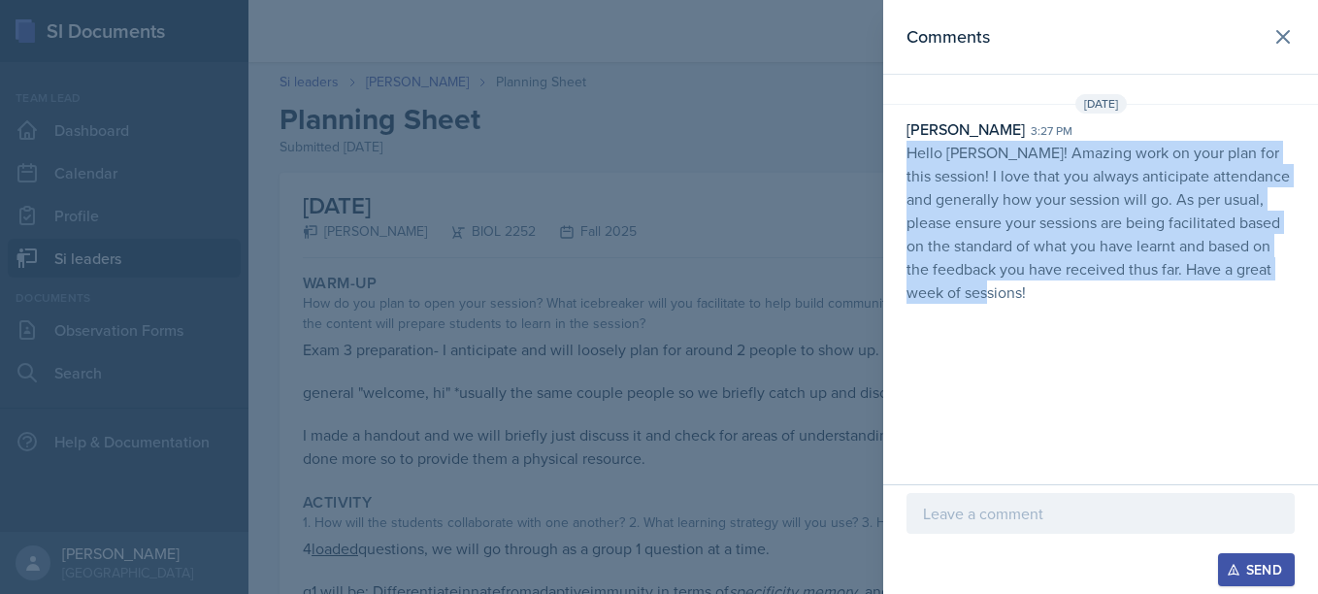
drag, startPoint x: 904, startPoint y: 145, endPoint x: 1018, endPoint y: 318, distance: 208.1
click at [1018, 318] on div "Comments [DATE] [PERSON_NAME] 3:27 pm Hello [PERSON_NAME]! Amazing work on your…" at bounding box center [1100, 242] width 435 height 484
copy p "Hello [PERSON_NAME]! Amazing work on your plan for this session! I love that yo…"
click at [1060, 339] on div "Comments [DATE] [PERSON_NAME] 3:27 pm Hello [PERSON_NAME]! Amazing work on your…" at bounding box center [1100, 242] width 435 height 484
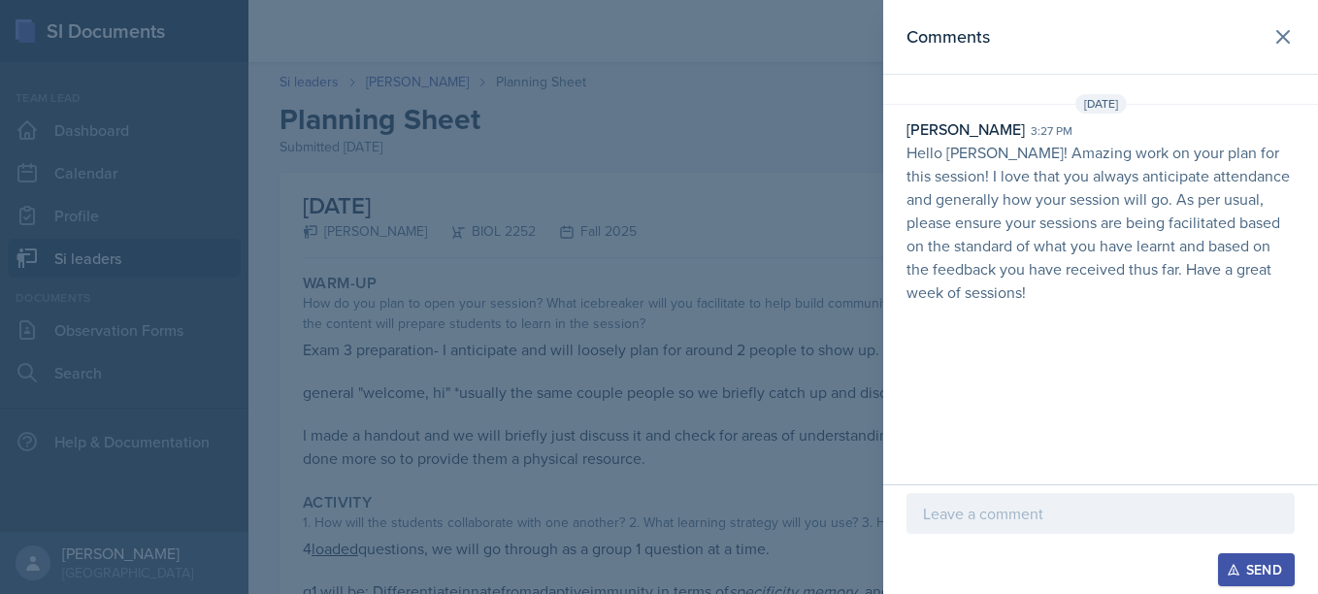
click at [666, 239] on div at bounding box center [659, 297] width 1318 height 594
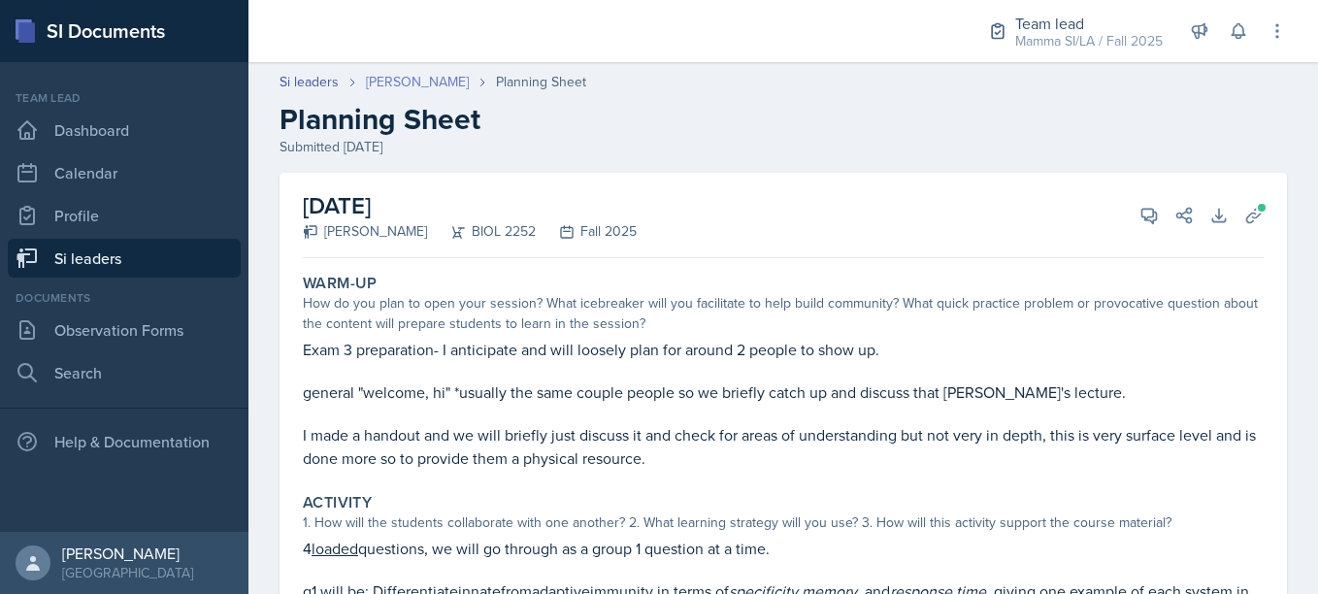
click at [420, 73] on link "[PERSON_NAME]" at bounding box center [417, 82] width 103 height 20
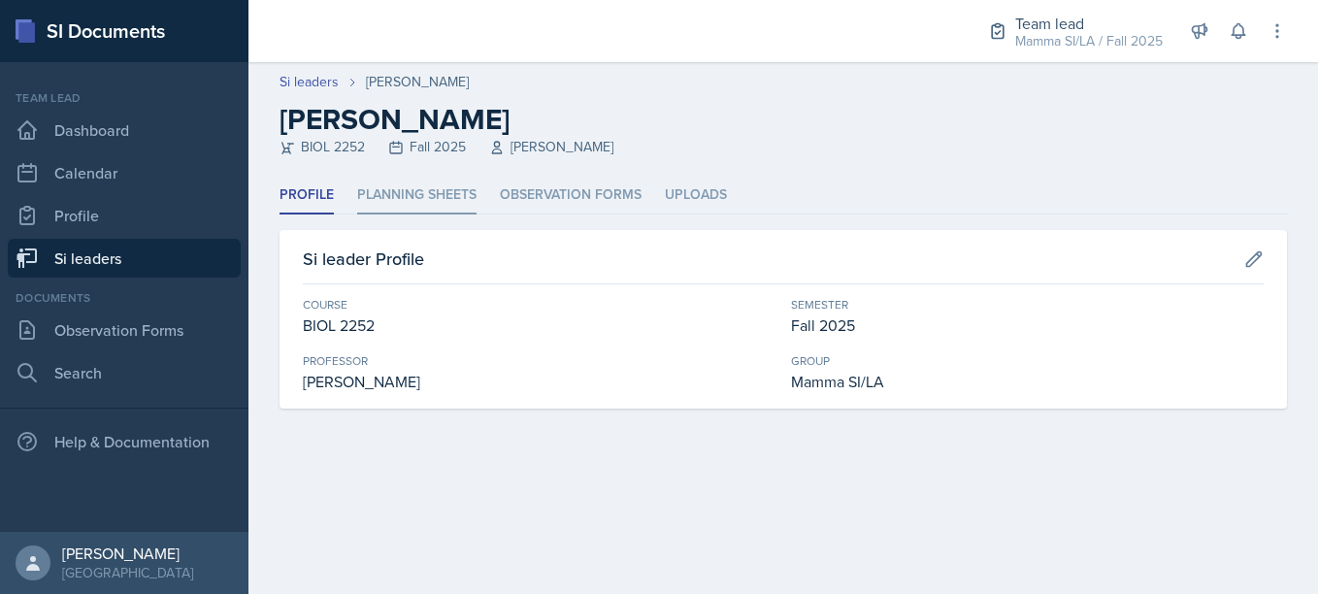
click at [438, 197] on li "Planning Sheets" at bounding box center [416, 196] width 119 height 38
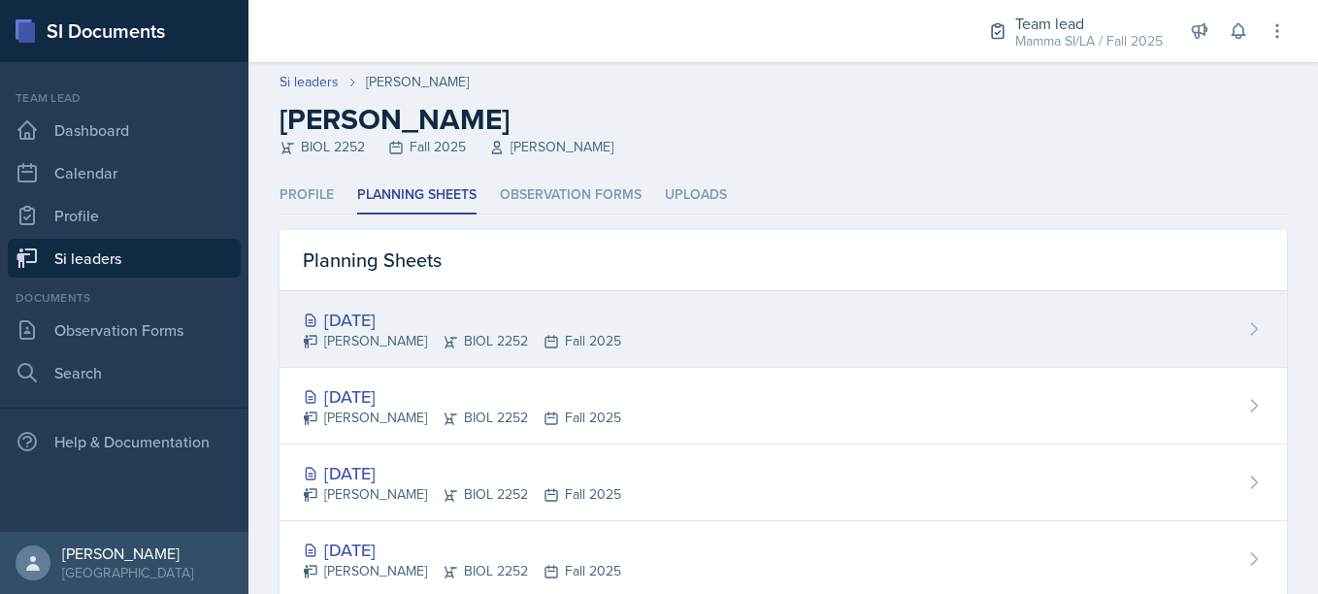
click at [535, 315] on div "[DATE]" at bounding box center [462, 320] width 318 height 26
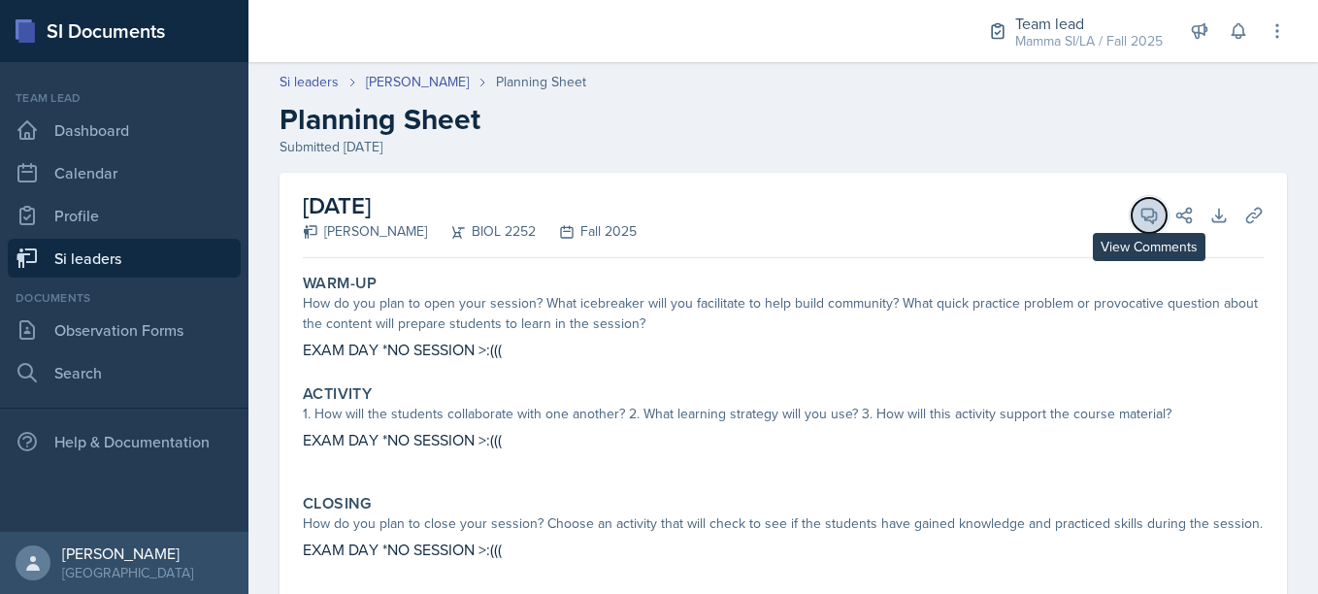
click at [1140, 213] on icon at bounding box center [1149, 215] width 19 height 19
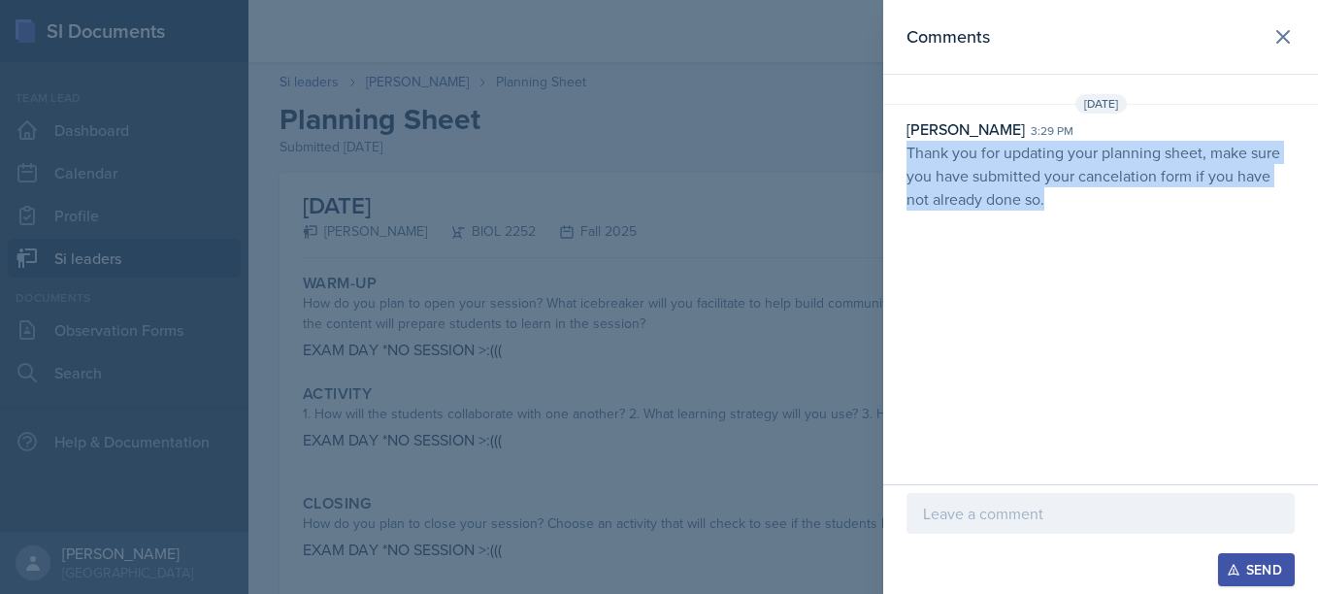
drag, startPoint x: 903, startPoint y: 149, endPoint x: 1069, endPoint y: 224, distance: 182.0
click at [1069, 224] on div "Comments [DATE] [PERSON_NAME] 3:29 pm Thank you for updating your planning shee…" at bounding box center [1100, 242] width 435 height 484
copy p "Thank you for updating your planning sheet, make sure you have submitted your c…"
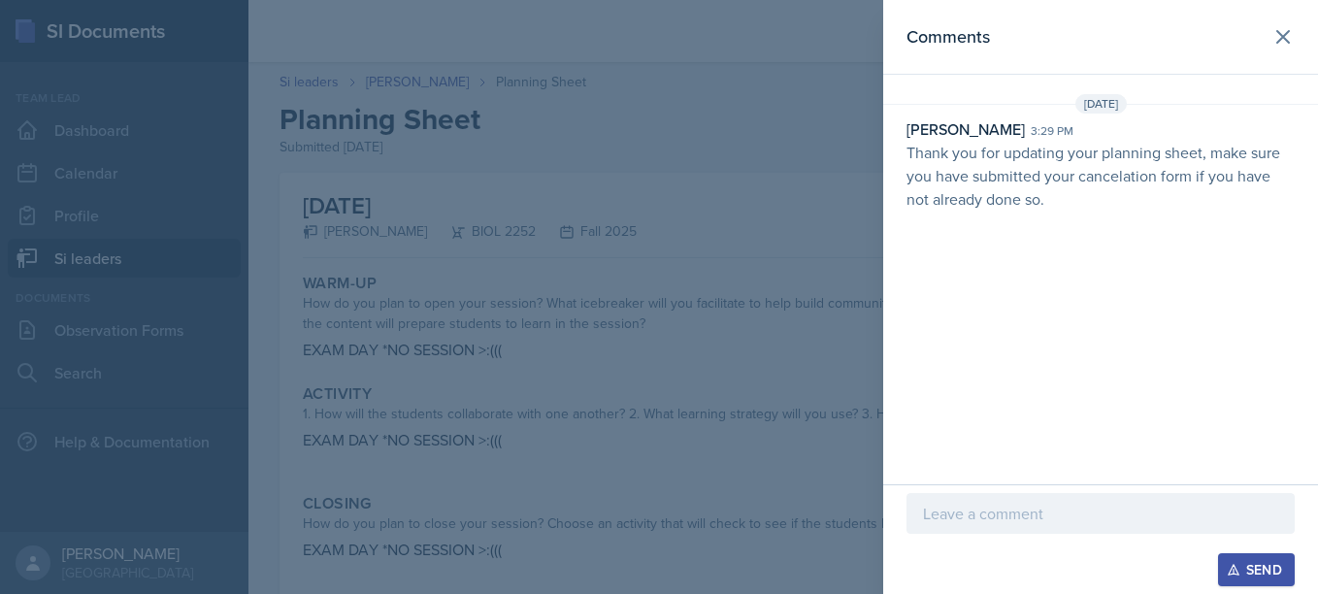
click at [817, 186] on div at bounding box center [659, 297] width 1318 height 594
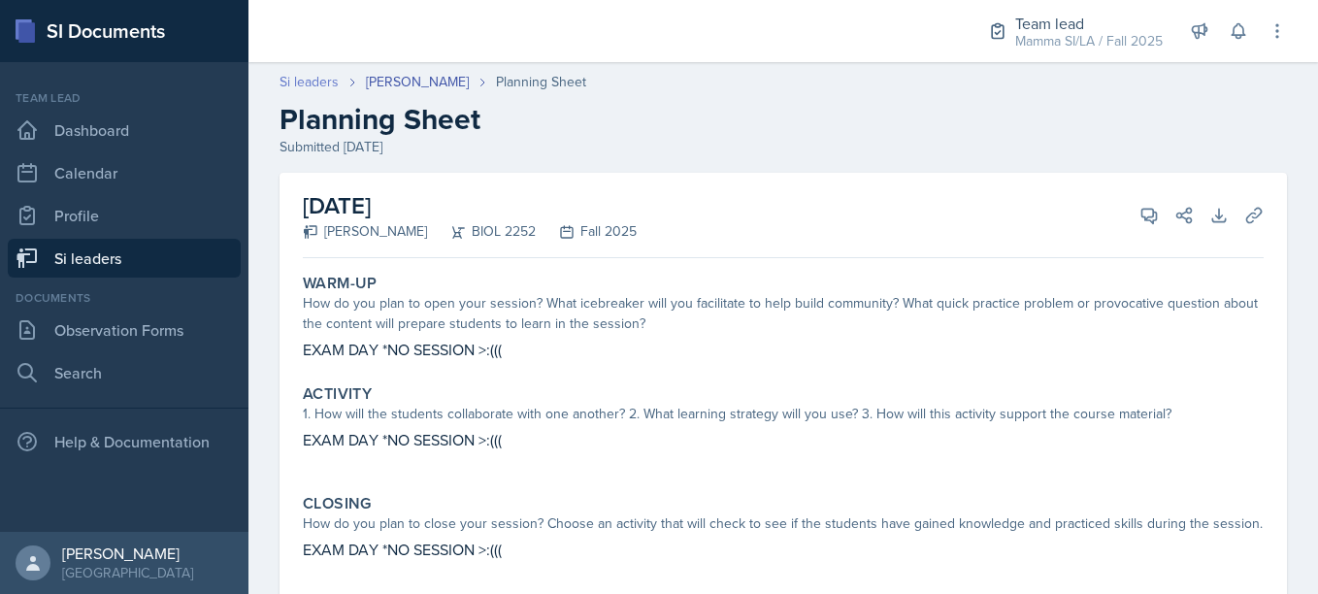
click at [332, 85] on link "Si leaders" at bounding box center [309, 82] width 59 height 20
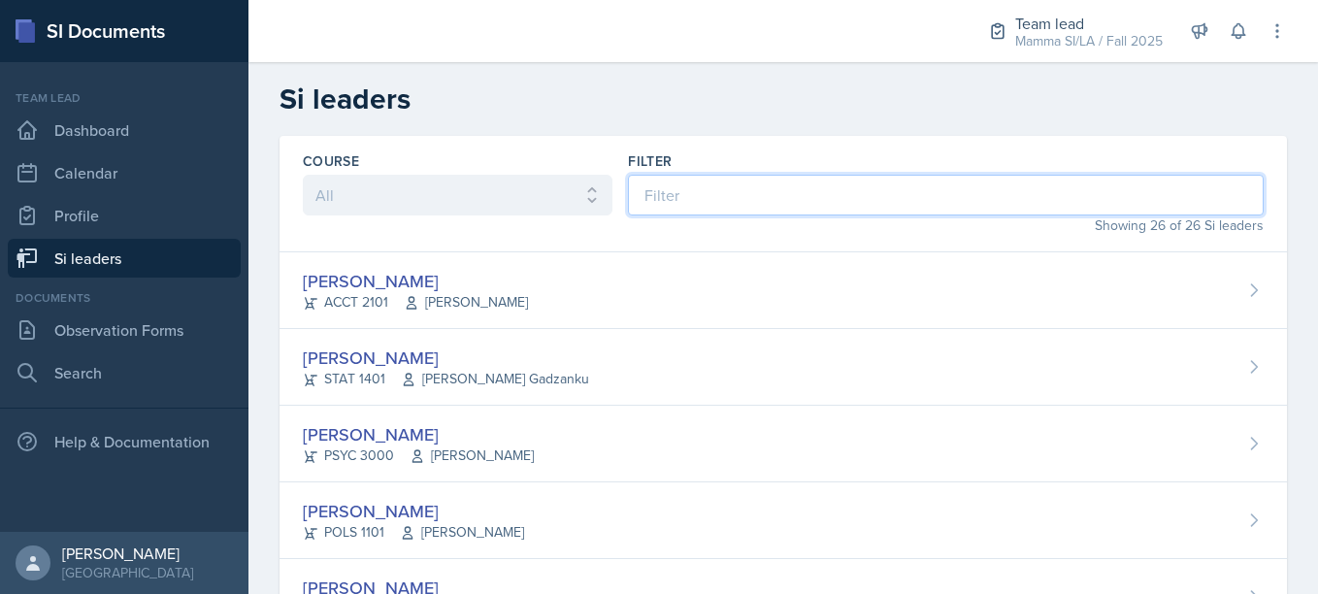
click at [695, 196] on input at bounding box center [946, 195] width 636 height 41
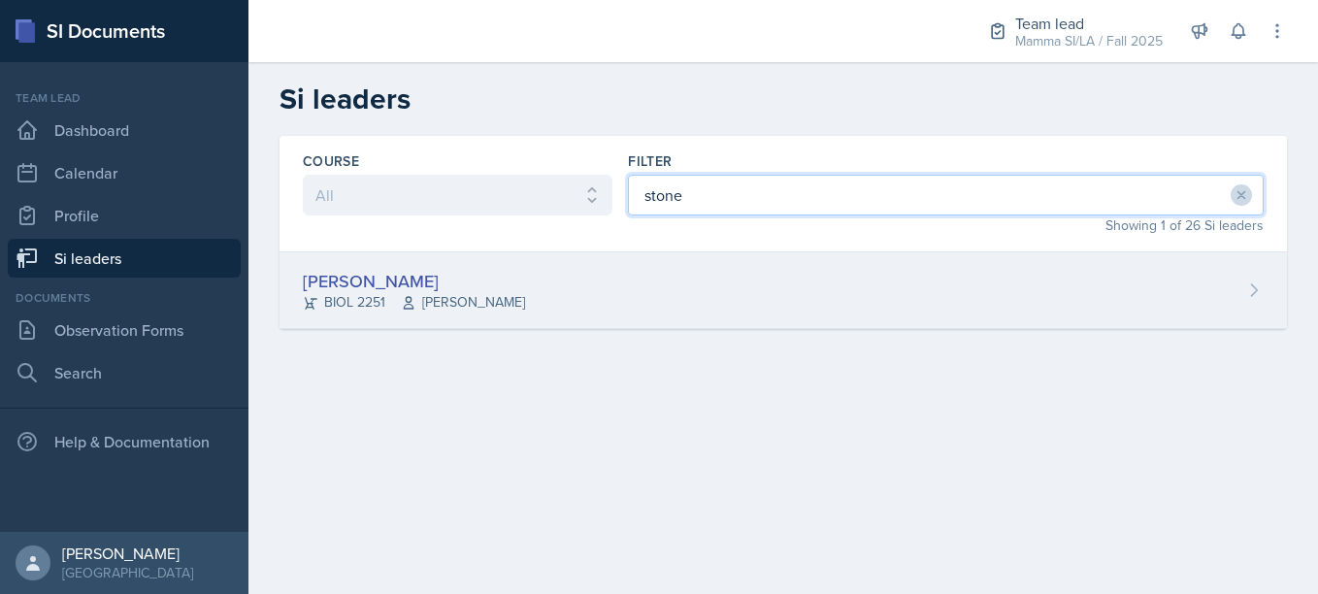
type input "stone"
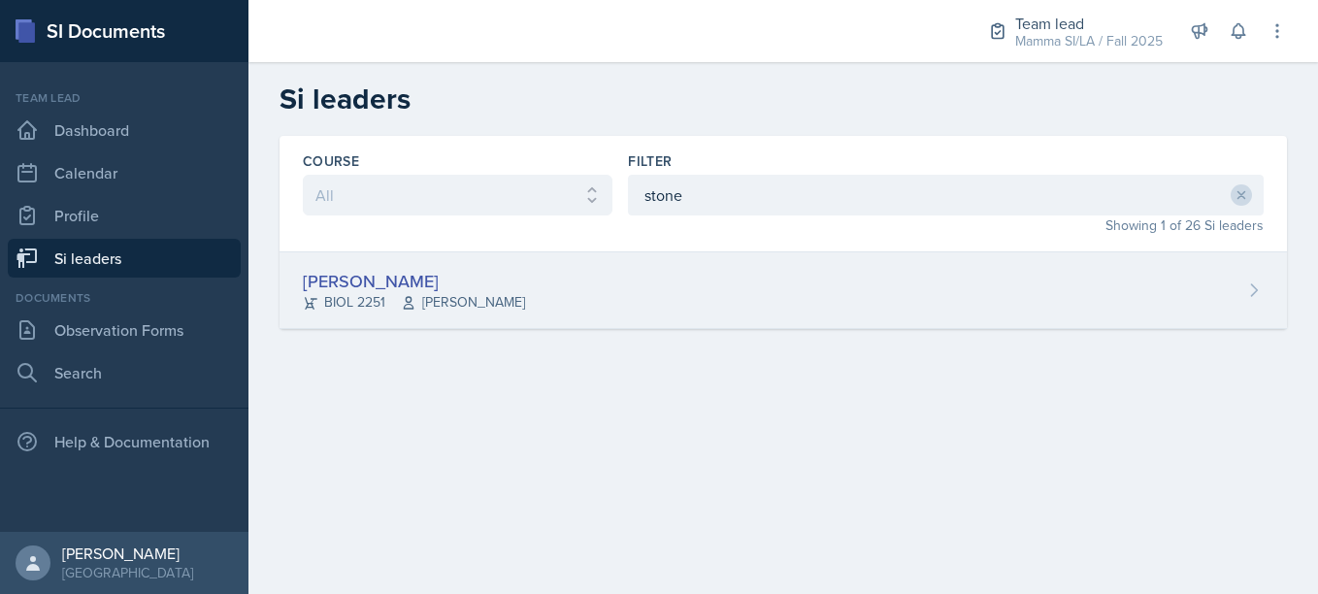
click at [573, 270] on div "[PERSON_NAME] BIOL 2251 [PERSON_NAME]" at bounding box center [784, 290] width 1008 height 77
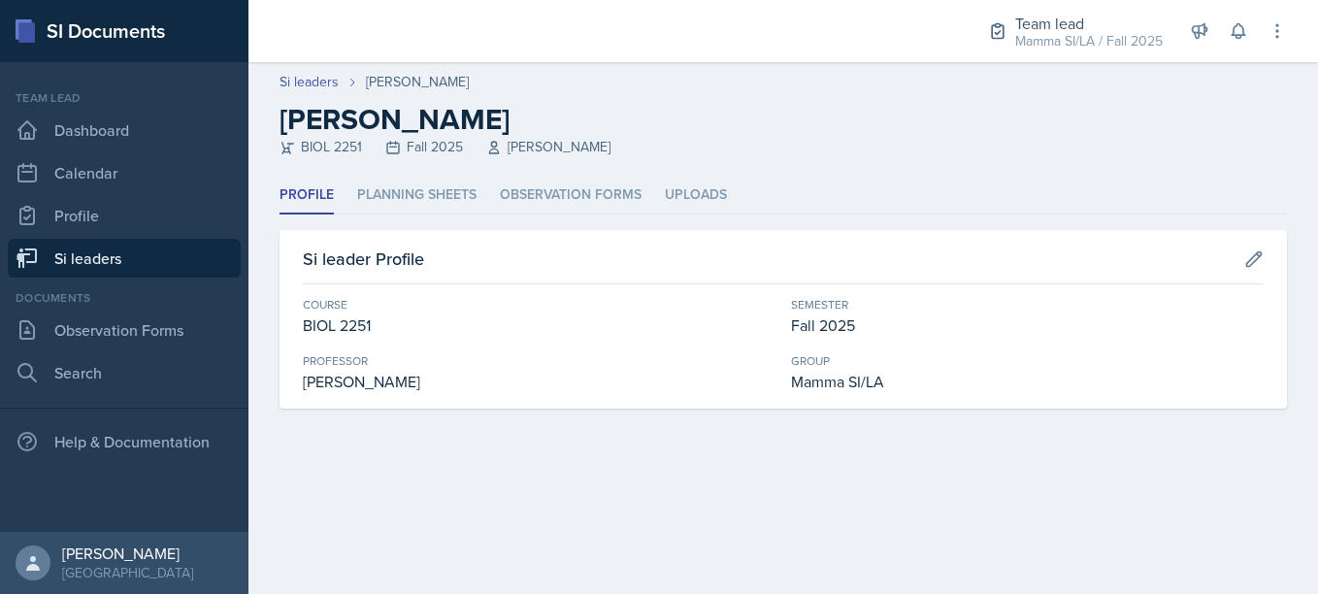
click at [422, 173] on header "Si leaders [PERSON_NAME] Zhang [PERSON_NAME] Zhang BIOL 2251 Fall 2025 [PERSON_…" at bounding box center [783, 119] width 1070 height 115
click at [427, 184] on li "Planning Sheets" at bounding box center [416, 196] width 119 height 38
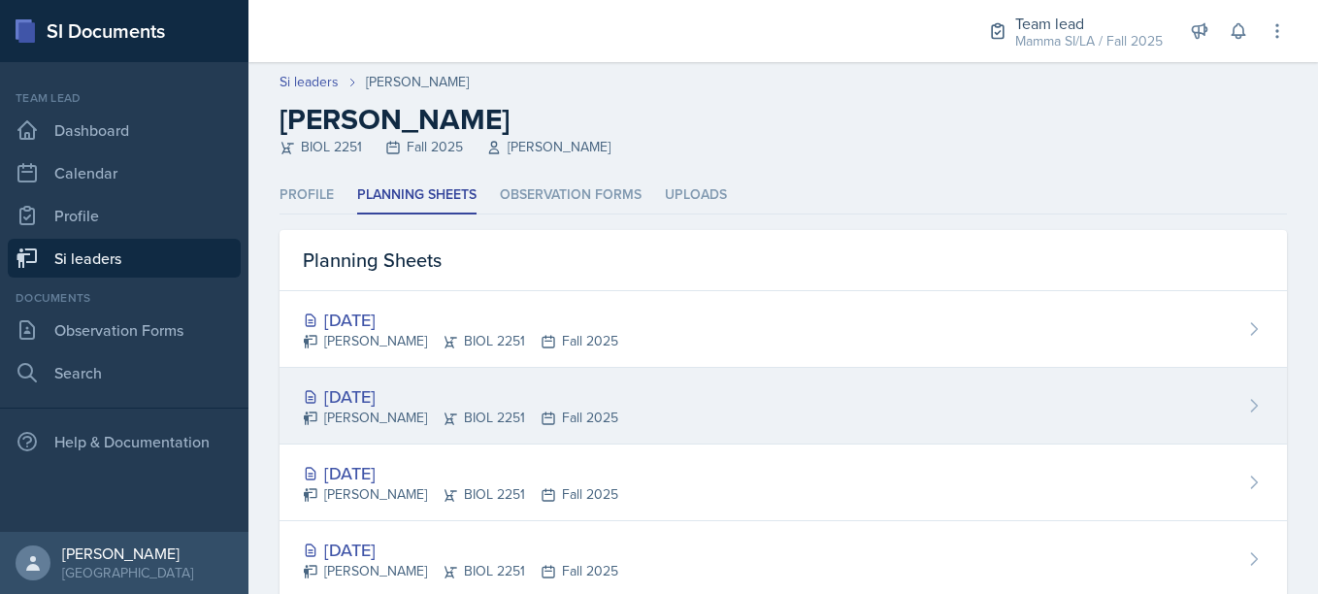
click at [474, 429] on div "[DATE] [PERSON_NAME] BIOL 2251 Fall 2025" at bounding box center [784, 406] width 1008 height 77
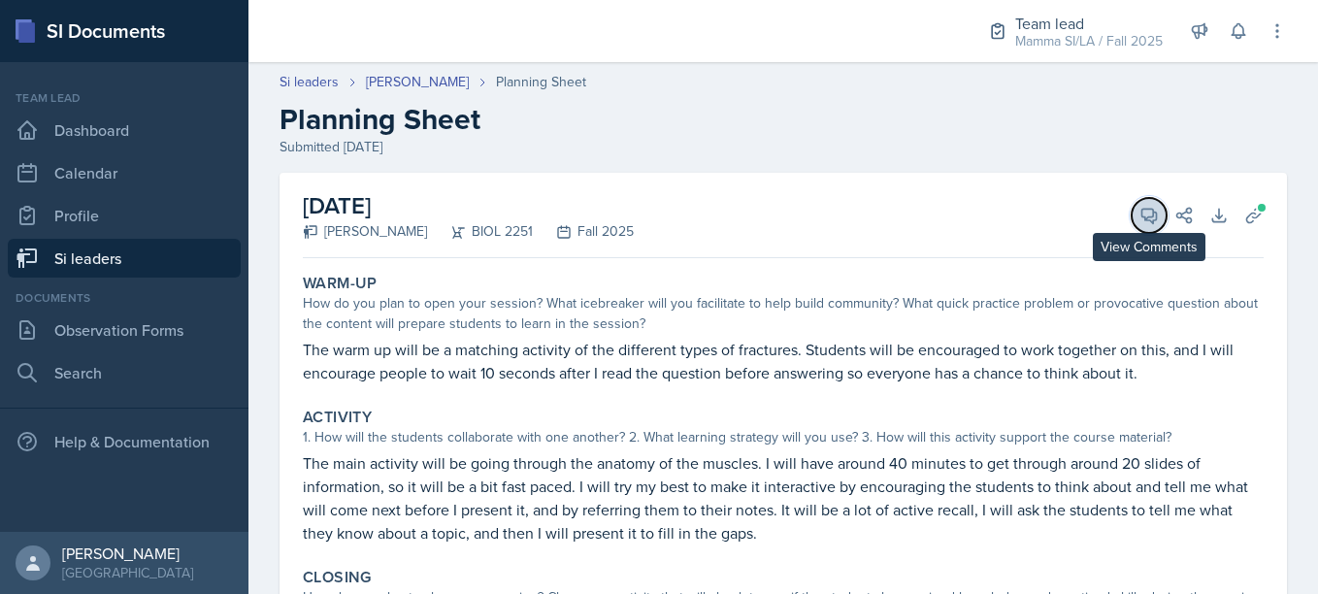
click at [1132, 228] on button "View Comments" at bounding box center [1149, 215] width 35 height 35
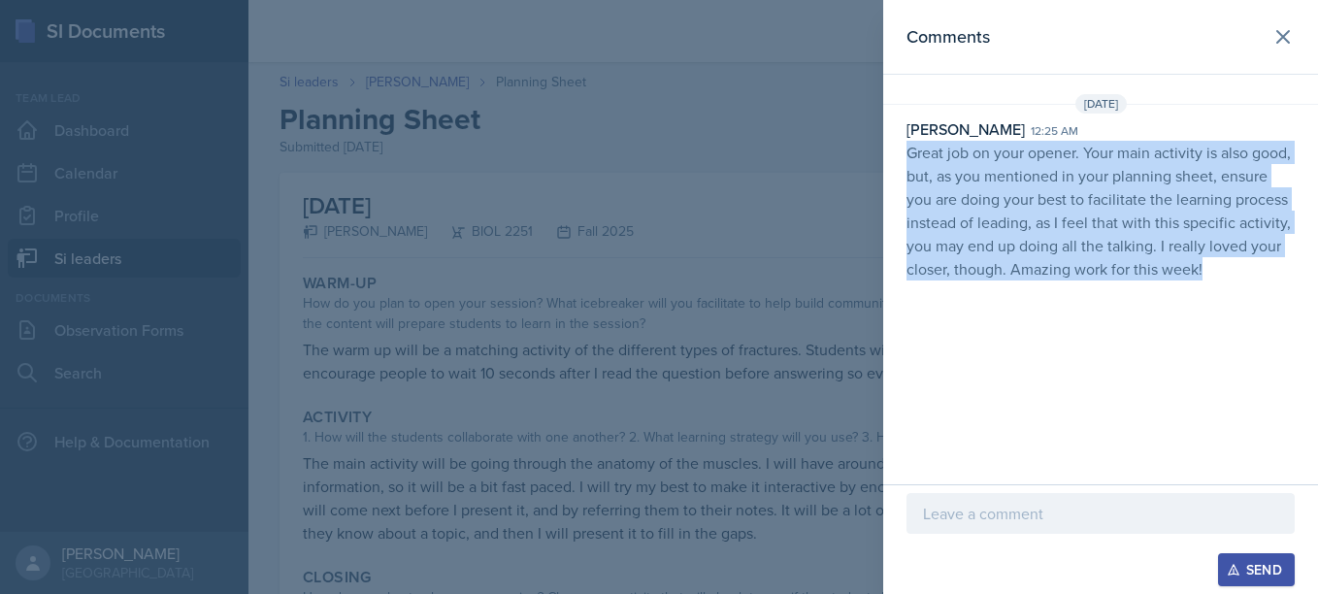
drag, startPoint x: 900, startPoint y: 149, endPoint x: 1218, endPoint y: 278, distance: 343.2
click at [1218, 278] on div "[PERSON_NAME] 12:25 am Great job on your opener. Your main activity is also goo…" at bounding box center [1100, 198] width 435 height 163
click at [1179, 323] on div "Comments [DATE] [PERSON_NAME] 12:25 am Great job on your opener. Your main acti…" at bounding box center [1100, 242] width 435 height 484
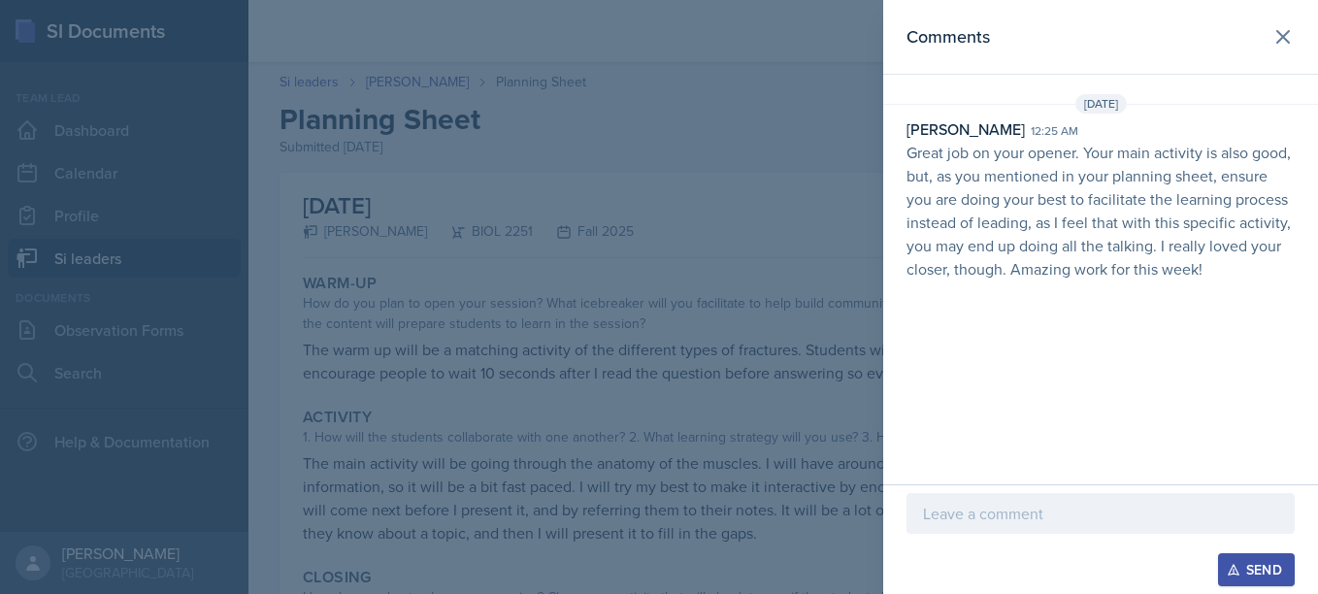
click at [756, 195] on div at bounding box center [659, 297] width 1318 height 594
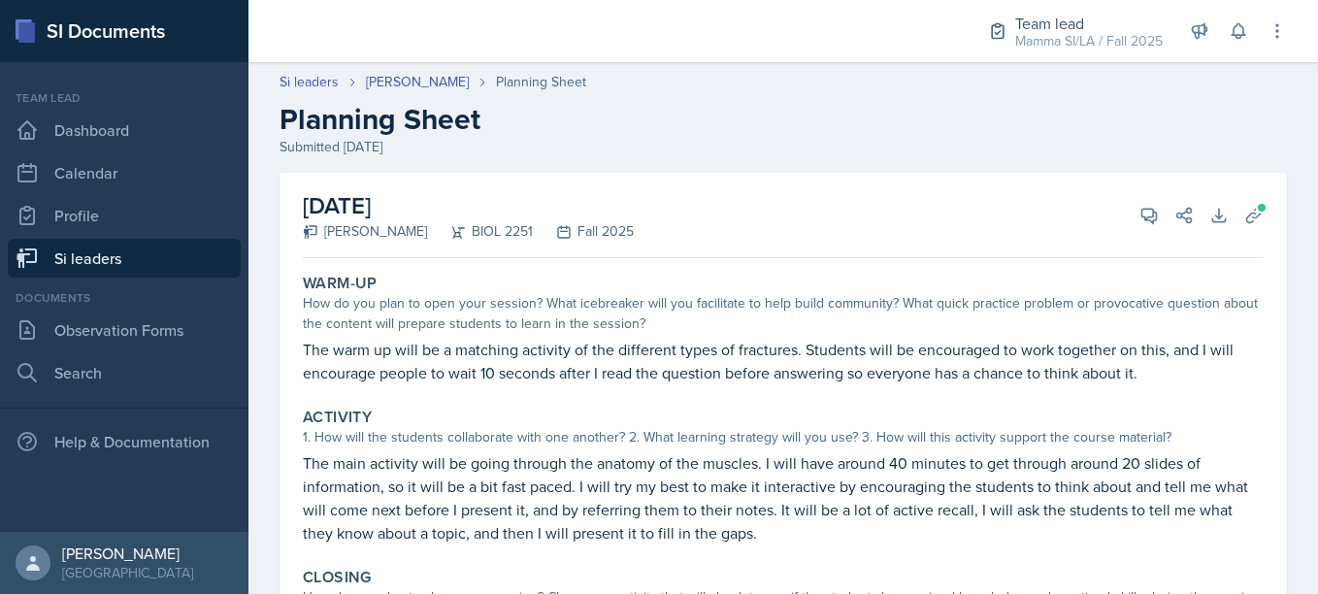
click at [1138, 243] on div "[DATE] [PERSON_NAME] BIOL 2251 Fall 2025 View Comments Comments [DATE] [PERSON_…" at bounding box center [783, 215] width 961 height 85
click at [1140, 222] on icon at bounding box center [1149, 215] width 19 height 19
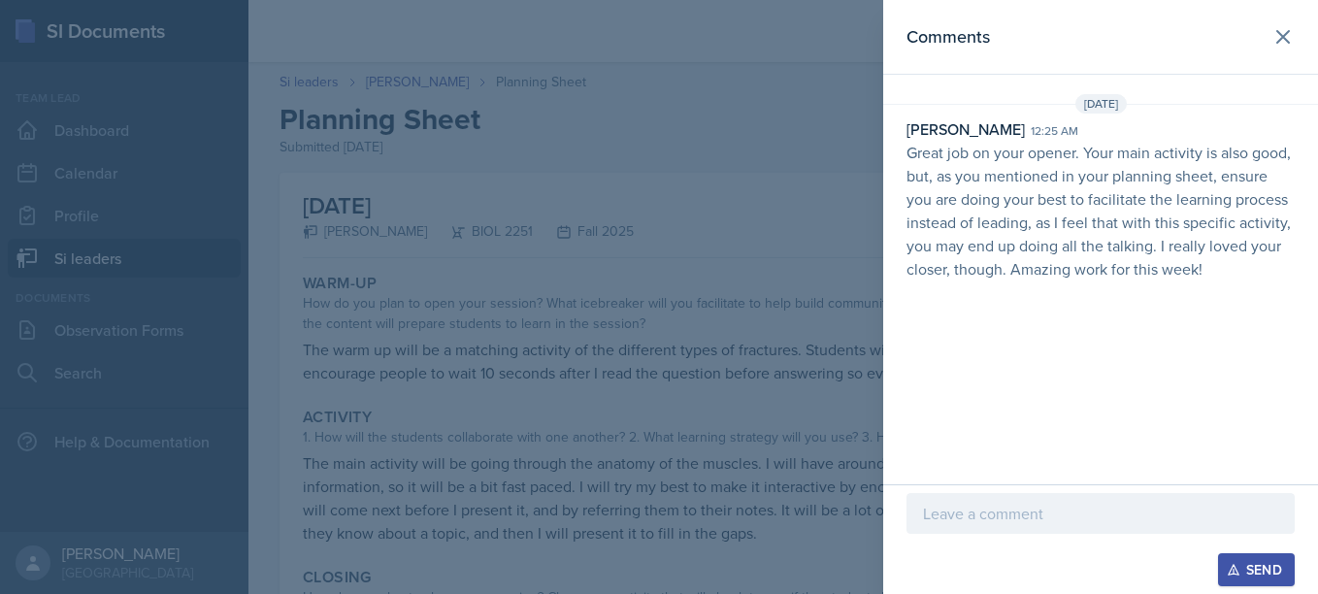
click at [1049, 497] on div at bounding box center [1101, 513] width 388 height 41
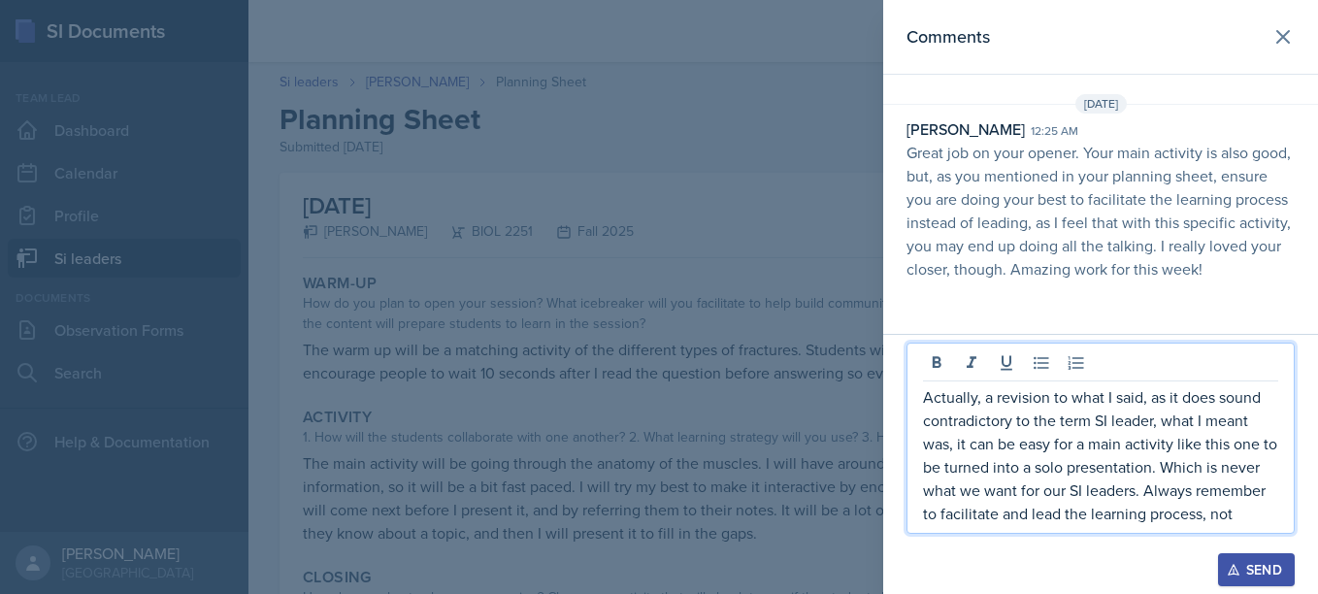
click at [1152, 470] on p "Actually, a revision to what I said, as it does sound contradictory to the term…" at bounding box center [1100, 455] width 355 height 140
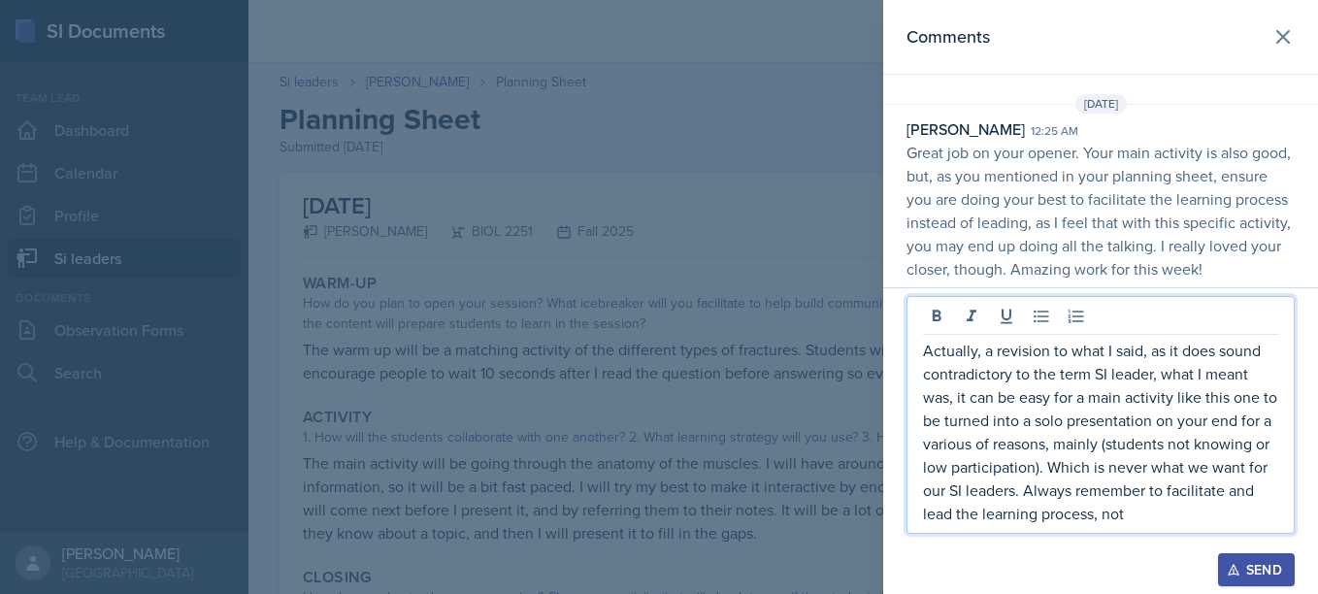
click at [966, 443] on p "Actually, a revision to what I said, as it does sound contradictory to the term…" at bounding box center [1100, 432] width 355 height 186
click at [970, 443] on p "Actually, a revision to what I said, as it does sound contradictory to the term…" at bounding box center [1100, 432] width 355 height 186
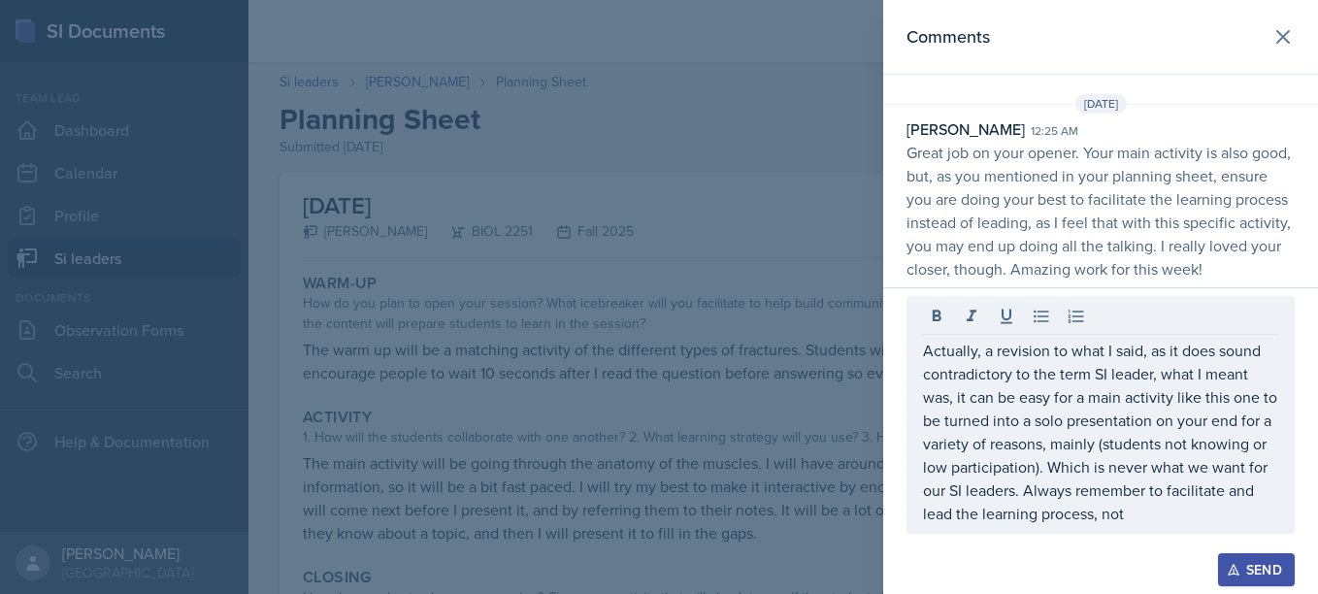
click at [1142, 526] on div "Actually, a revision to what I said, as it does sound contradictory to the term…" at bounding box center [1101, 415] width 388 height 238
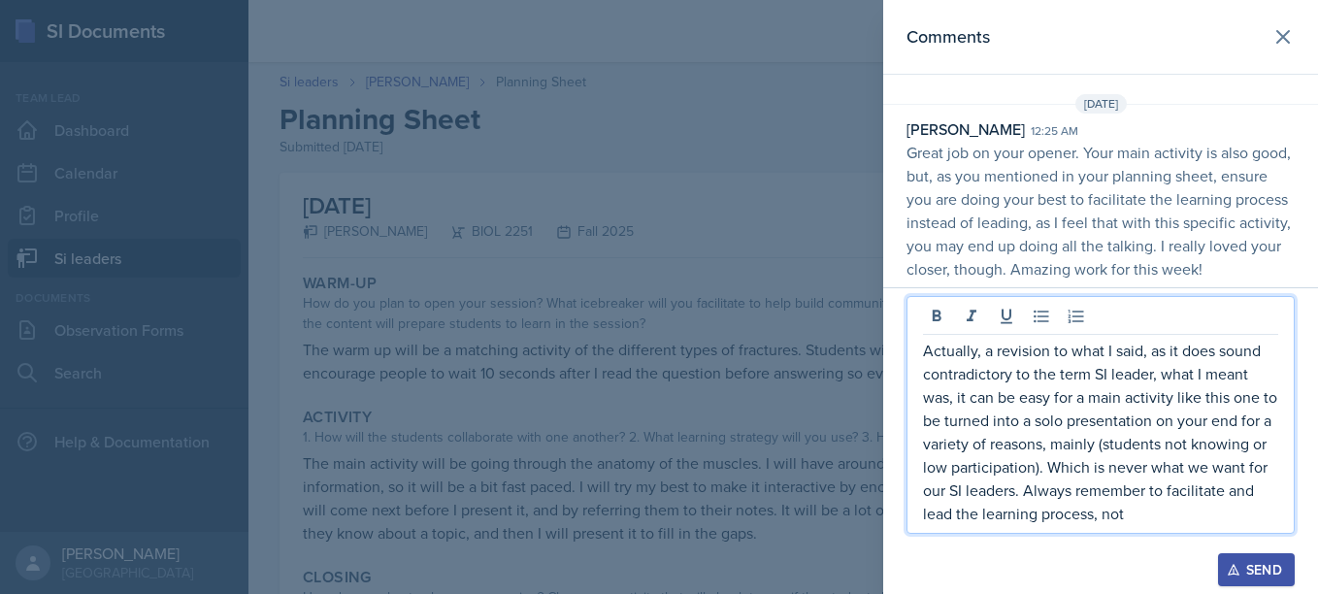
scroll to position [24, 0]
click at [1122, 514] on p "Actually, a revision to what I said, as it does sound contradictory to the term…" at bounding box center [1100, 432] width 355 height 186
click at [1145, 513] on p "Actually, a revision to what I said, as it does sound contradictory to the term…" at bounding box center [1100, 432] width 355 height 186
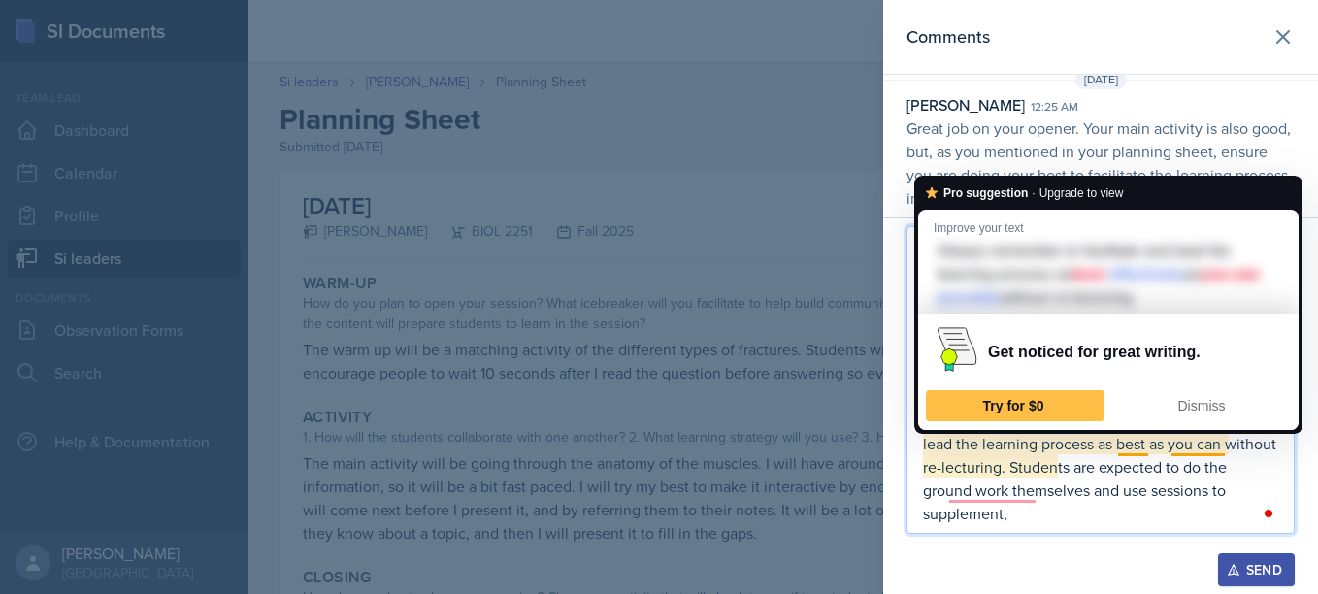
click at [1125, 444] on p "Actually, a revision to what I said, as it does sound contradictory to the term…" at bounding box center [1100, 397] width 355 height 256
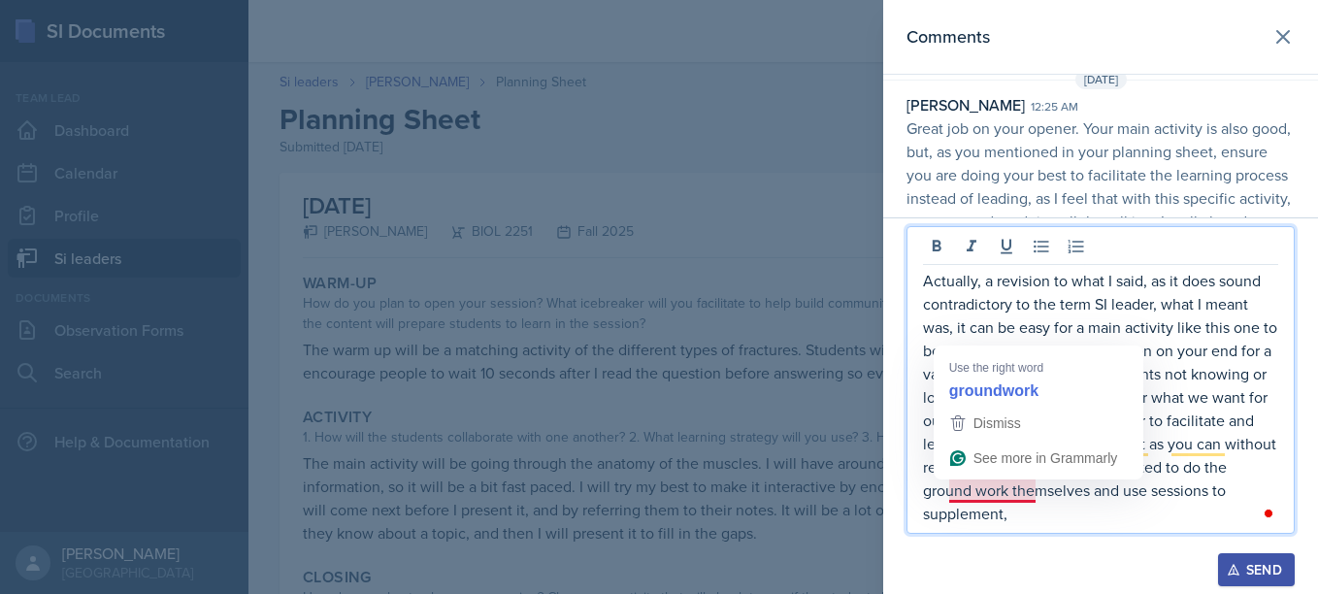
click at [984, 492] on p "Actually, a revision to what I said, as it does sound contradictory to the term…" at bounding box center [1100, 397] width 355 height 256
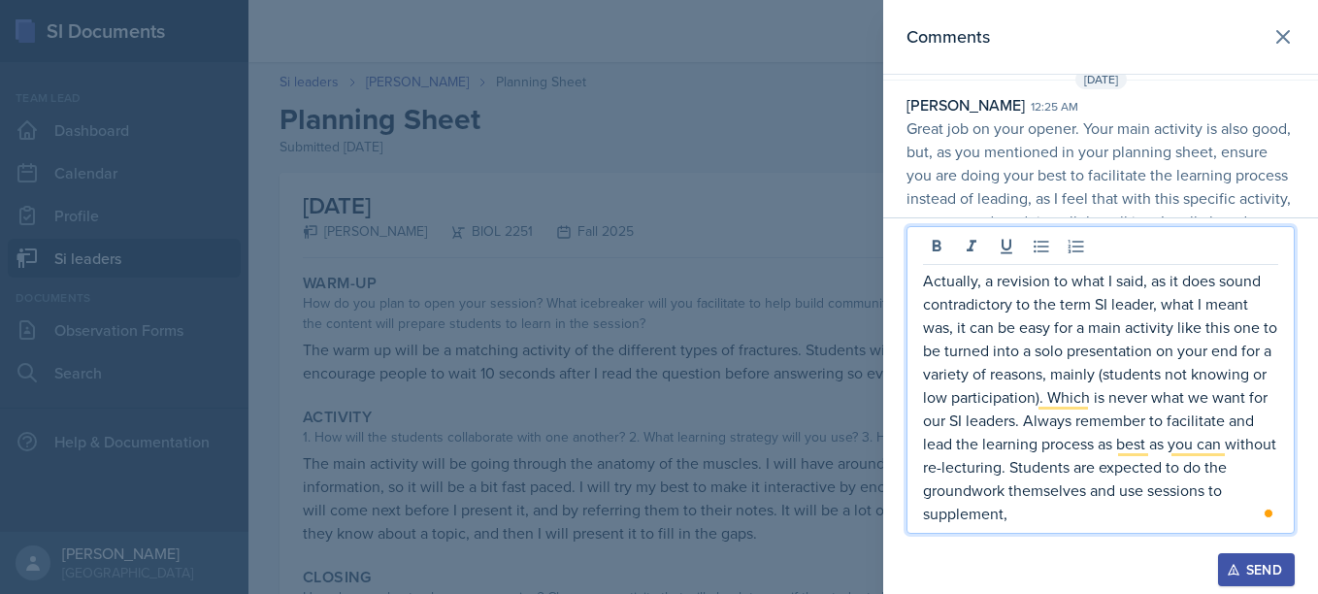
scroll to position [94, 0]
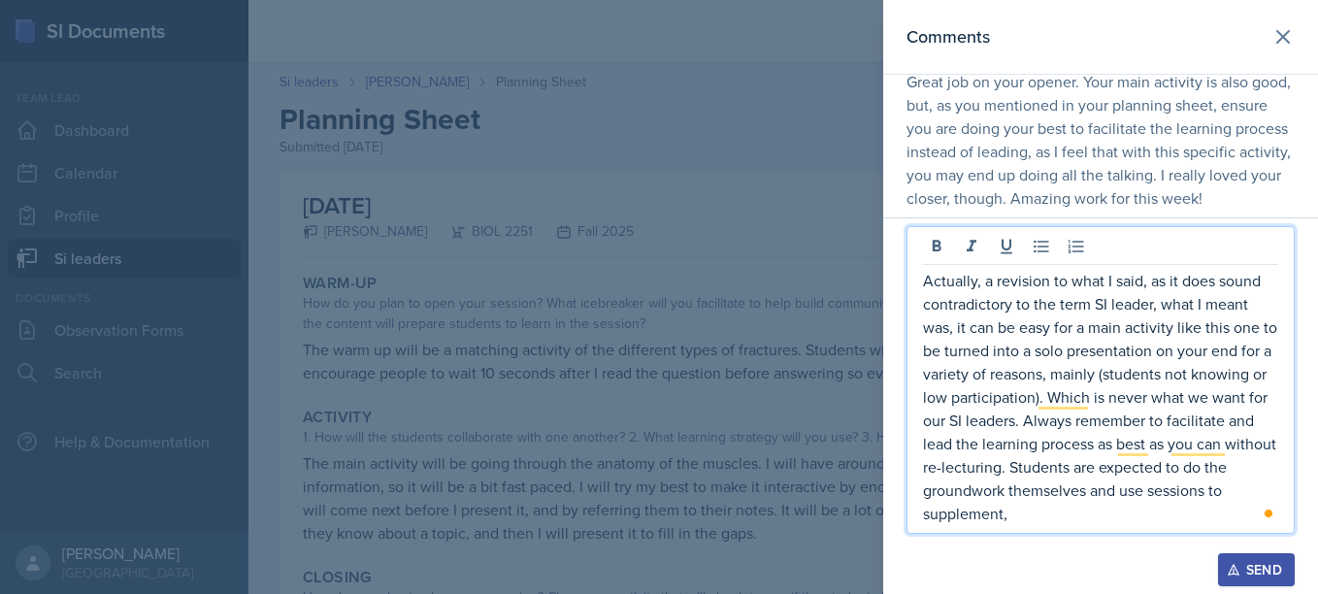
click at [1025, 515] on p "Actually, a revision to what I said, as it does sound contradictory to the term…" at bounding box center [1100, 397] width 355 height 256
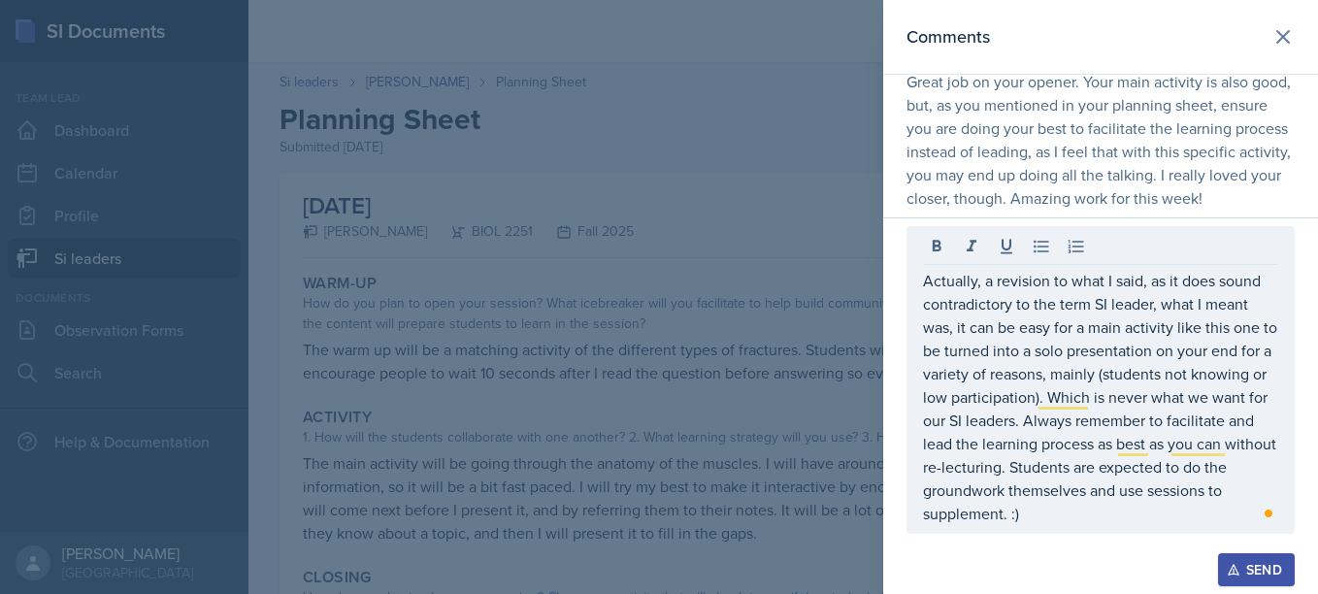
click at [1238, 560] on button "Send" at bounding box center [1256, 569] width 77 height 33
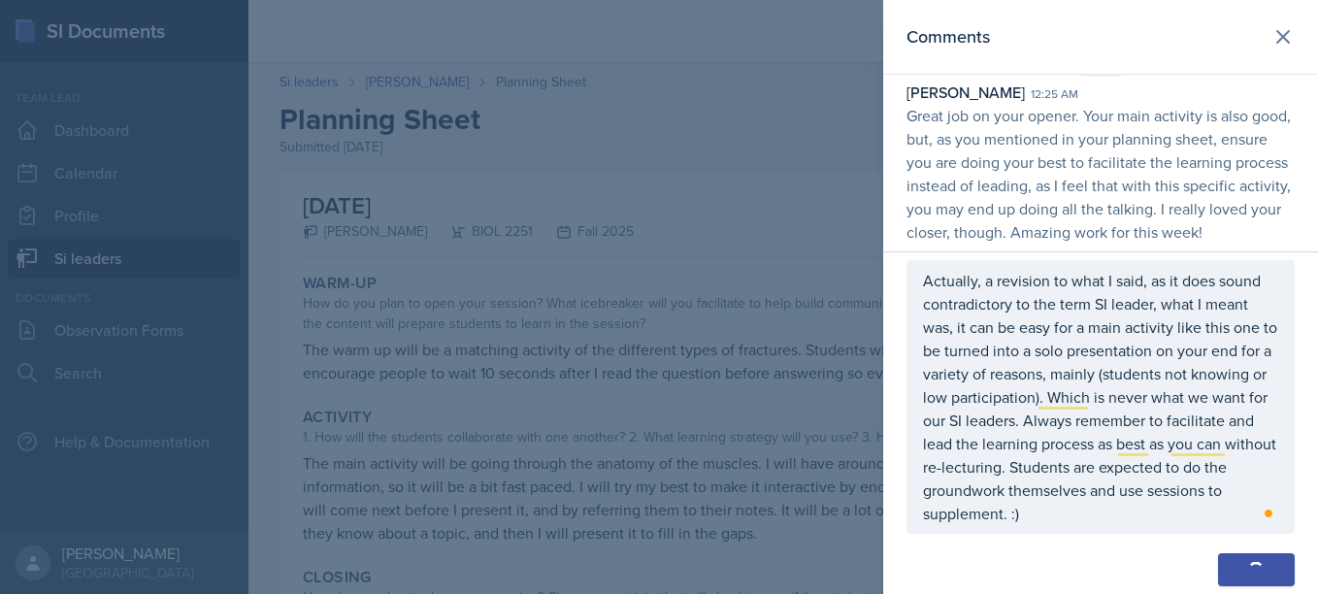
scroll to position [60, 0]
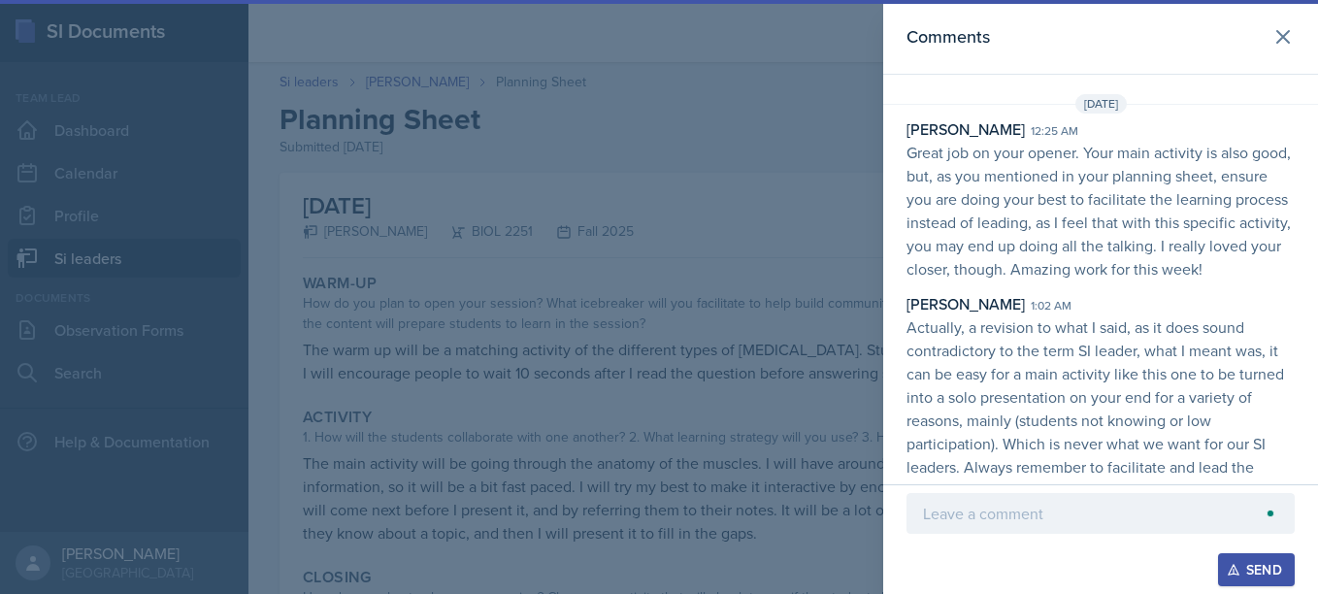
scroll to position [95, 0]
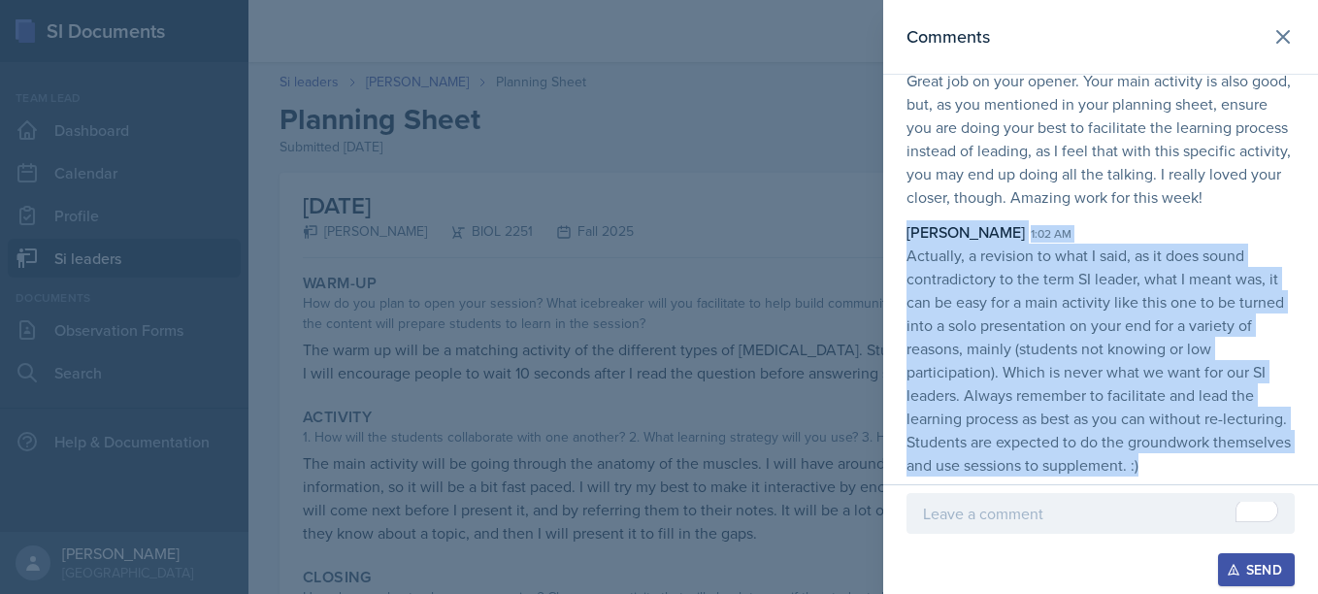
drag, startPoint x: 909, startPoint y: 236, endPoint x: 1243, endPoint y: 462, distance: 404.1
click at [1243, 462] on div "[PERSON_NAME] 1:02 am Actually, a revision to what I said, as it does sound con…" at bounding box center [1101, 348] width 388 height 256
copy div "[PERSON_NAME] 1:02 am Actually, a revision to what I said, as it does sound con…"
click at [1157, 338] on p "Actually, a revision to what I said, as it does sound contradictory to the term…" at bounding box center [1101, 360] width 388 height 233
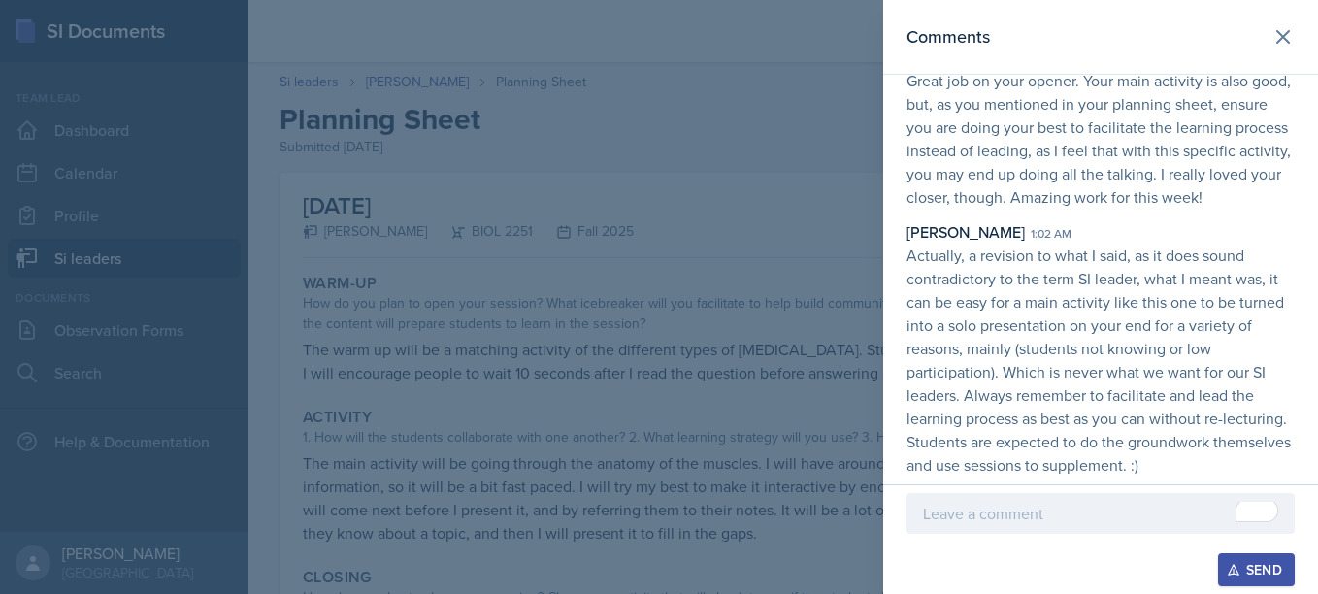
click at [659, 161] on div at bounding box center [659, 297] width 1318 height 594
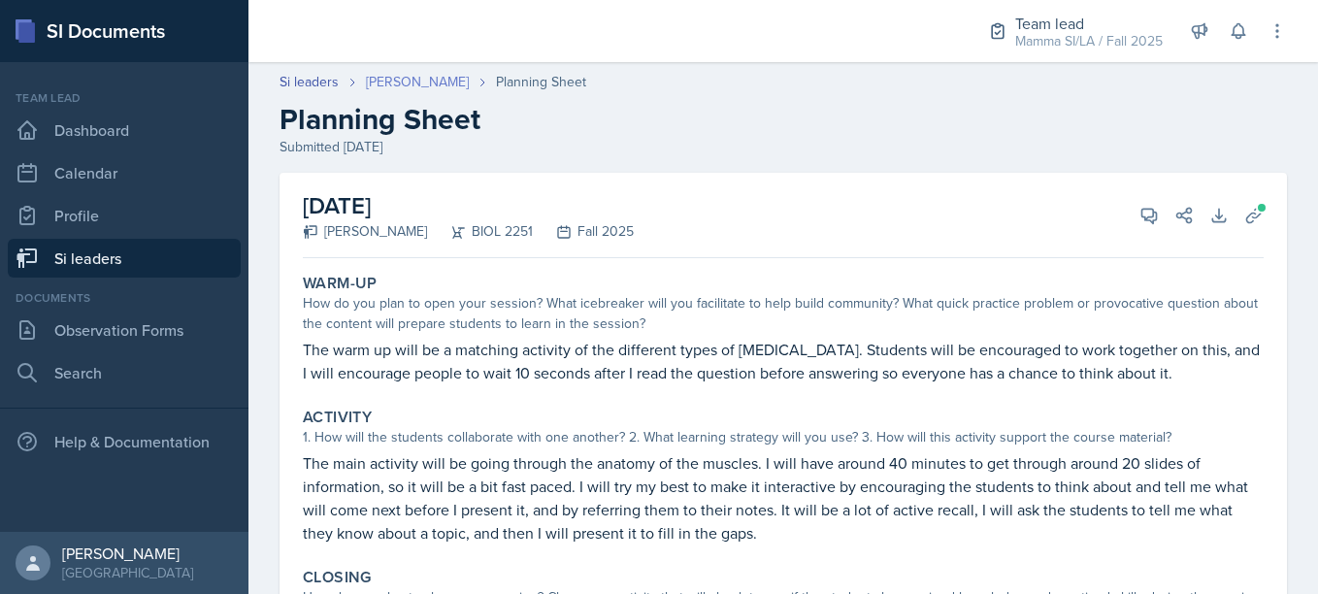
click at [401, 86] on link "[PERSON_NAME]" at bounding box center [417, 82] width 103 height 20
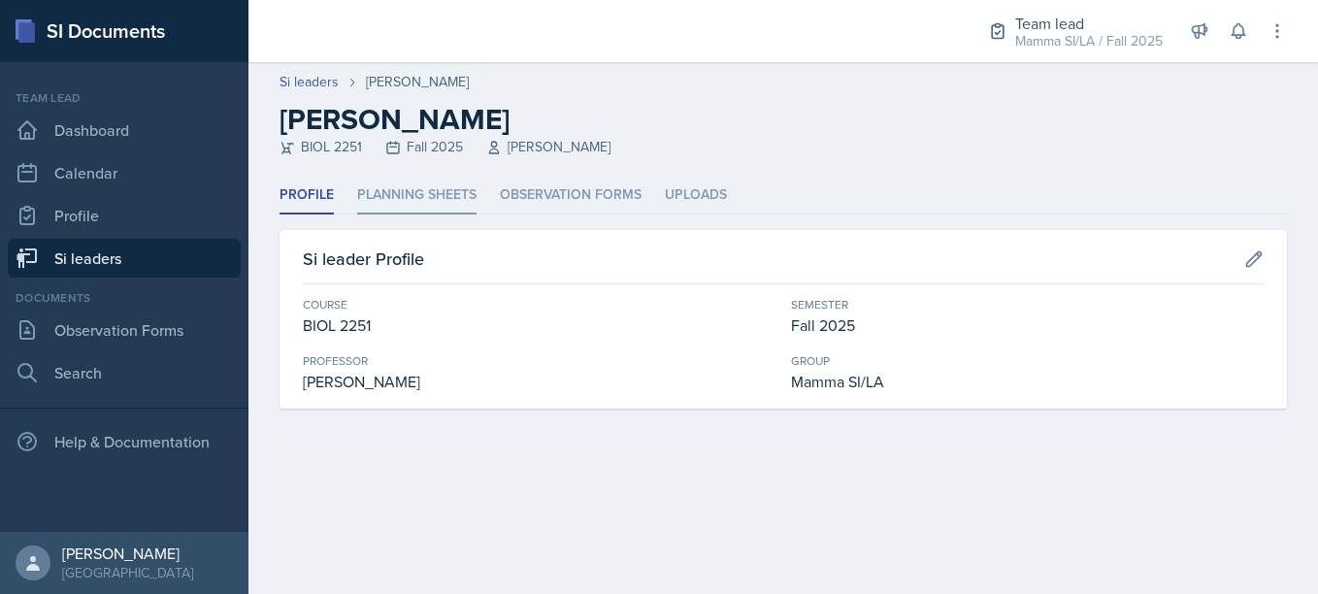
click at [409, 201] on li "Planning Sheets" at bounding box center [416, 196] width 119 height 38
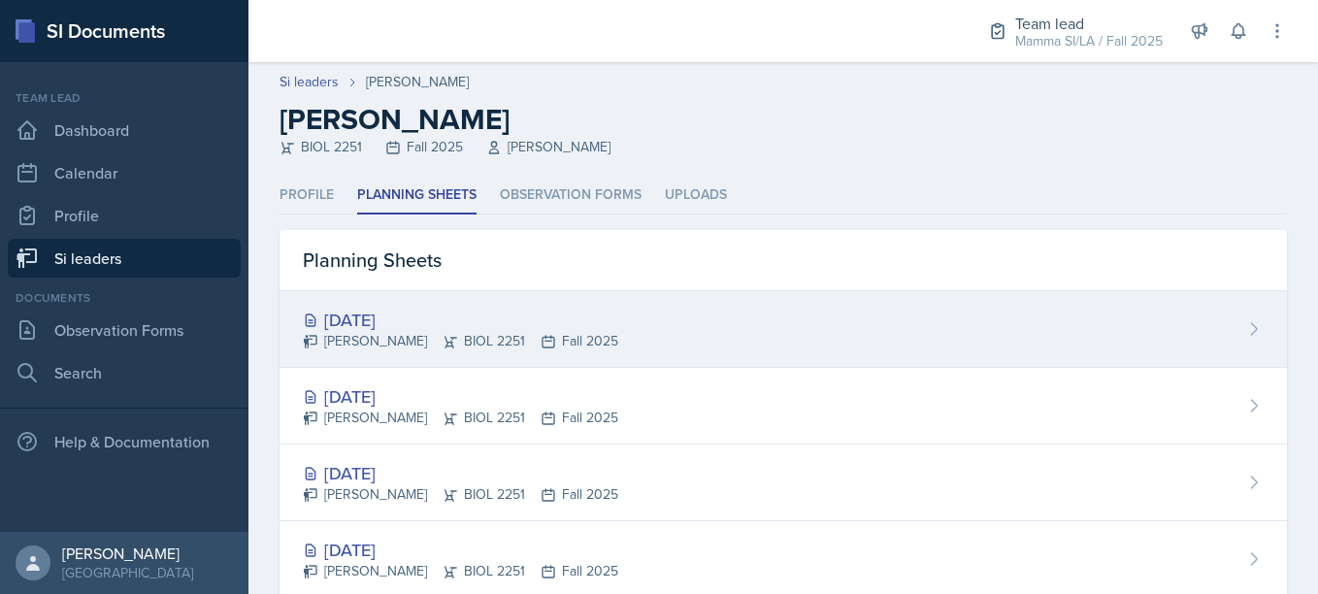
click at [488, 314] on div "[DATE]" at bounding box center [460, 320] width 315 height 26
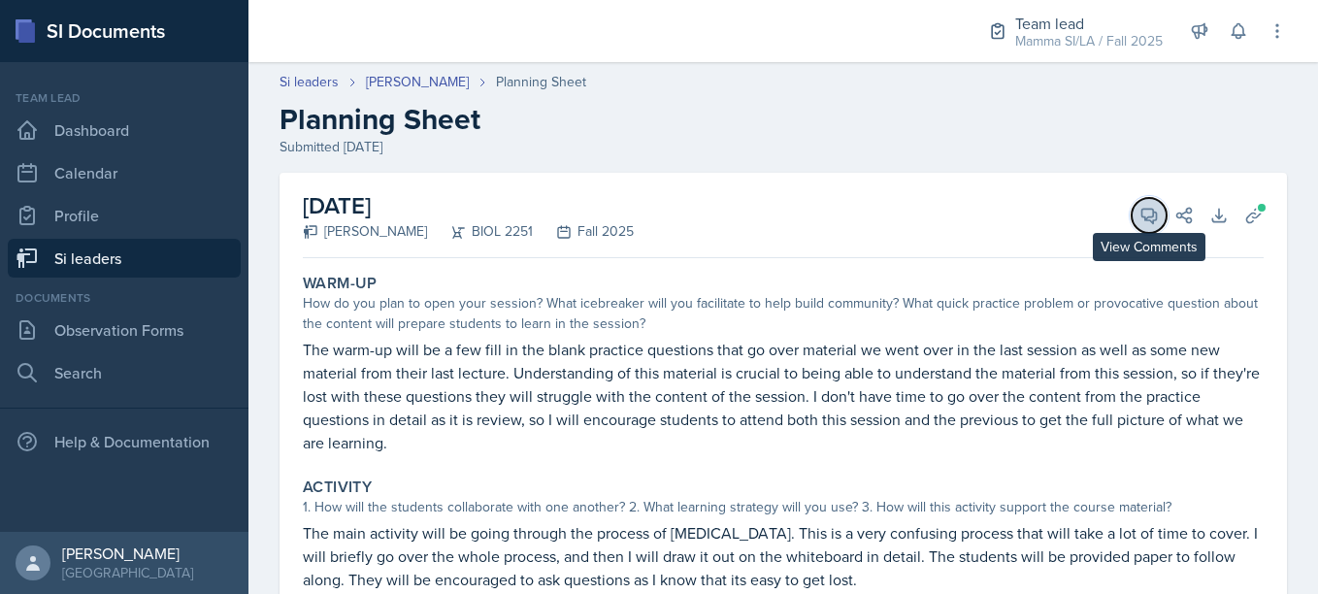
click at [1150, 211] on button "View Comments" at bounding box center [1149, 215] width 35 height 35
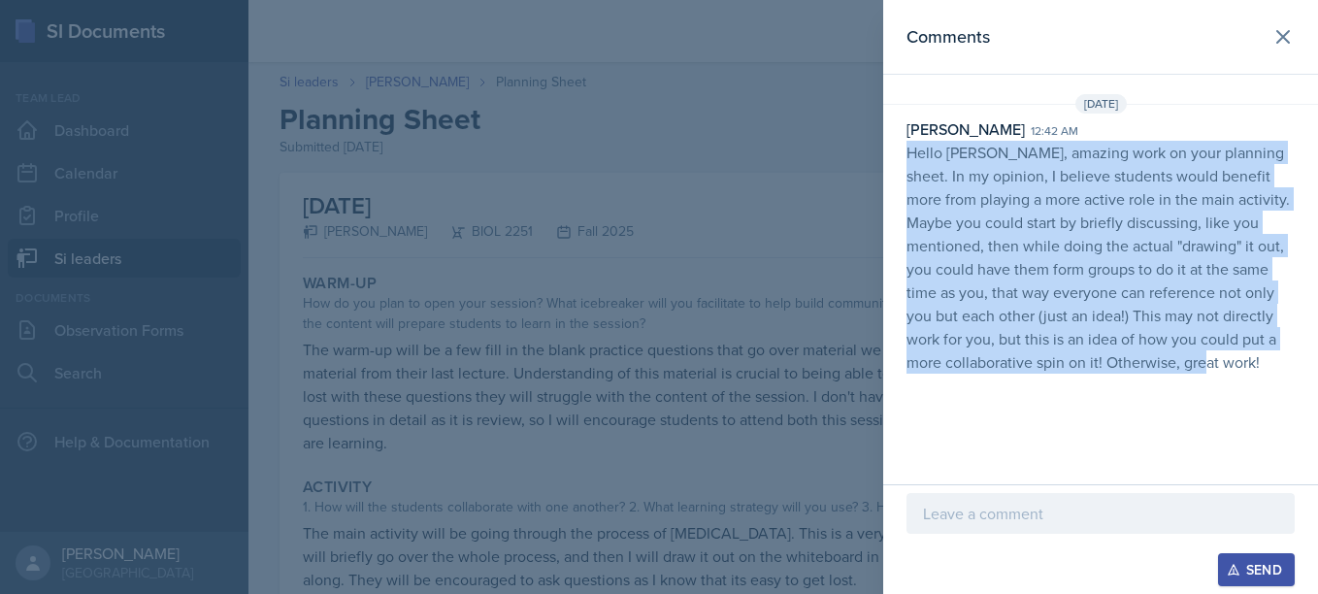
drag, startPoint x: 902, startPoint y: 153, endPoint x: 1175, endPoint y: 381, distance: 355.0
click at [1175, 381] on div "[DATE] [PERSON_NAME] 12:42 am Hello Stone, amazing work on your planning sheet.…" at bounding box center [1100, 237] width 435 height 287
copy p "Hello [PERSON_NAME], amazing work on your planning sheet. In my opinion, I beli…"
click at [1137, 321] on p "Hello [PERSON_NAME], amazing work on your planning sheet. In my opinion, I beli…" at bounding box center [1101, 257] width 388 height 233
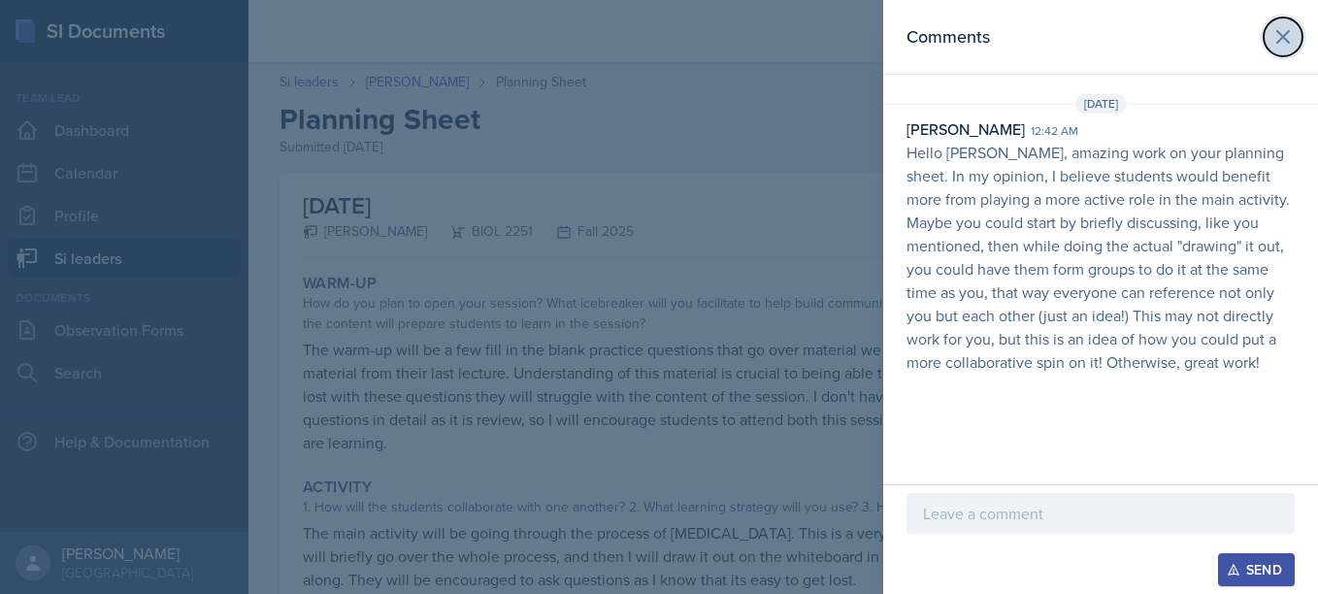
click at [1276, 52] on button at bounding box center [1283, 36] width 39 height 39
